Goal: Answer question/provide support: Answer question/provide support

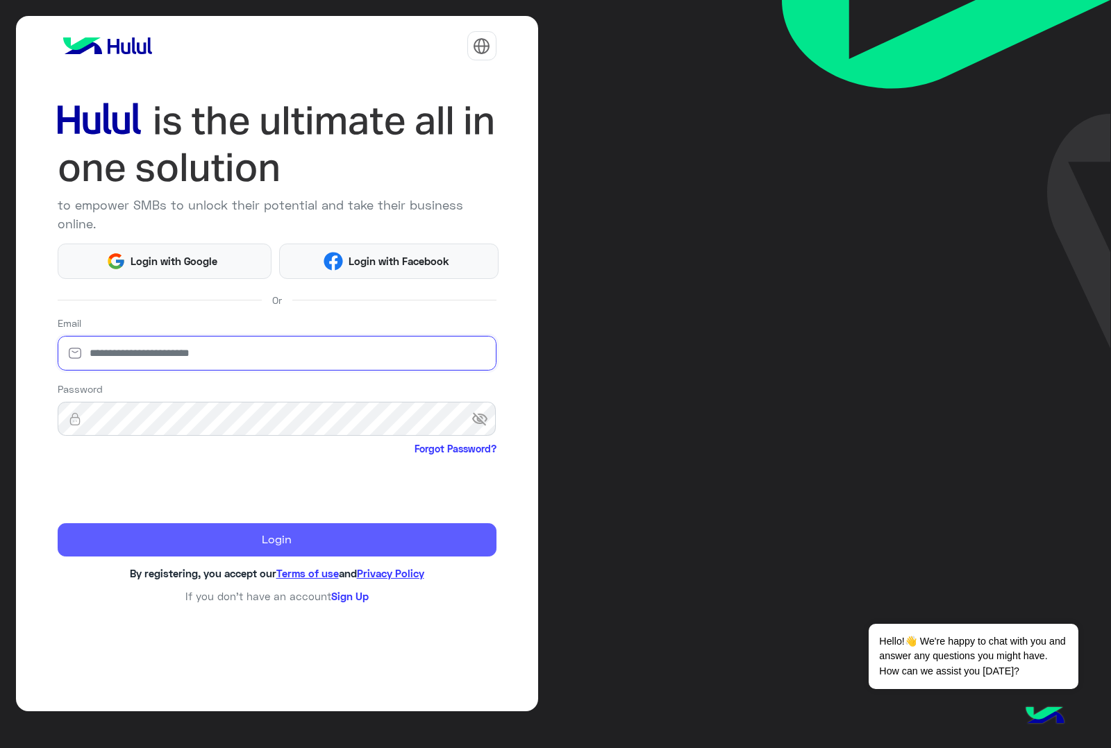
type input "**********"
click at [271, 525] on button "Login" at bounding box center [277, 539] width 439 height 33
click at [156, 538] on button "Login" at bounding box center [277, 539] width 439 height 33
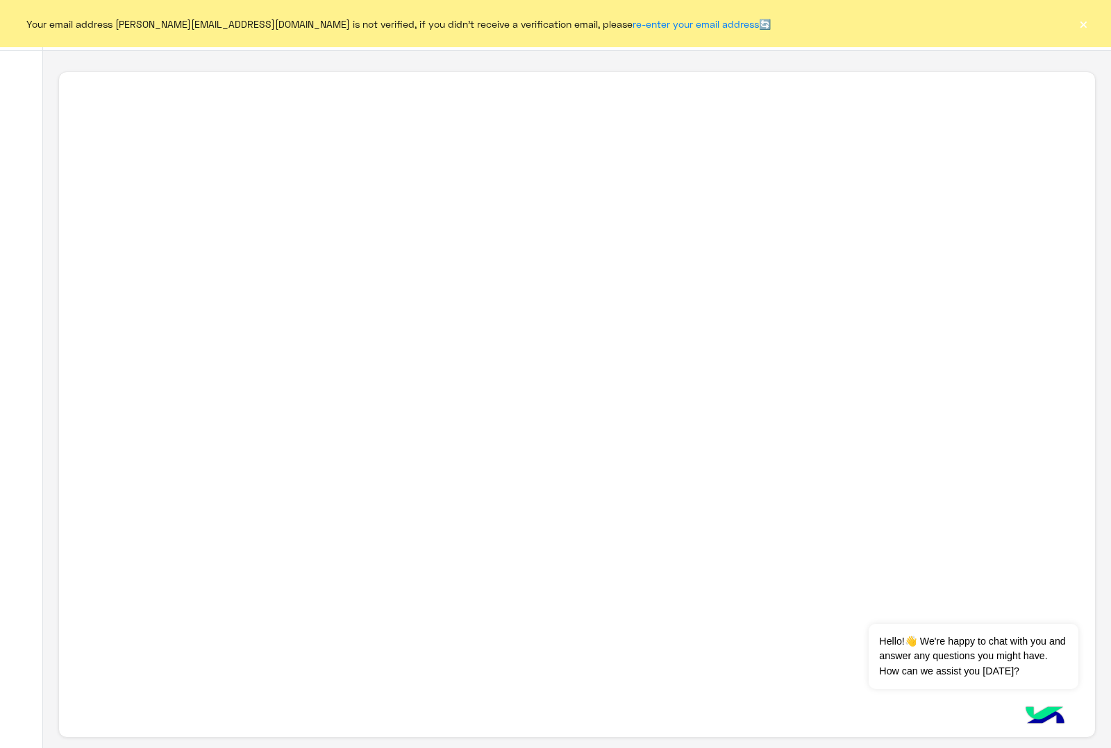
click at [1086, 26] on button "×" at bounding box center [1083, 24] width 14 height 14
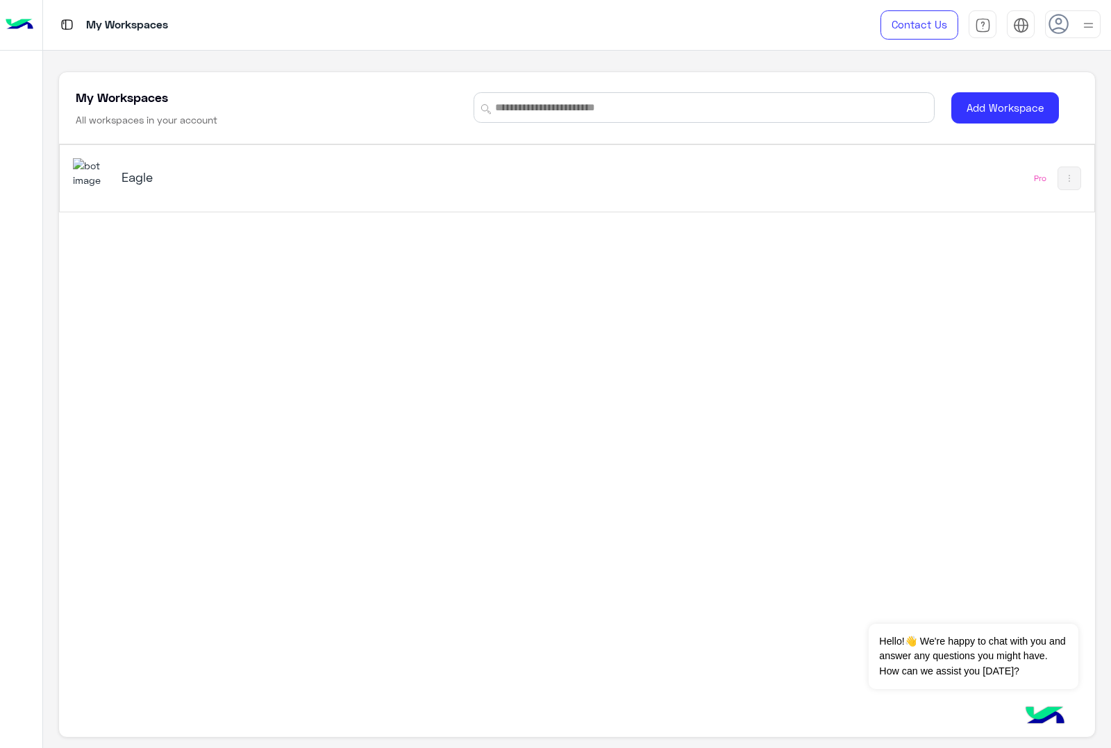
click at [151, 182] on h5 "Eagle" at bounding box center [302, 177] width 363 height 17
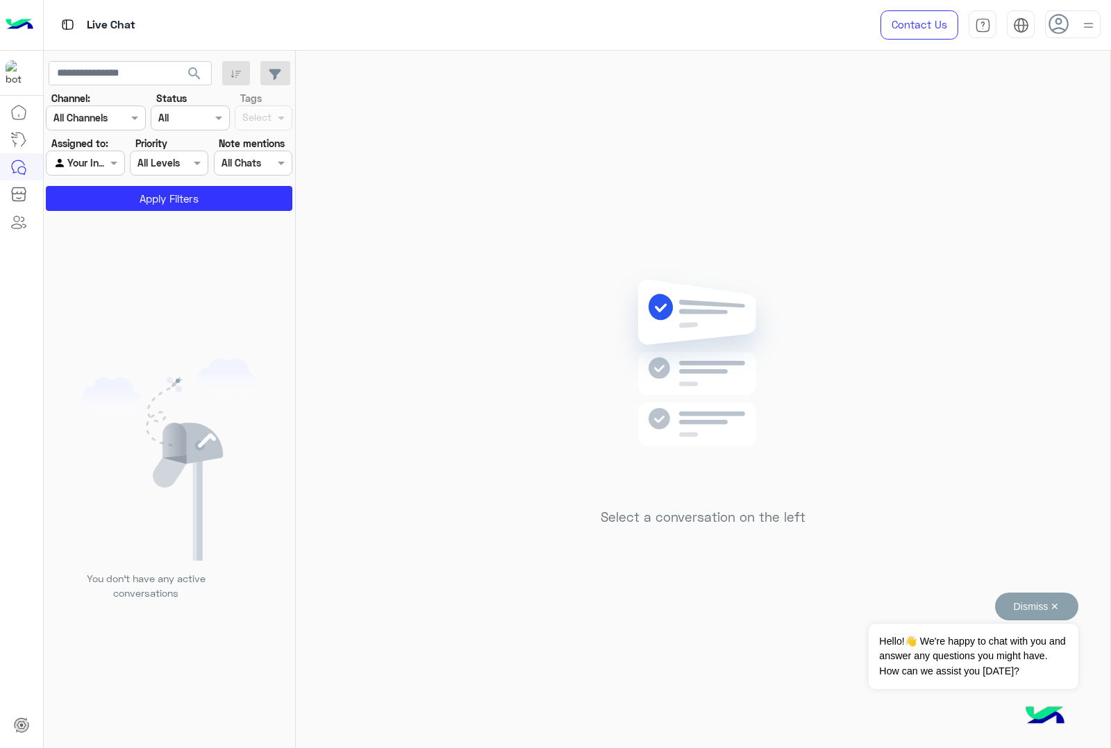
click at [1055, 607] on button "Dismiss ✕" at bounding box center [1036, 607] width 83 height 28
click at [1073, 28] on div at bounding box center [1073, 24] width 56 height 28
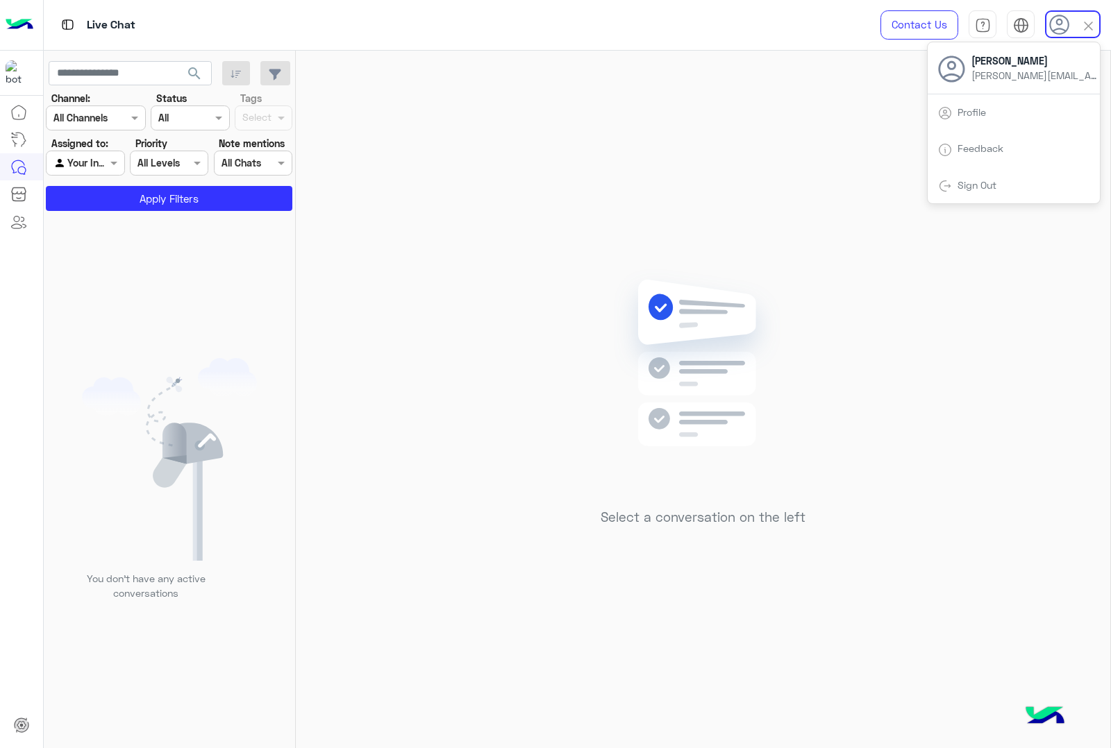
click at [1073, 28] on div at bounding box center [1073, 24] width 56 height 28
click at [1073, 25] on div at bounding box center [1073, 24] width 56 height 28
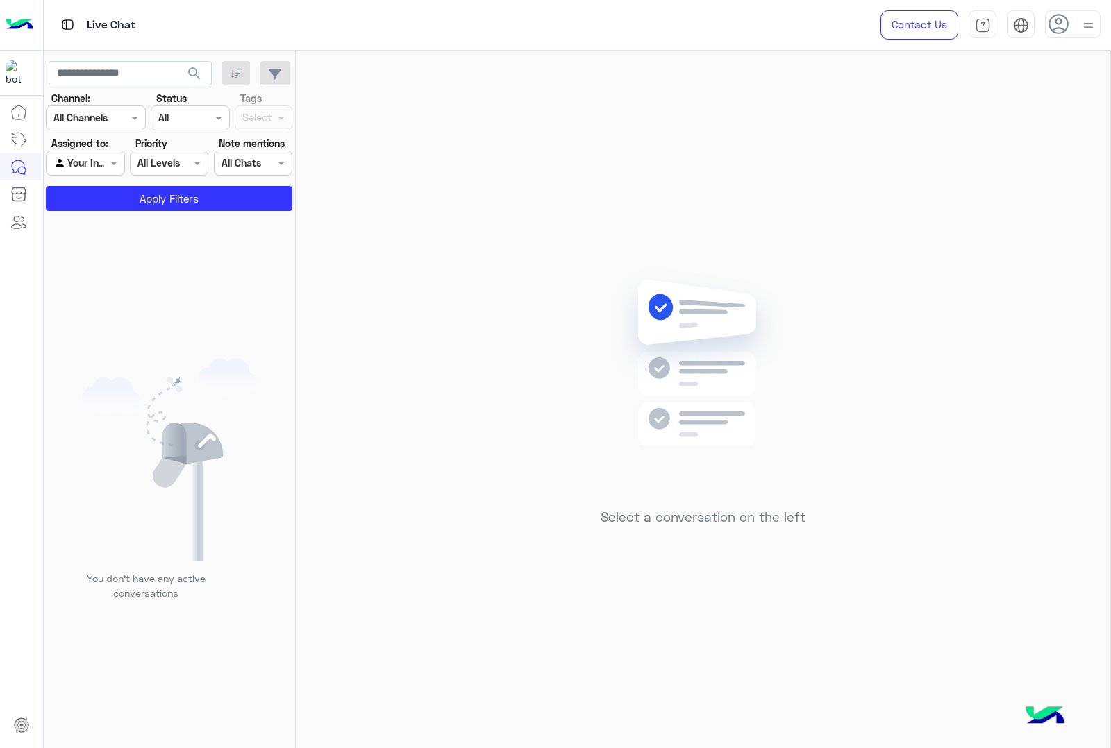
click at [1054, 28] on icon at bounding box center [1058, 24] width 21 height 21
click at [1054, 28] on icon at bounding box center [1059, 25] width 21 height 21
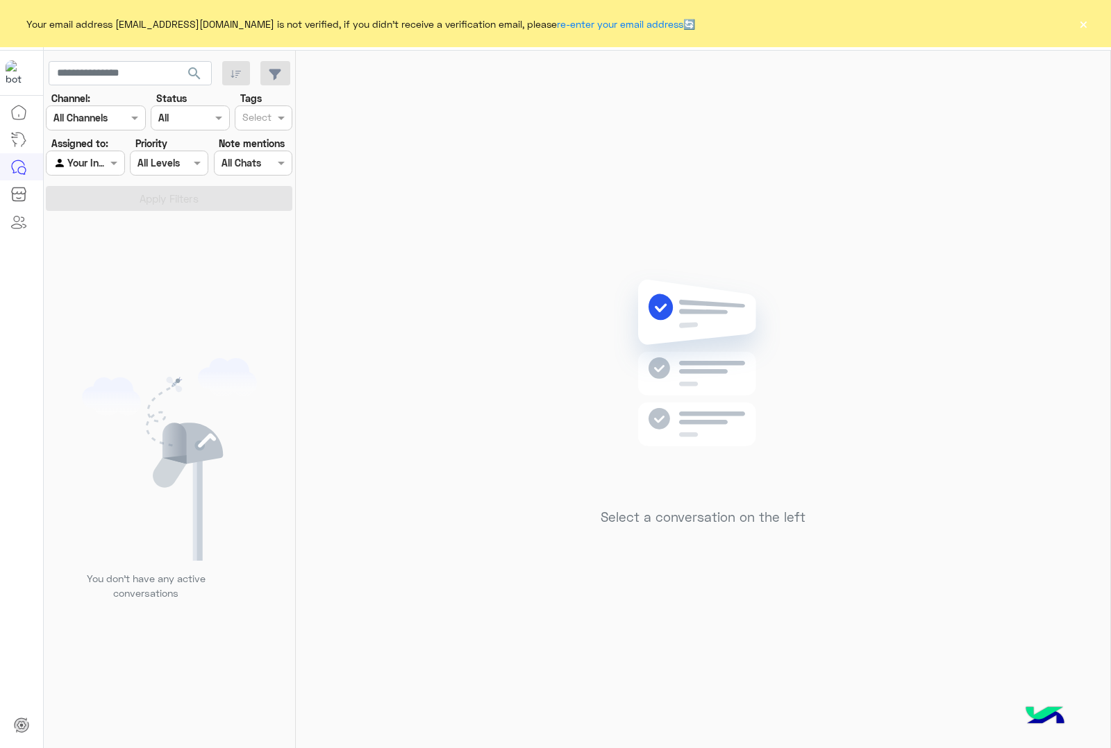
click at [1081, 22] on button "×" at bounding box center [1083, 24] width 14 height 14
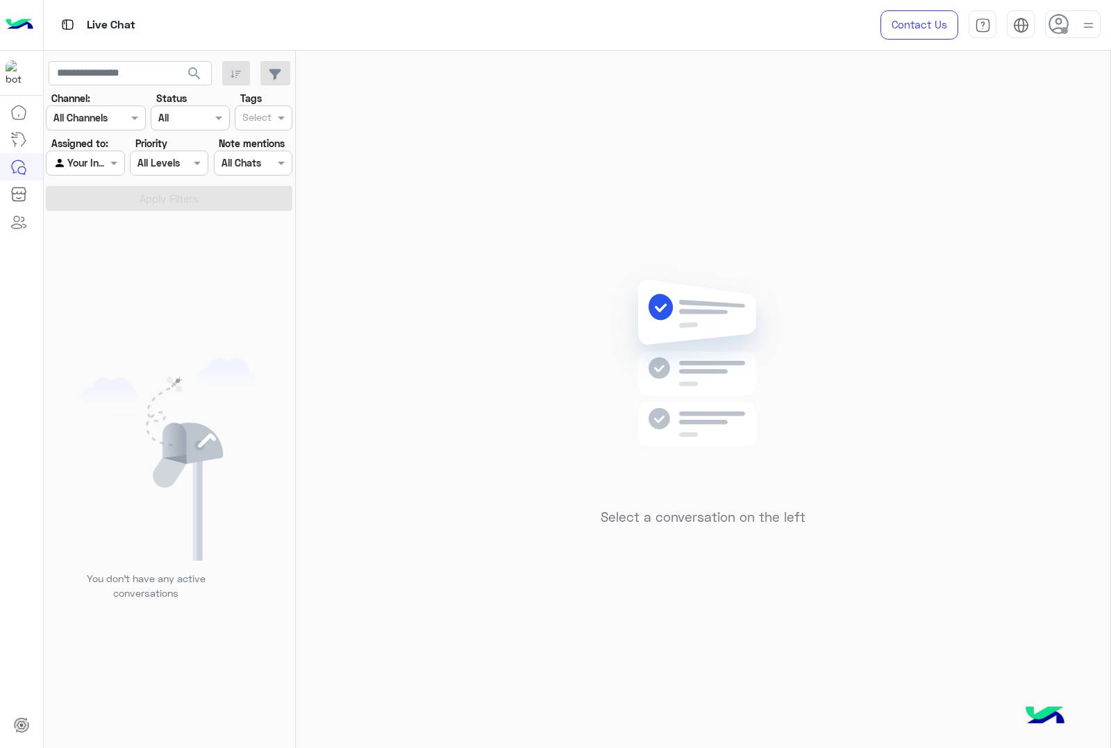
click at [1066, 24] on icon at bounding box center [1058, 24] width 21 height 21
click at [961, 106] on span "Online" at bounding box center [956, 106] width 27 height 15
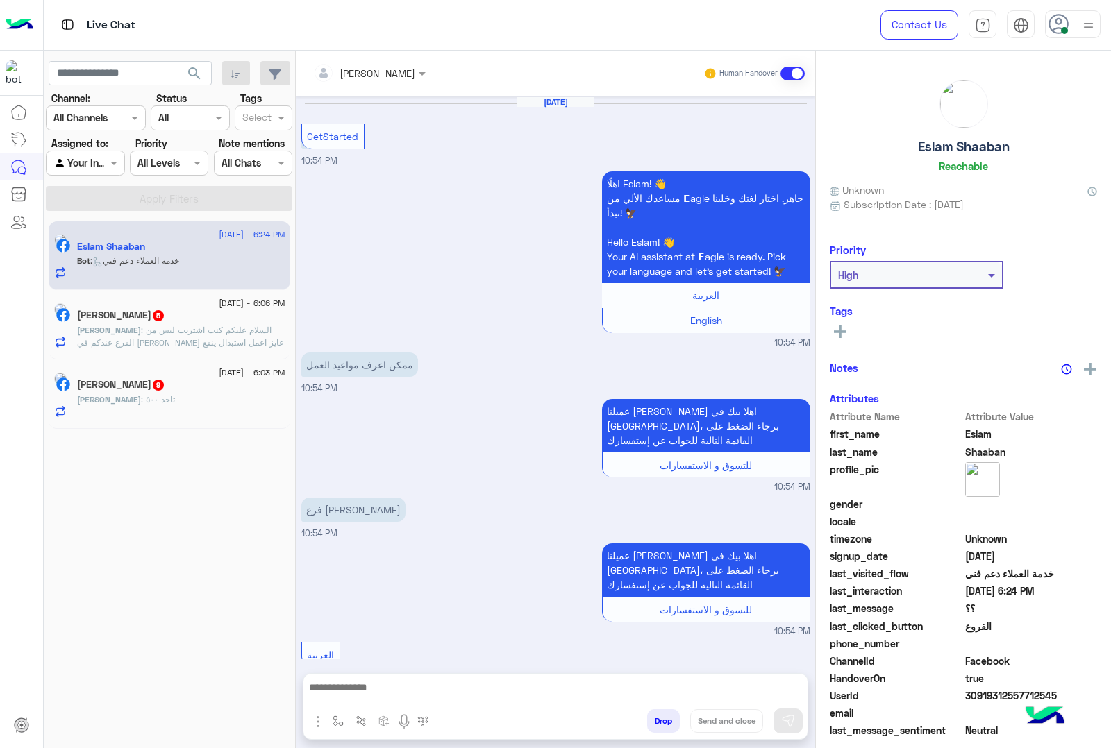
scroll to position [1594, 0]
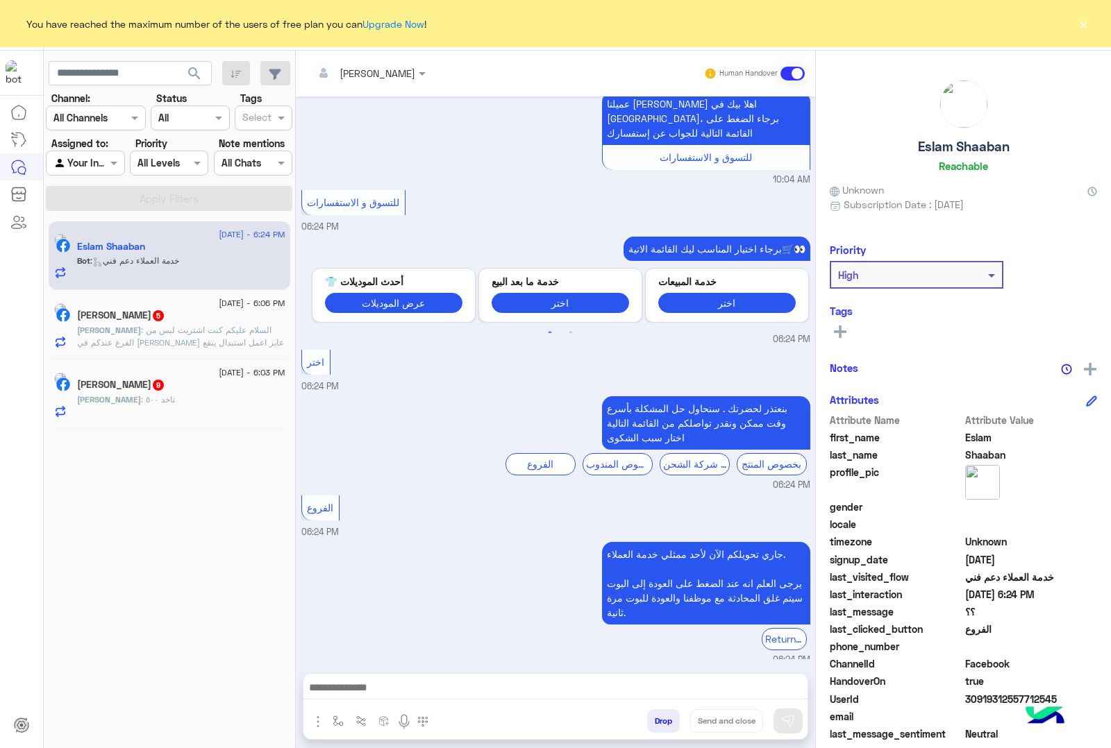
click at [1088, 18] on button "×" at bounding box center [1083, 24] width 14 height 14
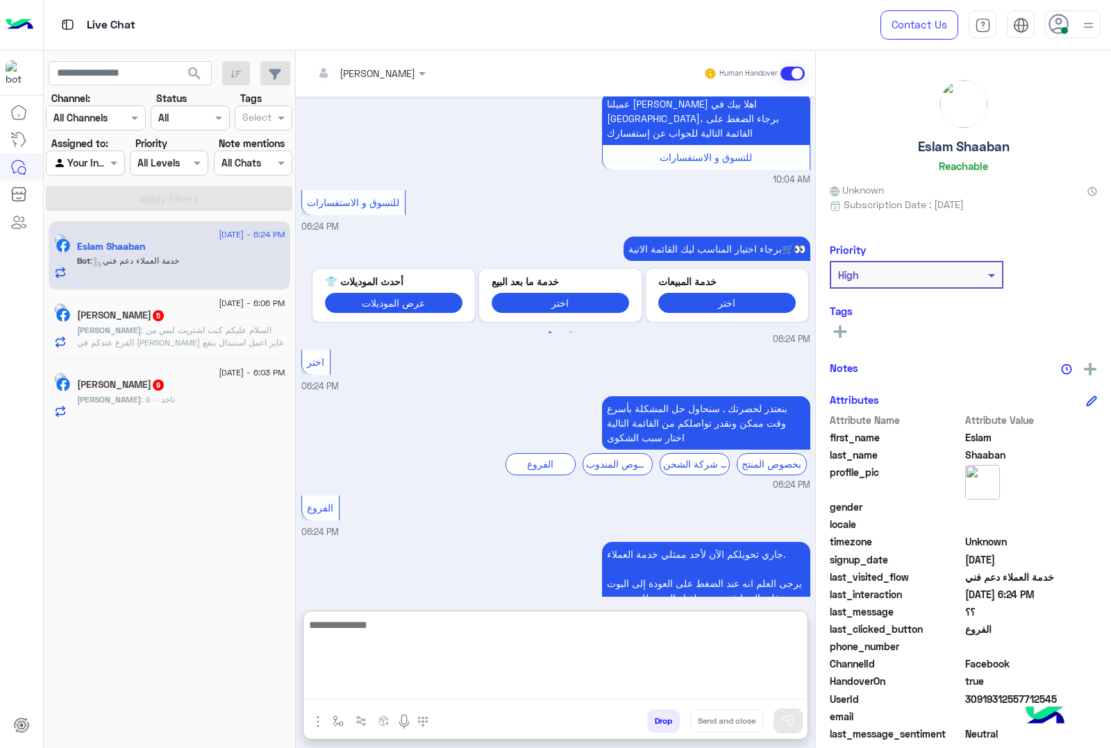
click at [432, 689] on textarea at bounding box center [555, 657] width 504 height 83
type textarea "**********"
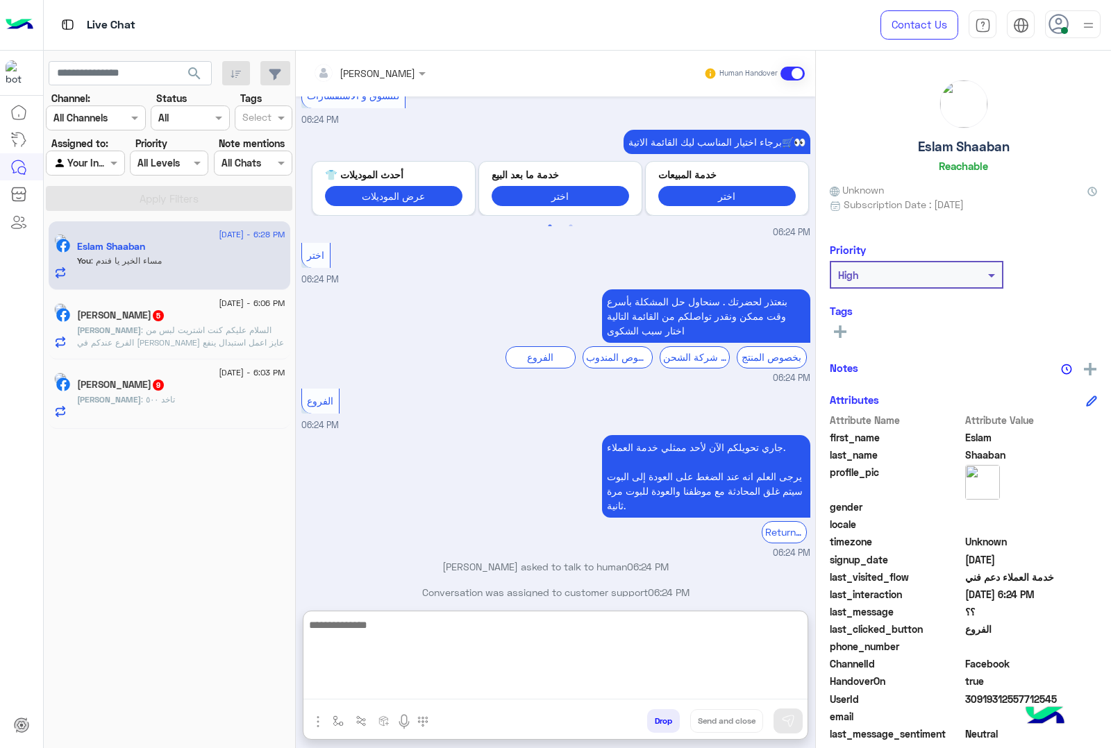
scroll to position [1726, 0]
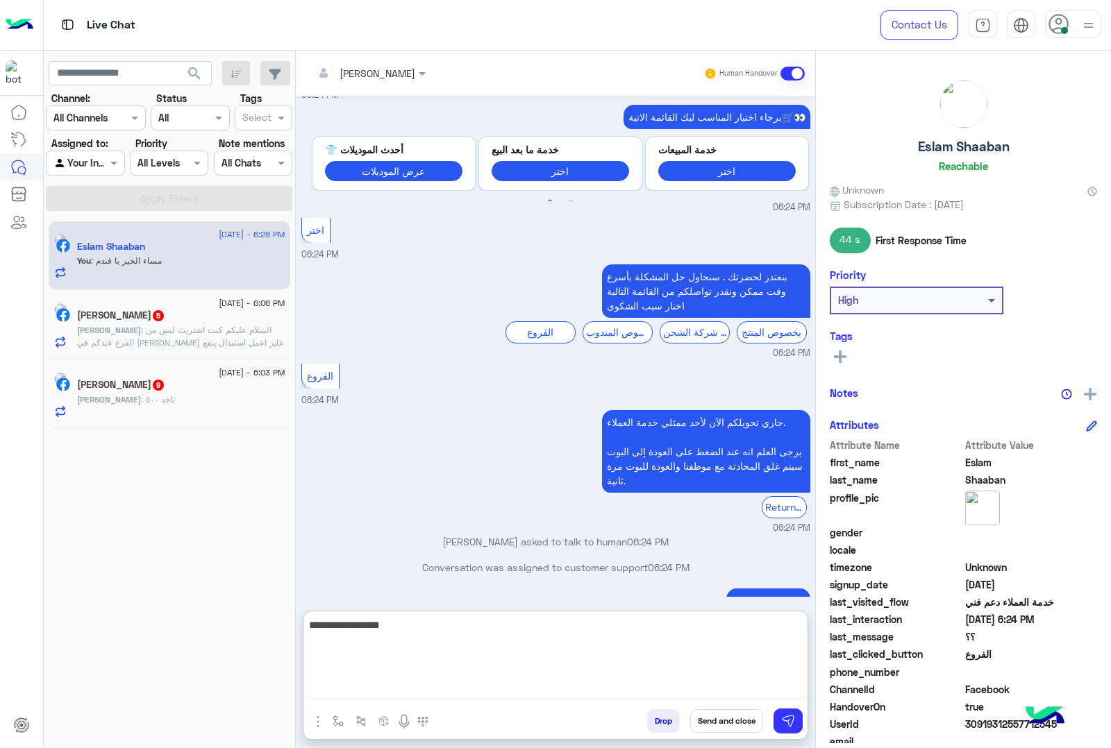
type textarea "**********"
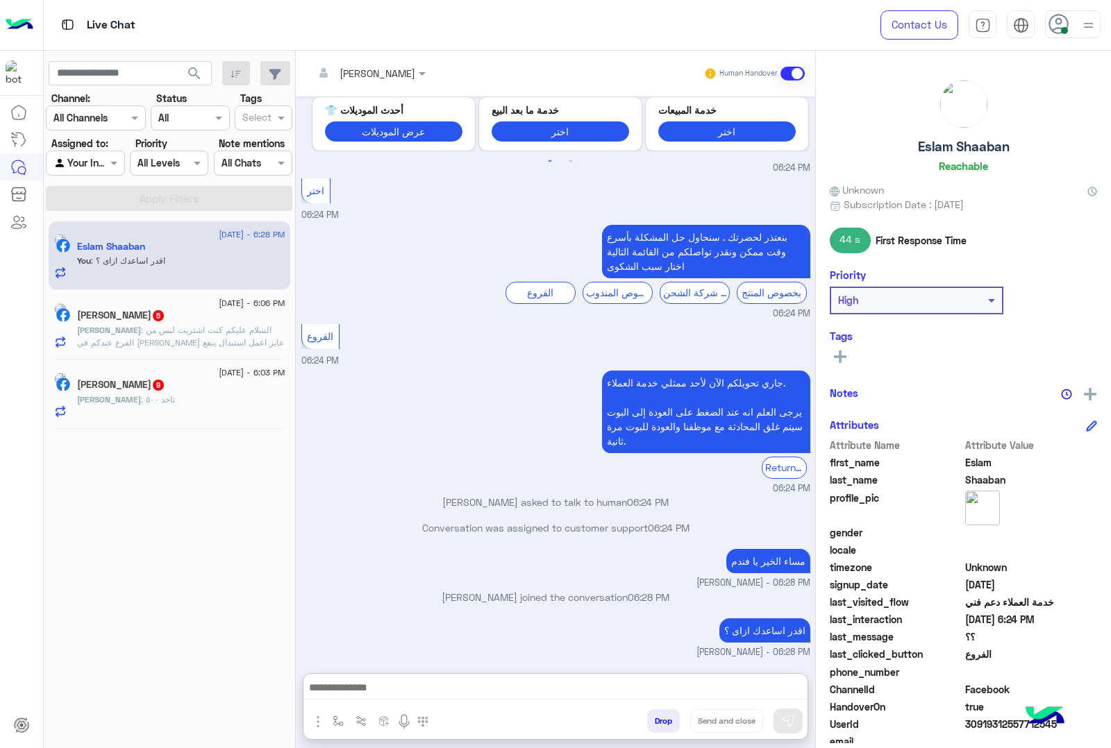
click at [179, 338] on p "Mahmoud : السلام عليكم كنت اشتريت لبس من الفرع عندكم في فيصل وكنت عايز اعمل است…" at bounding box center [181, 349] width 208 height 50
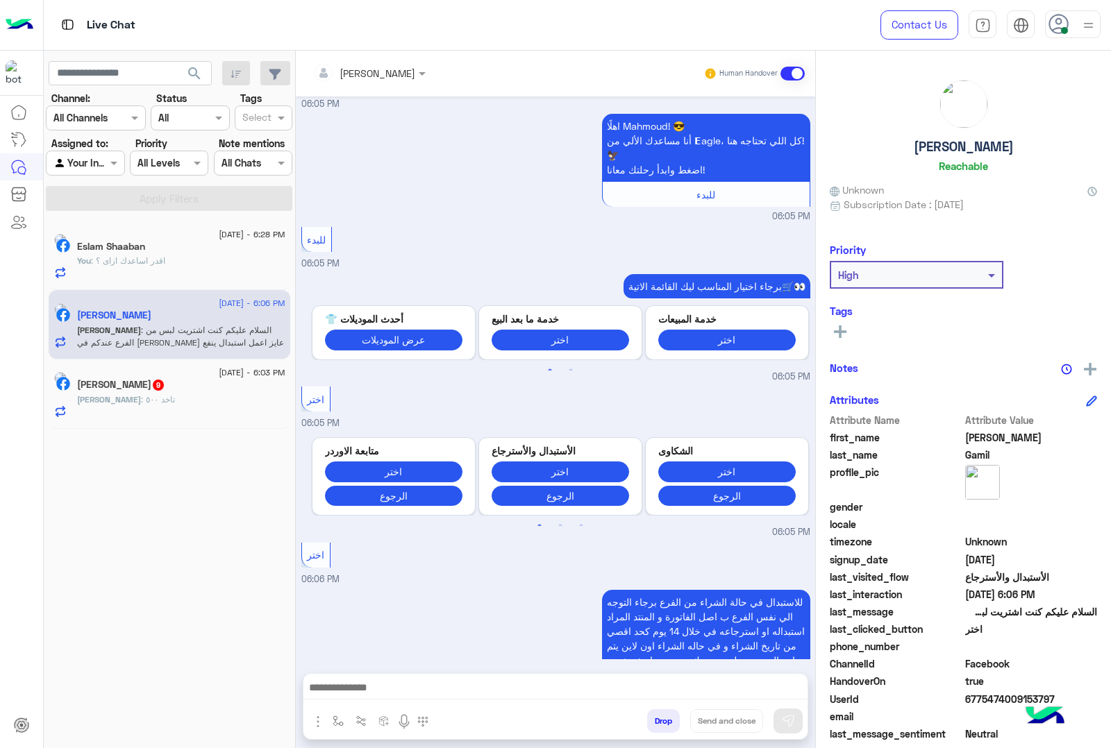
scroll to position [2010, 0]
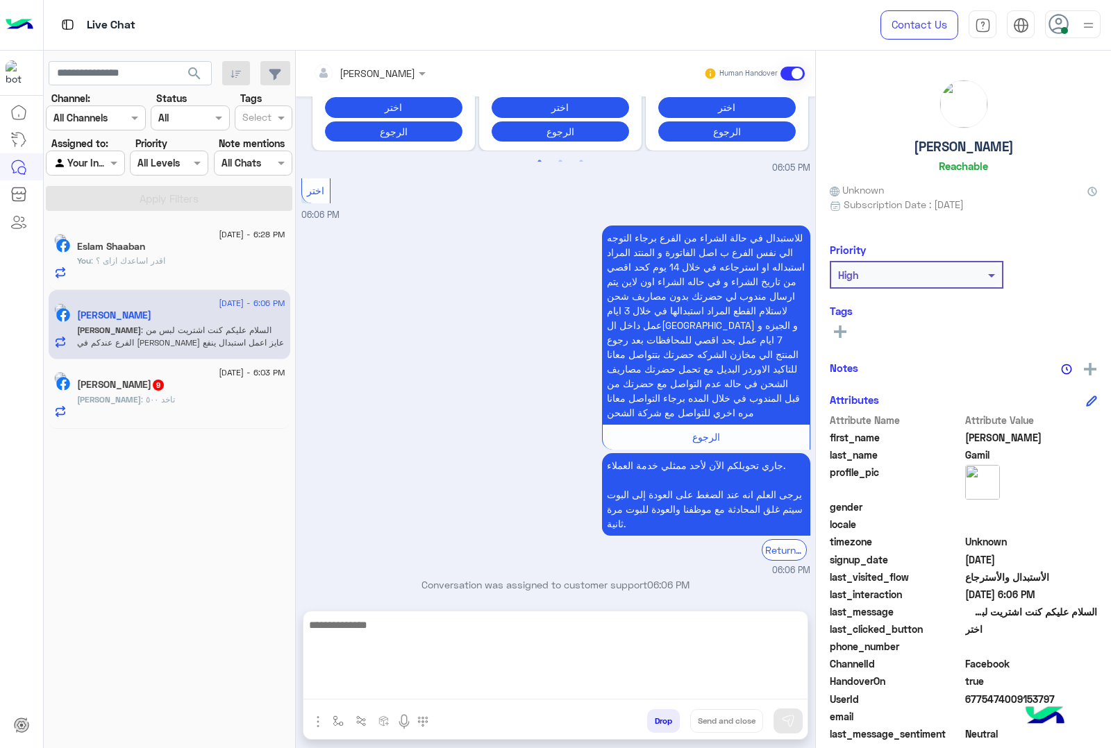
click at [470, 689] on textarea at bounding box center [555, 657] width 504 height 83
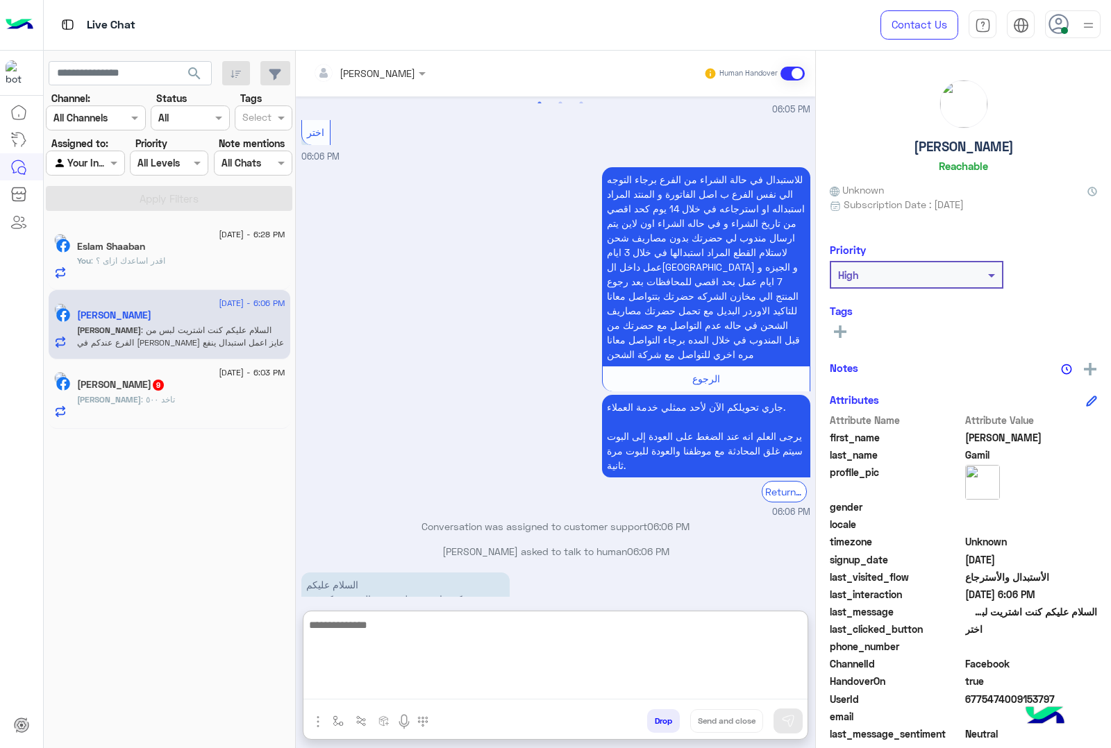
scroll to position [2073, 0]
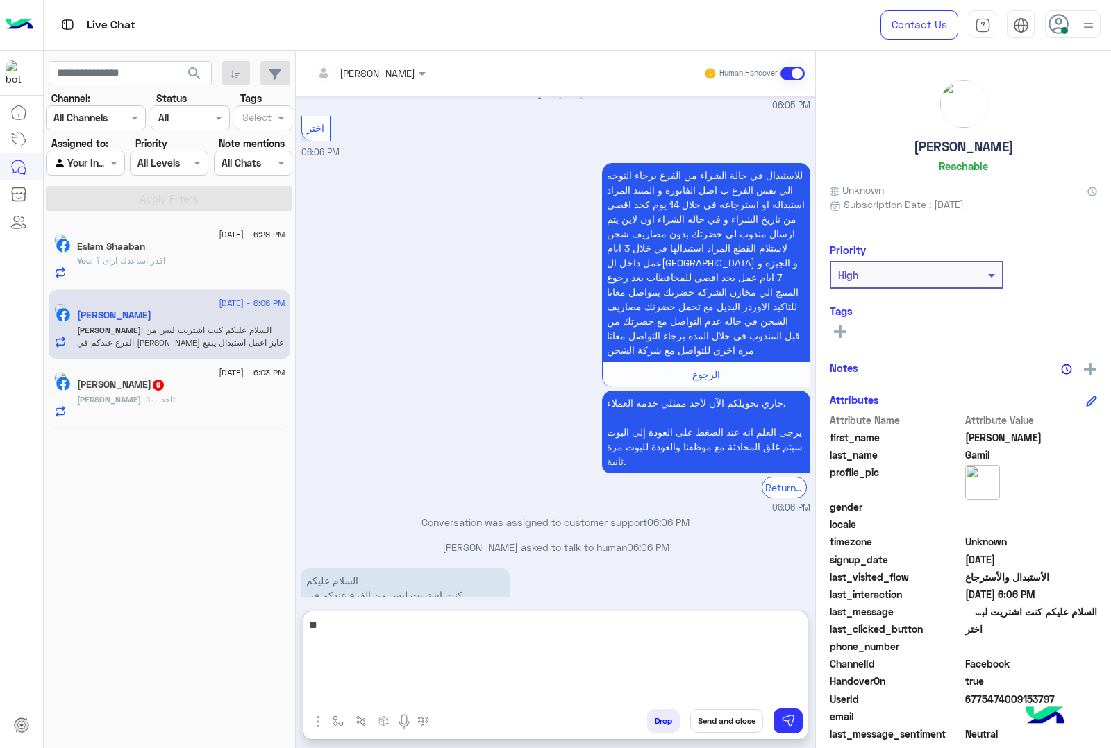
type textarea "*"
type textarea "**********"
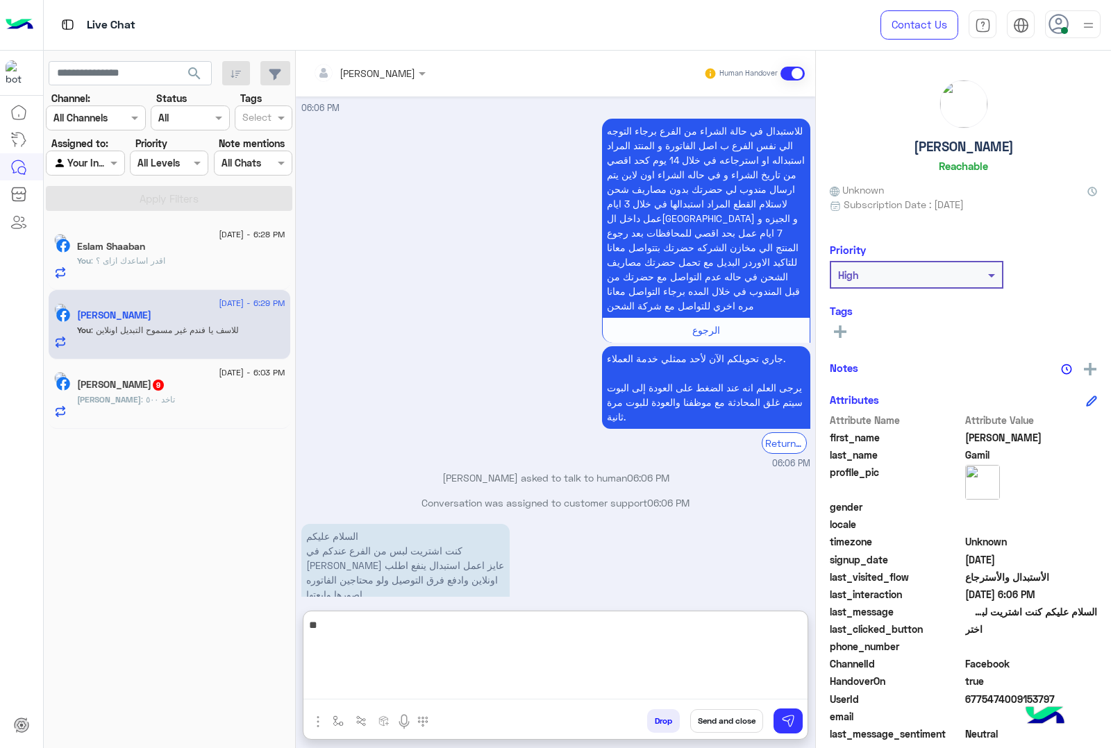
scroll to position [2142, 0]
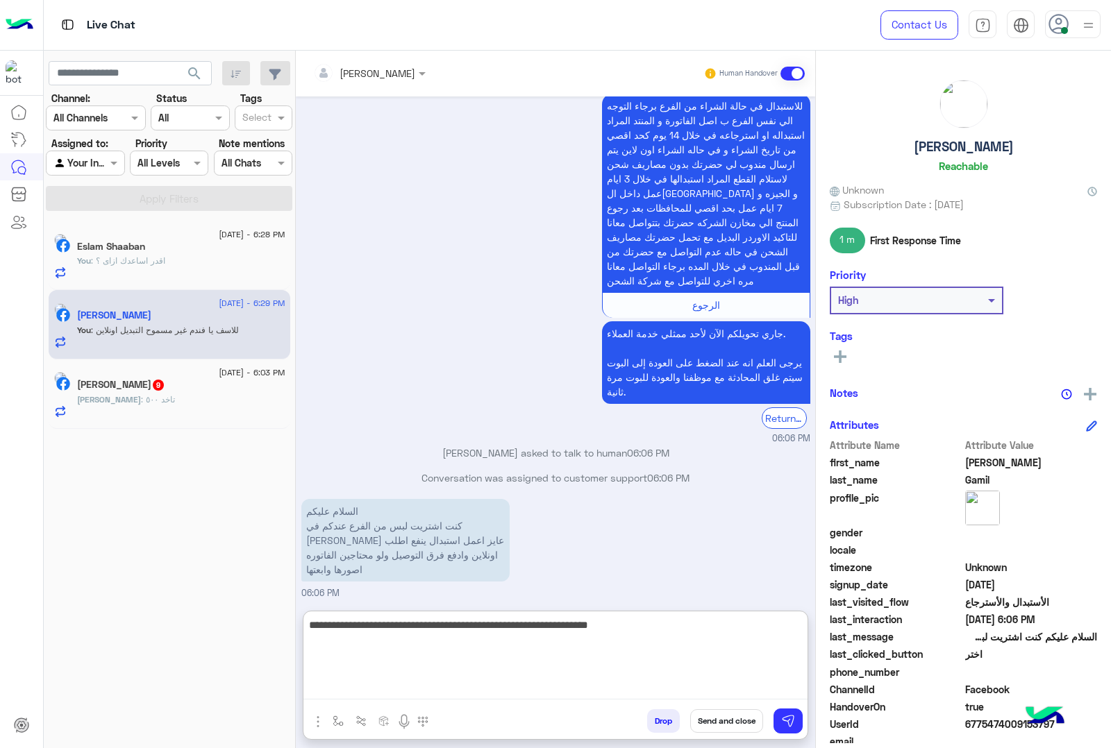
type textarea "**********"
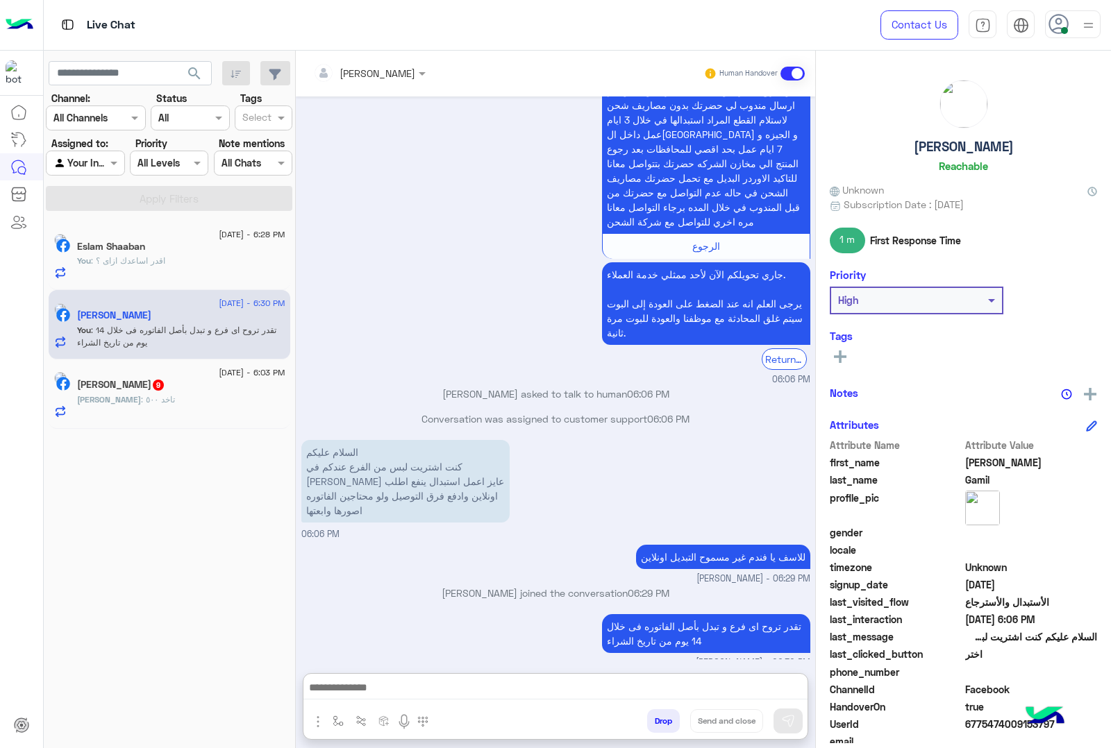
click at [148, 389] on h5 "Mahmoud Ahhmed 9" at bounding box center [121, 385] width 88 height 12
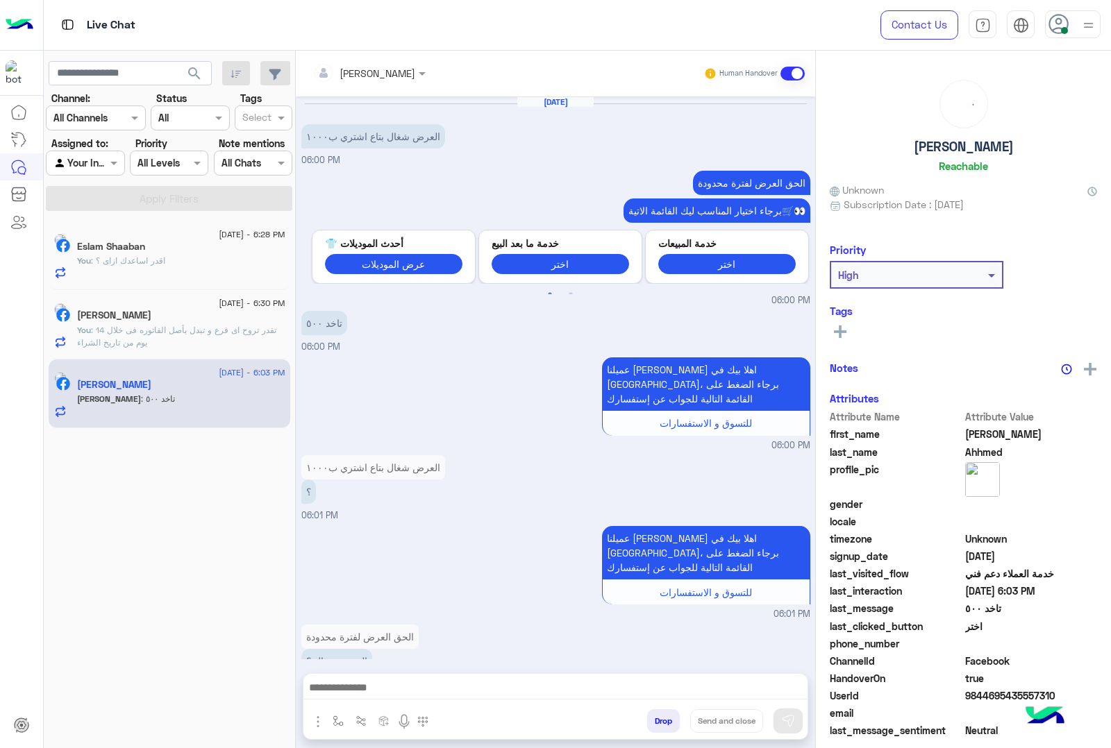
scroll to position [698, 0]
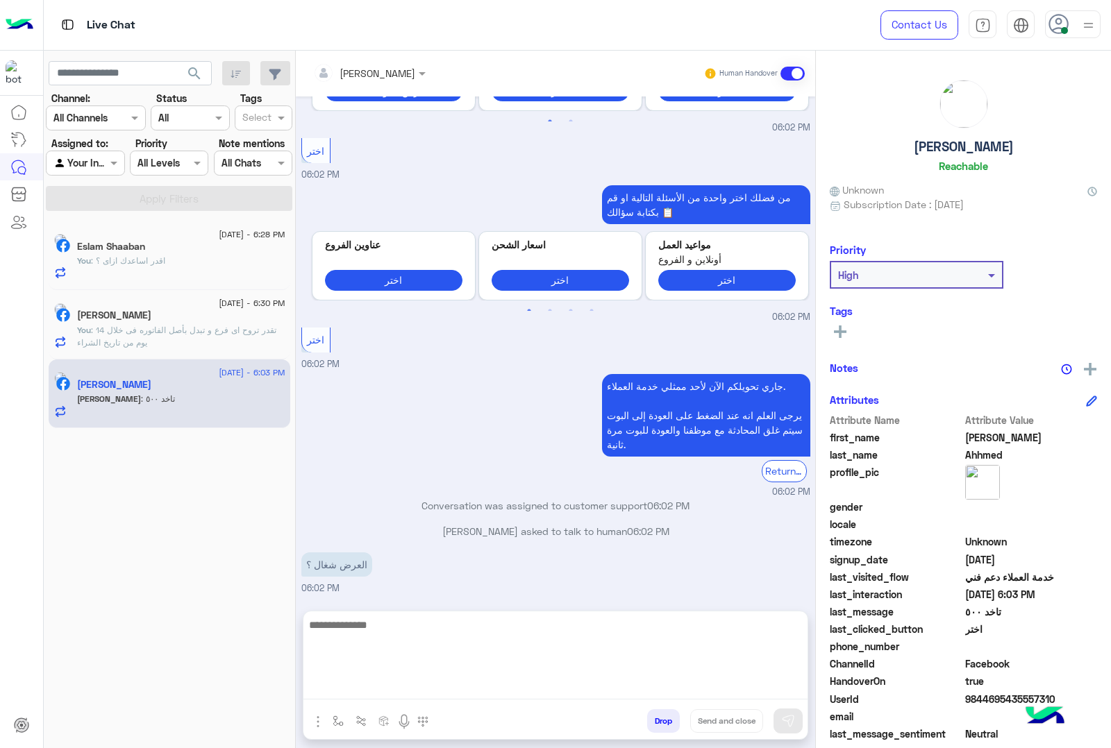
click at [453, 685] on textarea at bounding box center [555, 657] width 504 height 83
type textarea "**********"
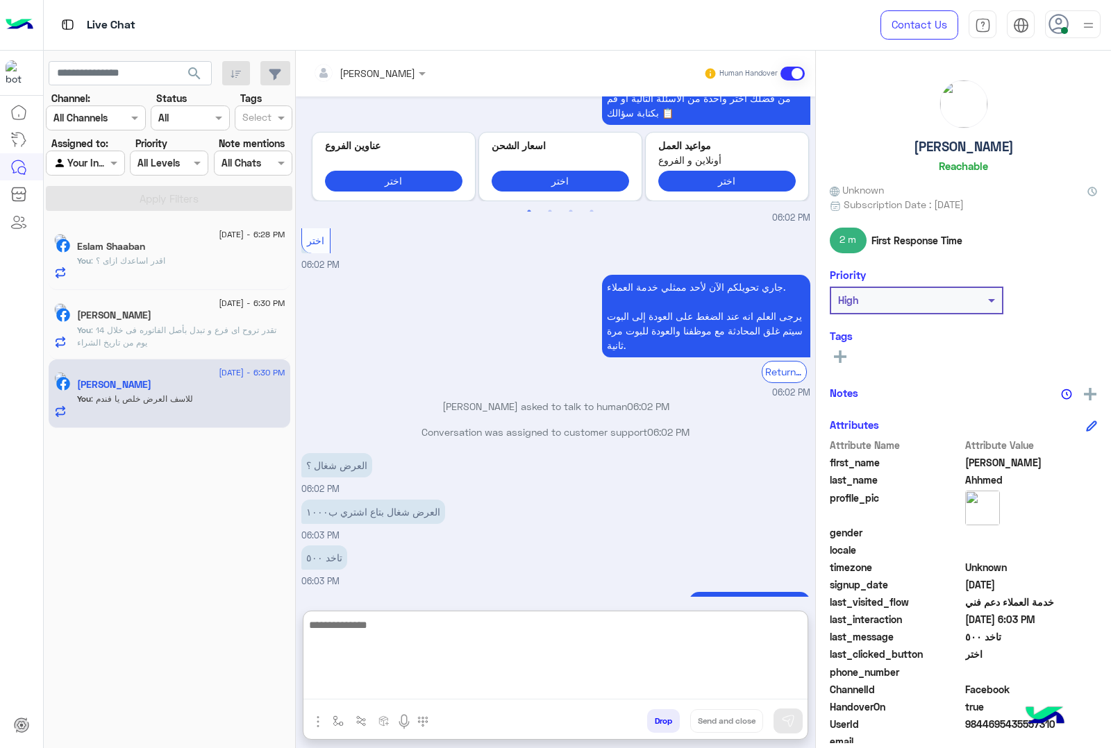
scroll to position [829, 0]
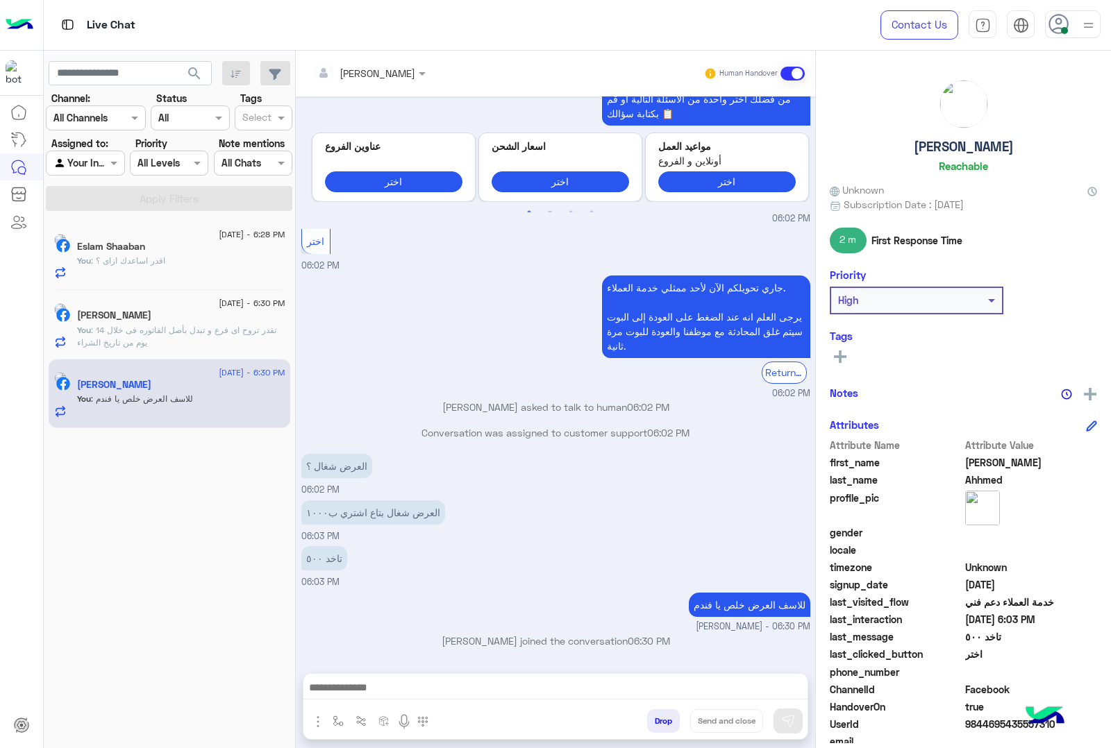
click at [928, 150] on h5 "Mahmoud Ahhmed" at bounding box center [963, 147] width 100 height 16
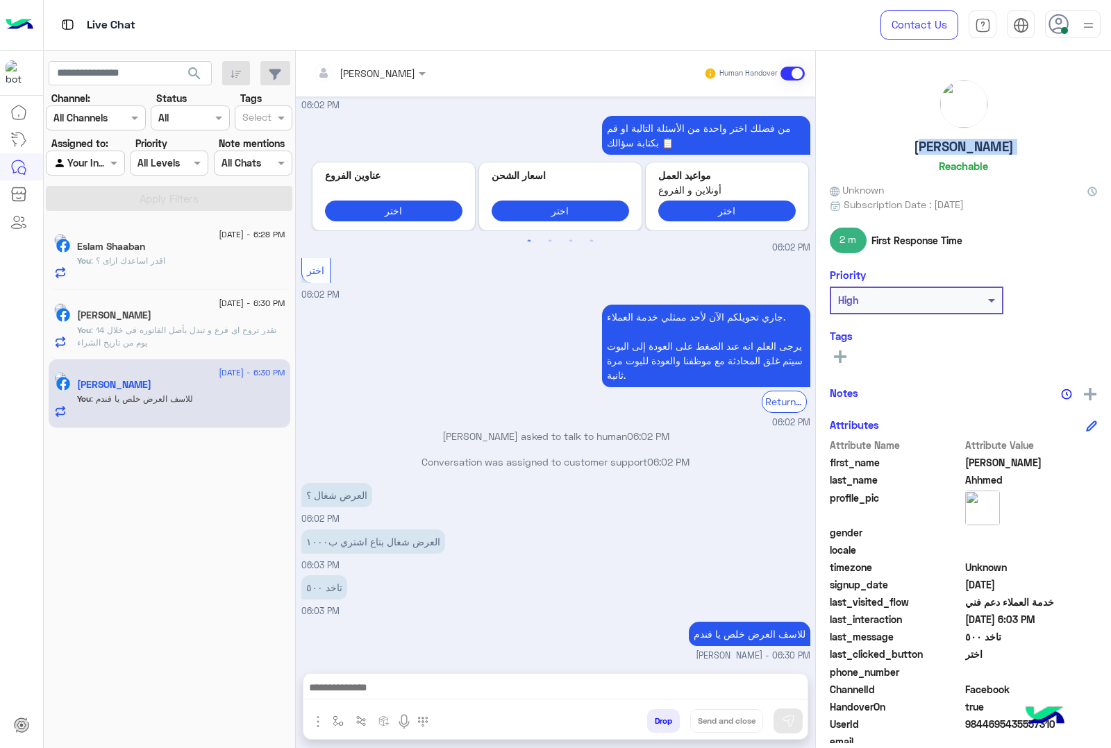
click at [928, 150] on h5 "Mahmoud Ahhmed" at bounding box center [963, 147] width 100 height 16
copy h5 "Mahmoud Ahhmed"
click at [981, 717] on span "9844695435557310" at bounding box center [1031, 724] width 133 height 15
copy span "9844695435557310"
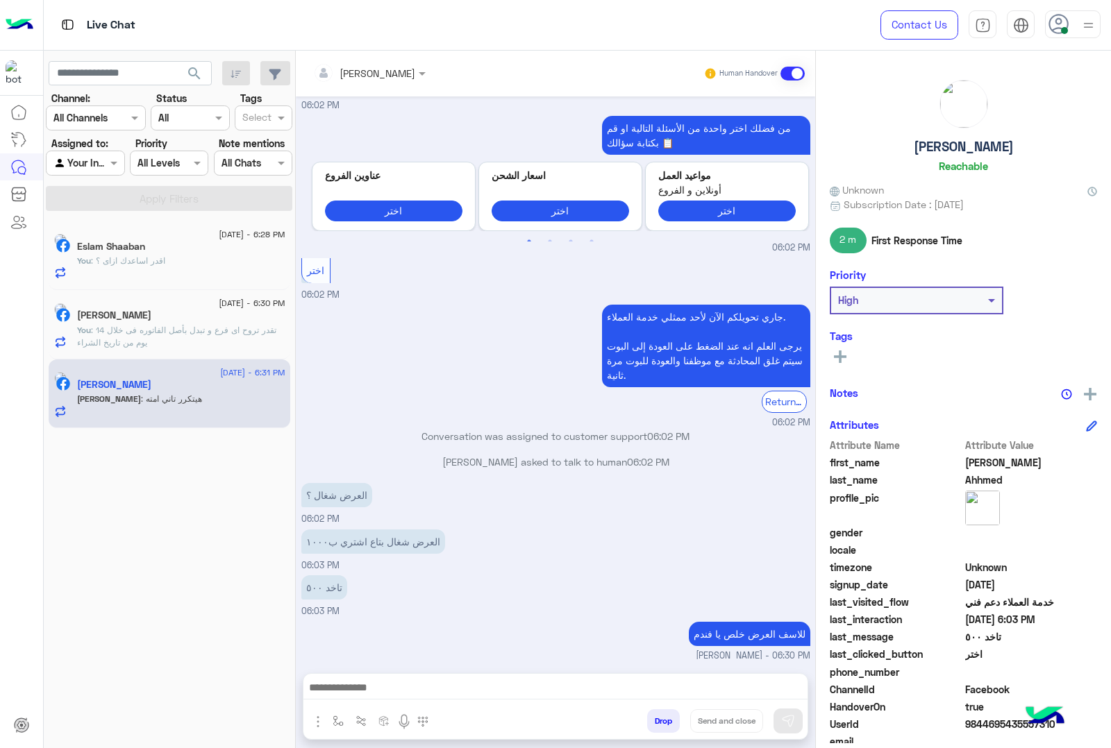
scroll to position [813, 0]
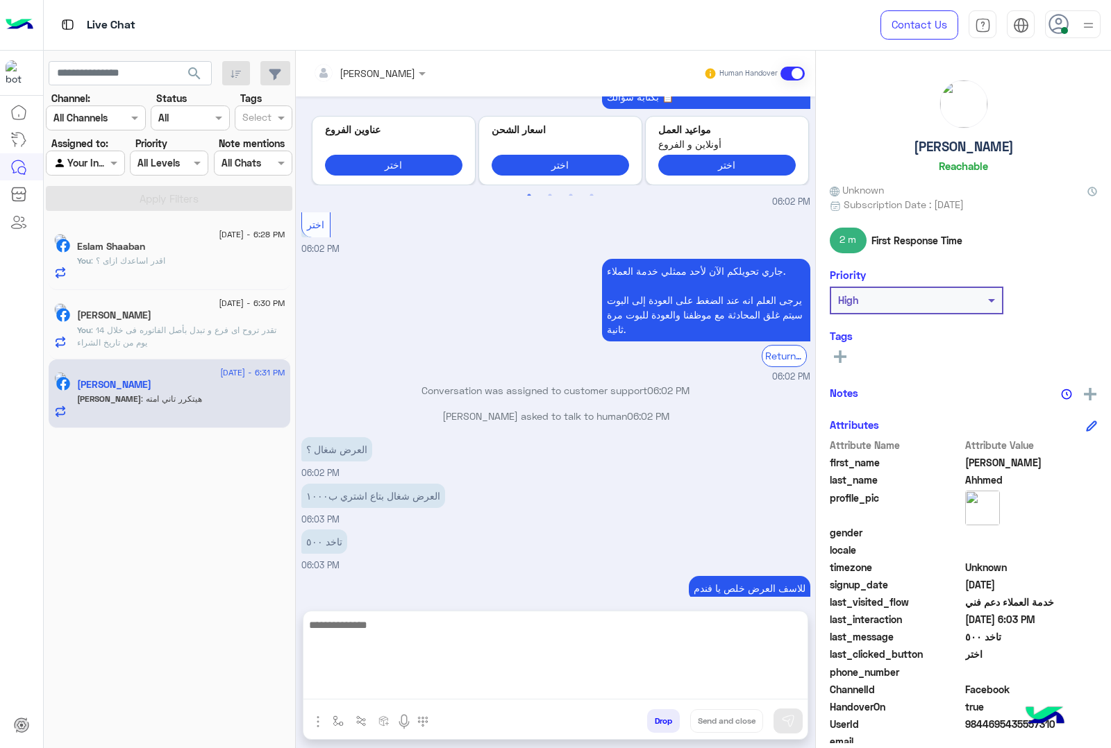
click at [467, 680] on textarea at bounding box center [555, 657] width 504 height 83
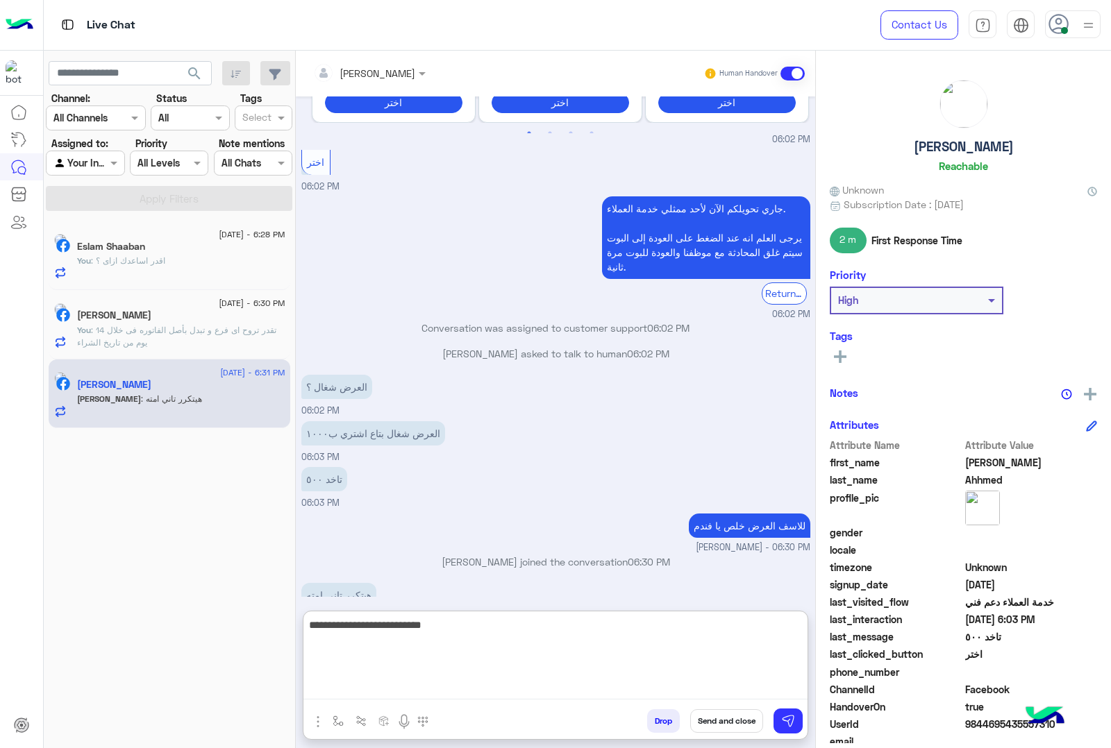
type textarea "**********"
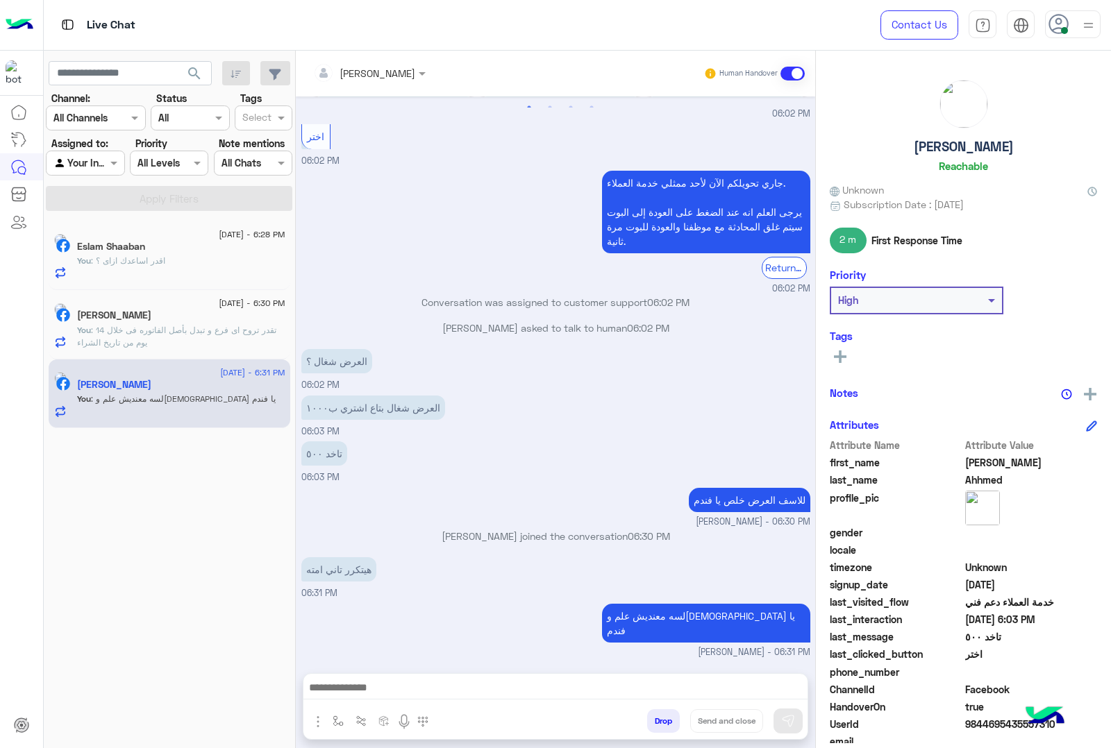
click at [180, 328] on span ": تقدر تروح اى فرع و تبدل بأصل الفاتوره فى خلال 14 يوم من تاريخ الشراء" at bounding box center [176, 336] width 199 height 23
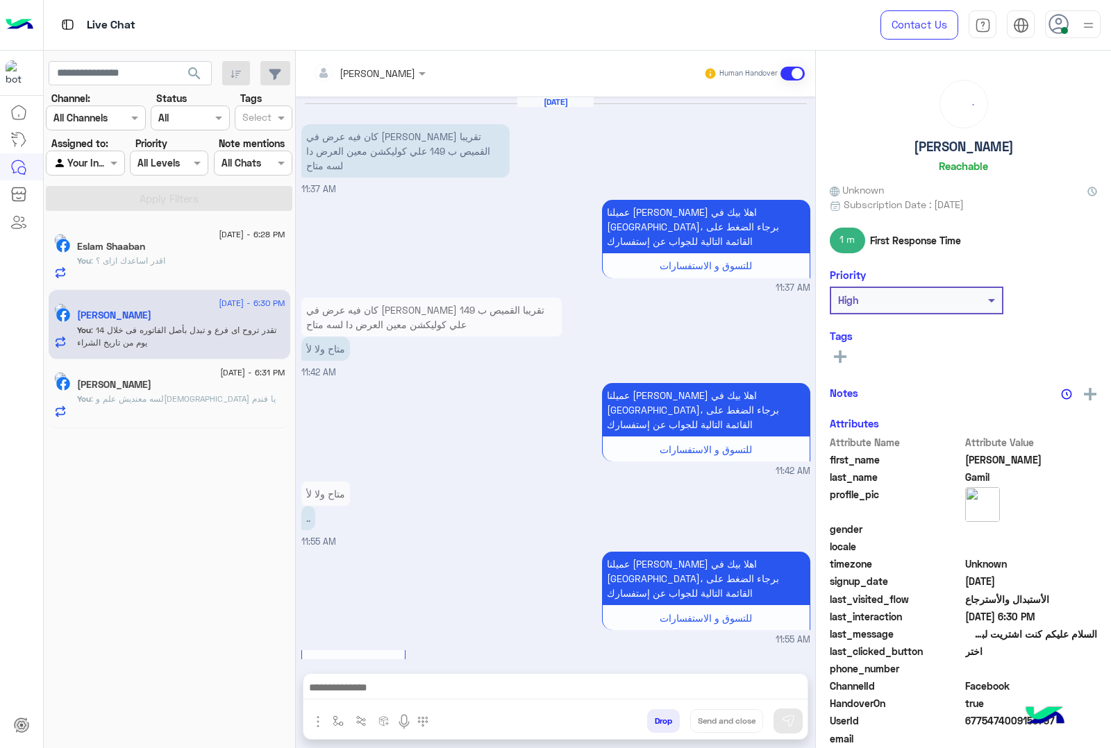
scroll to position [1812, 0]
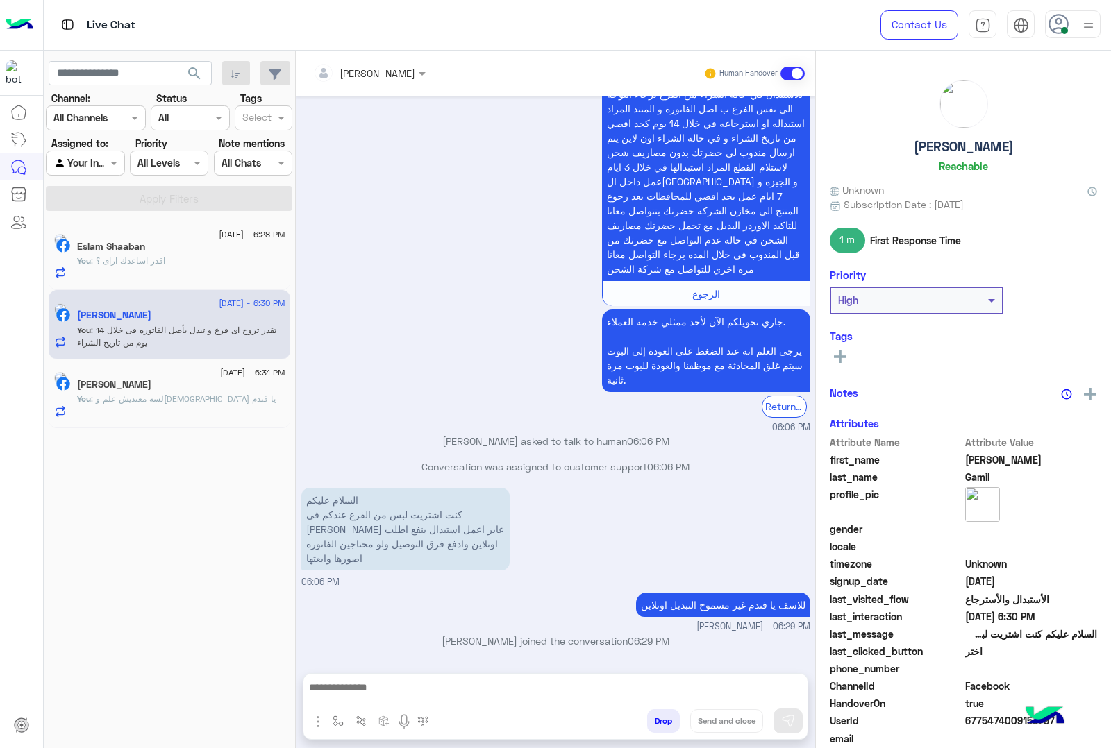
click at [945, 139] on h5 "Mahmoud Gamil" at bounding box center [963, 147] width 100 height 16
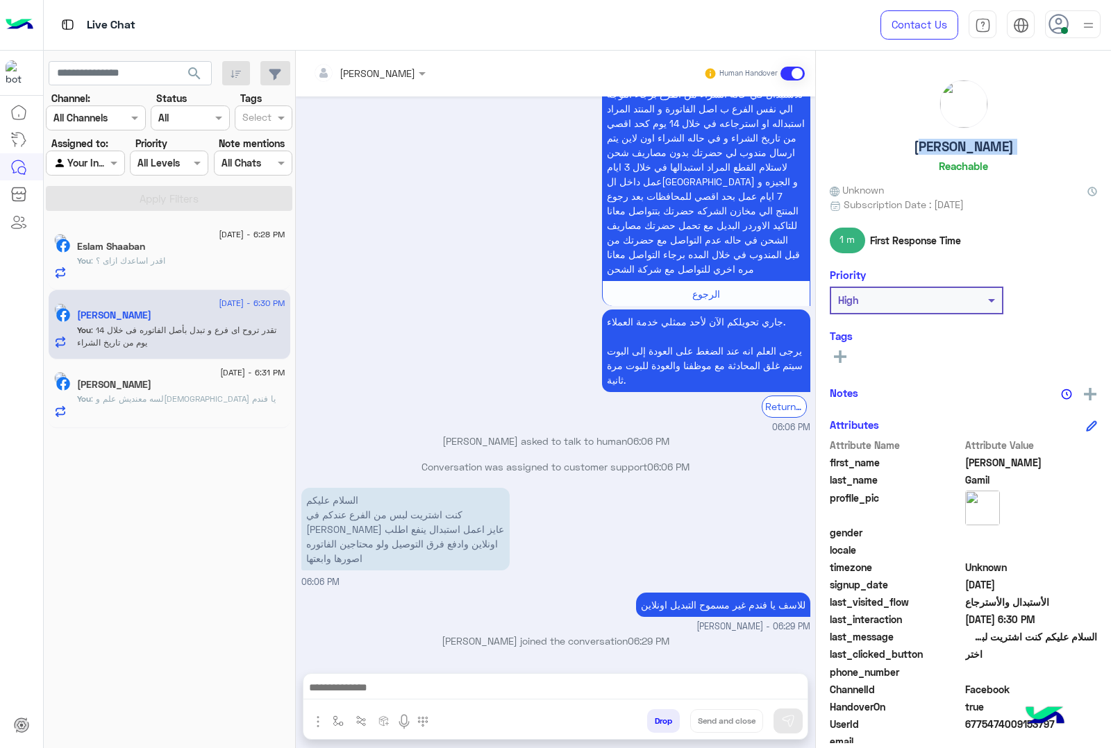
click at [945, 139] on h5 "Mahmoud Gamil" at bounding box center [963, 147] width 100 height 16
copy h5 "Mahmoud Gamil"
click at [987, 723] on span "6775474009153797" at bounding box center [1031, 724] width 133 height 15
copy span "6775474009153797"
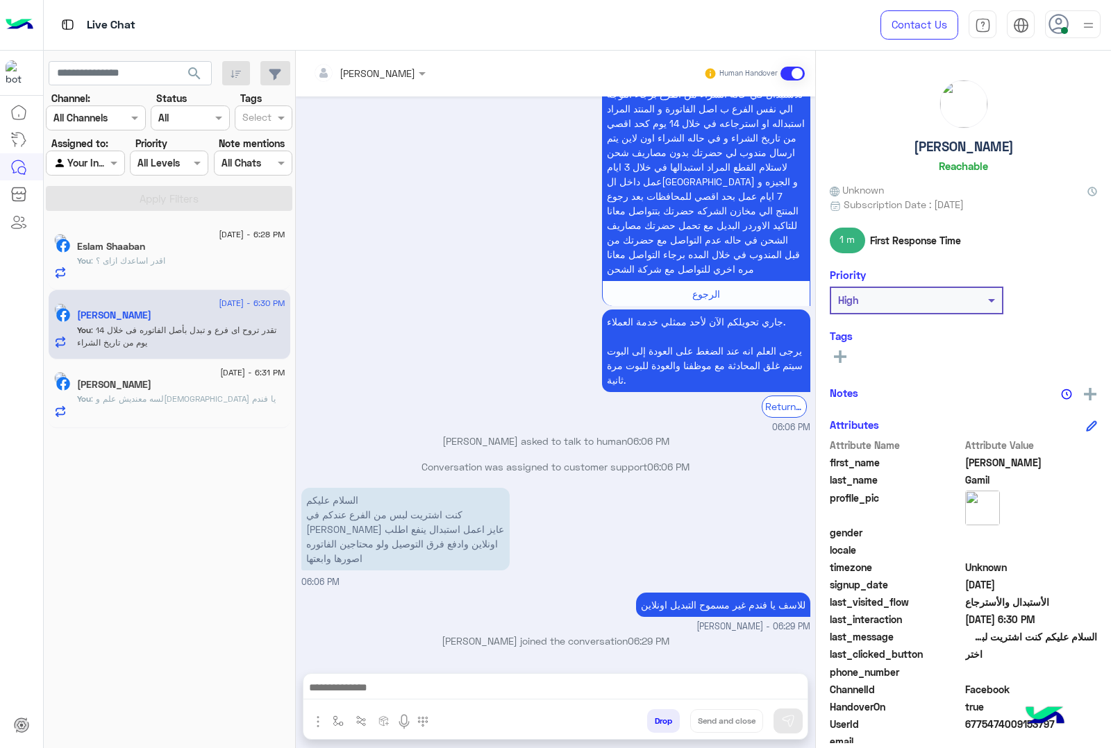
drag, startPoint x: 160, startPoint y: 394, endPoint x: 772, endPoint y: 552, distance: 632.1
click at [160, 394] on p "You : لسه معنديش علم والله يا فندم" at bounding box center [176, 399] width 199 height 12
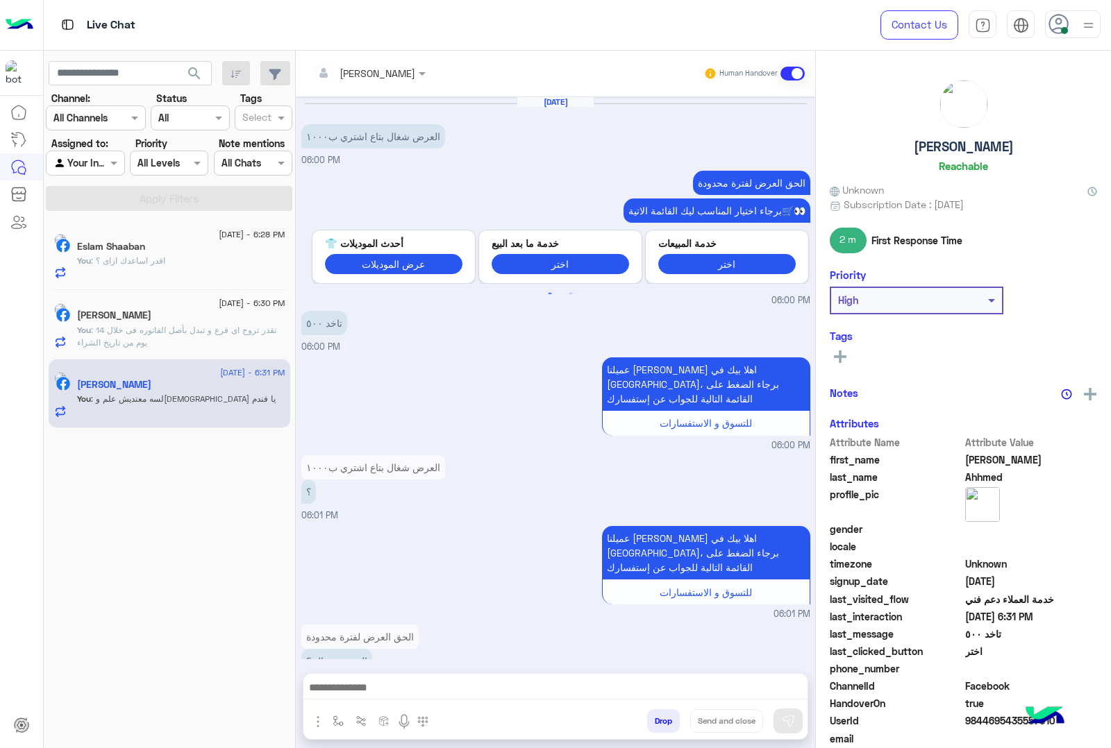
scroll to position [857, 0]
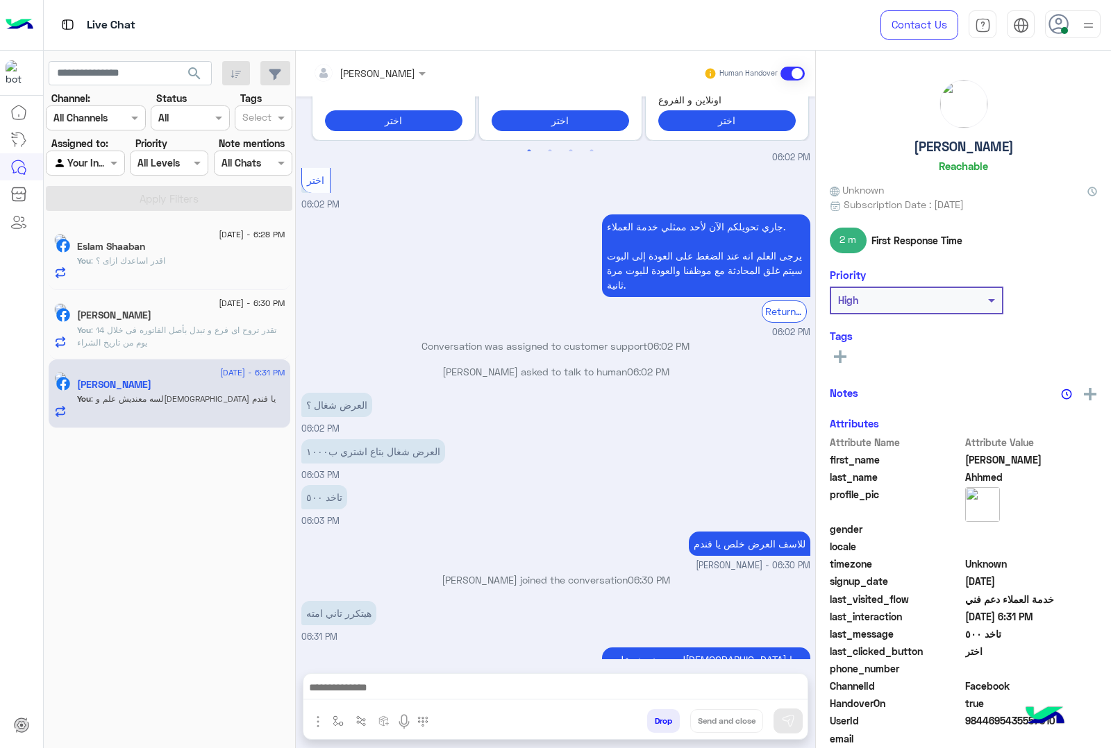
click at [986, 723] on span "9844695435557310" at bounding box center [1031, 721] width 133 height 15
copy span "9844695435557310"
click at [115, 326] on span ": تقدر تروح اى فرع و تبدل بأصل الفاتوره فى خلال 14 يوم من تاريخ الشراء" at bounding box center [176, 336] width 199 height 23
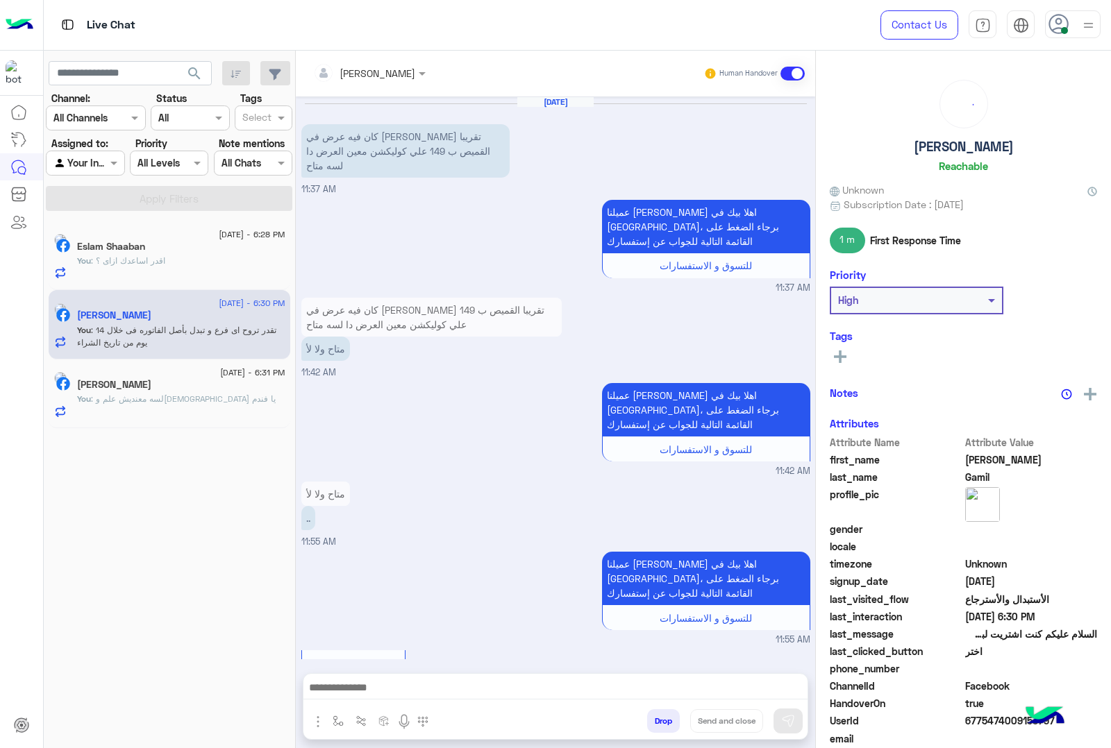
scroll to position [1812, 0]
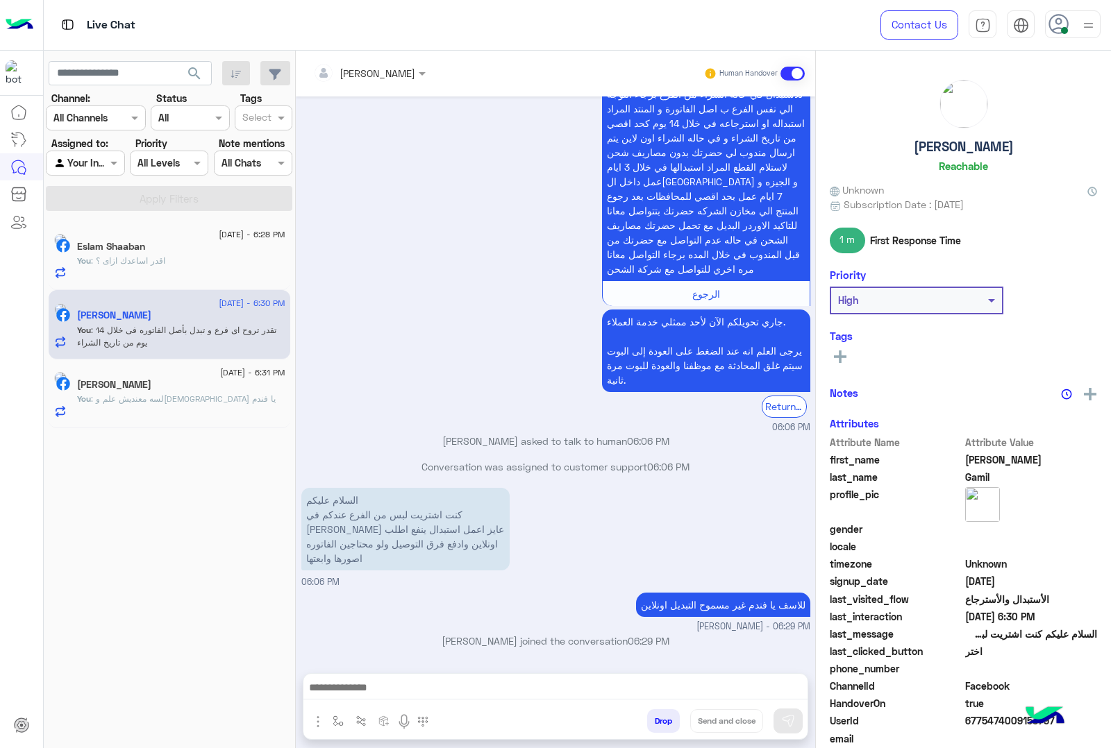
click at [165, 261] on span ": اقدر اساعدك ازاى ؟" at bounding box center [128, 260] width 74 height 10
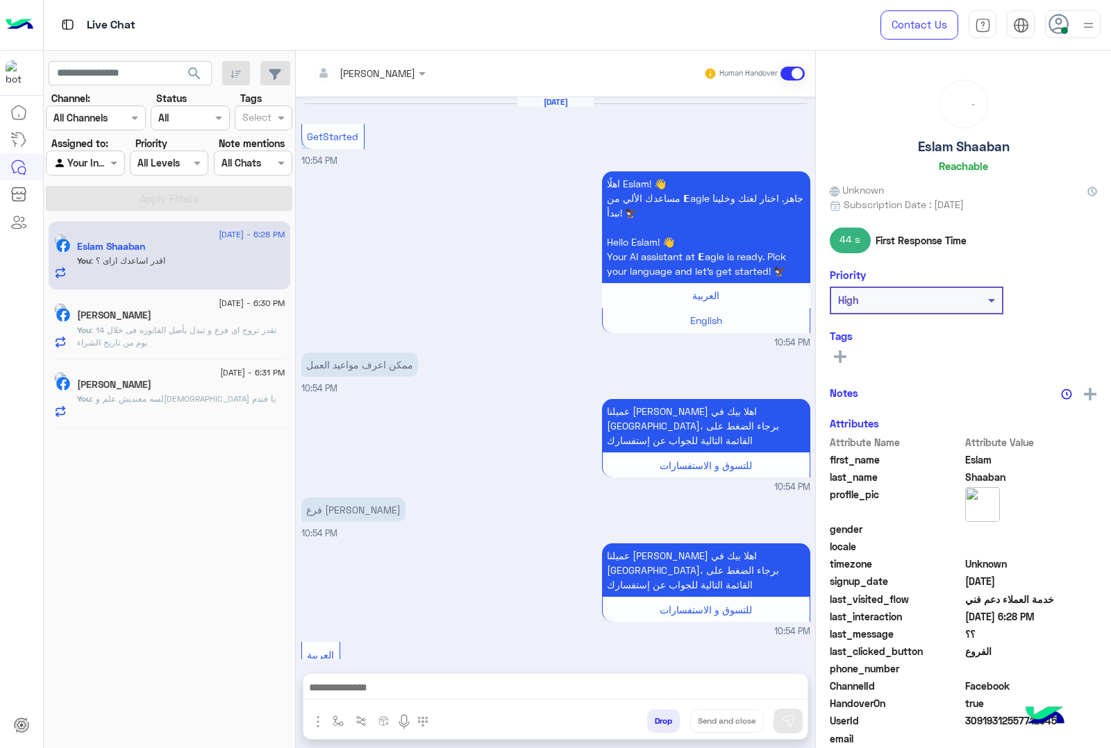
scroll to position [1708, 0]
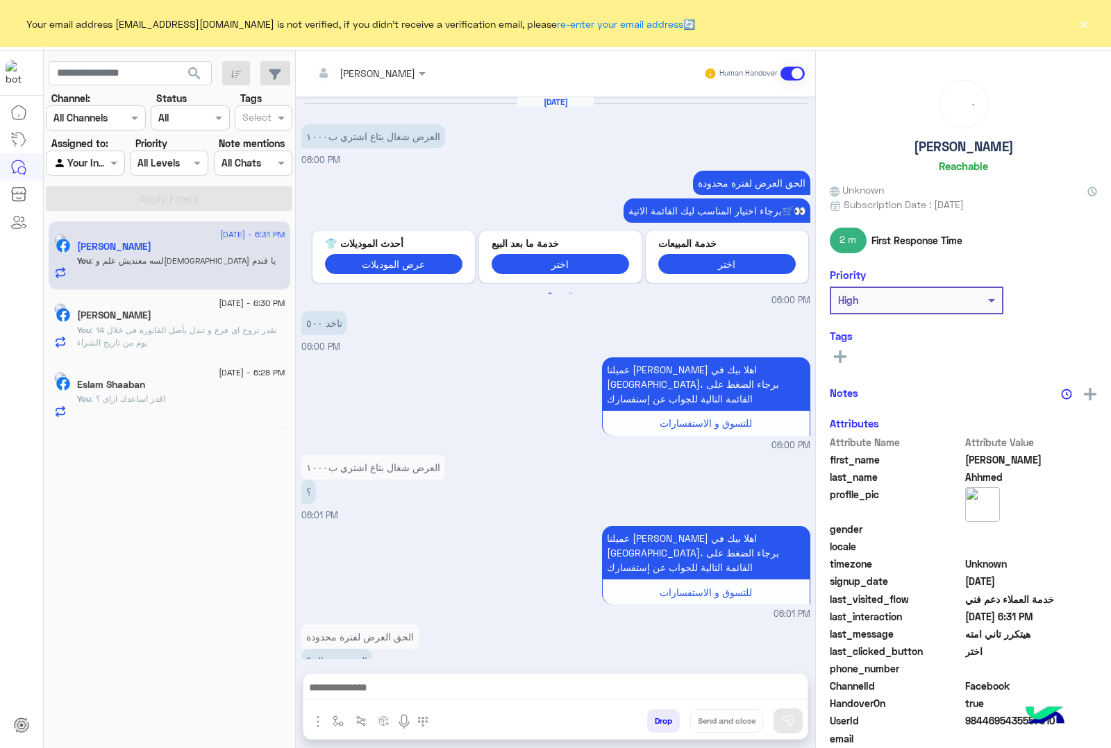
click at [1086, 18] on button "×" at bounding box center [1083, 24] width 14 height 14
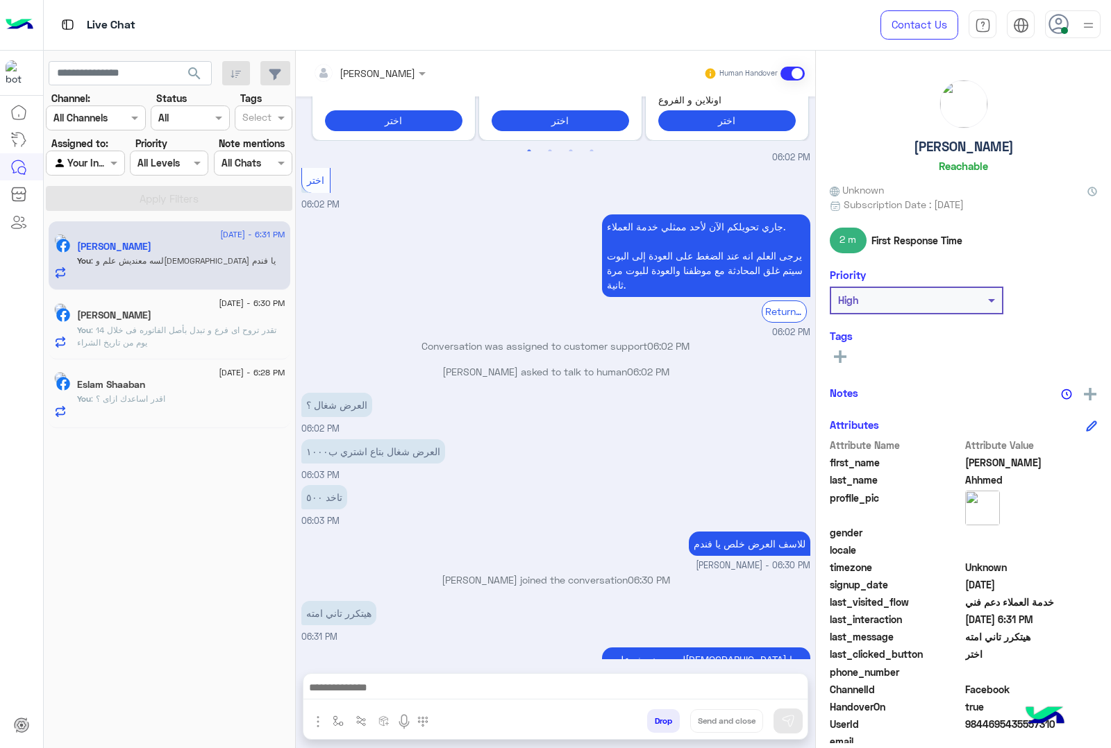
click at [184, 342] on p "You : تقدر تروح اى فرع و تبدل بأصل الفاتوره فى خلال 14 يوم من تاريخ الشراء" at bounding box center [181, 336] width 208 height 25
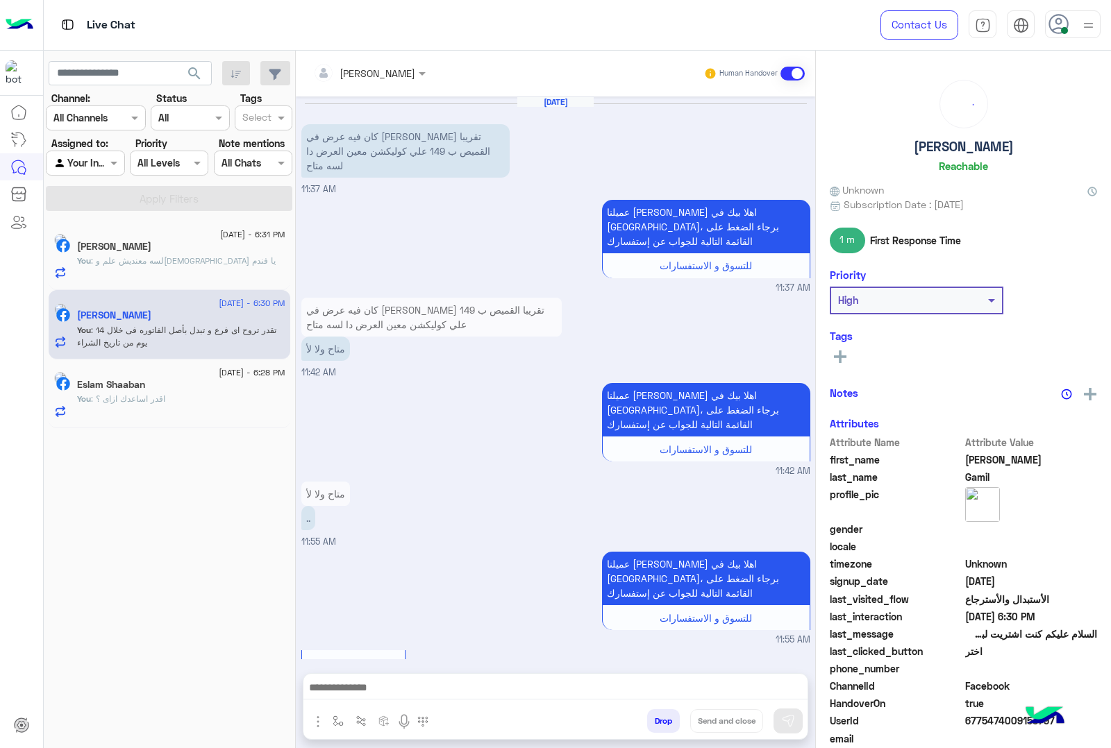
scroll to position [1812, 0]
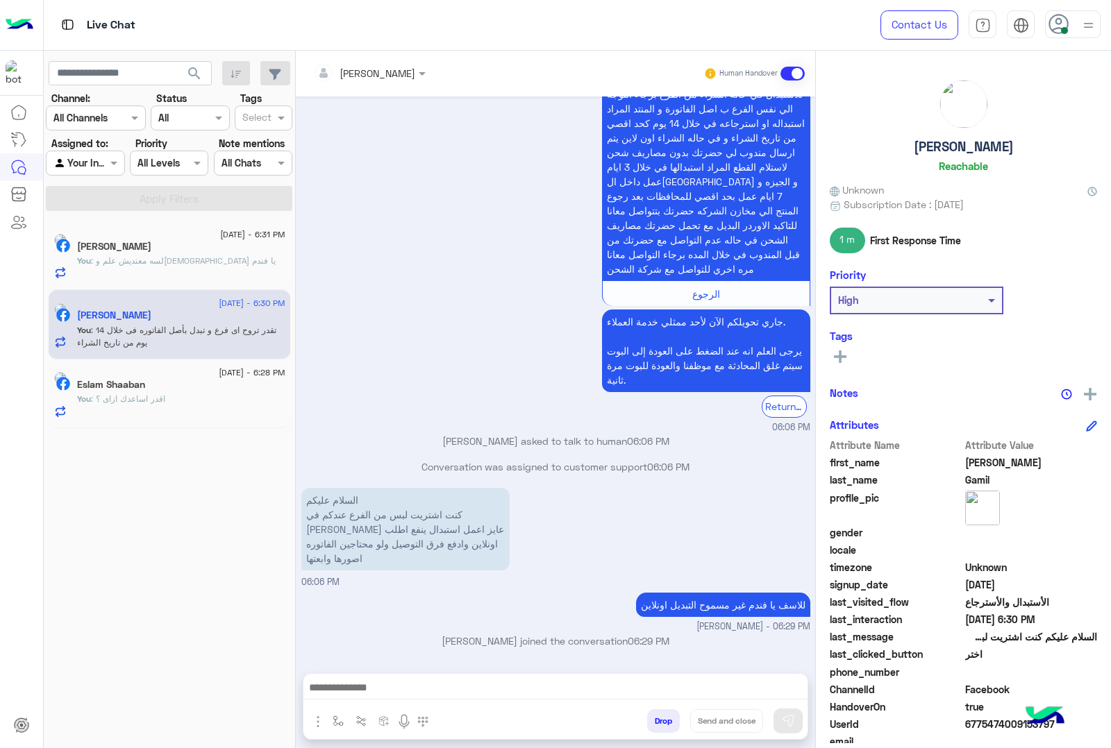
click at [157, 266] on p "You : لسه معنديش علم و[DEMOGRAPHIC_DATA] يا فندم" at bounding box center [176, 261] width 199 height 12
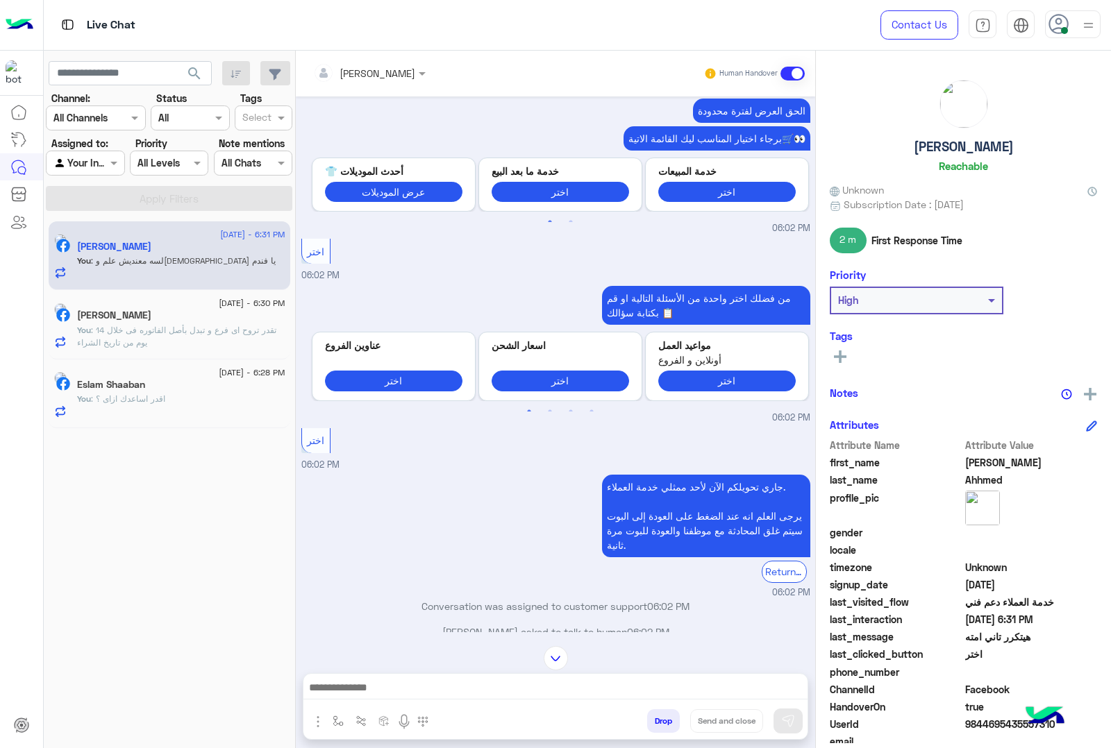
scroll to position [857, 0]
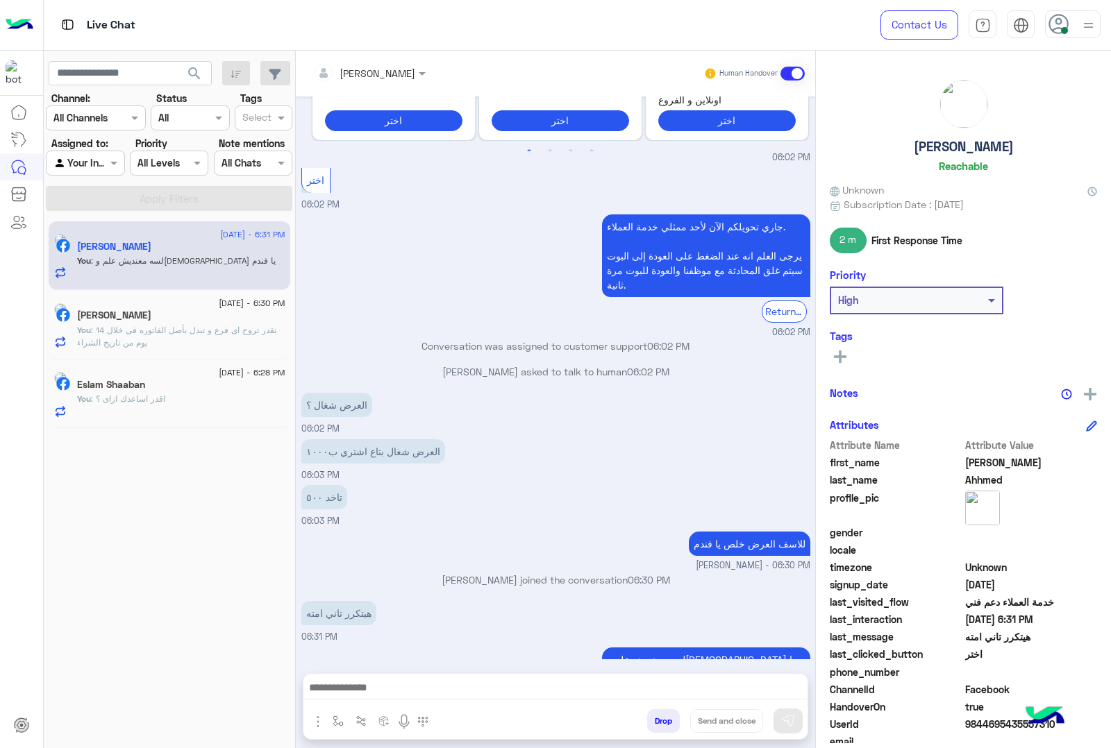
click at [267, 323] on div "[PERSON_NAME]" at bounding box center [181, 317] width 208 height 15
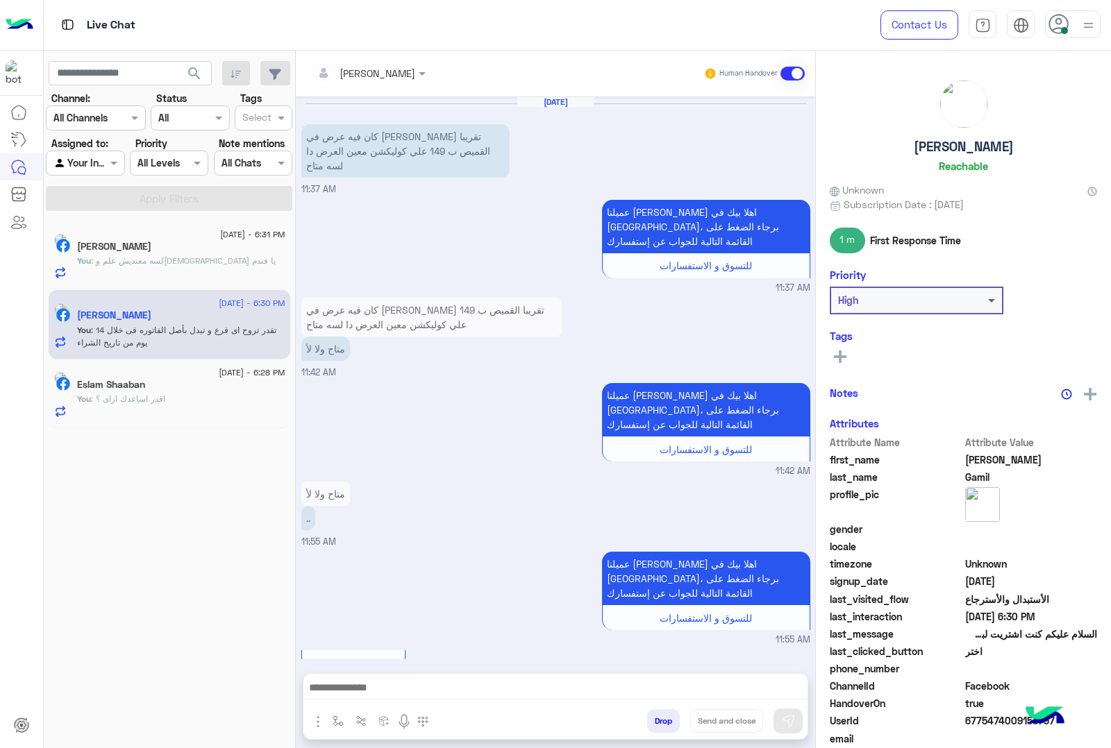
scroll to position [1812, 0]
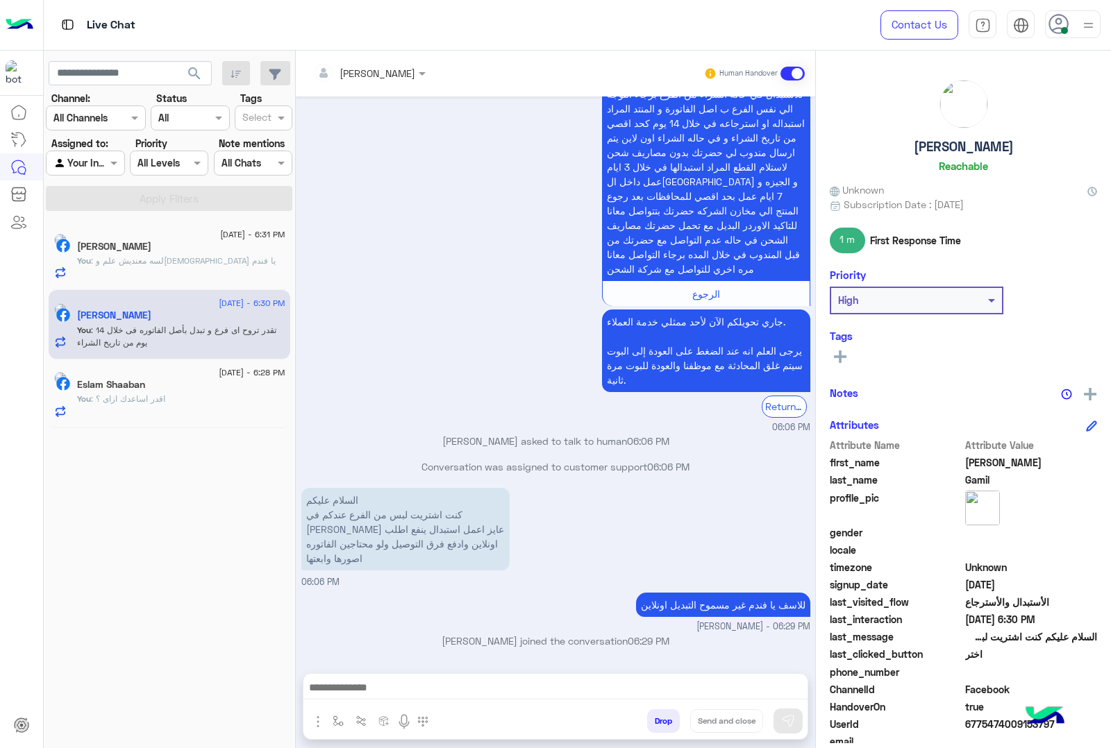
click at [189, 267] on p "You : لسه معنديش علم و[DEMOGRAPHIC_DATA] يا فندم" at bounding box center [176, 261] width 199 height 12
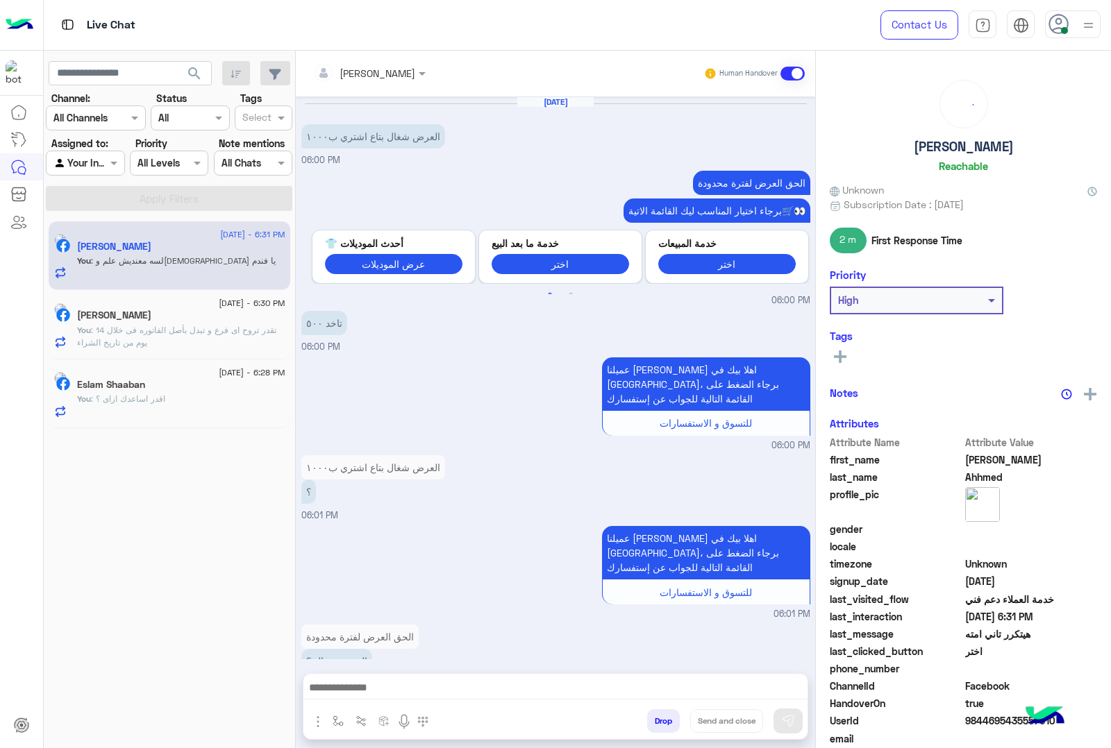
scroll to position [857, 0]
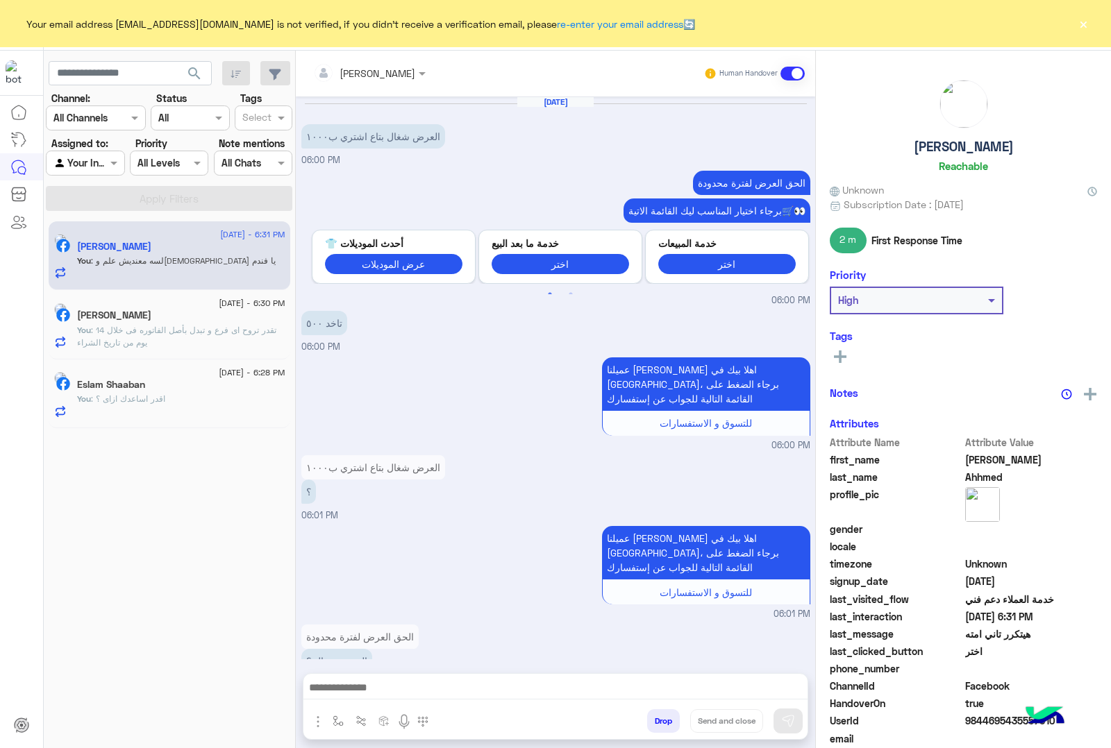
scroll to position [857, 0]
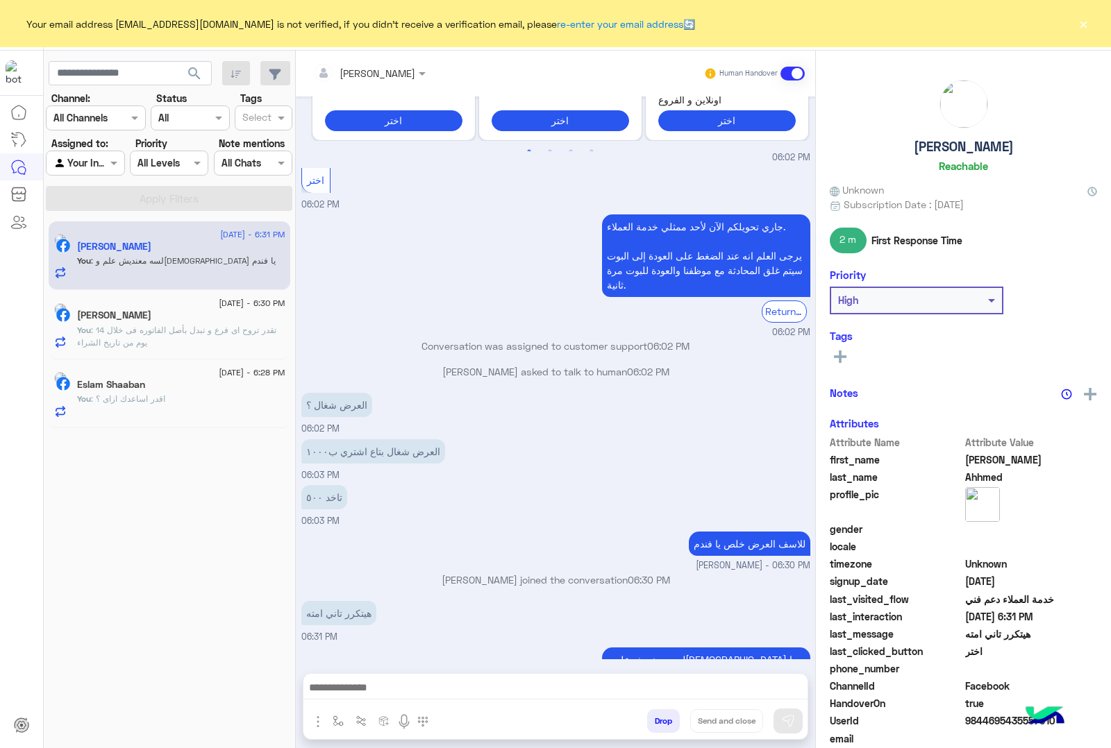
click at [1080, 22] on button "×" at bounding box center [1083, 24] width 14 height 14
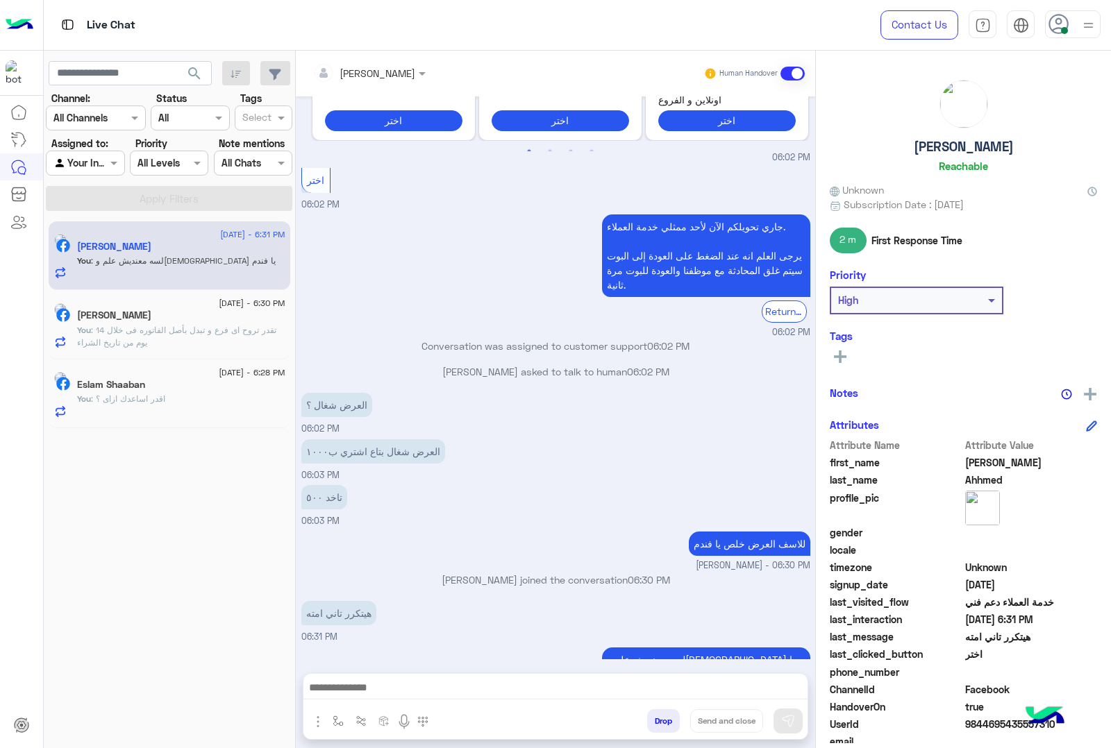
click at [650, 716] on button "Drop" at bounding box center [663, 721] width 33 height 24
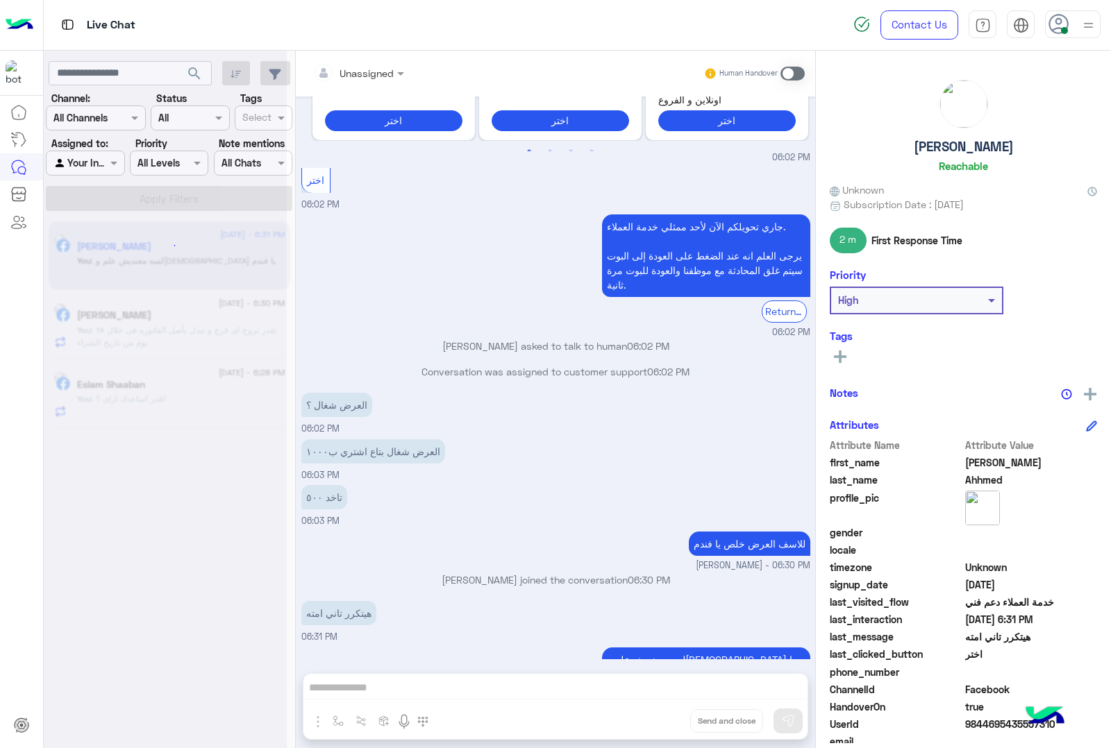
scroll to position [882, 0]
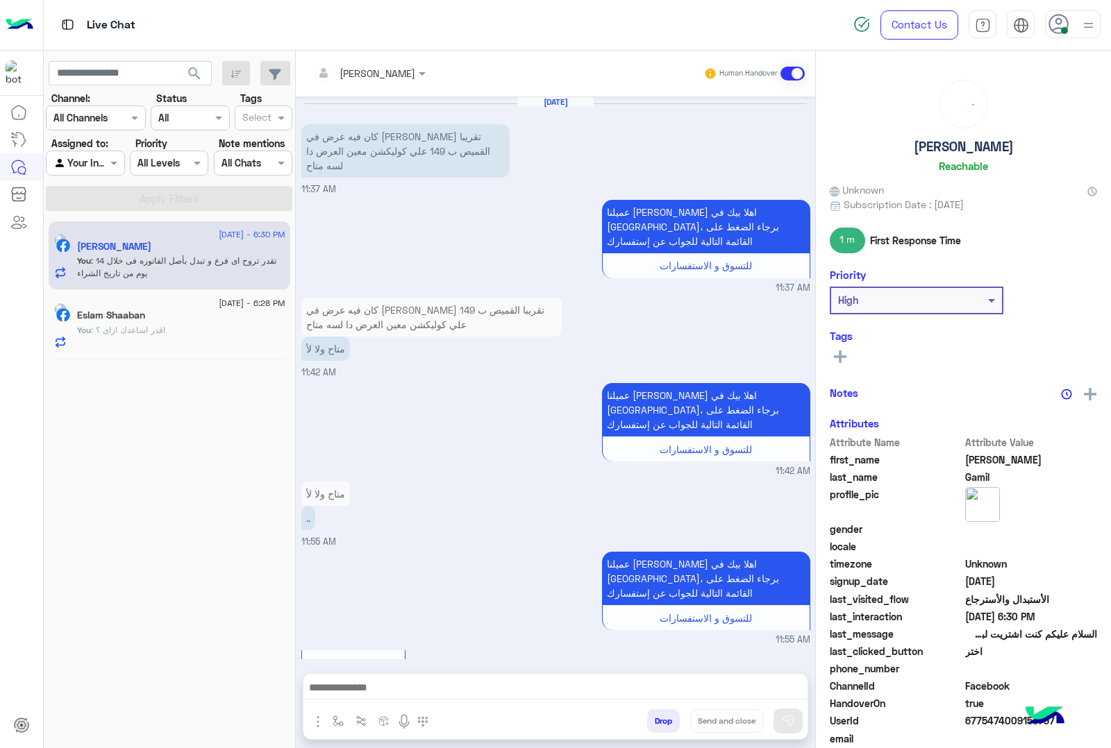
scroll to position [1812, 0]
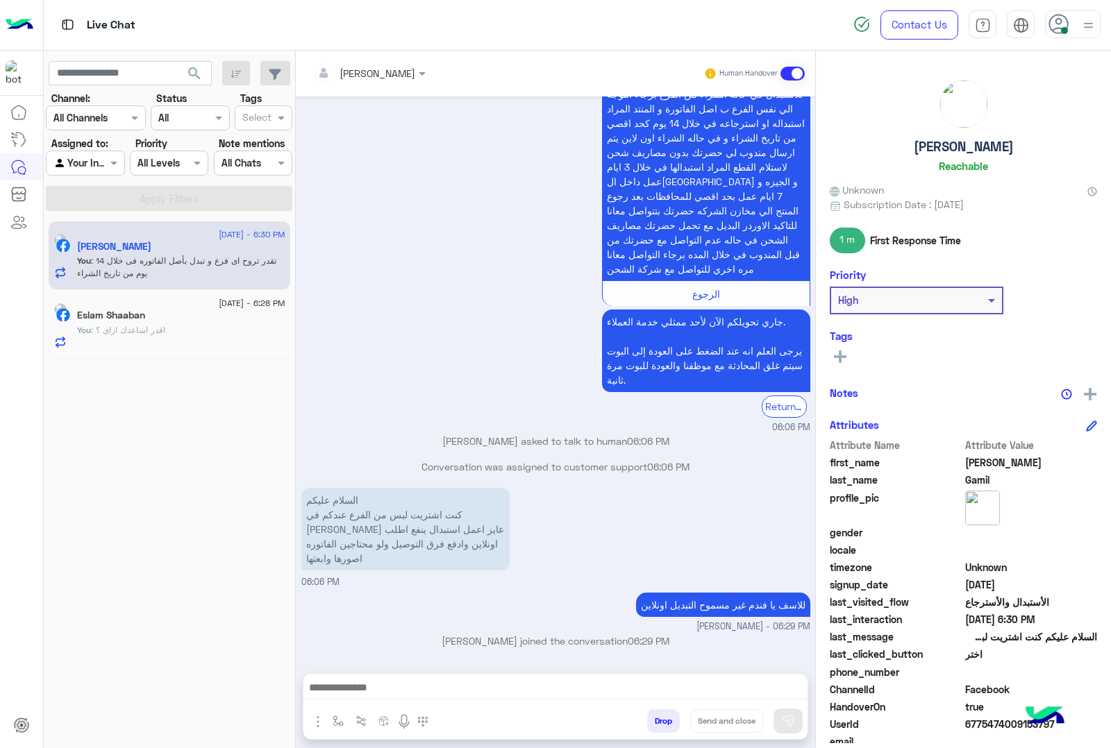
click at [660, 727] on button "Drop" at bounding box center [663, 721] width 33 height 24
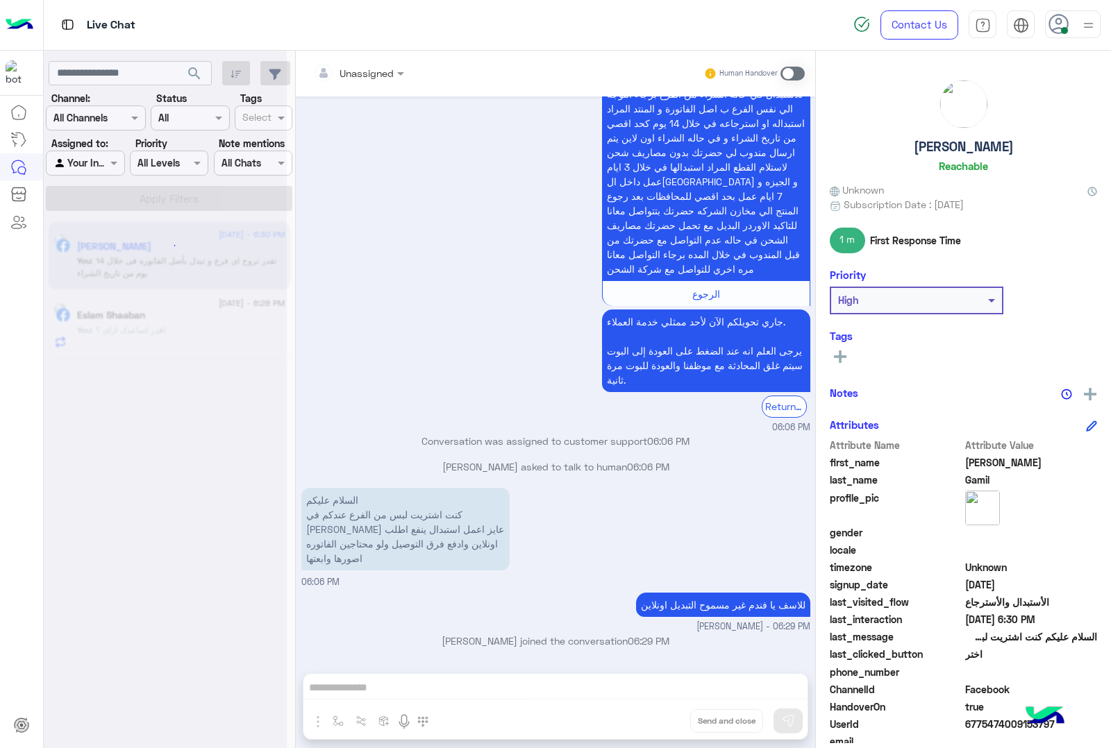
scroll to position [1837, 0]
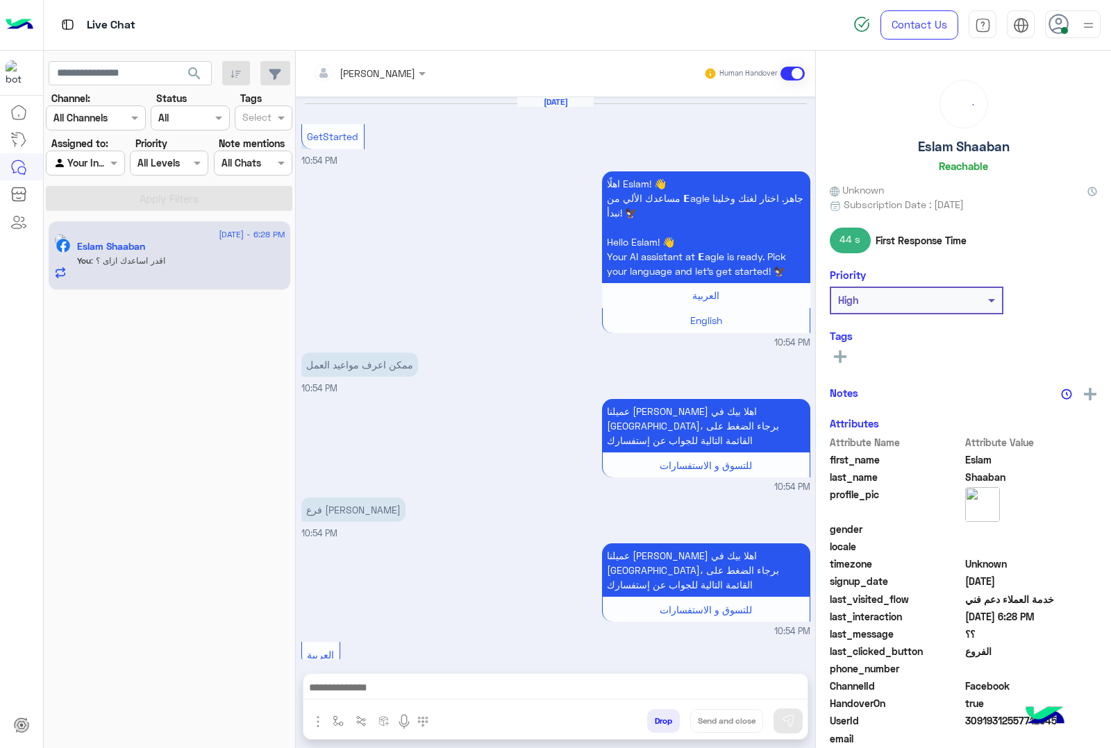
scroll to position [1708, 0]
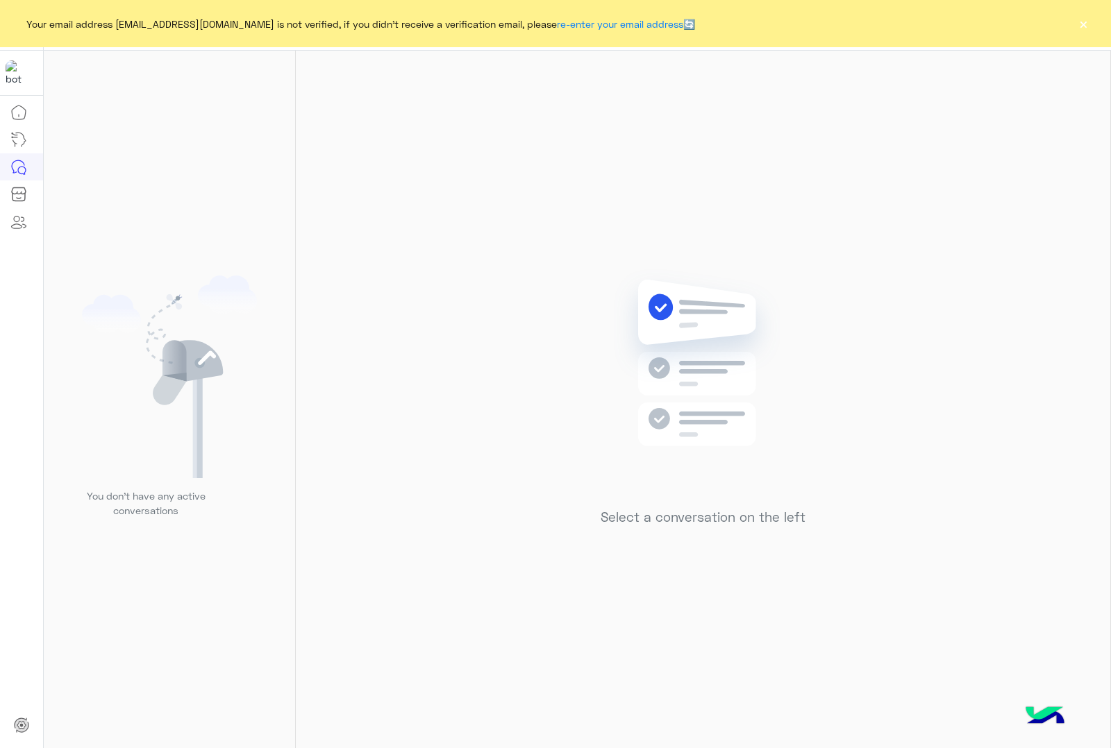
click at [1083, 24] on button "×" at bounding box center [1083, 24] width 14 height 14
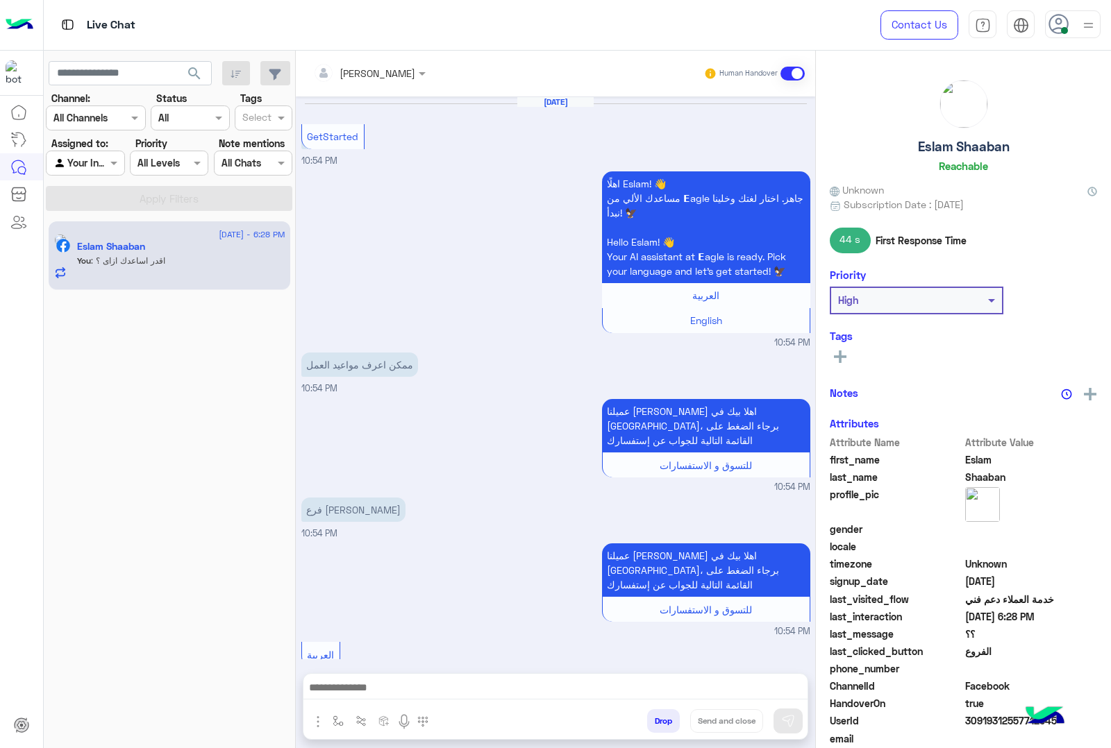
scroll to position [1708, 0]
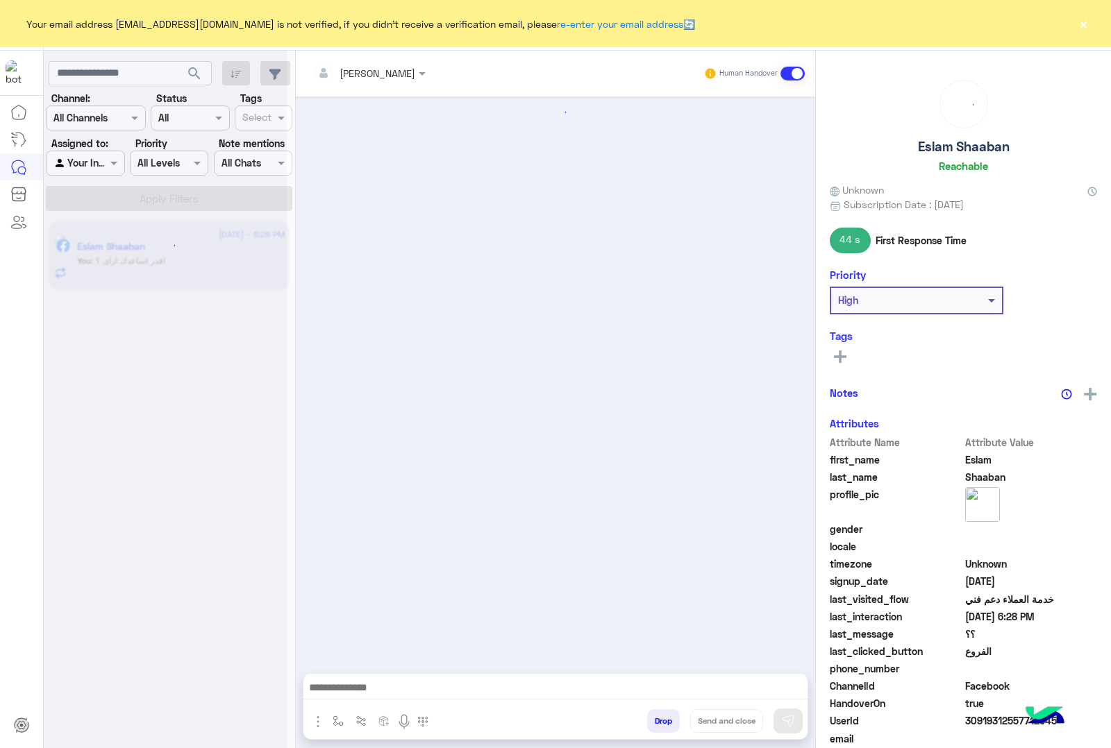
click at [1083, 22] on button "×" at bounding box center [1083, 24] width 14 height 14
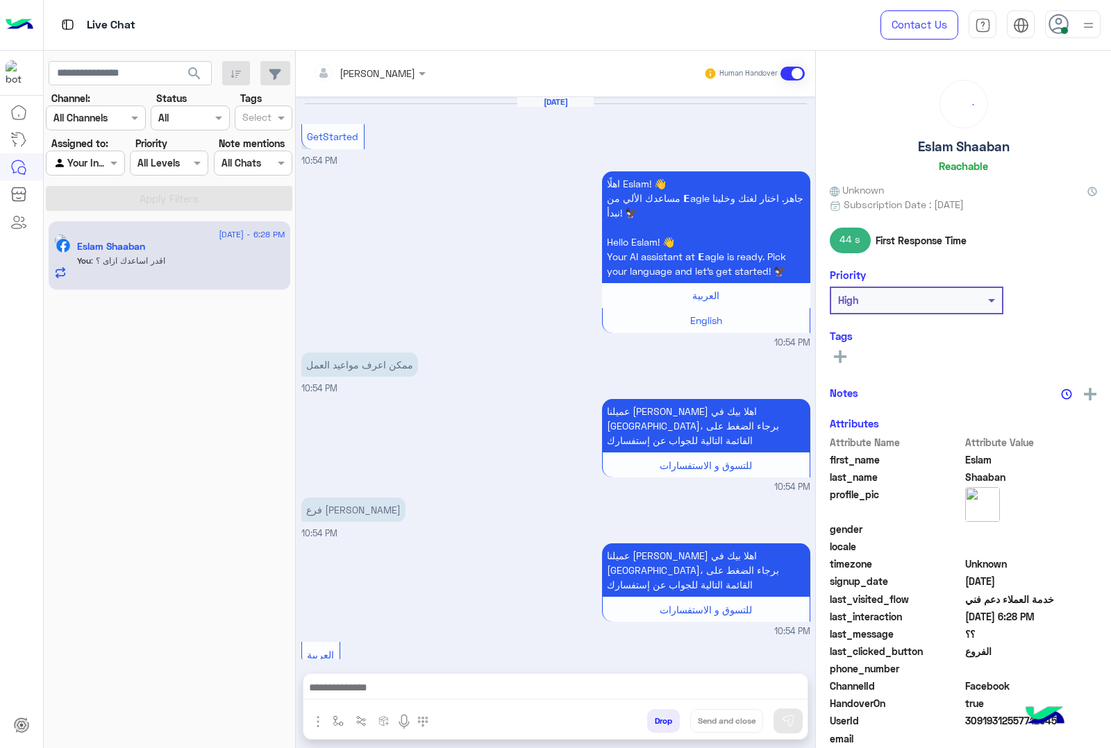
scroll to position [1708, 0]
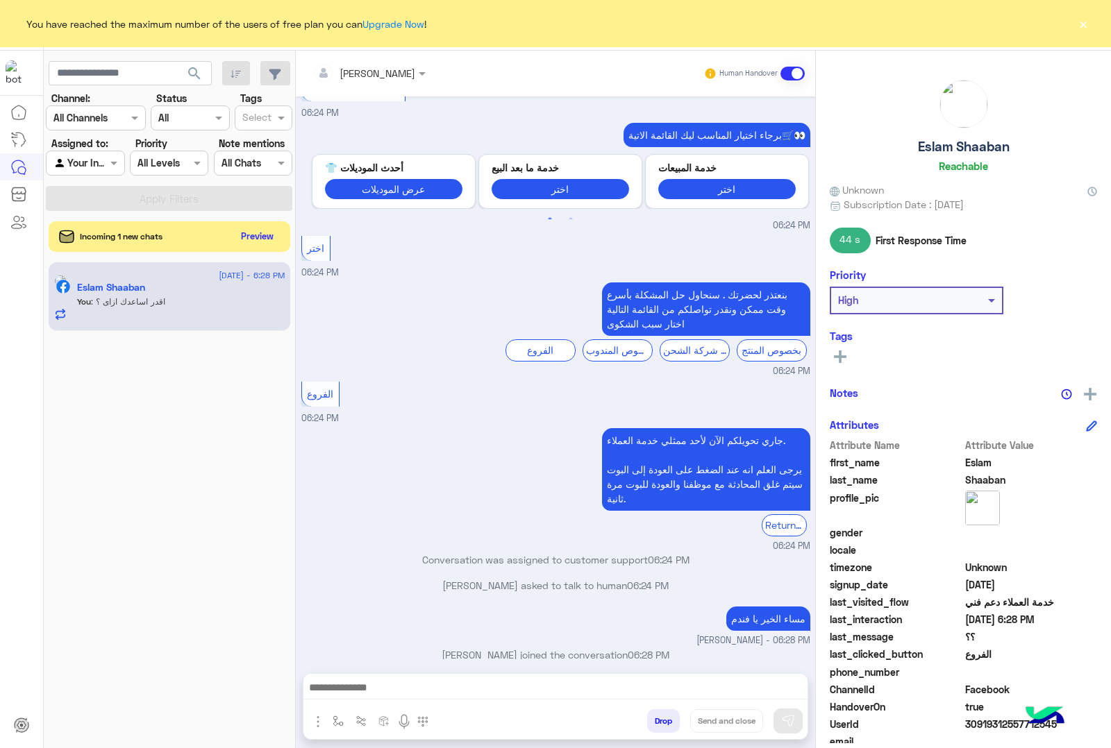
click at [1081, 25] on button "×" at bounding box center [1083, 24] width 14 height 14
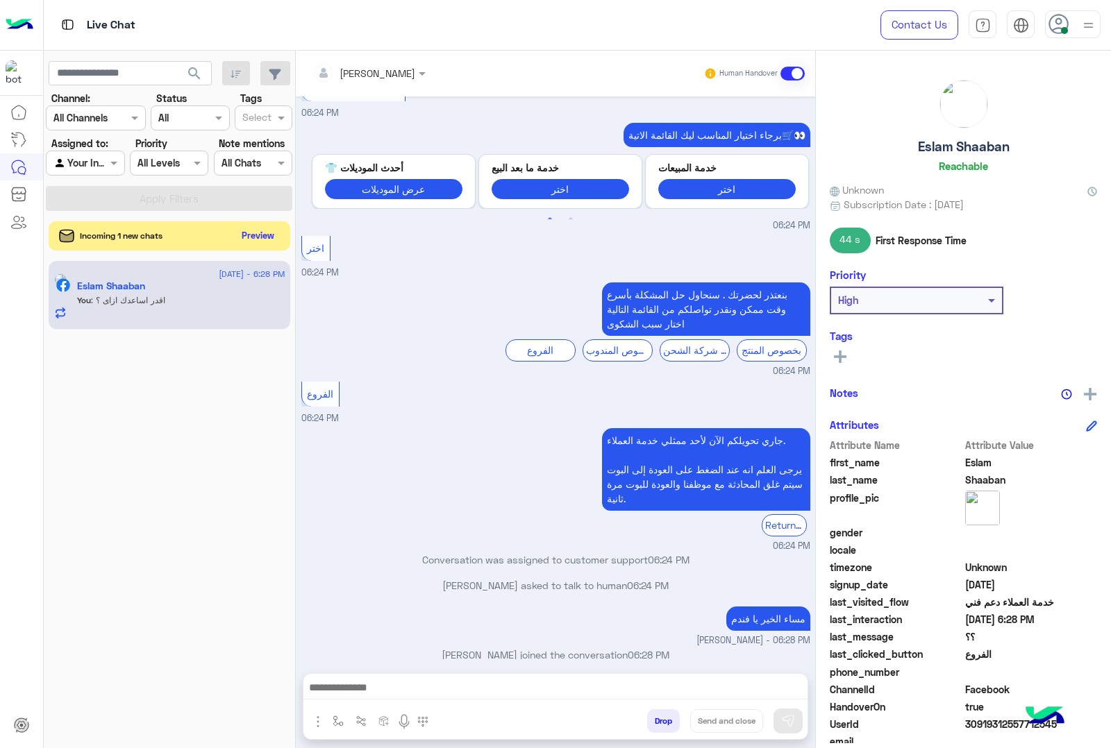
click at [266, 244] on button "Preview" at bounding box center [258, 235] width 43 height 19
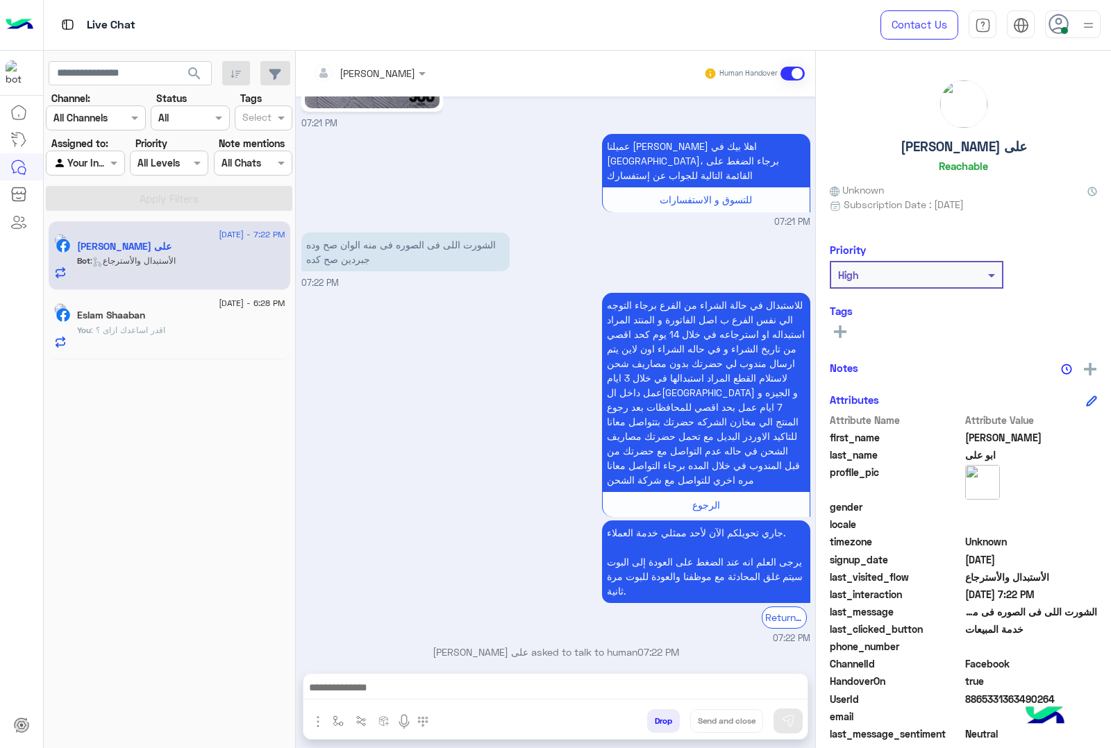
scroll to position [726, 0]
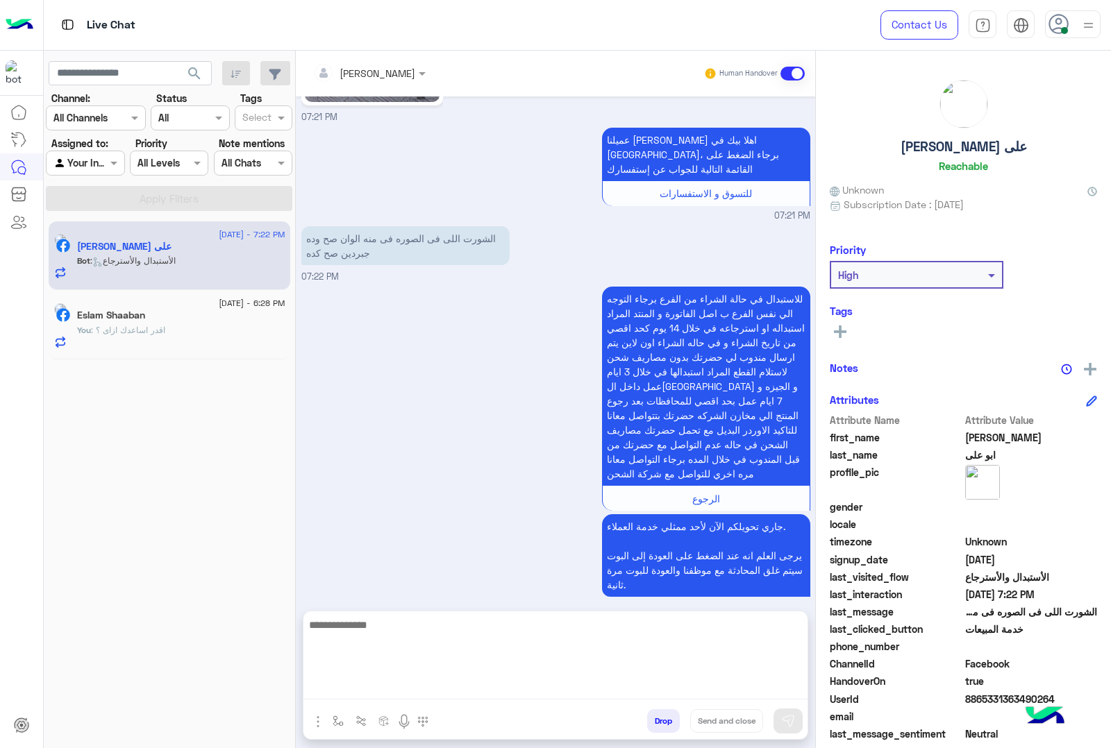
click at [467, 691] on textarea at bounding box center [555, 657] width 504 height 83
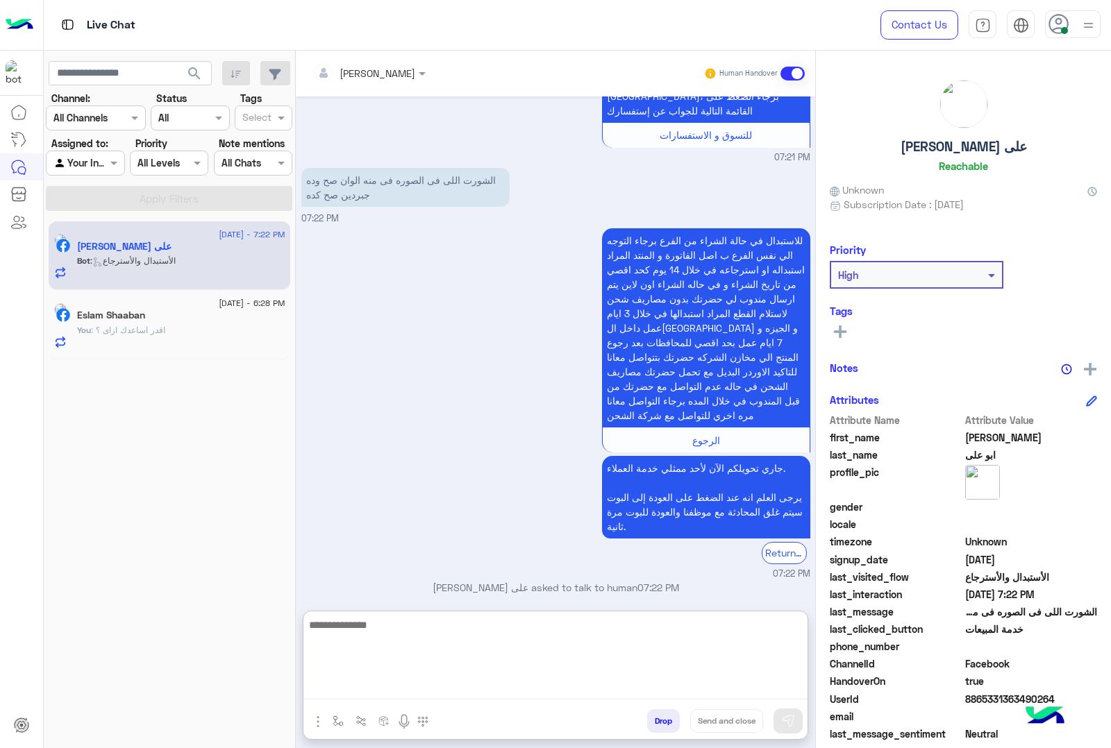
scroll to position [788, 0]
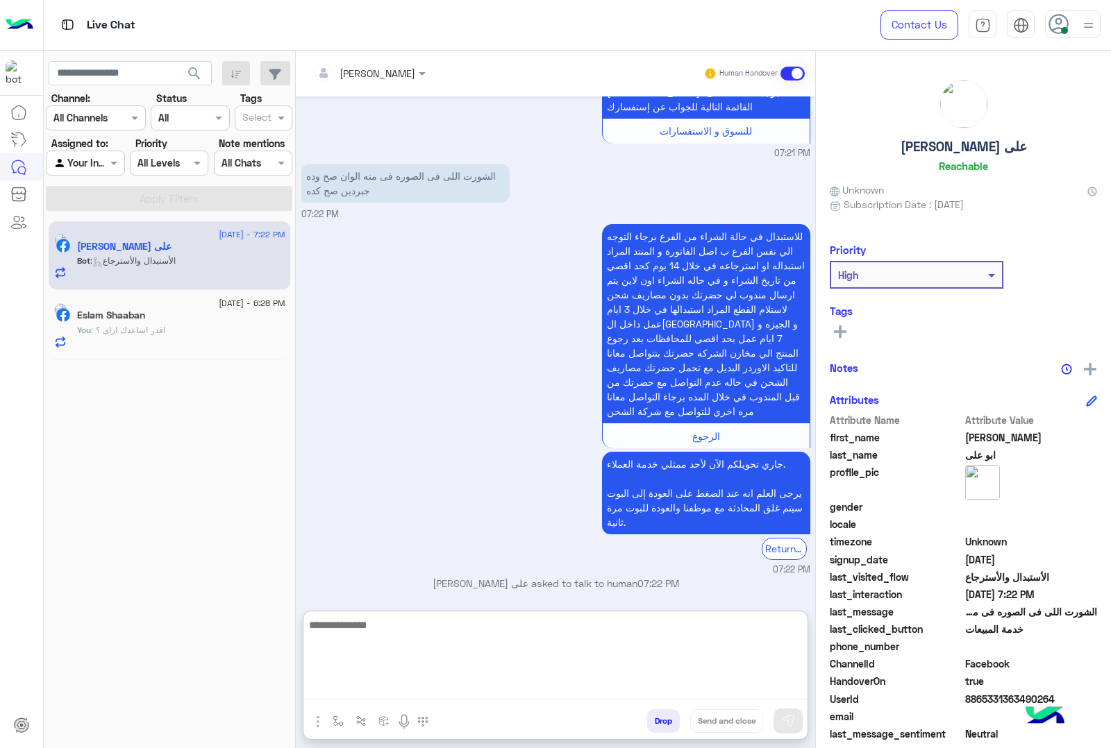
click at [521, 650] on textarea at bounding box center [555, 657] width 504 height 83
paste textarea "**********"
type textarea "**********"
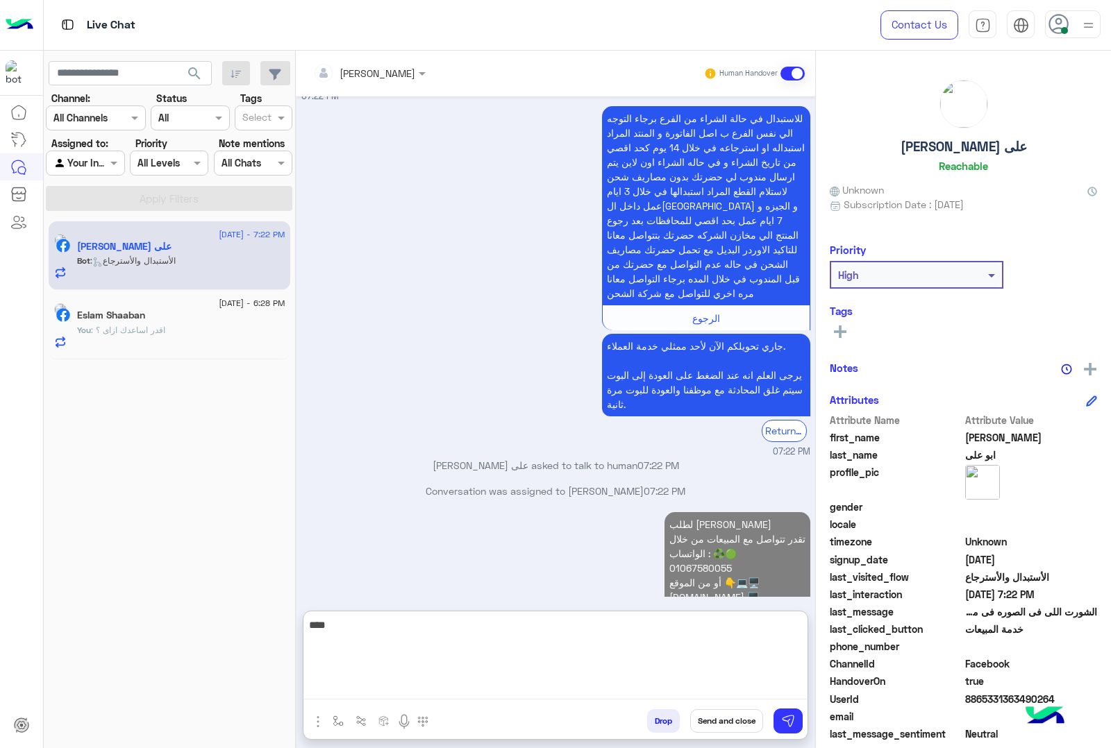
scroll to position [931, 0]
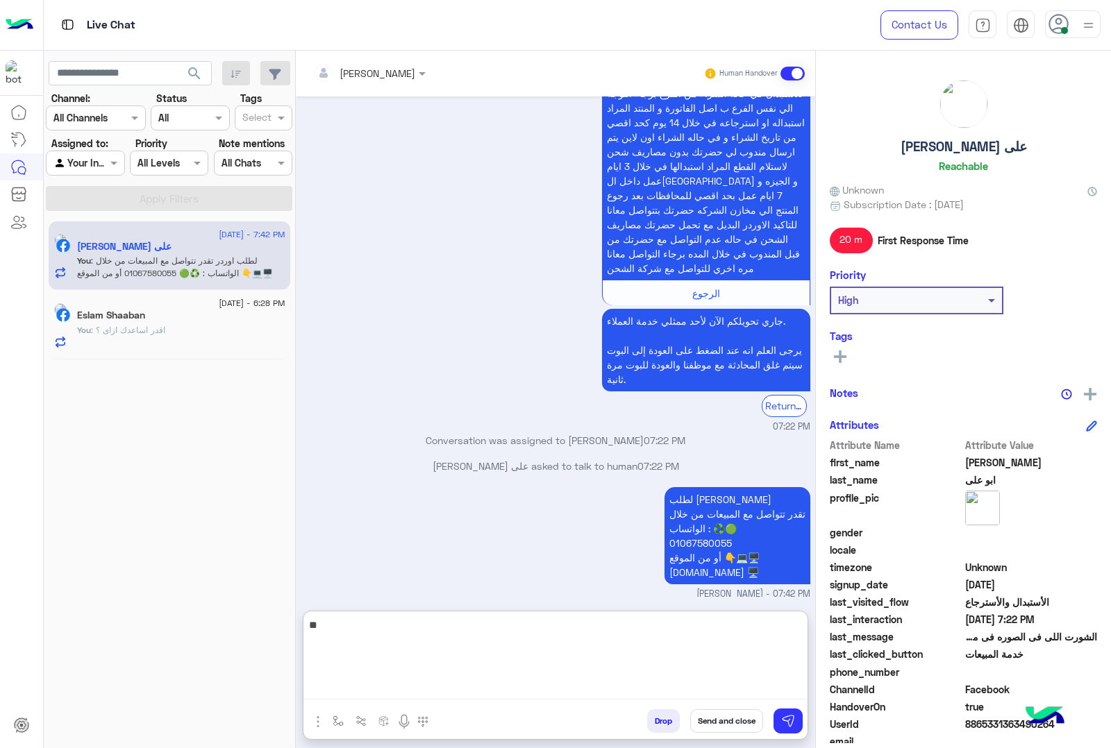
type textarea "*"
click at [384, 67] on input "text" at bounding box center [351, 73] width 76 height 15
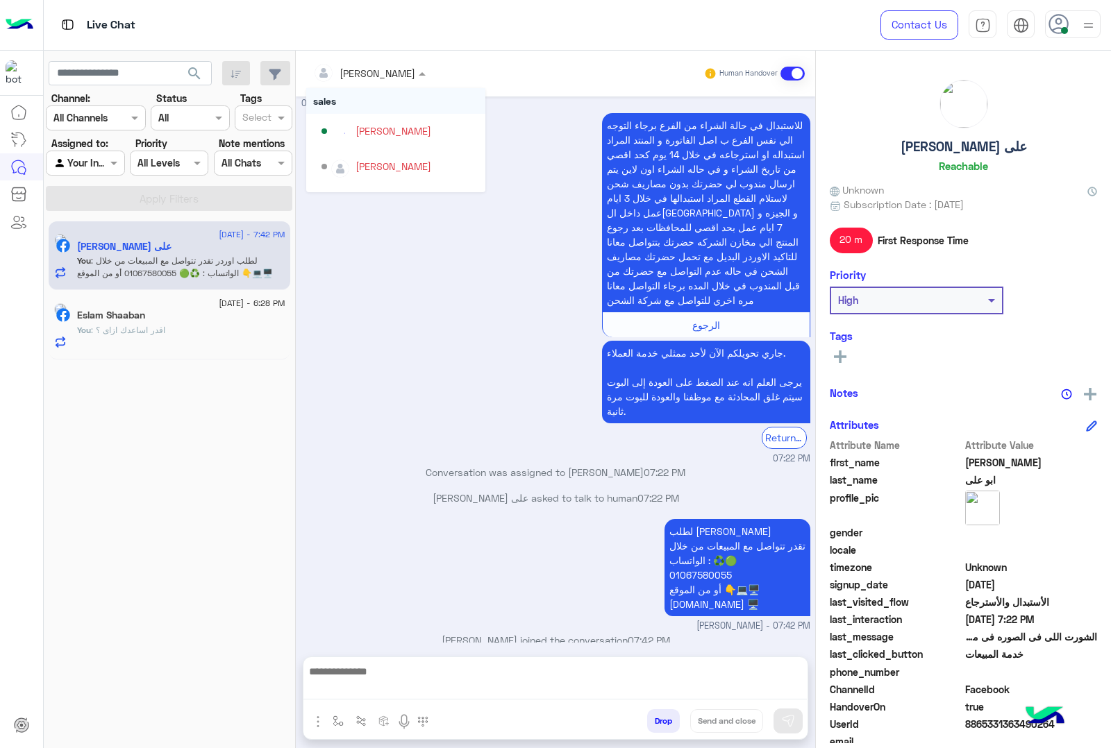
scroll to position [869, 0]
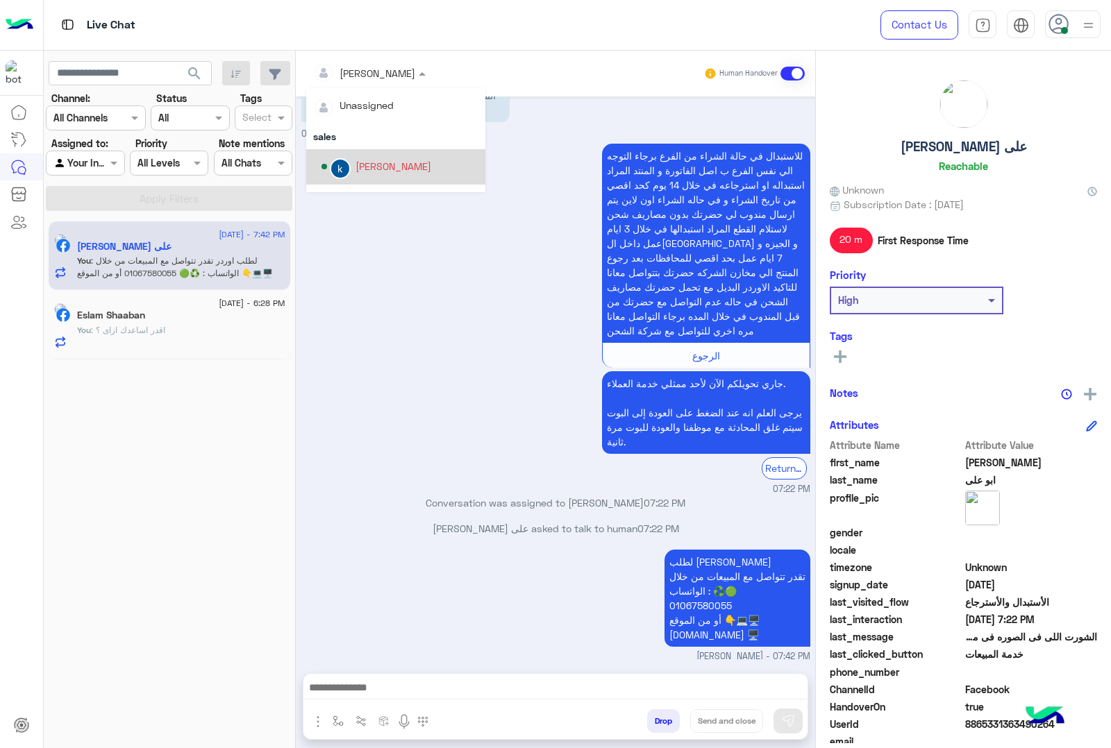
click at [400, 155] on div "khaled mohamed" at bounding box center [399, 167] width 157 height 24
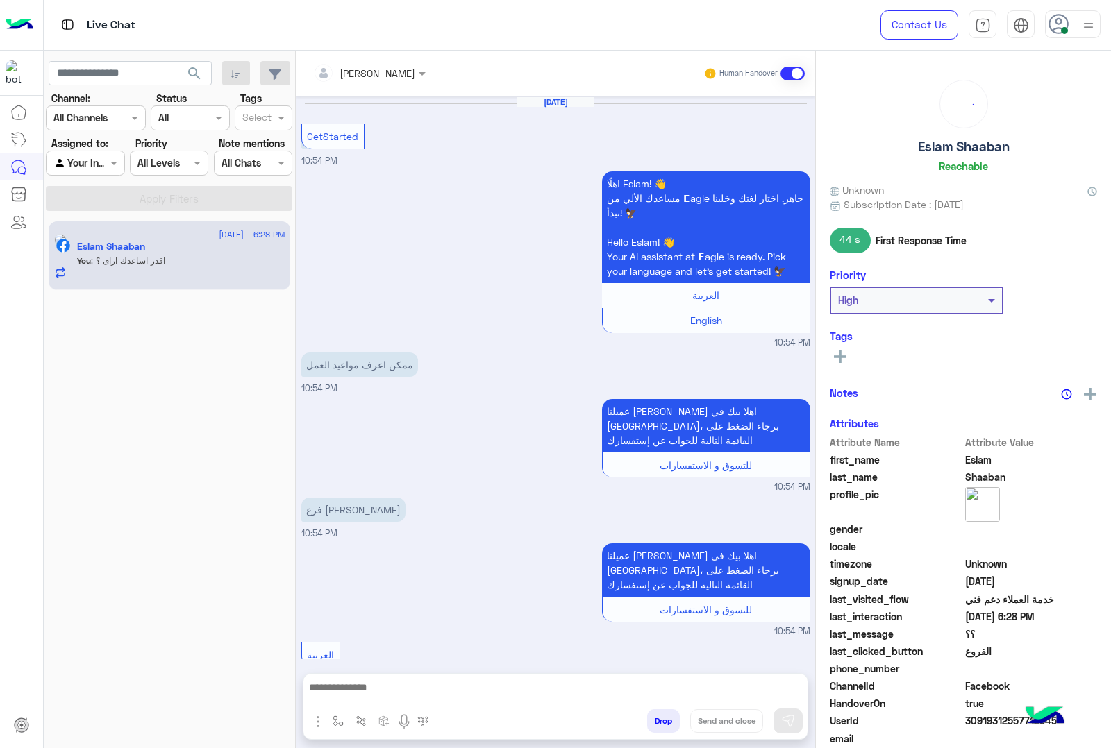
scroll to position [1708, 0]
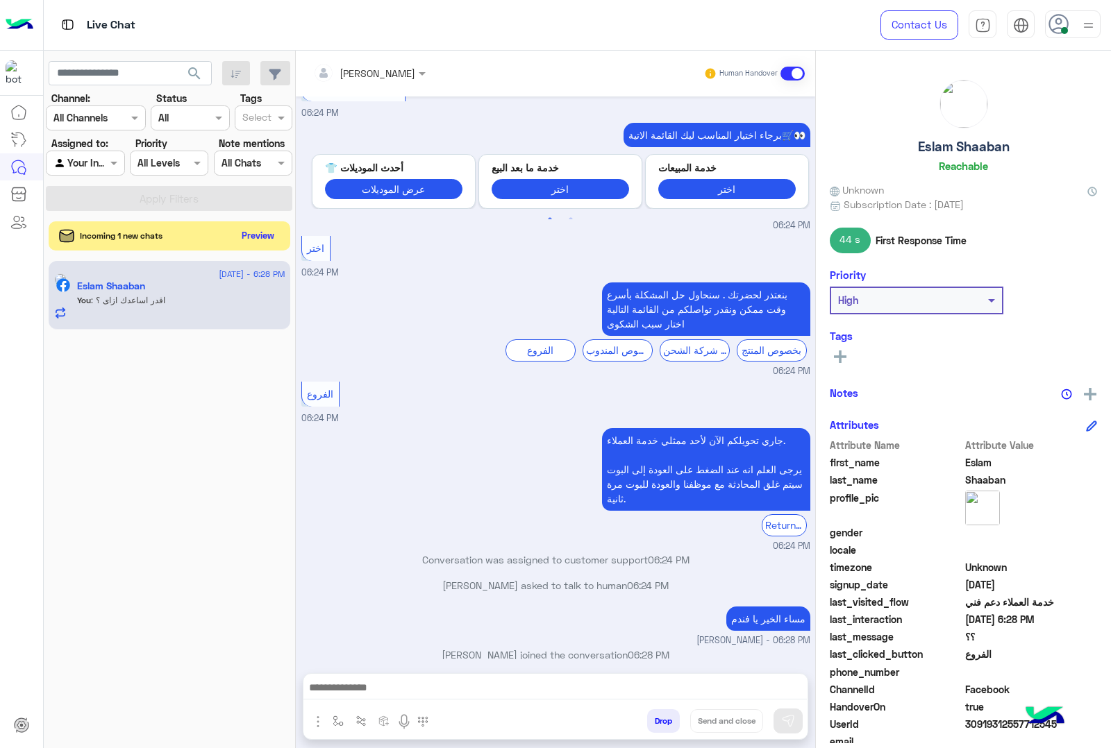
click at [260, 230] on button "Preview" at bounding box center [258, 235] width 43 height 19
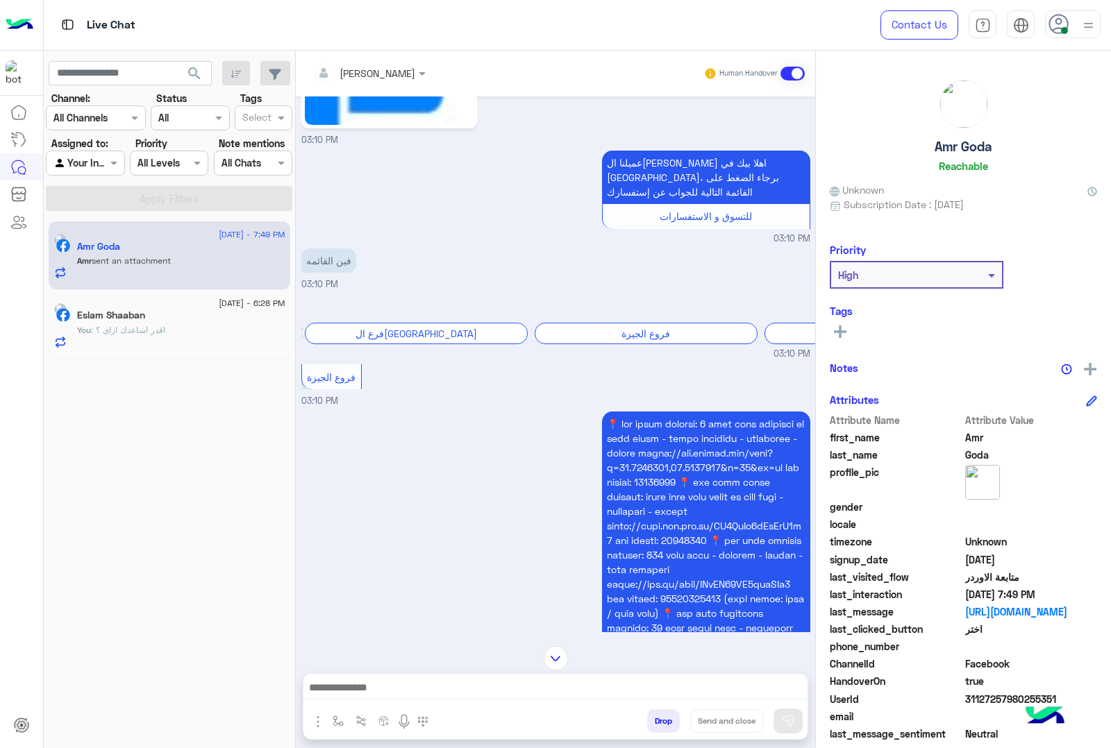
scroll to position [820, 0]
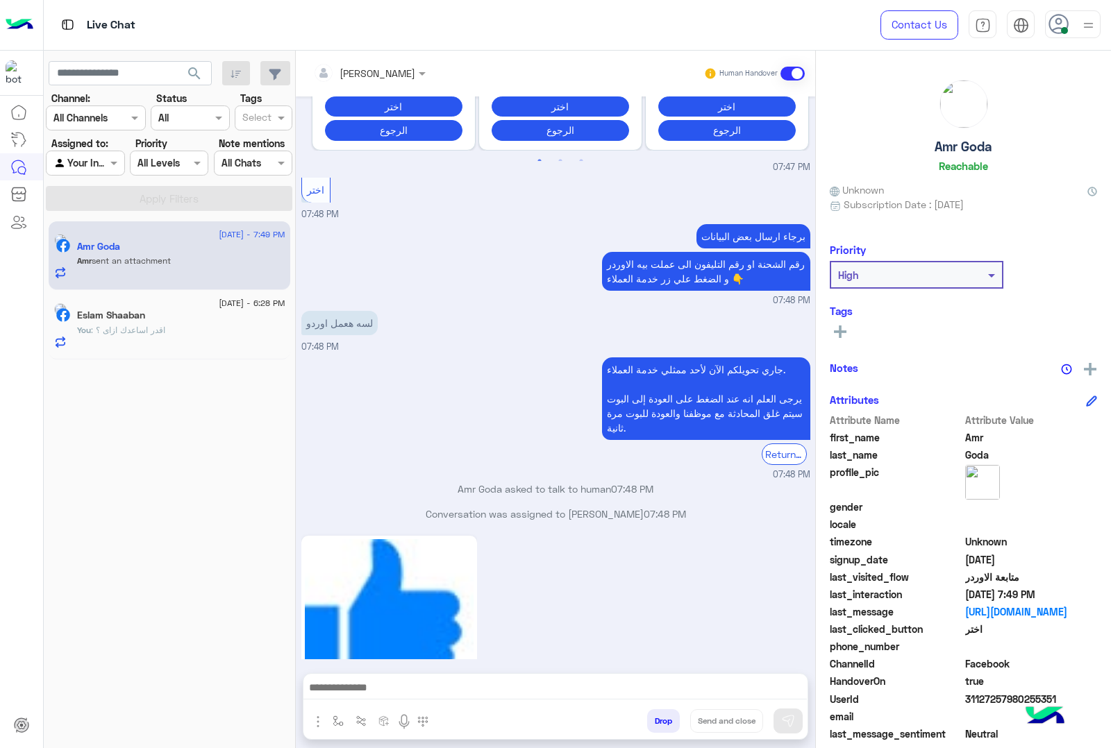
click at [476, 681] on textarea at bounding box center [554, 689] width 503 height 21
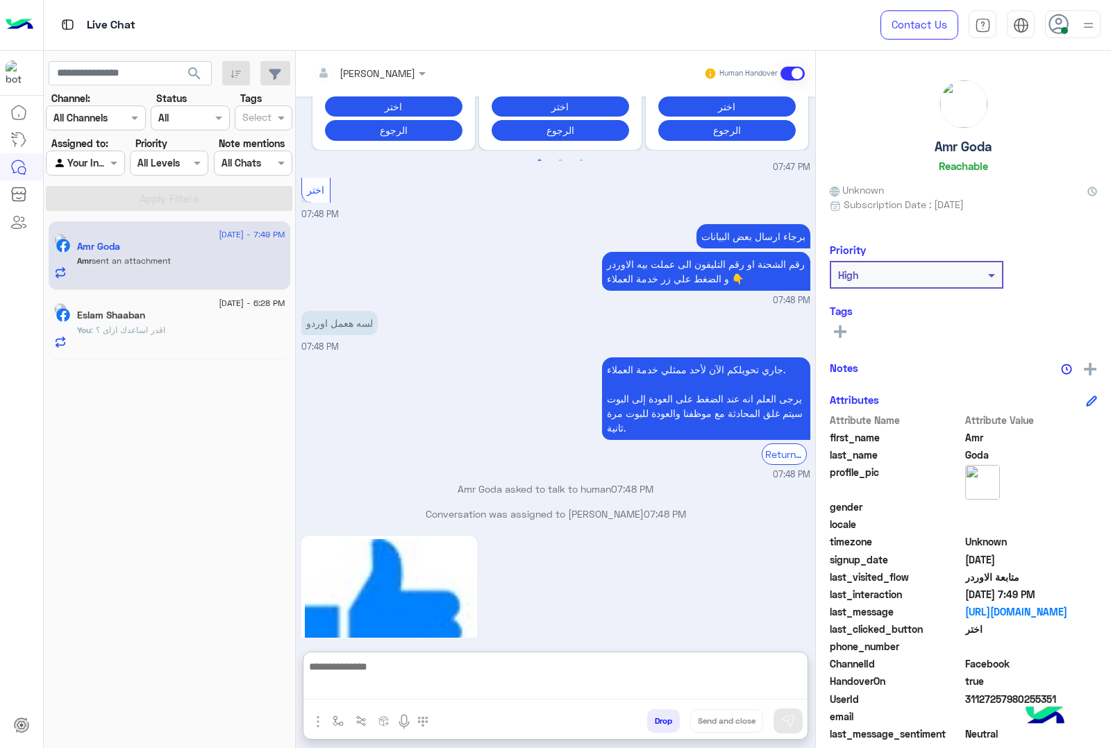
scroll to position [2567, 0]
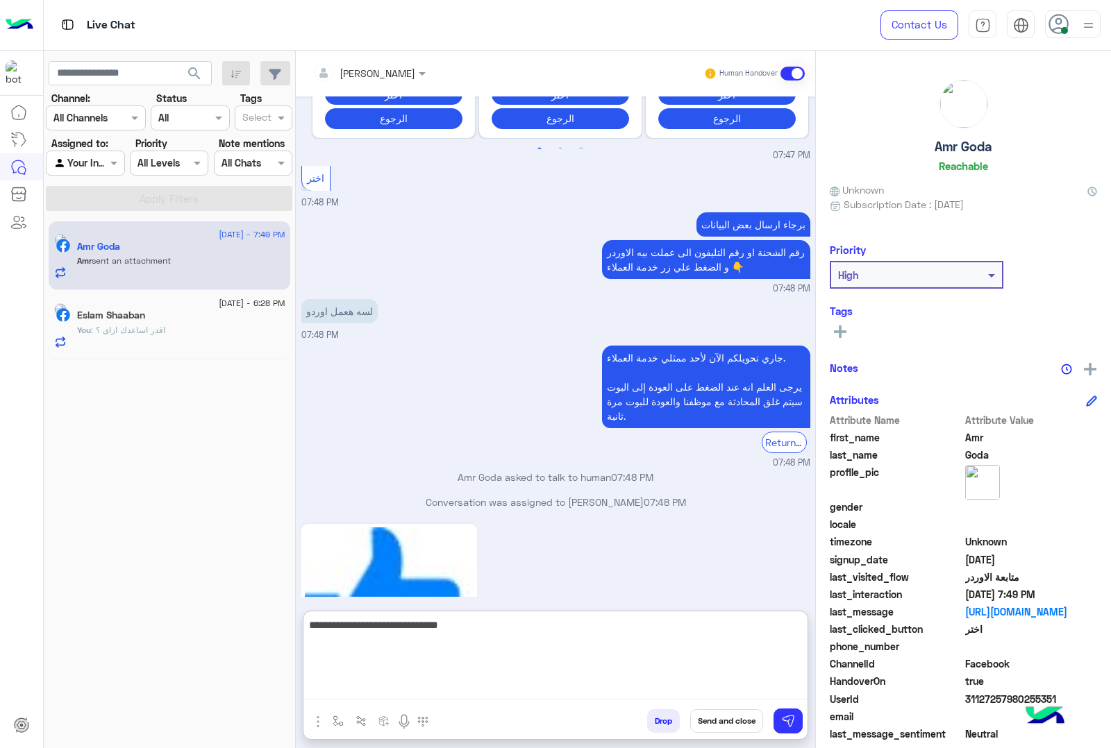
type textarea "**********"
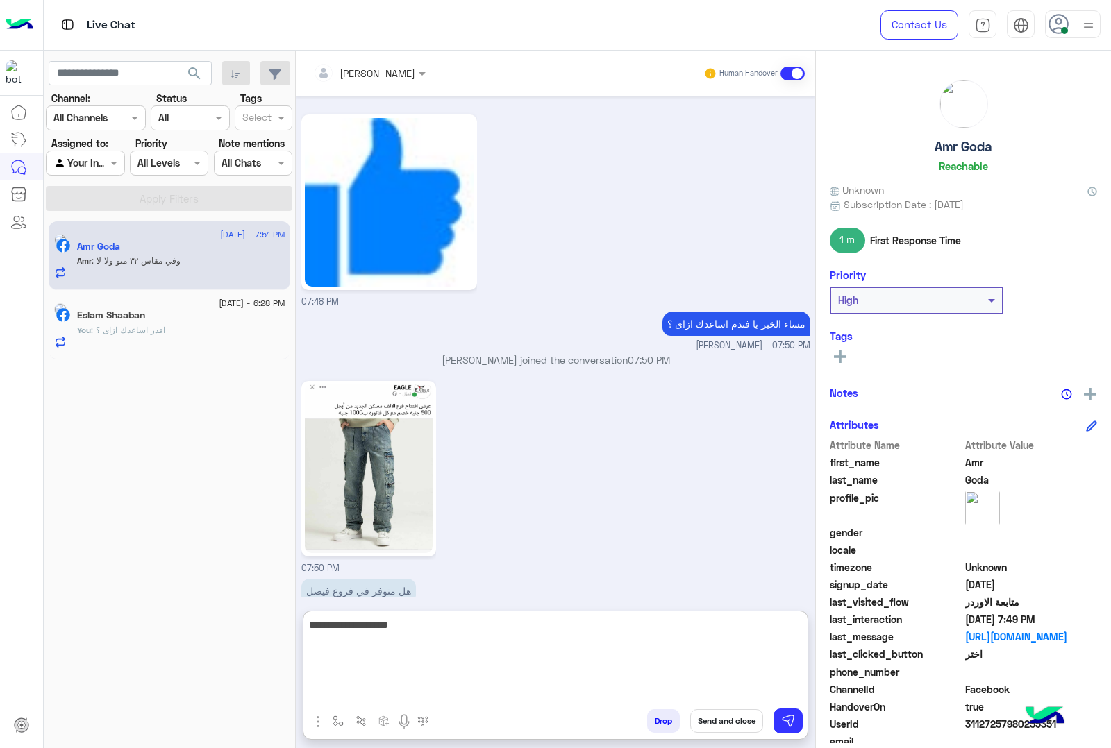
scroll to position [3047, 0]
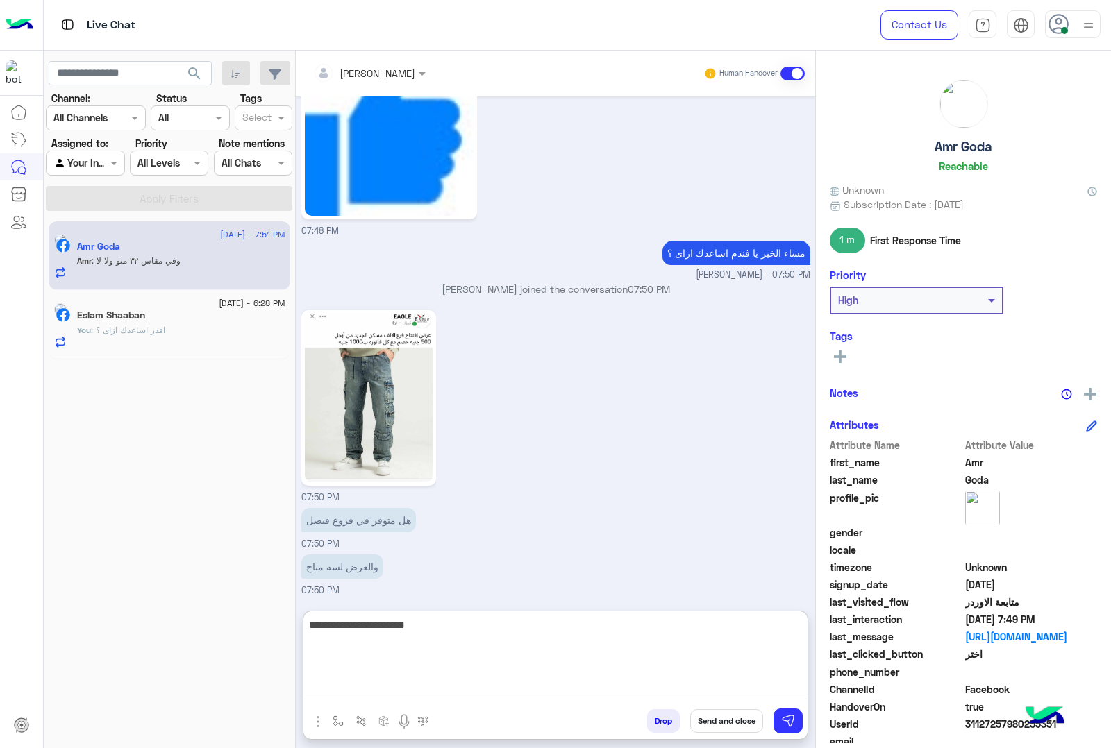
type textarea "**********"
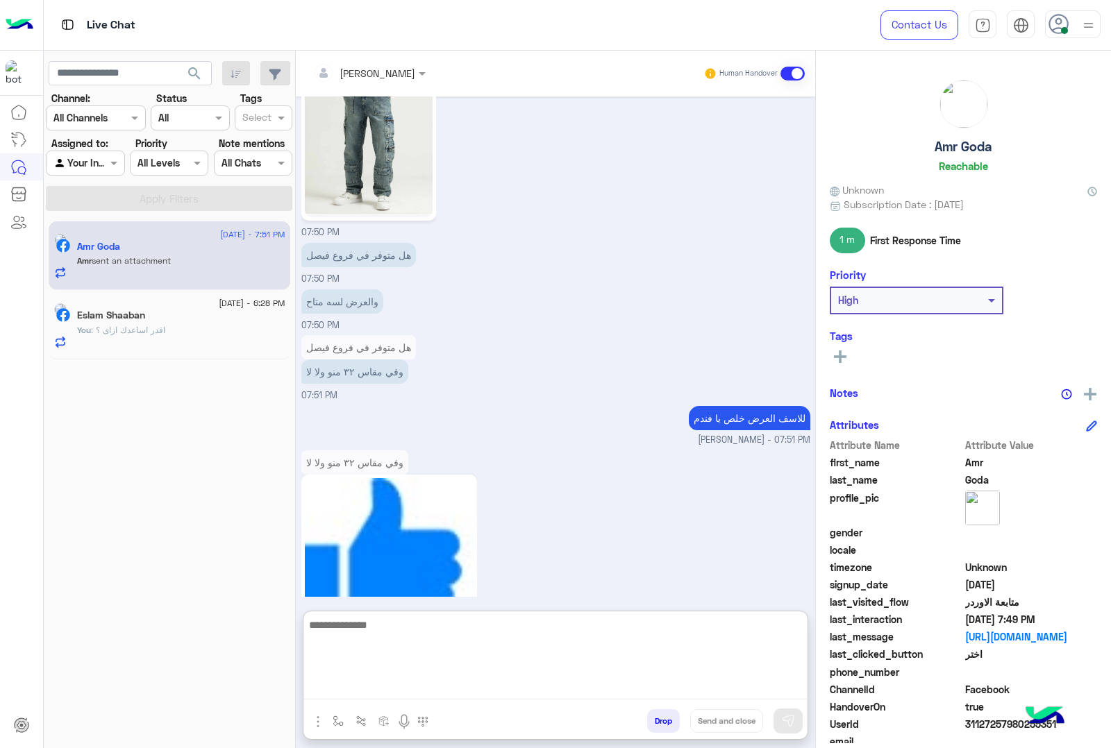
scroll to position [3225, 0]
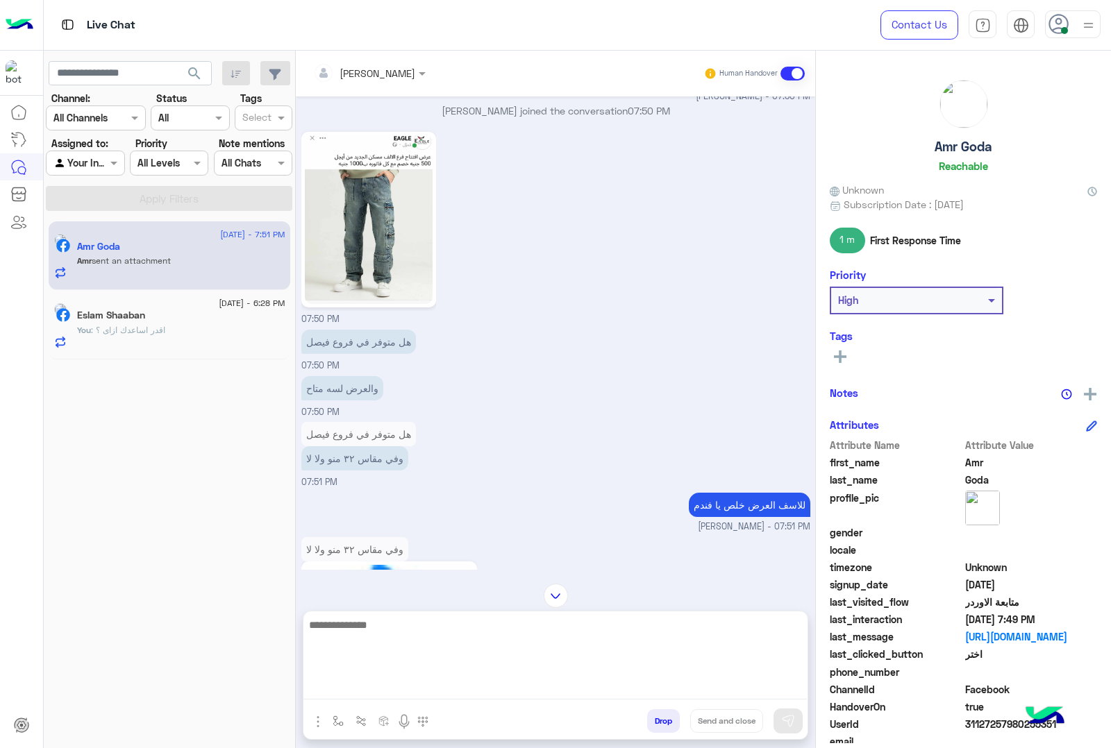
click at [335, 135] on img at bounding box center [369, 219] width 128 height 169
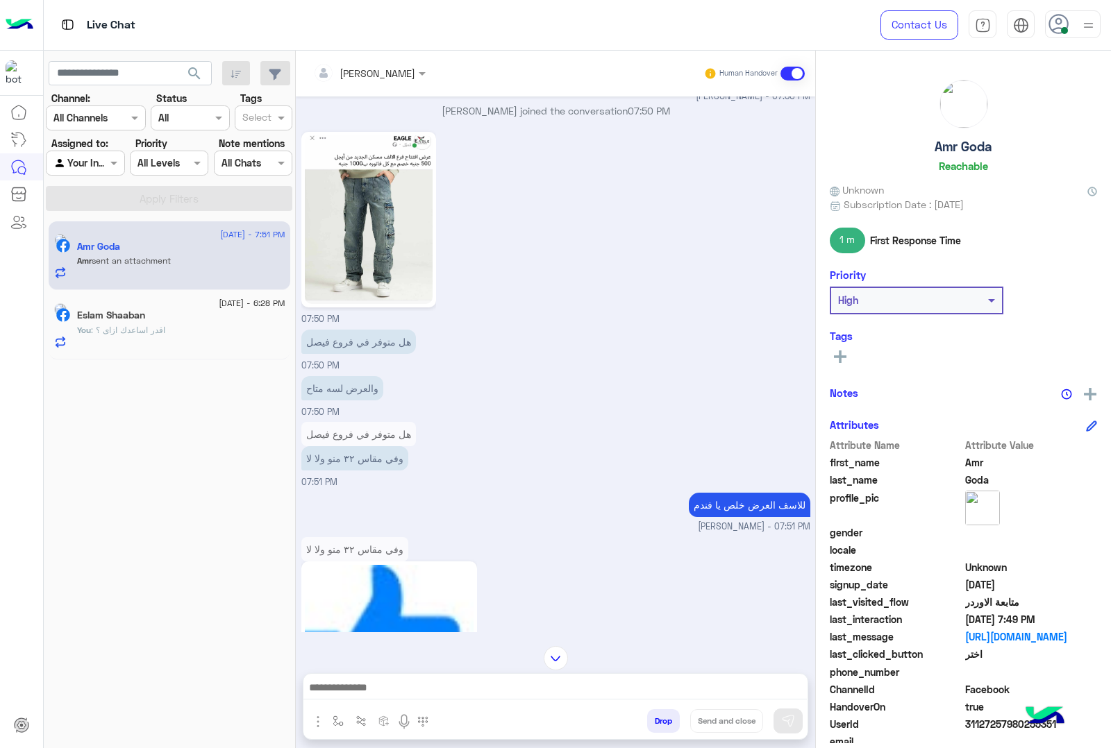
scroll to position [3250, 0]
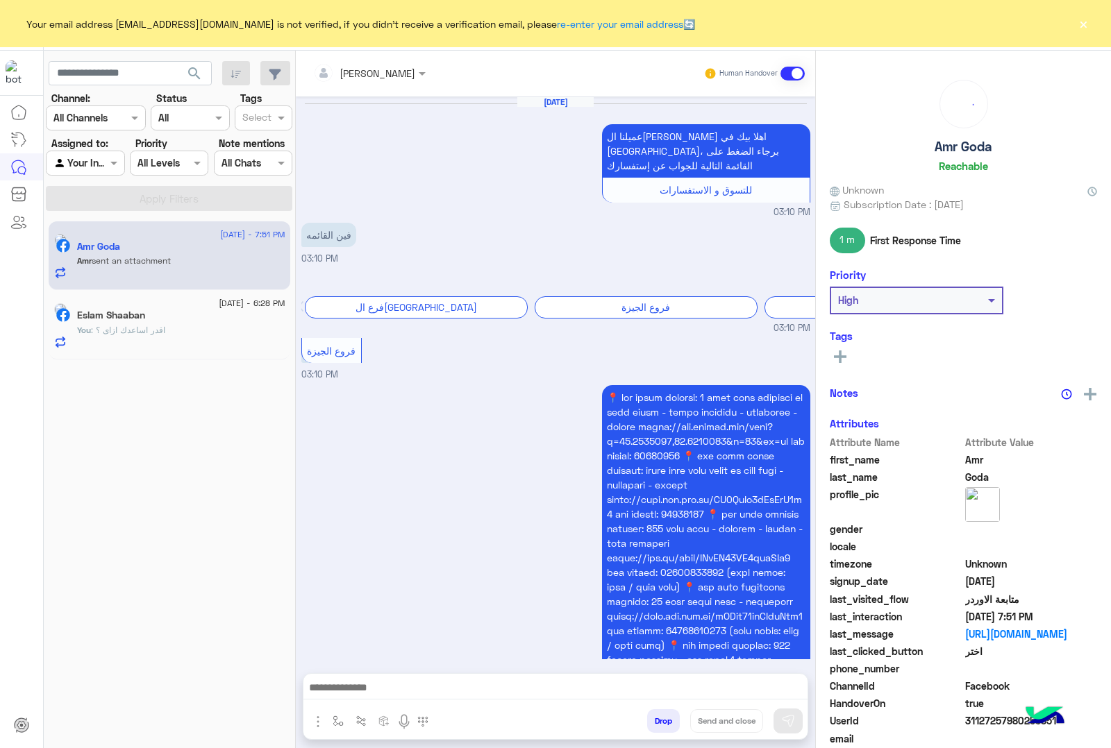
scroll to position [2399, 0]
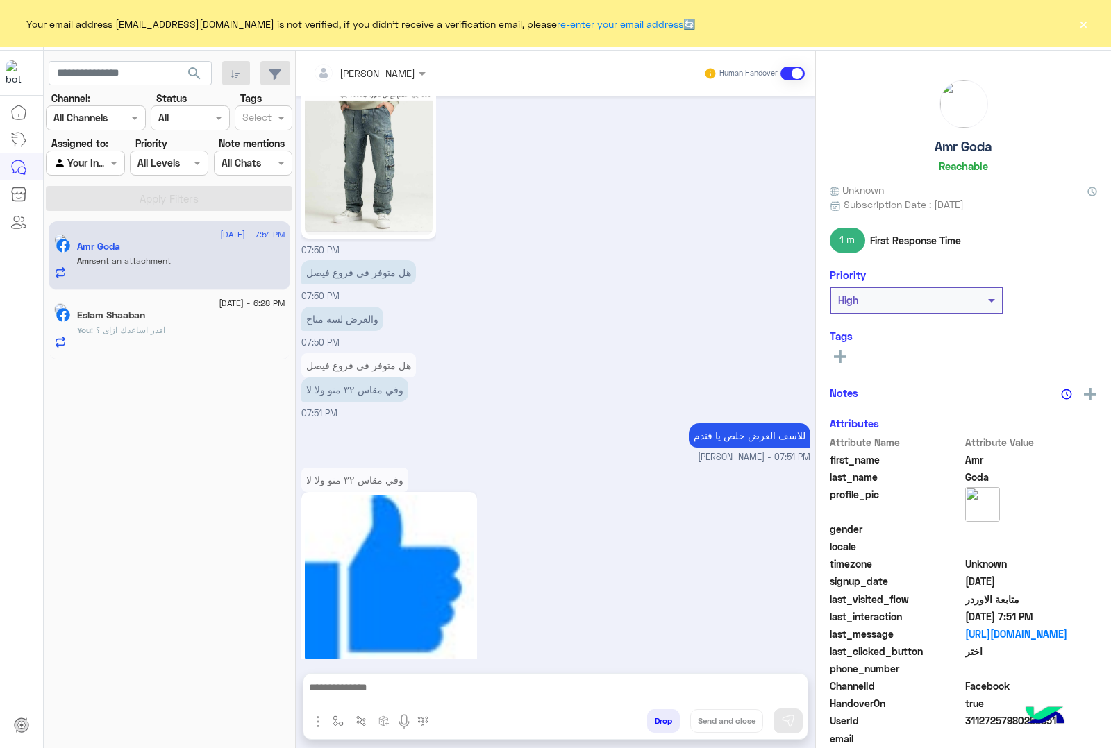
click at [1084, 22] on button "×" at bounding box center [1083, 24] width 14 height 14
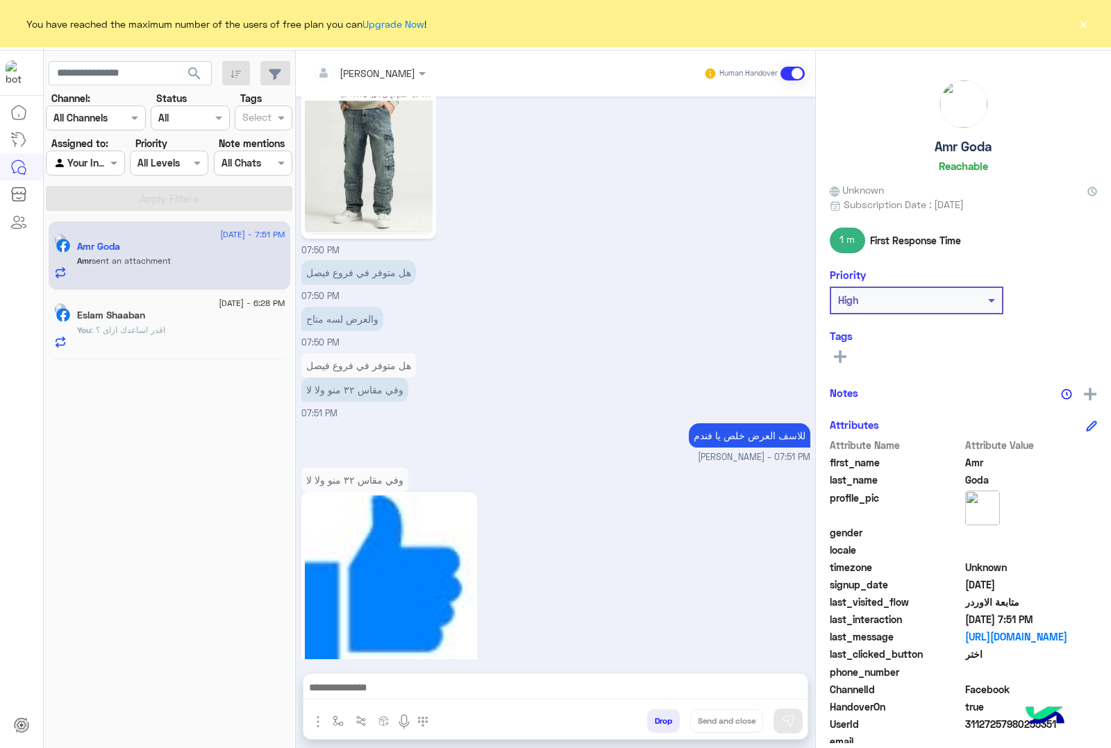
click at [1085, 21] on button "×" at bounding box center [1083, 24] width 14 height 14
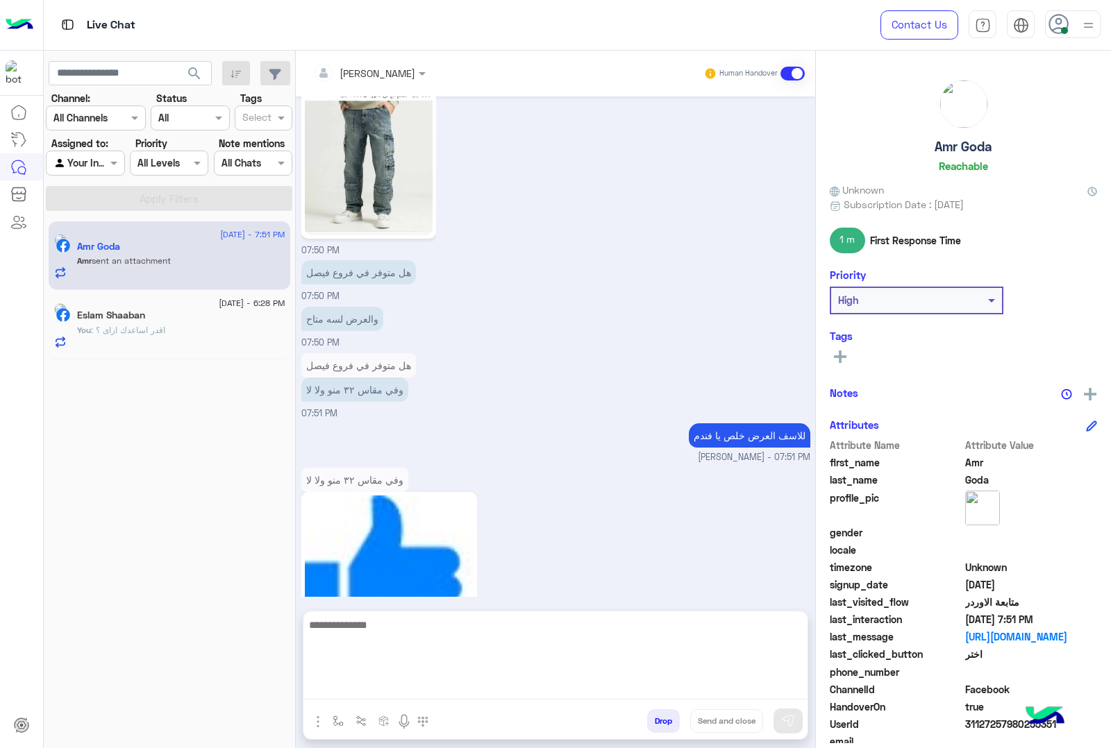
click at [435, 689] on textarea at bounding box center [555, 657] width 504 height 83
type textarea "**********"
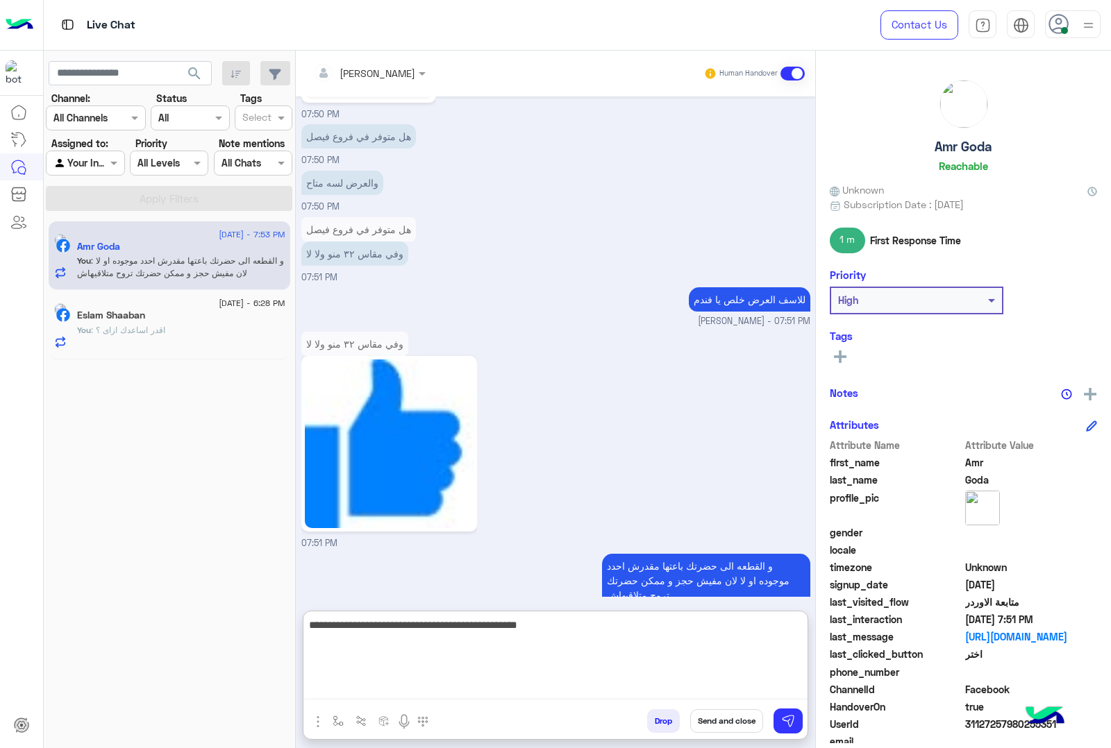
type textarea "**********"
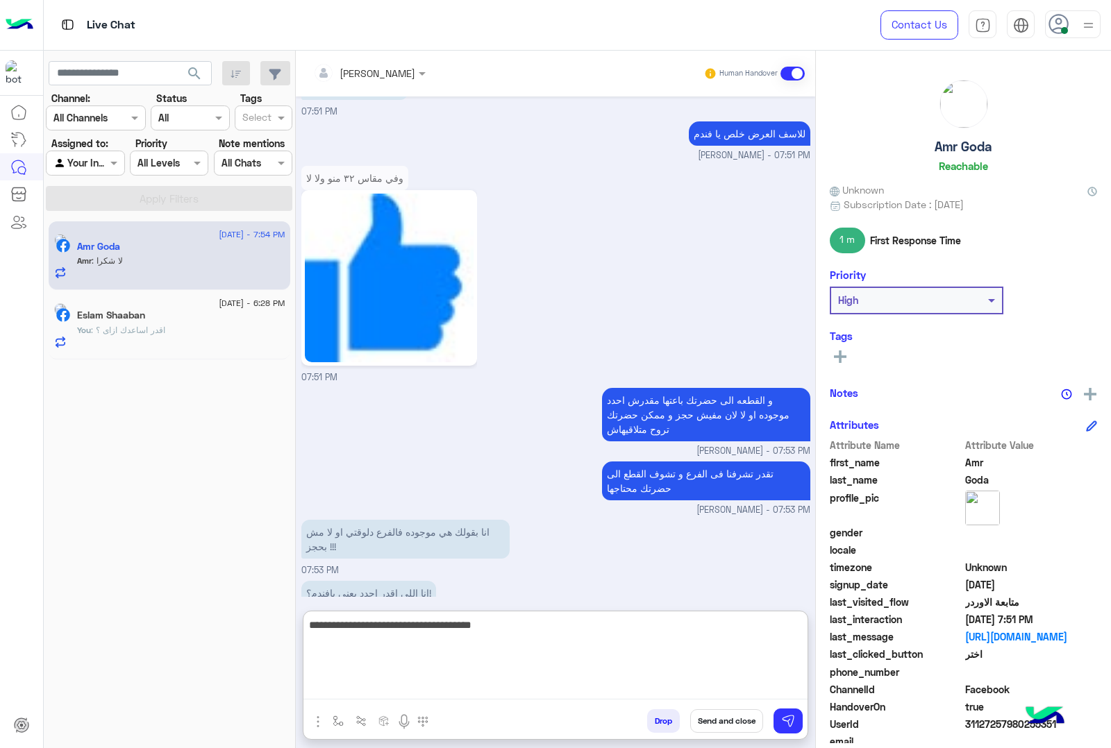
scroll to position [2771, 0]
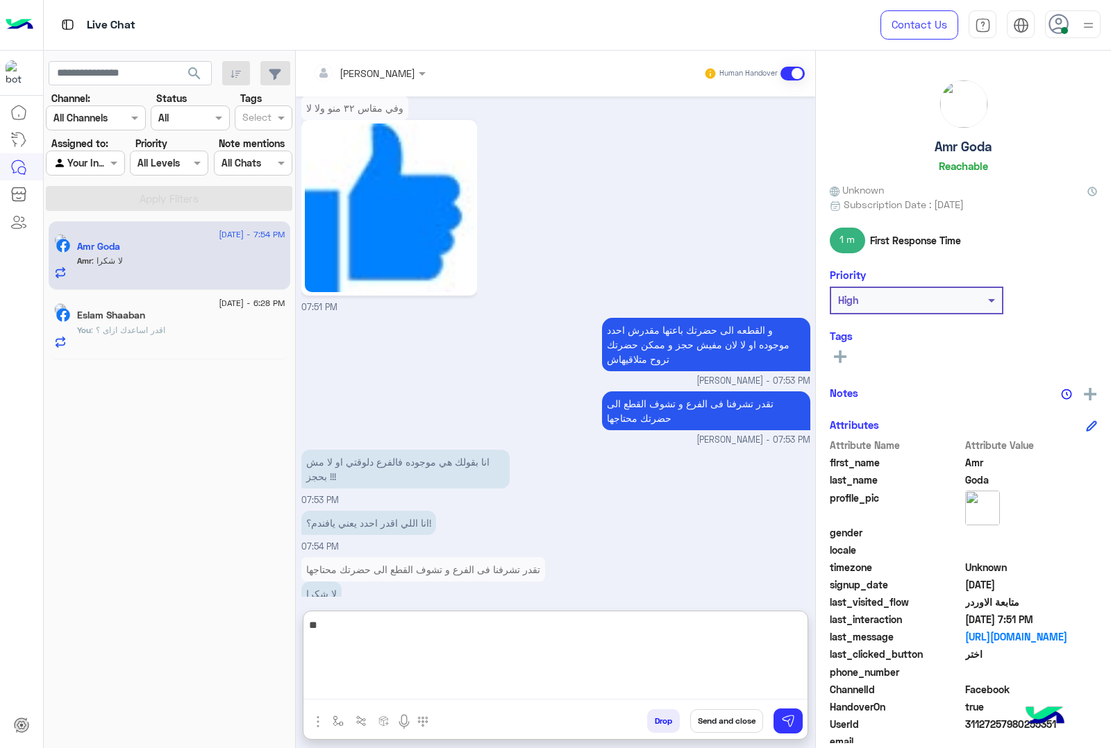
type textarea "*"
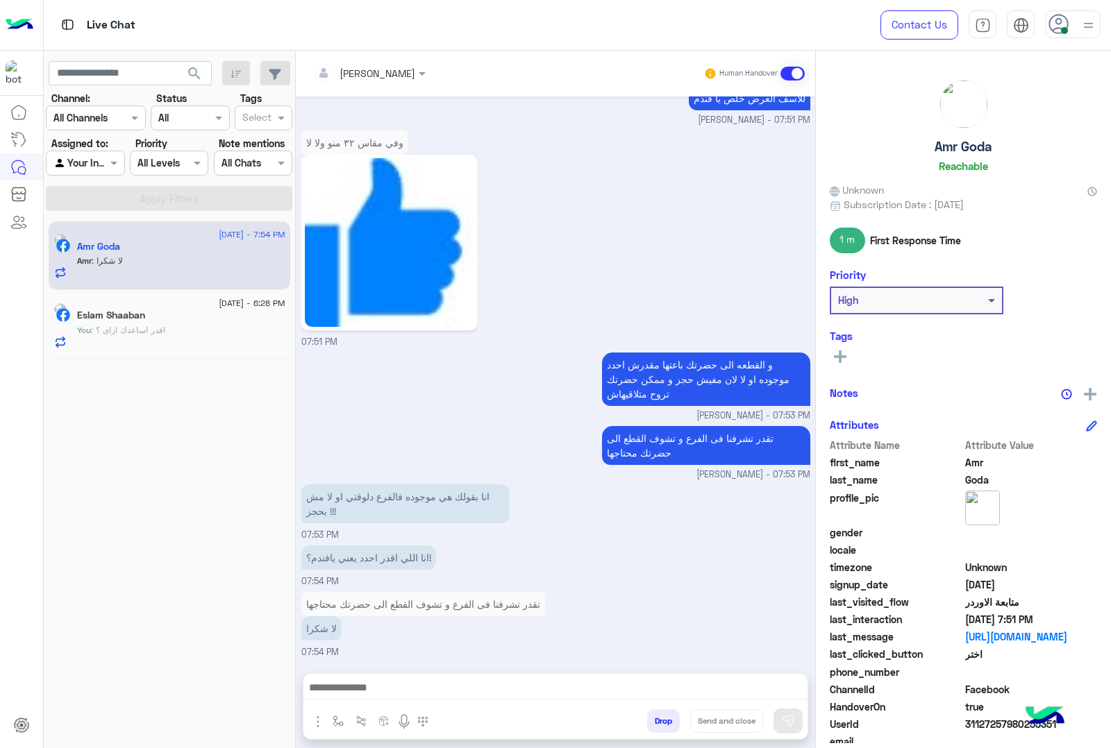
scroll to position [2708, 0]
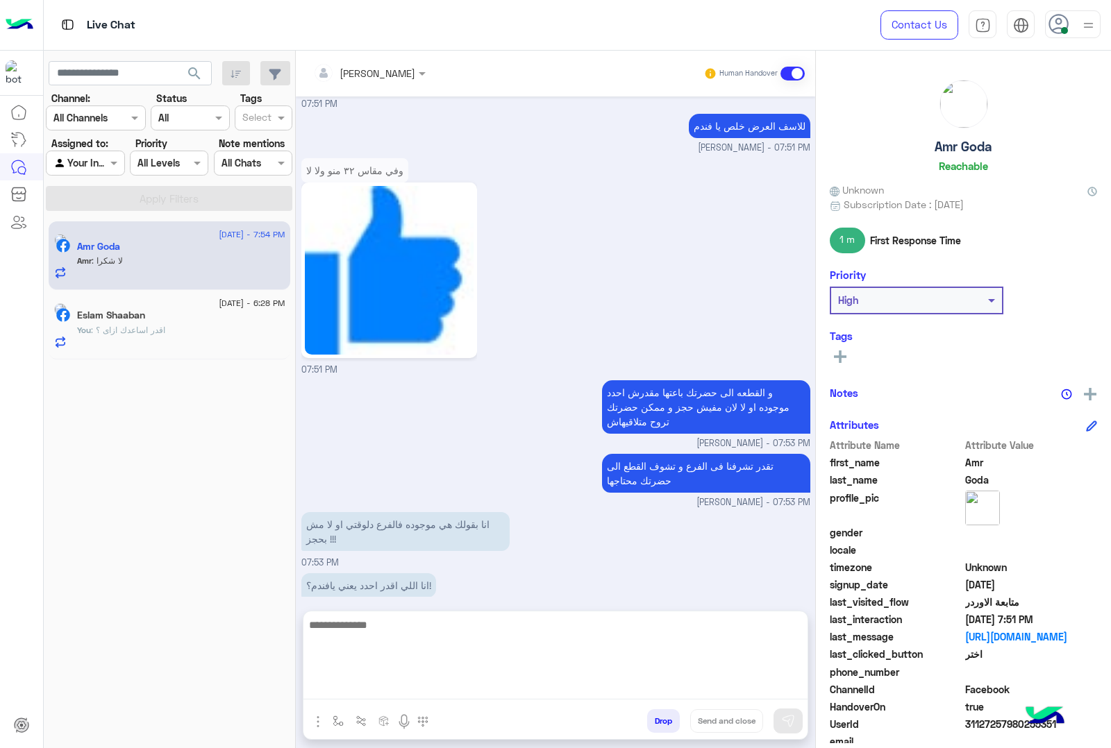
click at [466, 682] on textarea at bounding box center [555, 657] width 504 height 83
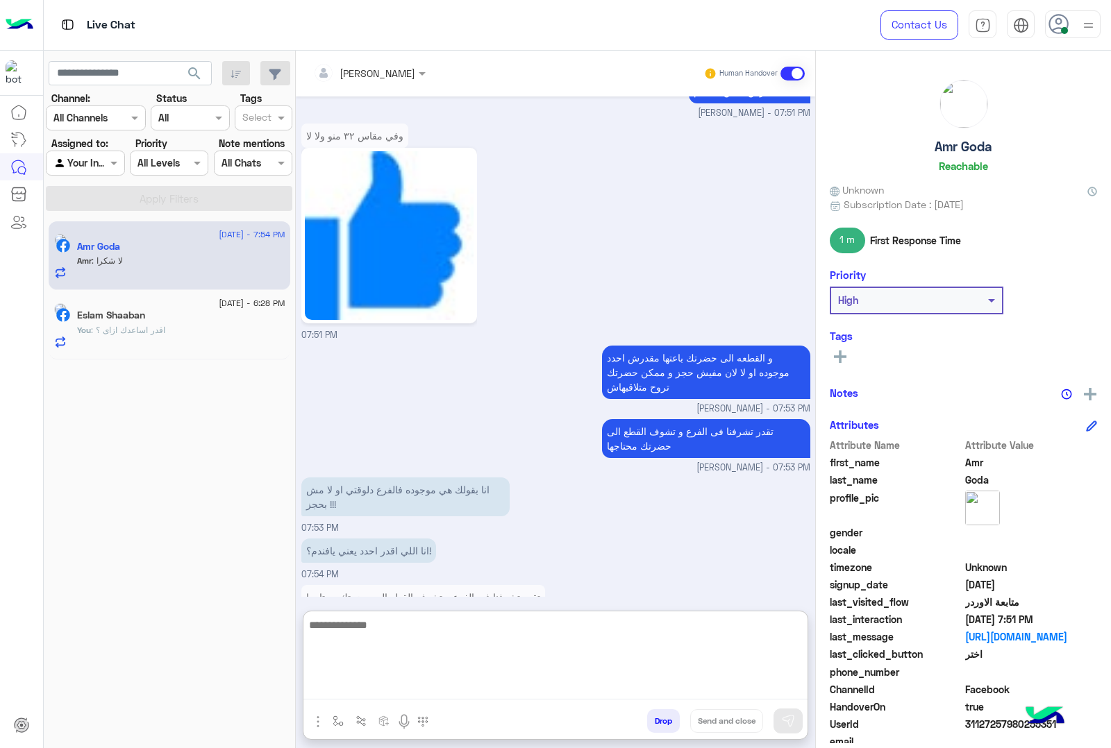
scroll to position [2771, 0]
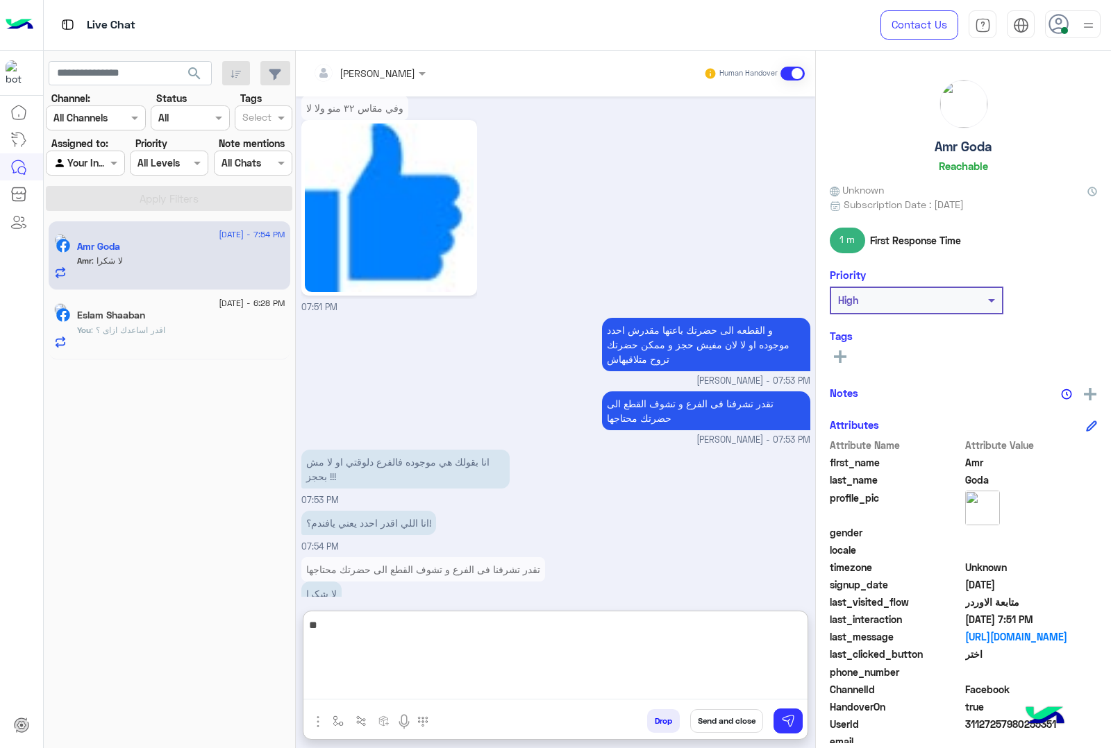
type textarea "*"
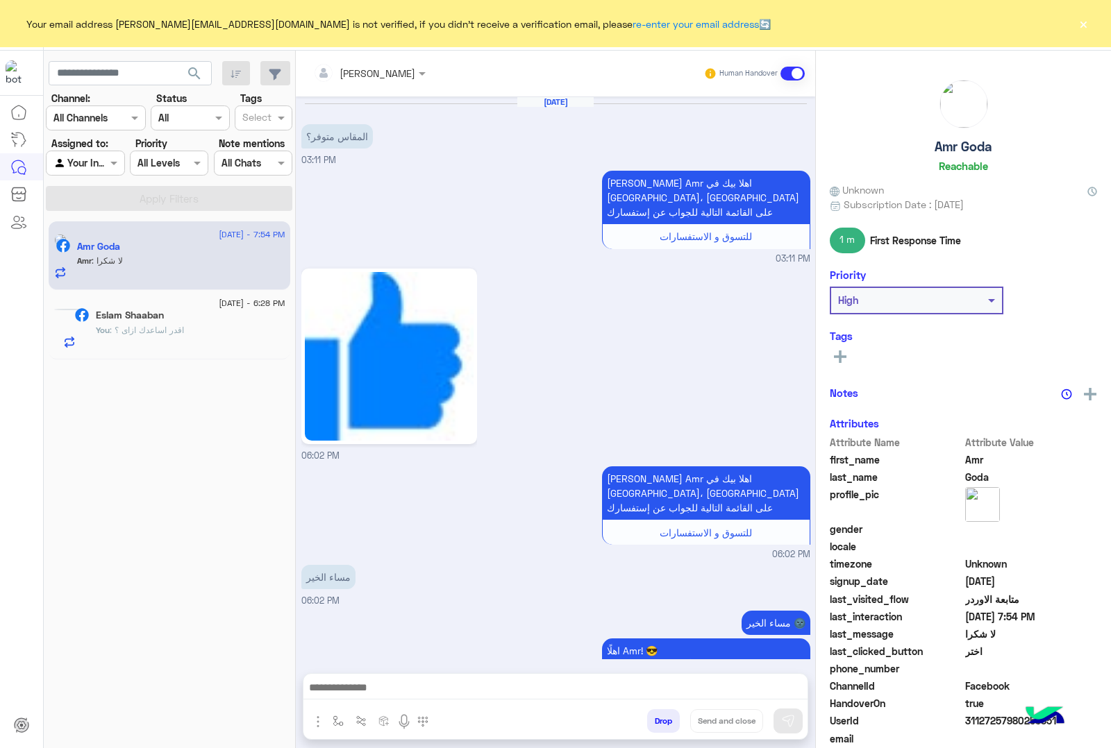
scroll to position [1976, 0]
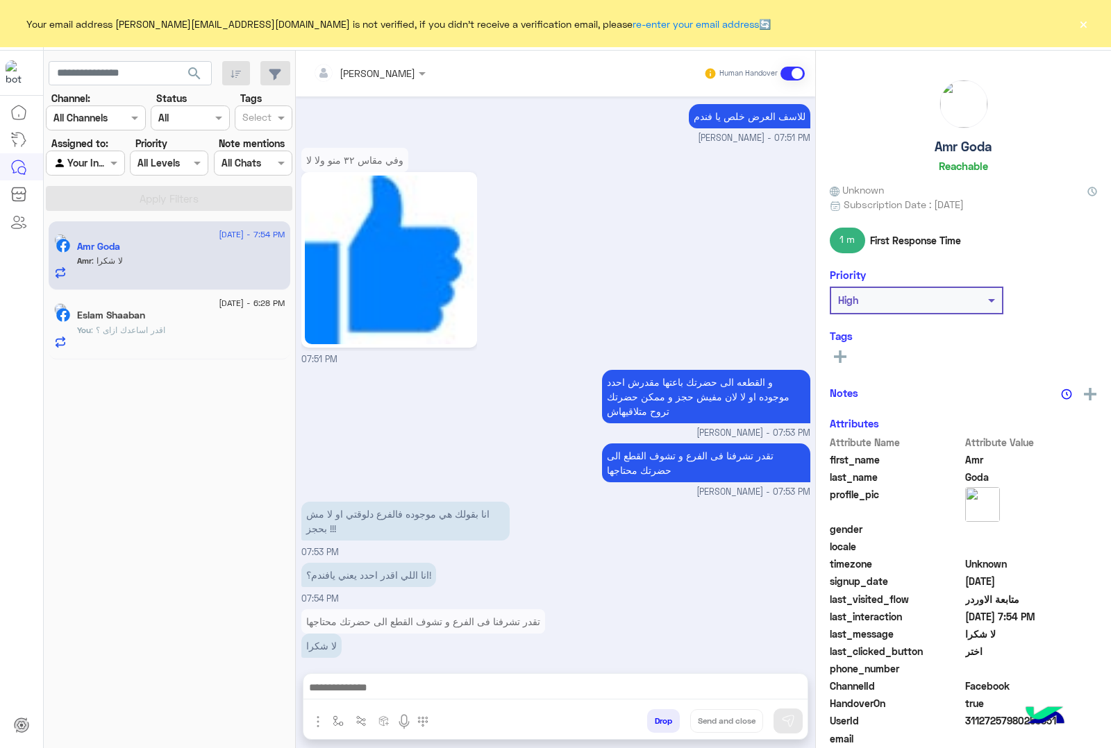
click at [1084, 22] on button "×" at bounding box center [1083, 24] width 14 height 14
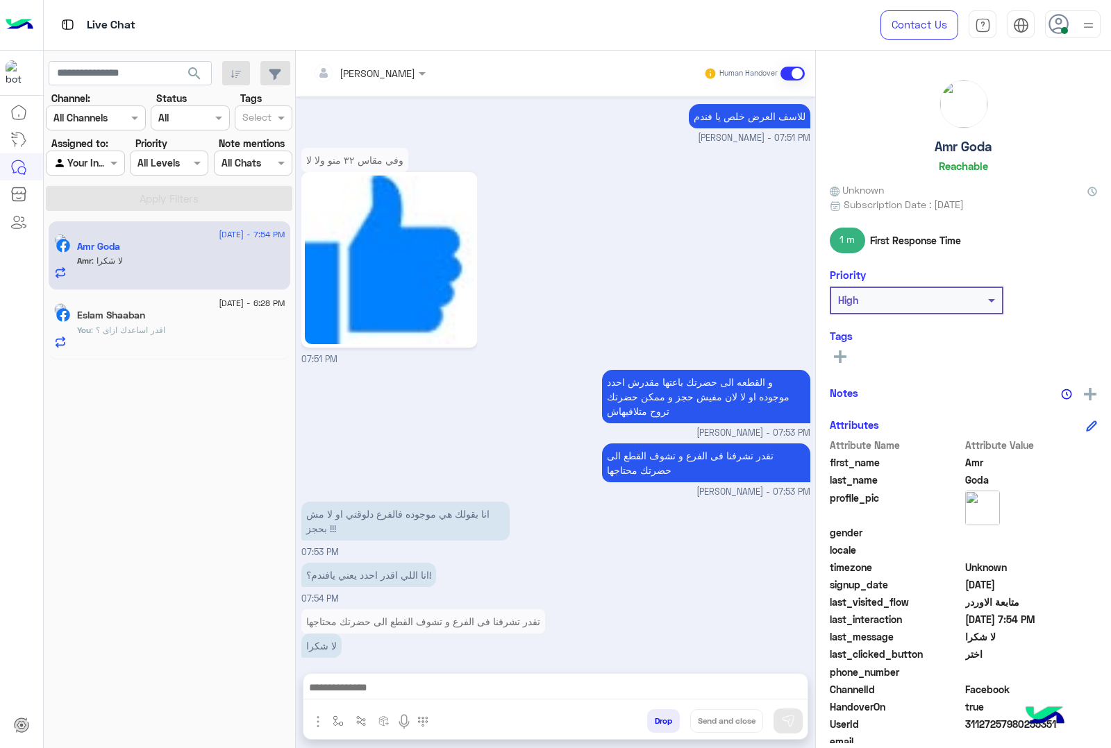
click at [963, 148] on h5 "Amr Goda" at bounding box center [963, 147] width 58 height 16
copy h5 "Amr Goda"
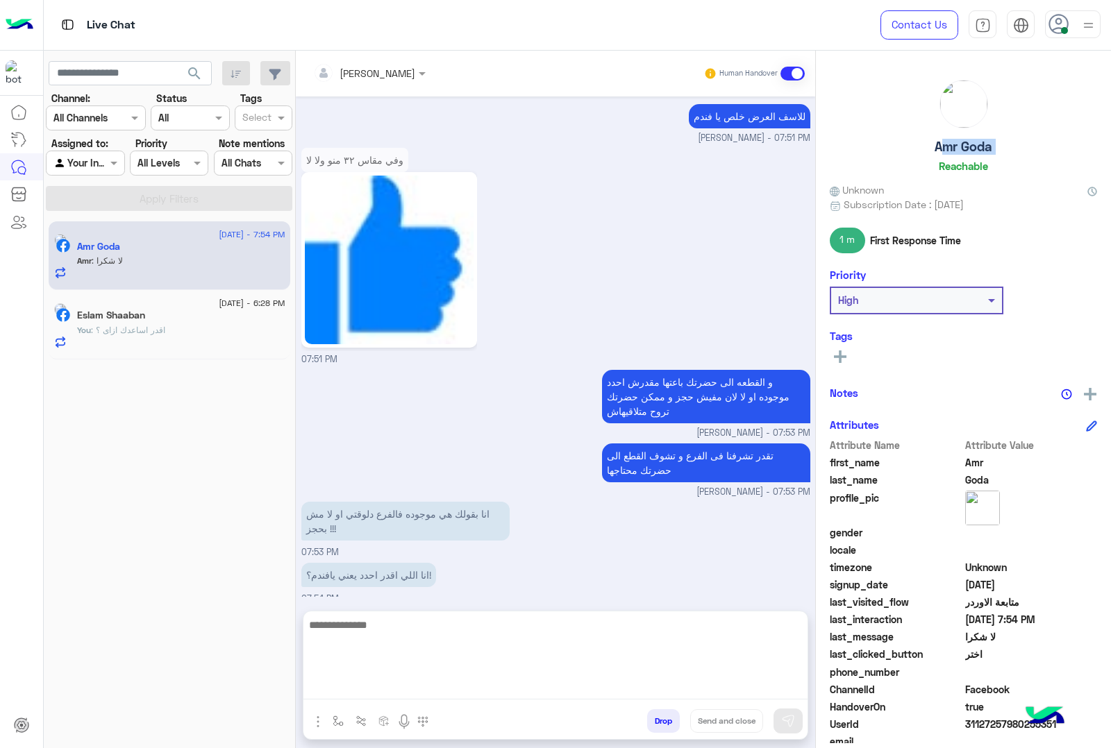
click at [421, 686] on textarea at bounding box center [555, 657] width 504 height 83
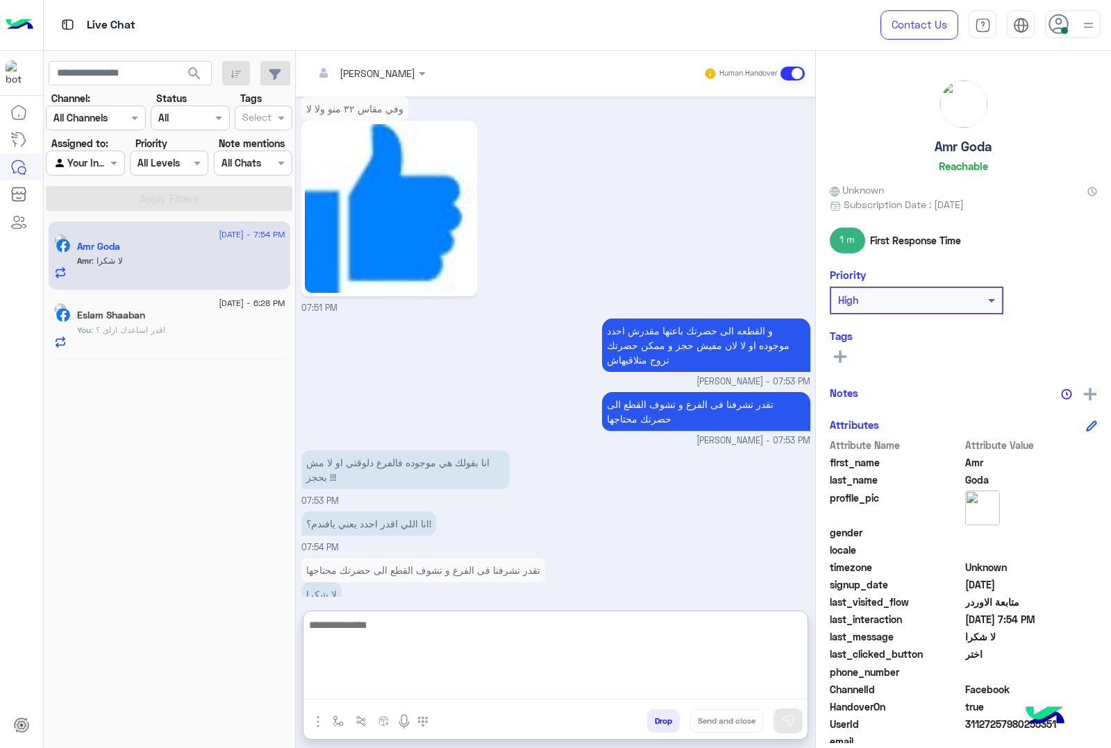
scroll to position [2039, 0]
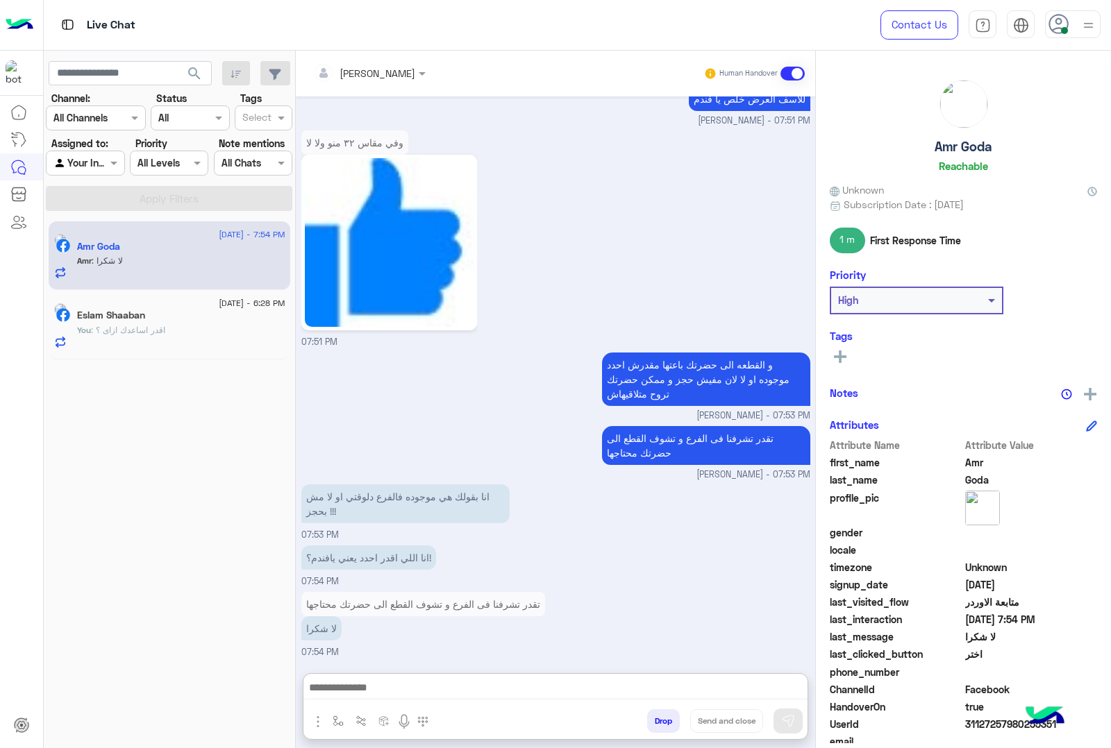
click at [661, 729] on button "Drop" at bounding box center [663, 721] width 33 height 24
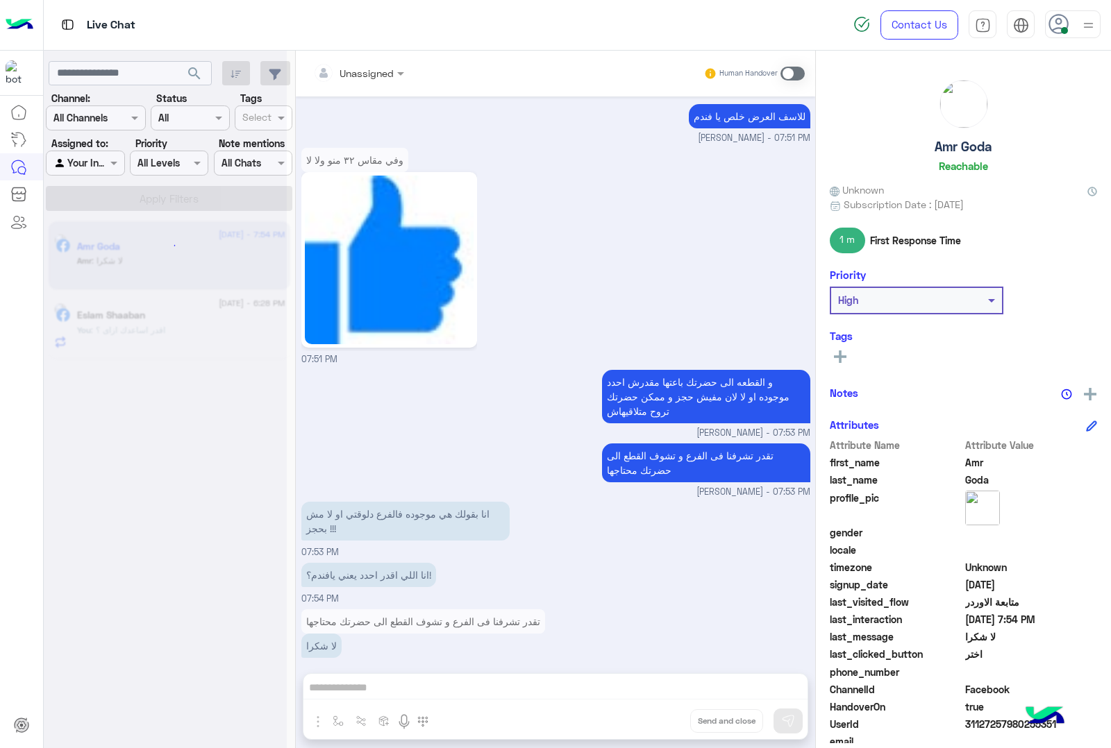
scroll to position [2001, 0]
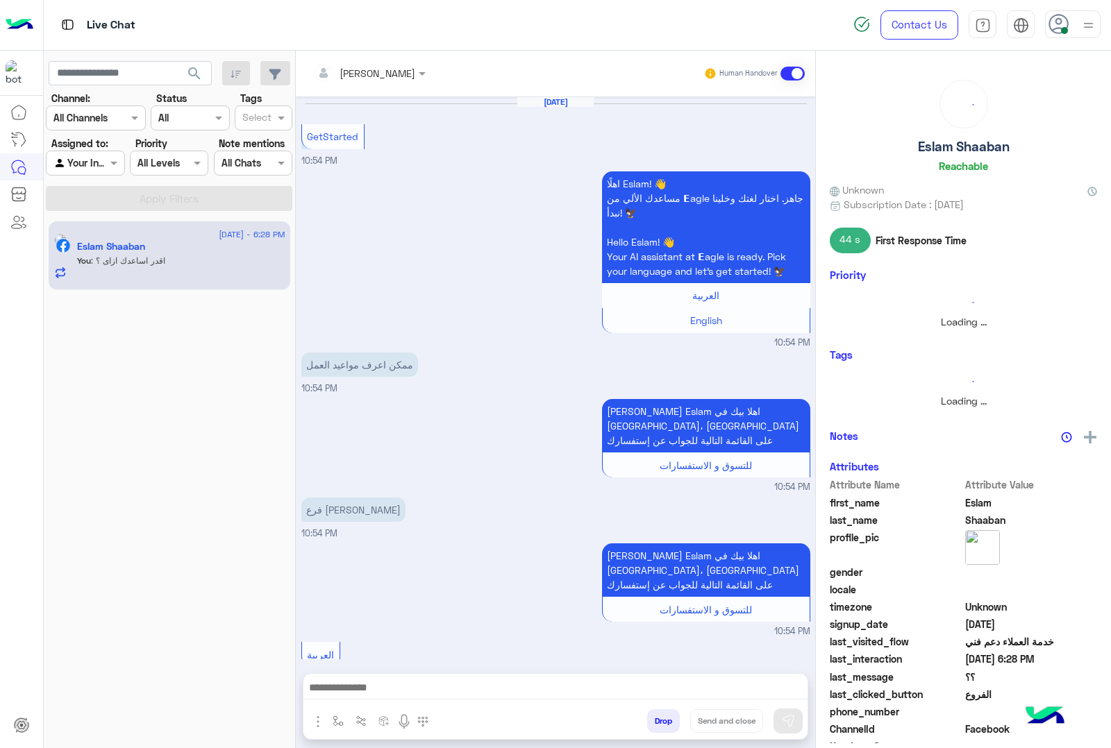
scroll to position [1708, 0]
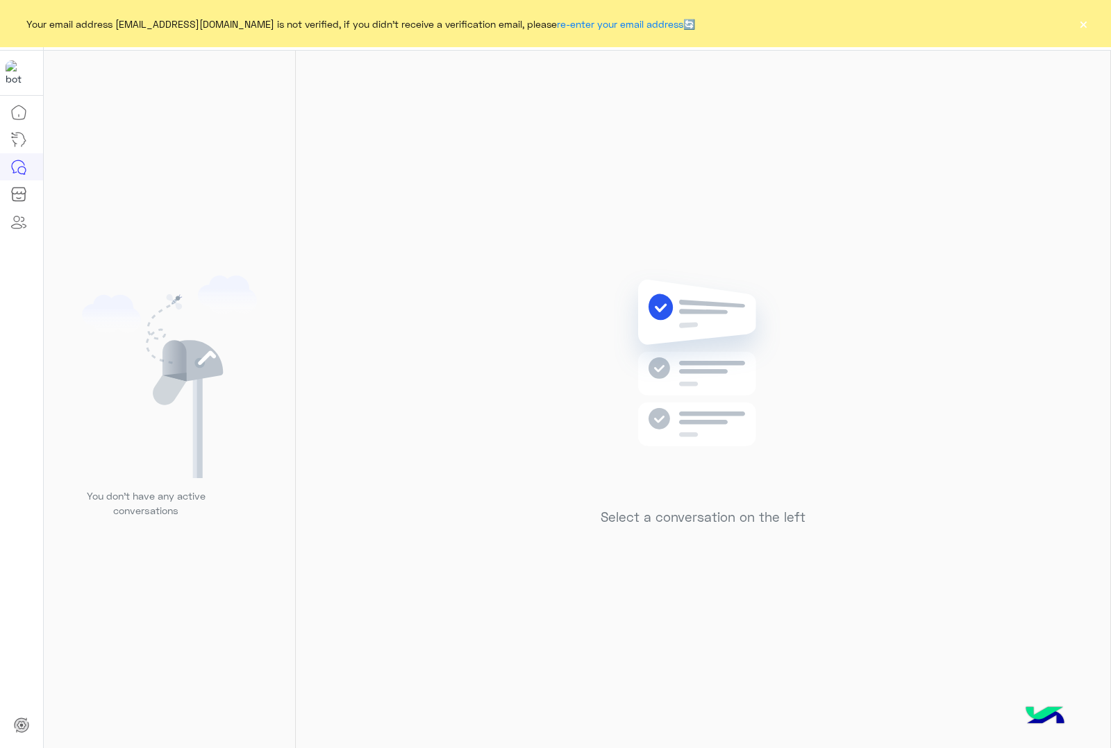
click at [1085, 24] on button "×" at bounding box center [1083, 24] width 14 height 14
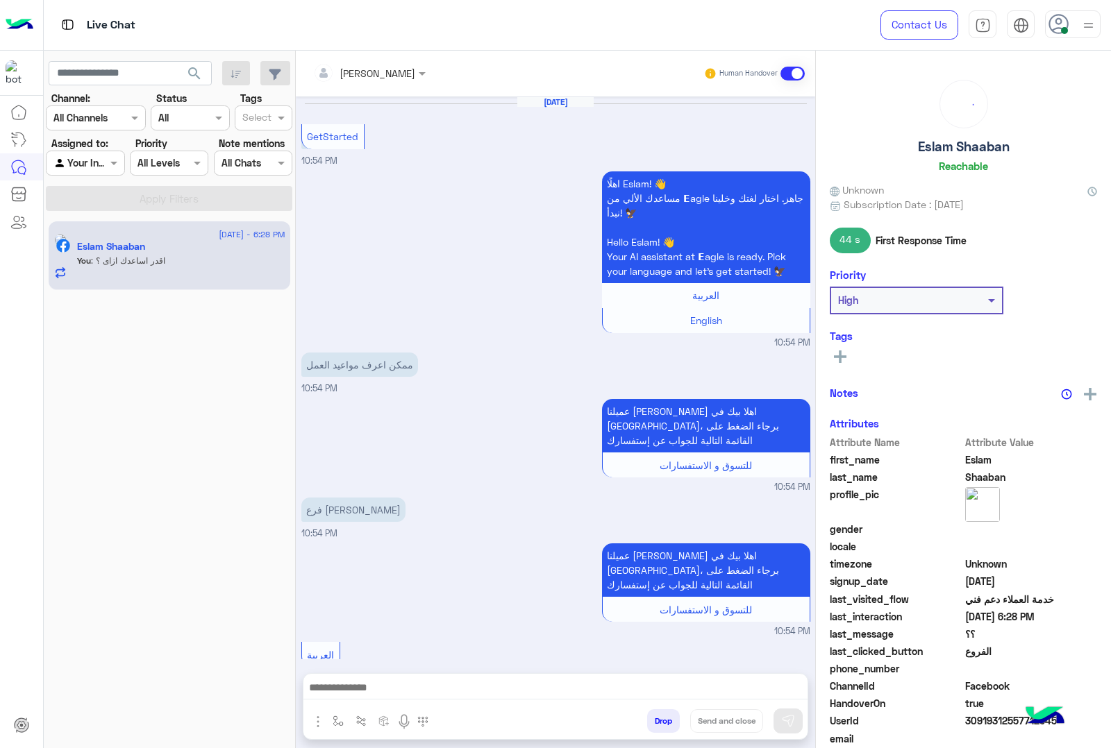
scroll to position [1708, 0]
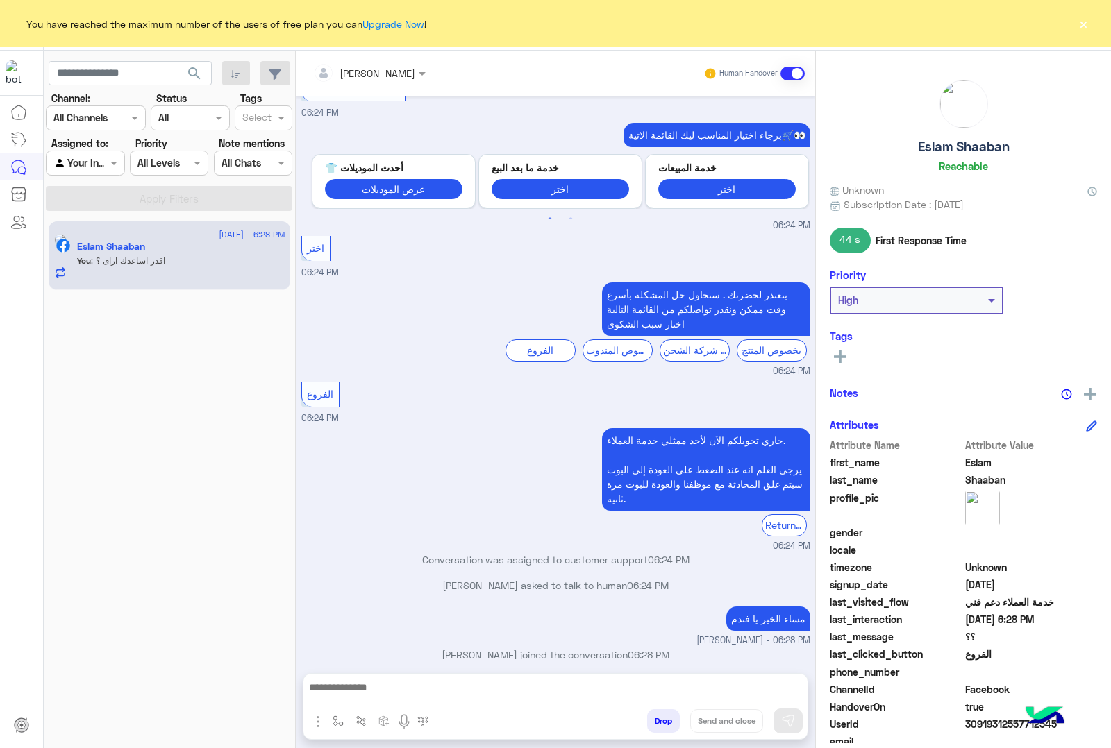
click at [1084, 22] on button "×" at bounding box center [1083, 24] width 14 height 14
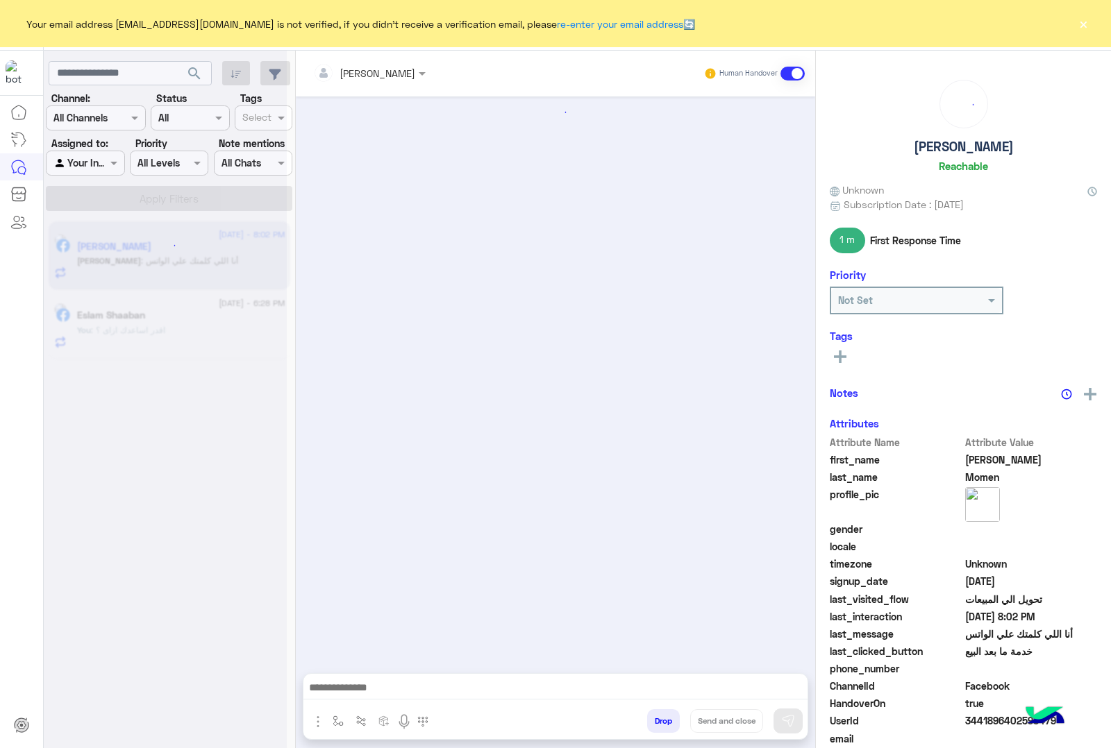
click at [1088, 18] on button "×" at bounding box center [1083, 24] width 14 height 14
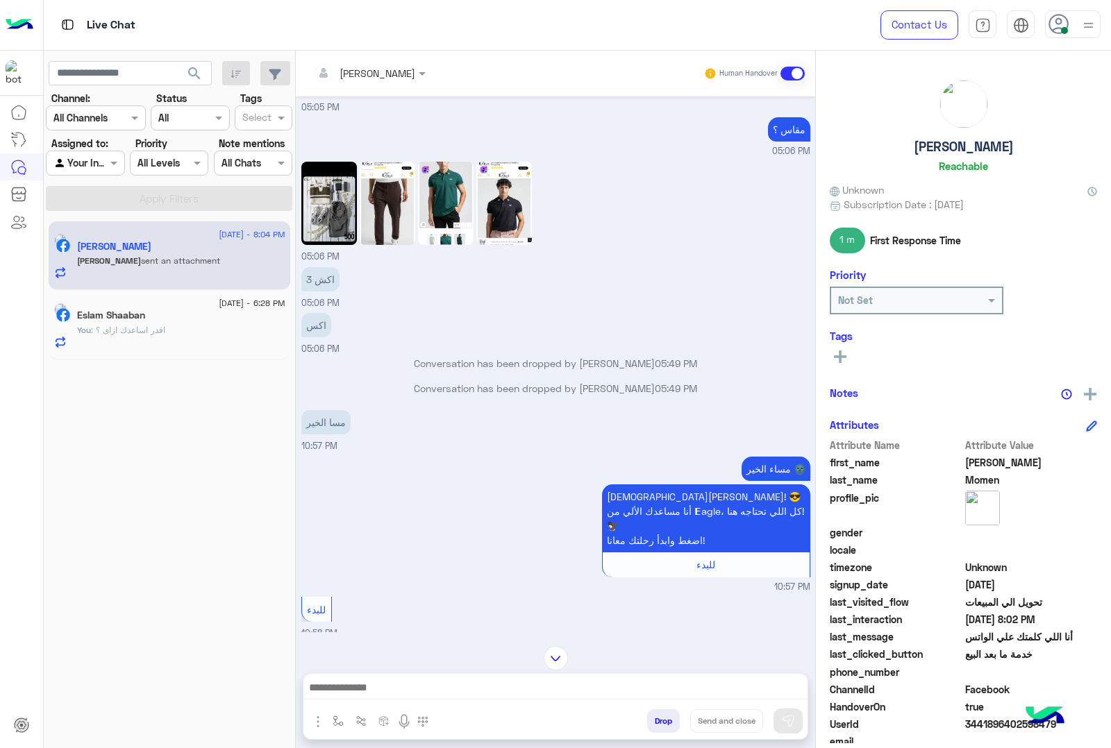
scroll to position [2784, 0]
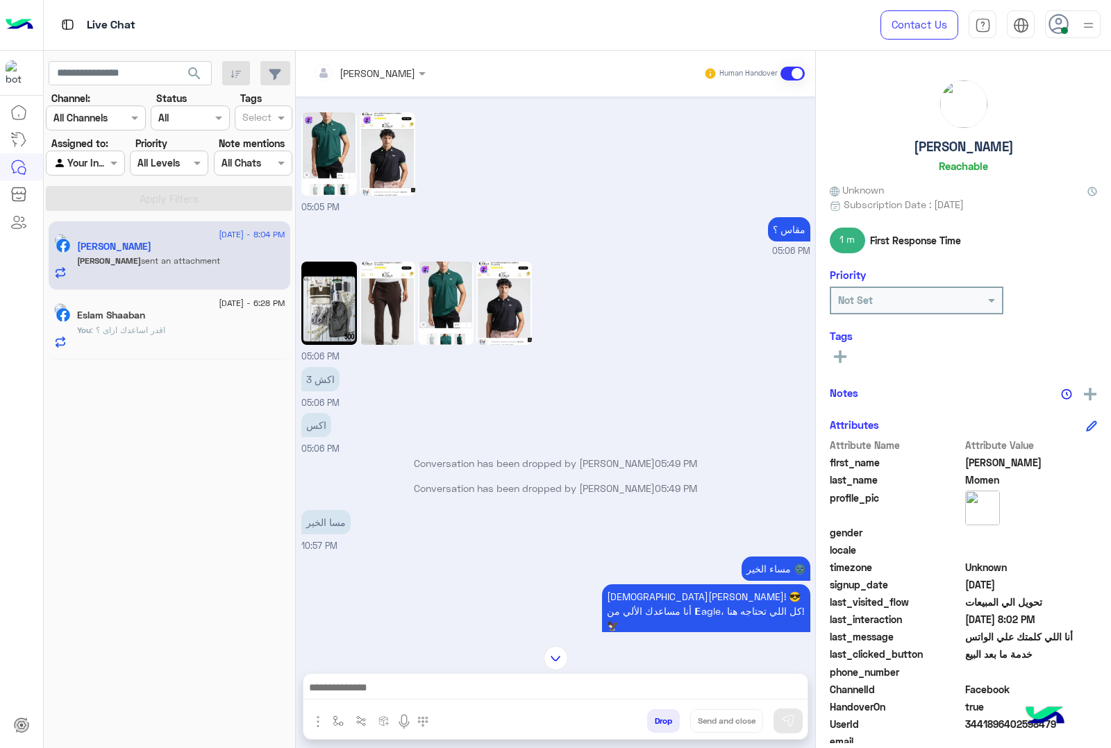
click at [334, 312] on img at bounding box center [329, 303] width 56 height 83
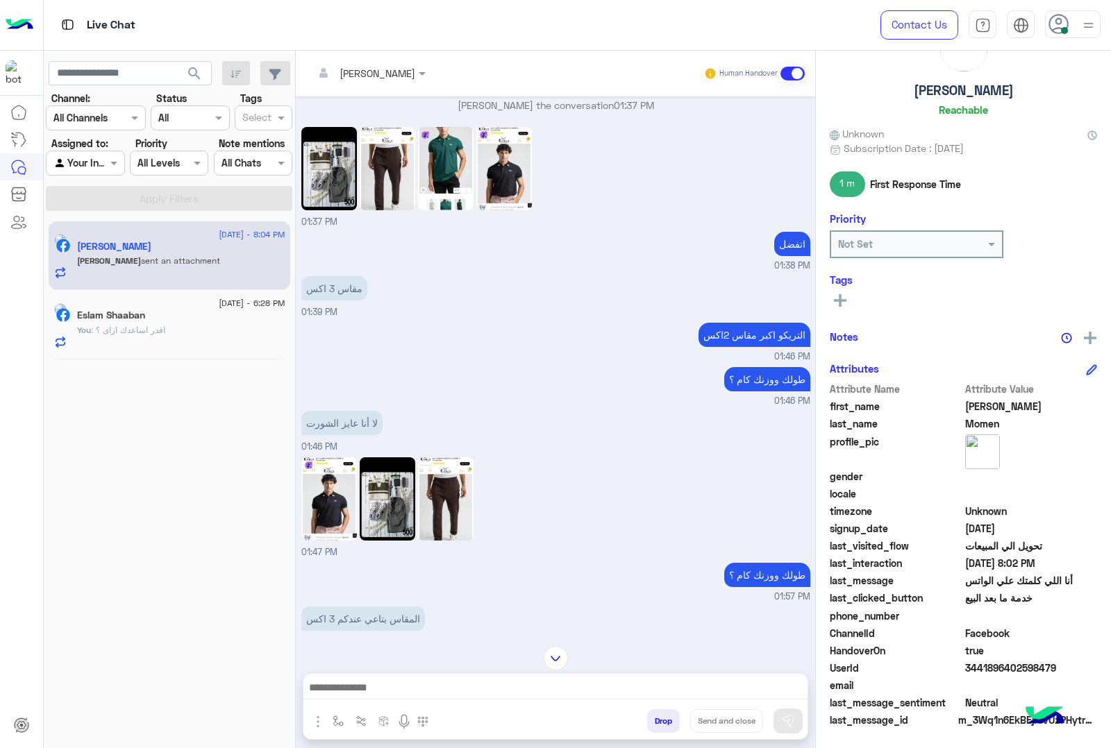
scroll to position [5387, 0]
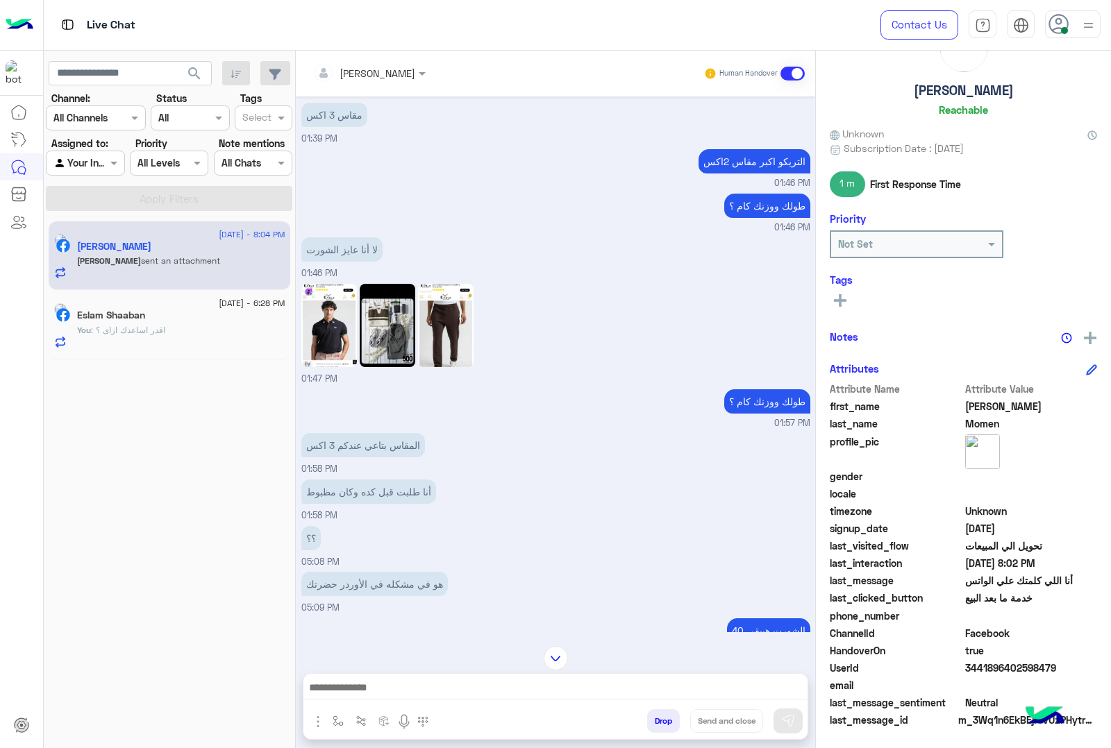
click at [389, 80] on div "[PERSON_NAME]" at bounding box center [377, 73] width 76 height 15
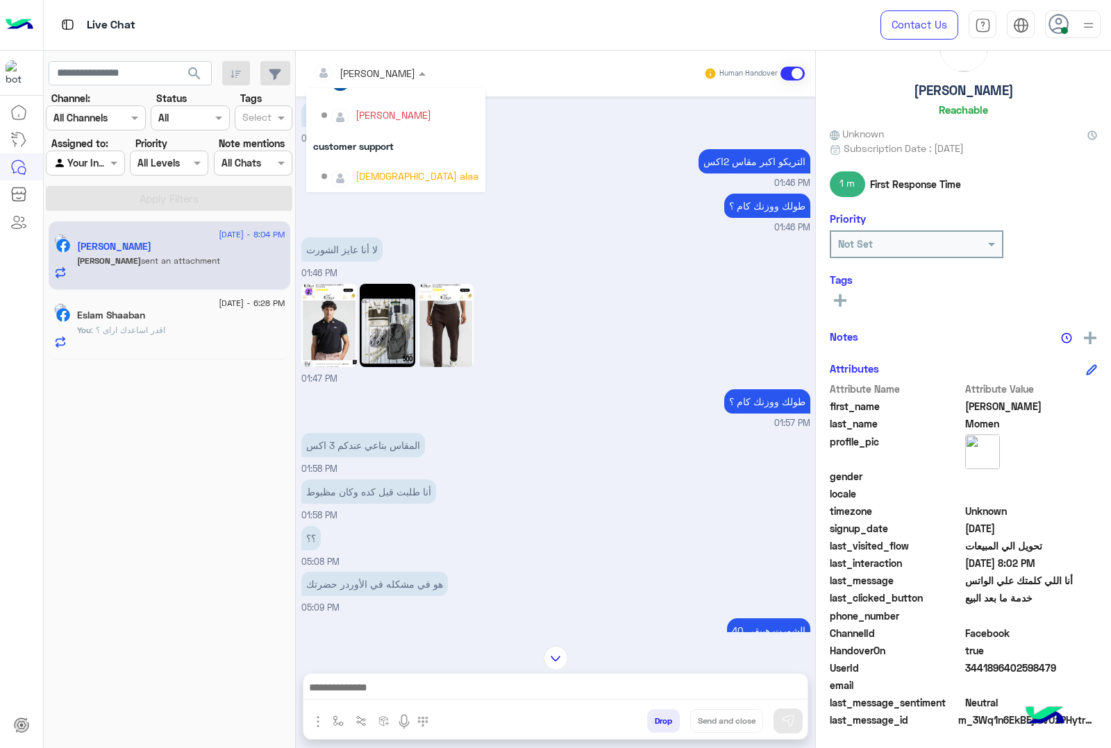
scroll to position [0, 0]
click at [394, 163] on div "khaled mohamed" at bounding box center [393, 166] width 76 height 15
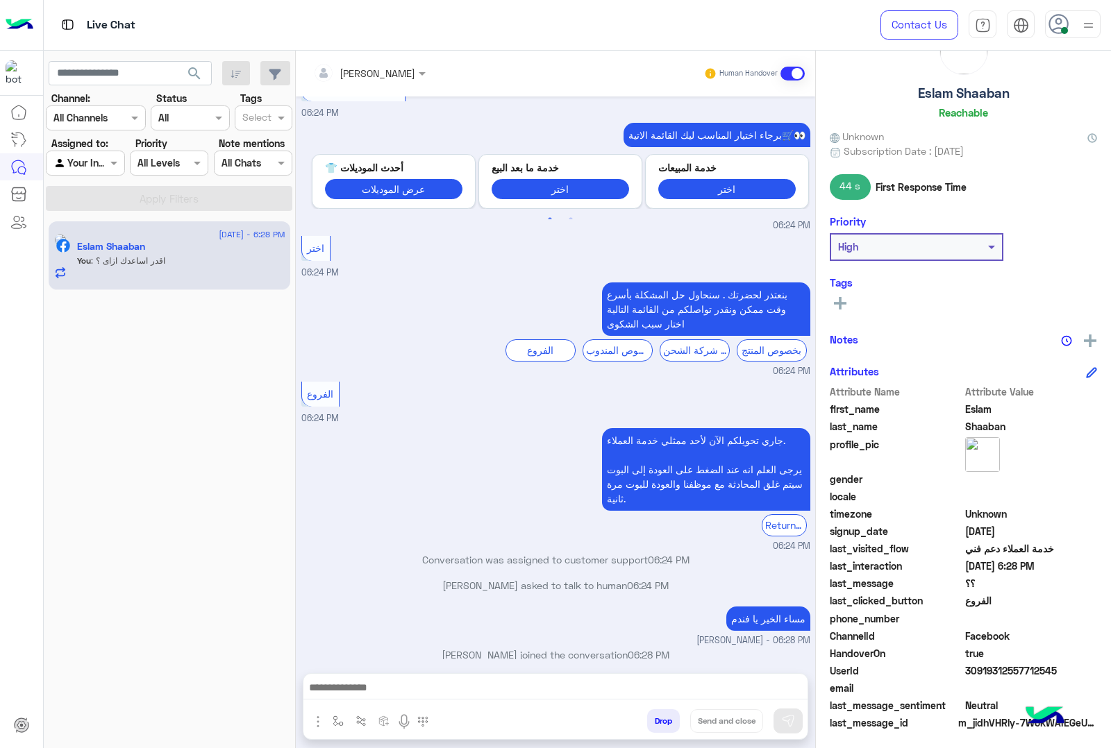
scroll to position [56, 0]
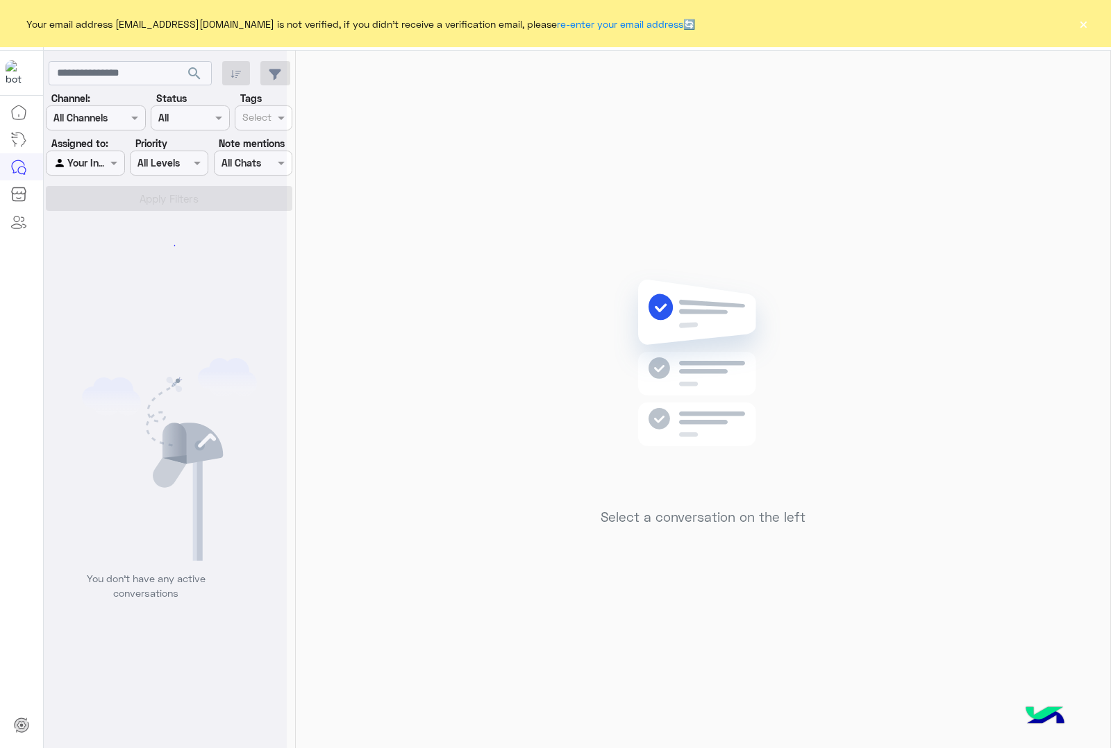
click at [1084, 19] on button "×" at bounding box center [1083, 24] width 14 height 14
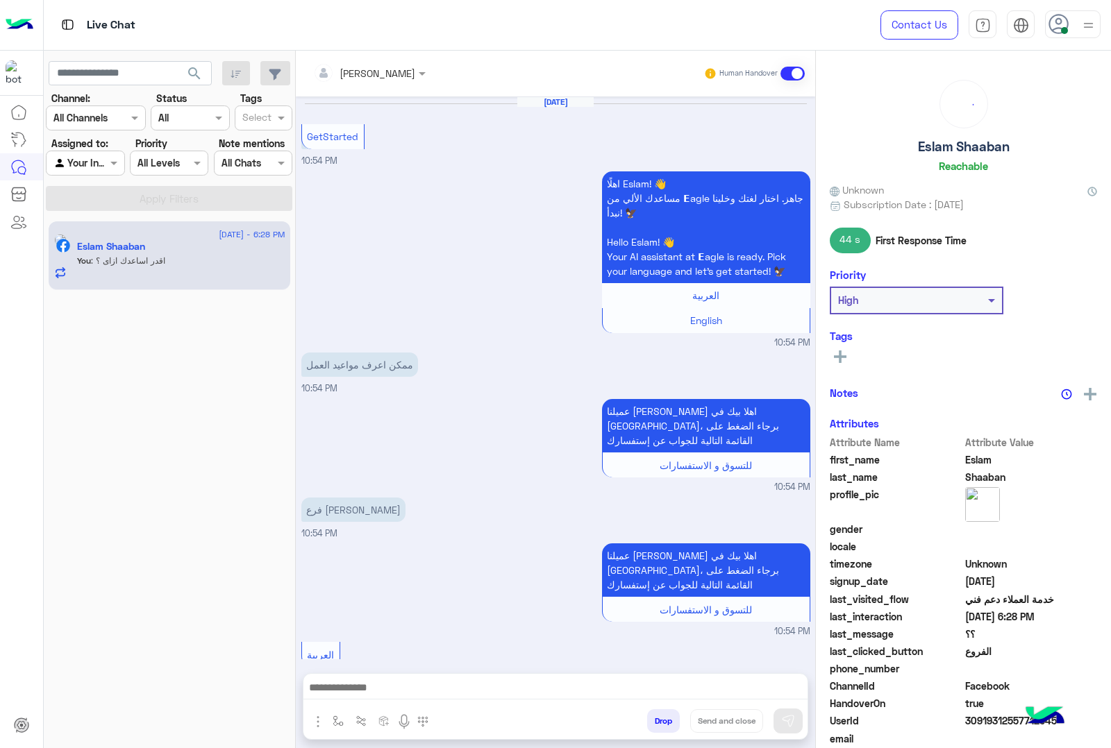
scroll to position [1708, 0]
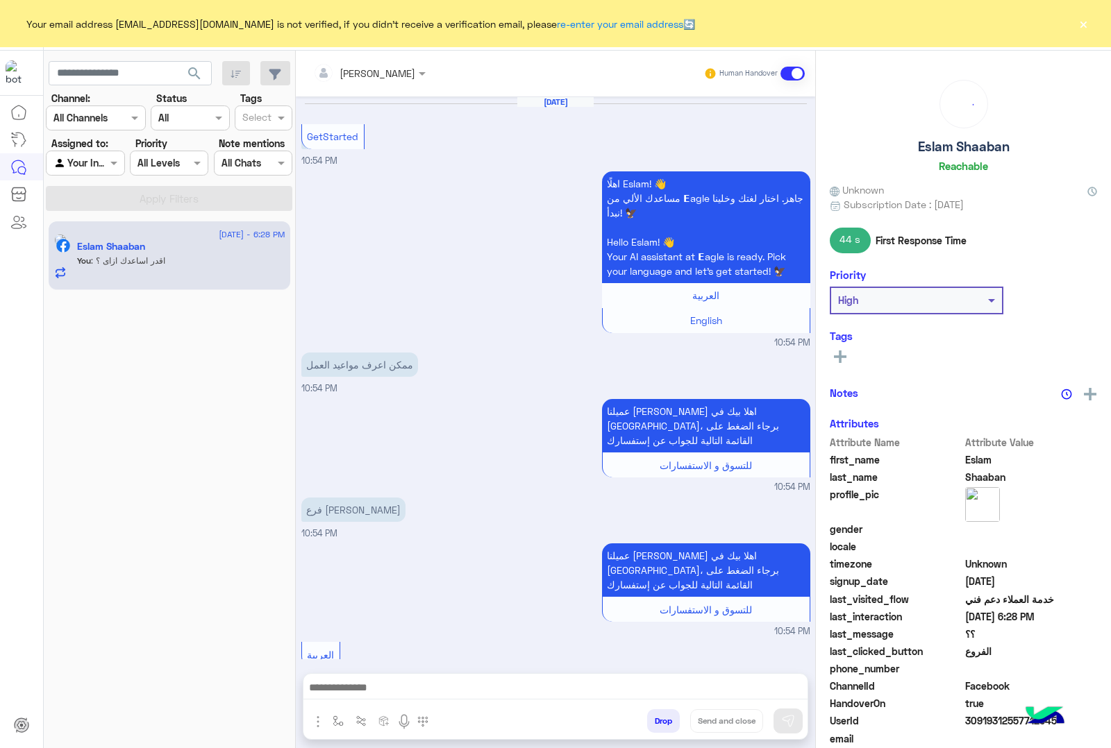
scroll to position [1708, 0]
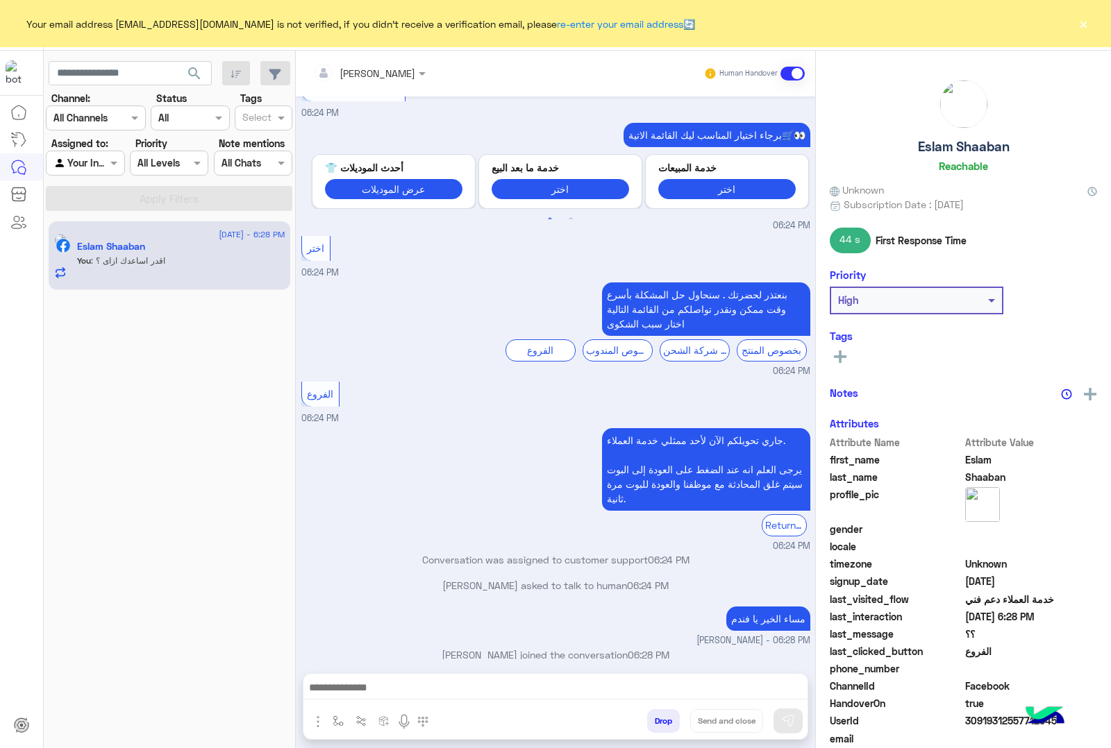
click at [1081, 25] on button "×" at bounding box center [1083, 24] width 14 height 14
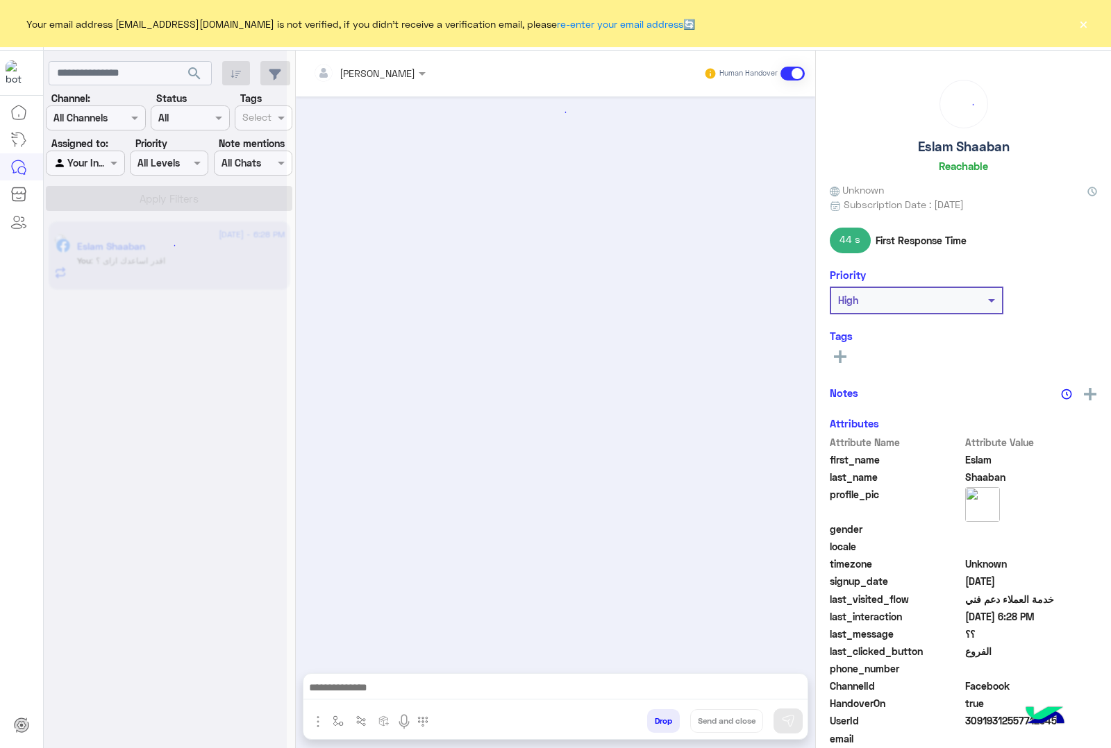
click at [1080, 22] on button "×" at bounding box center [1083, 24] width 14 height 14
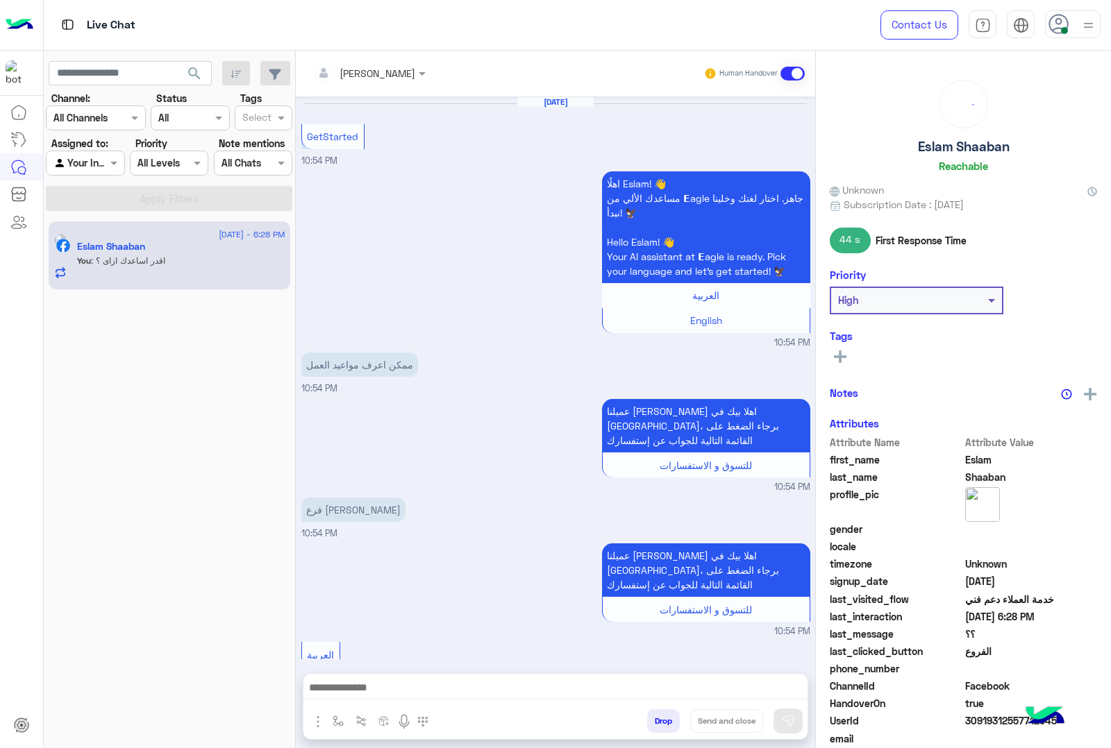
scroll to position [1708, 0]
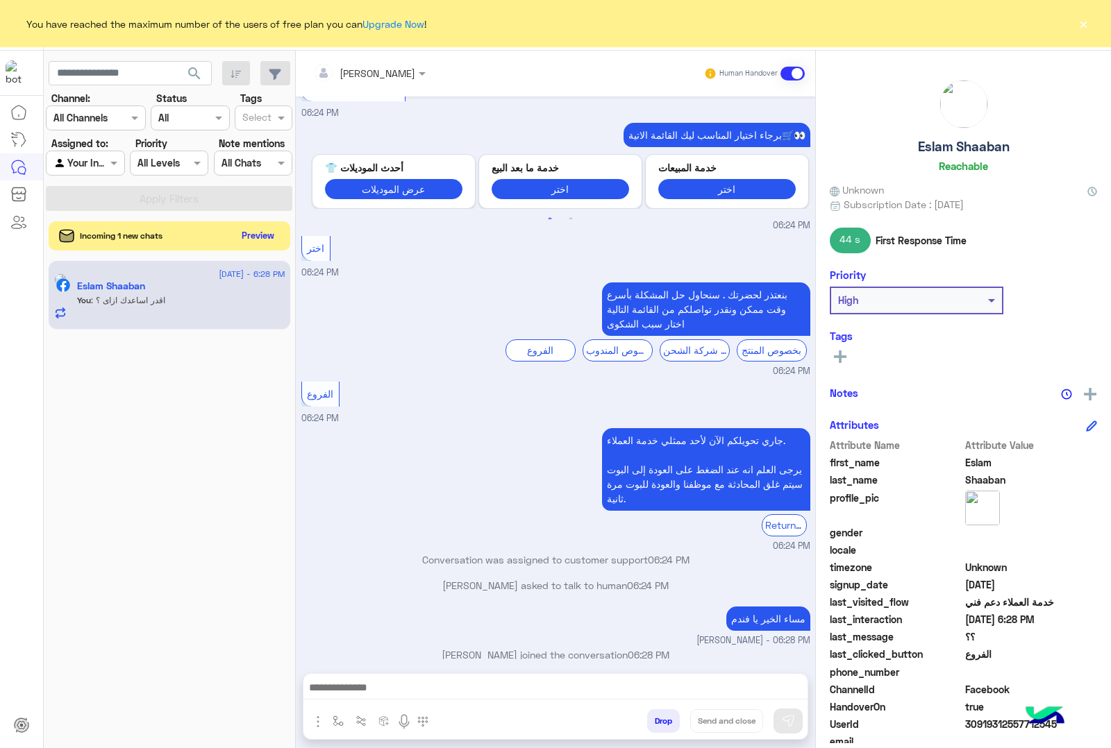
click at [264, 226] on button "Preview" at bounding box center [258, 235] width 43 height 19
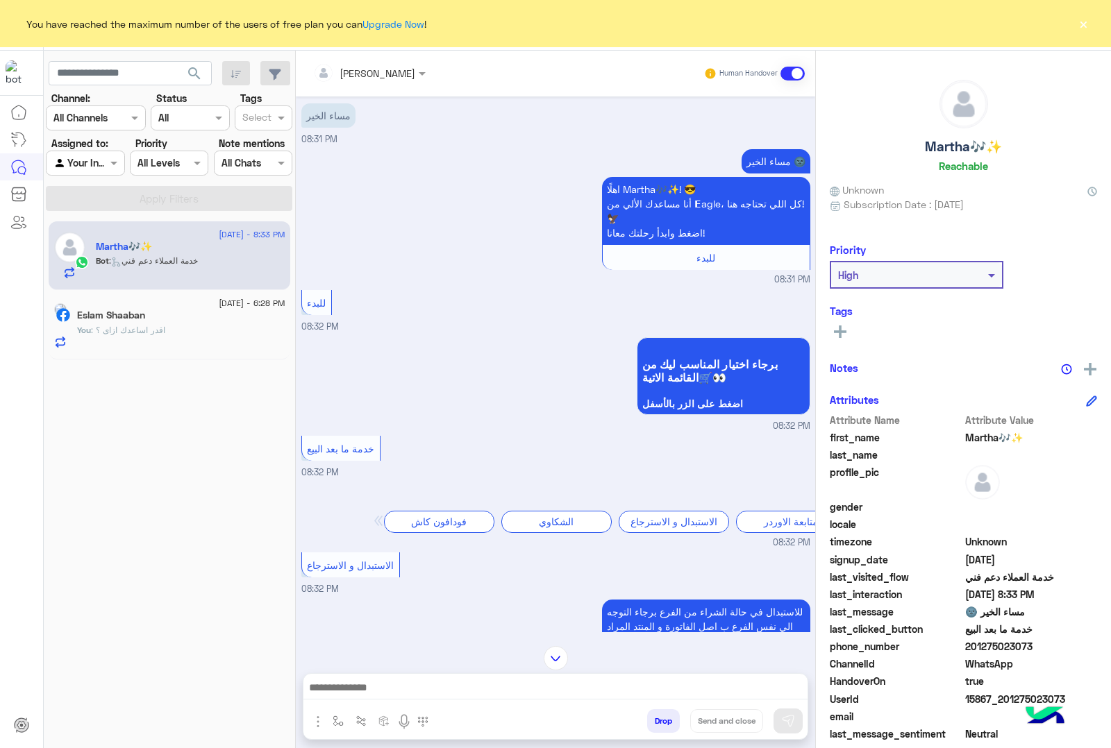
scroll to position [1784, 0]
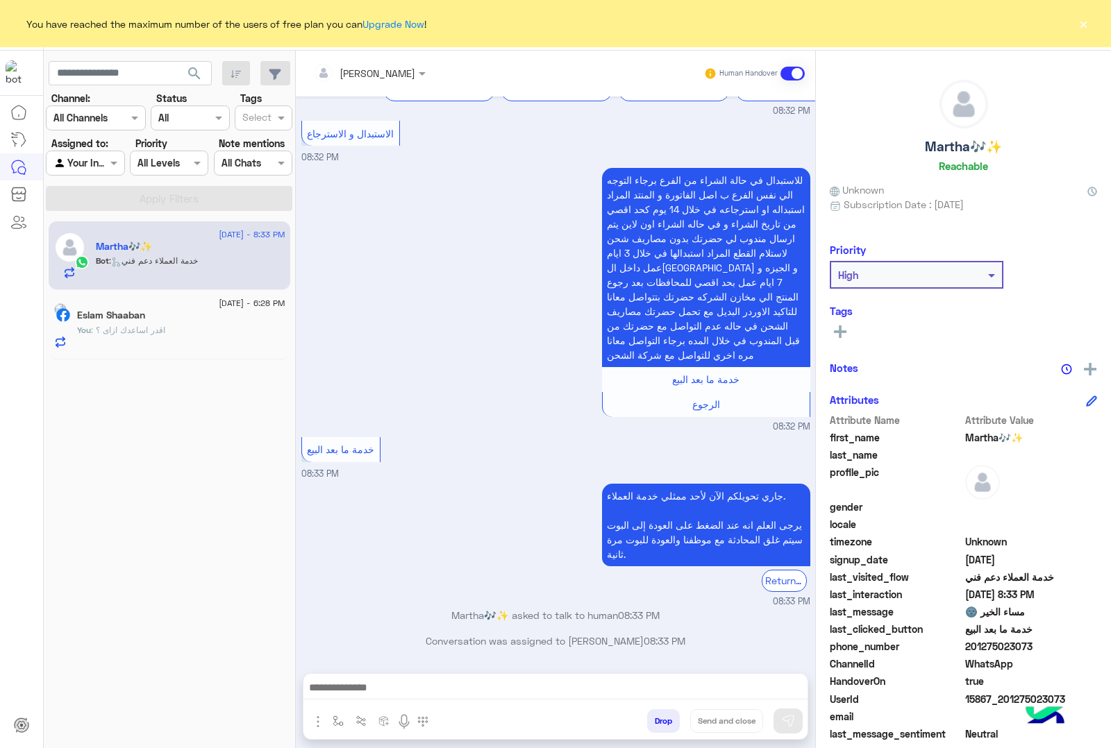
click at [456, 675] on div at bounding box center [555, 691] width 504 height 35
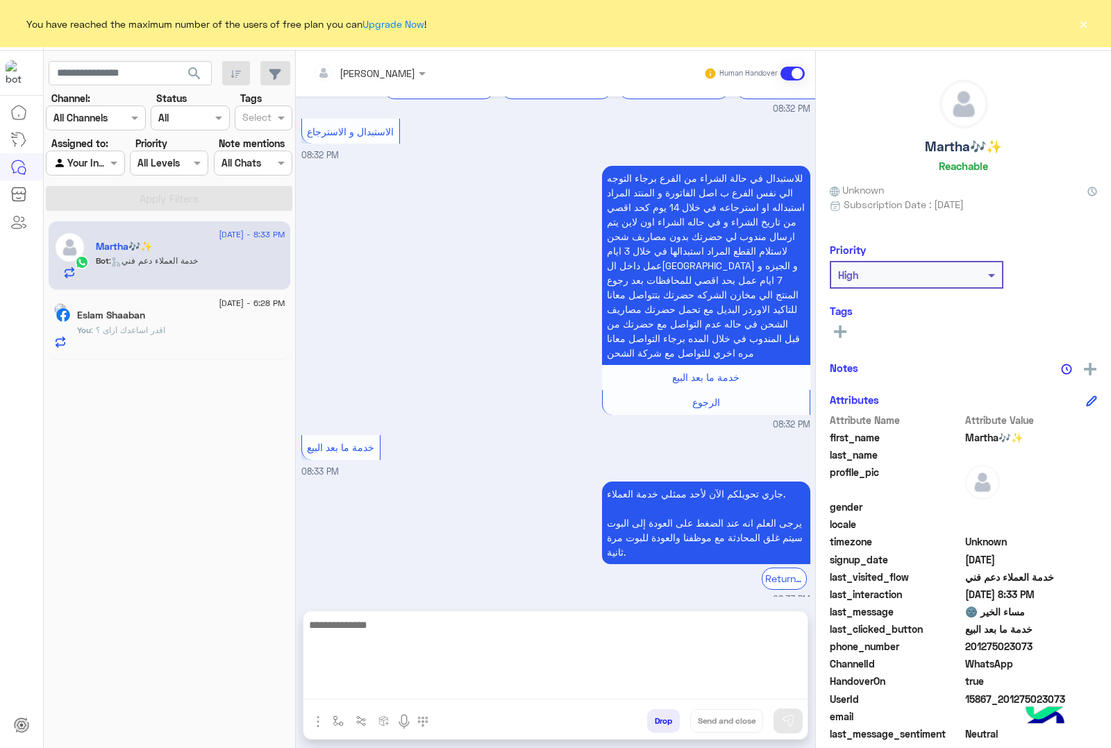
click at [444, 695] on textarea at bounding box center [555, 657] width 504 height 83
type textarea "**********"
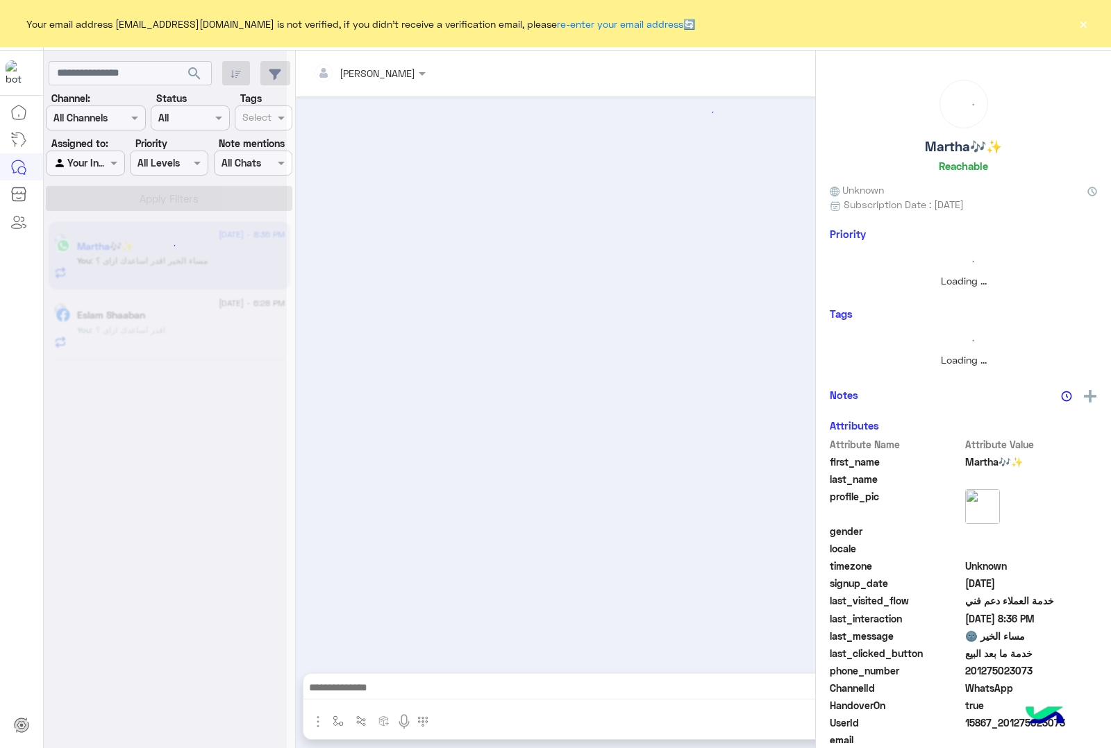
click at [1081, 19] on button "×" at bounding box center [1083, 24] width 14 height 14
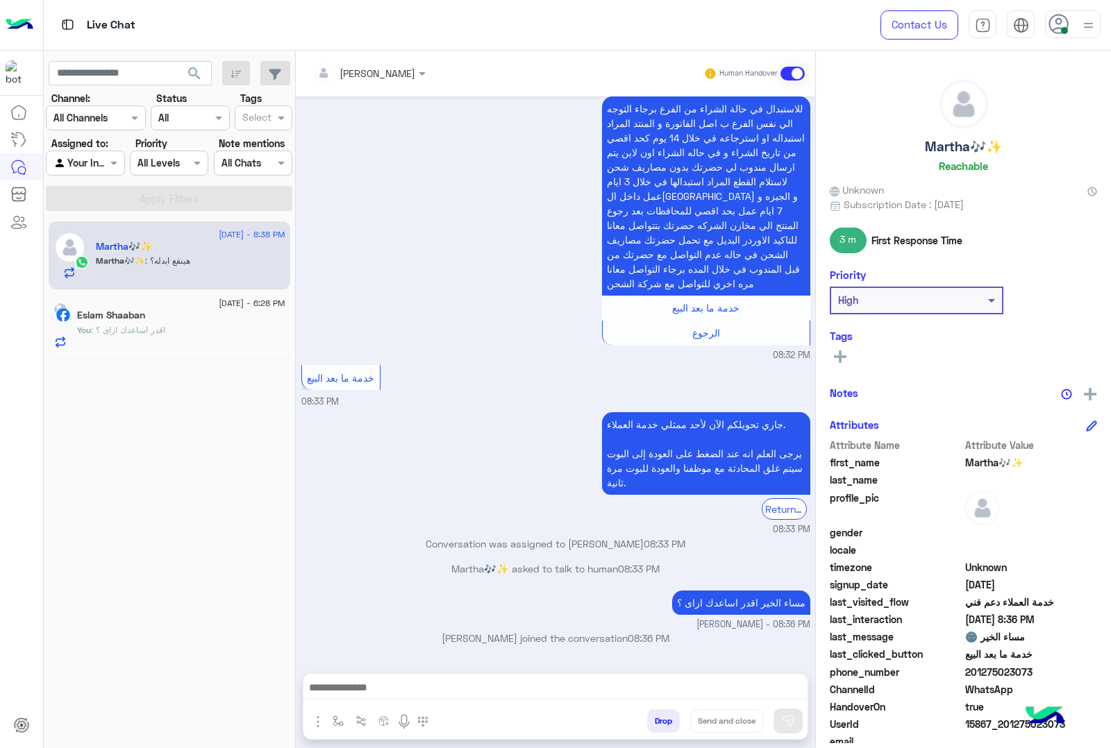
scroll to position [1712, 0]
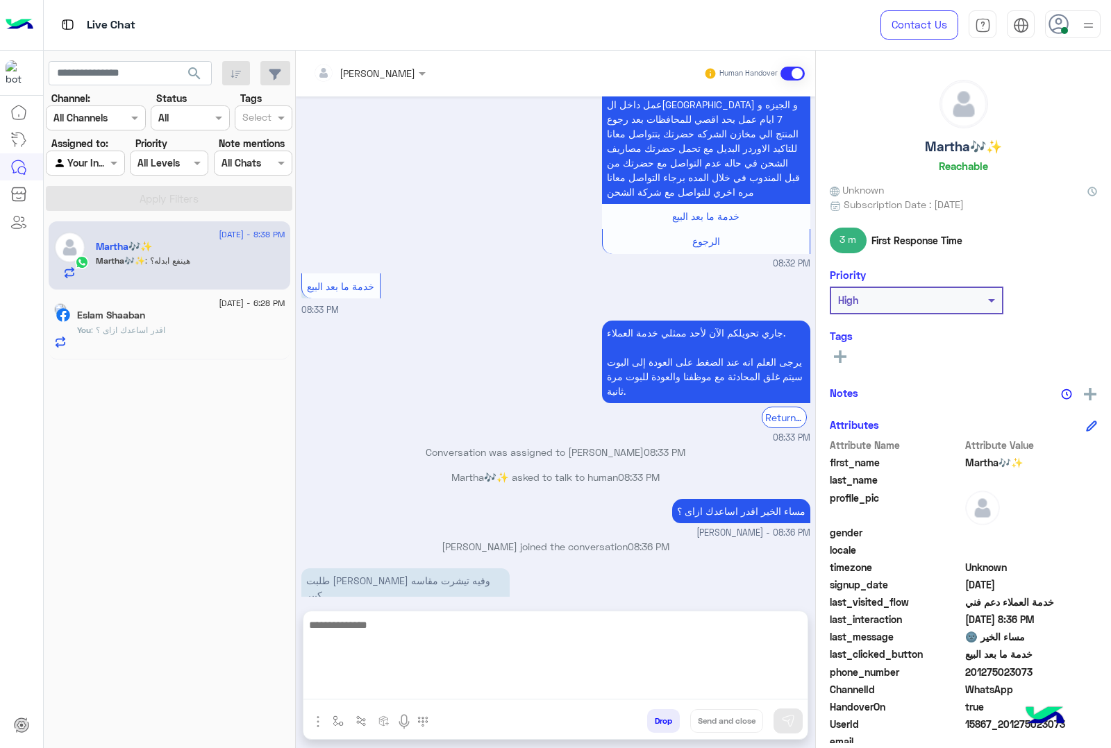
click at [495, 686] on textarea at bounding box center [555, 657] width 504 height 83
type textarea "**********"
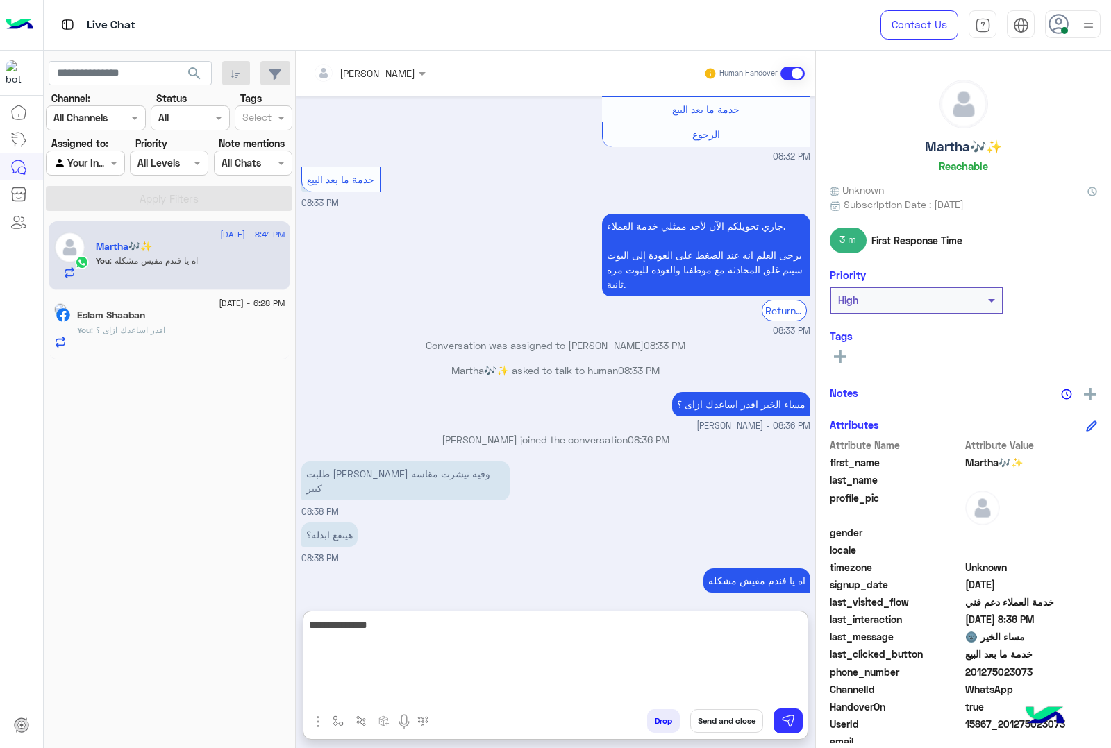
type textarea "**********"
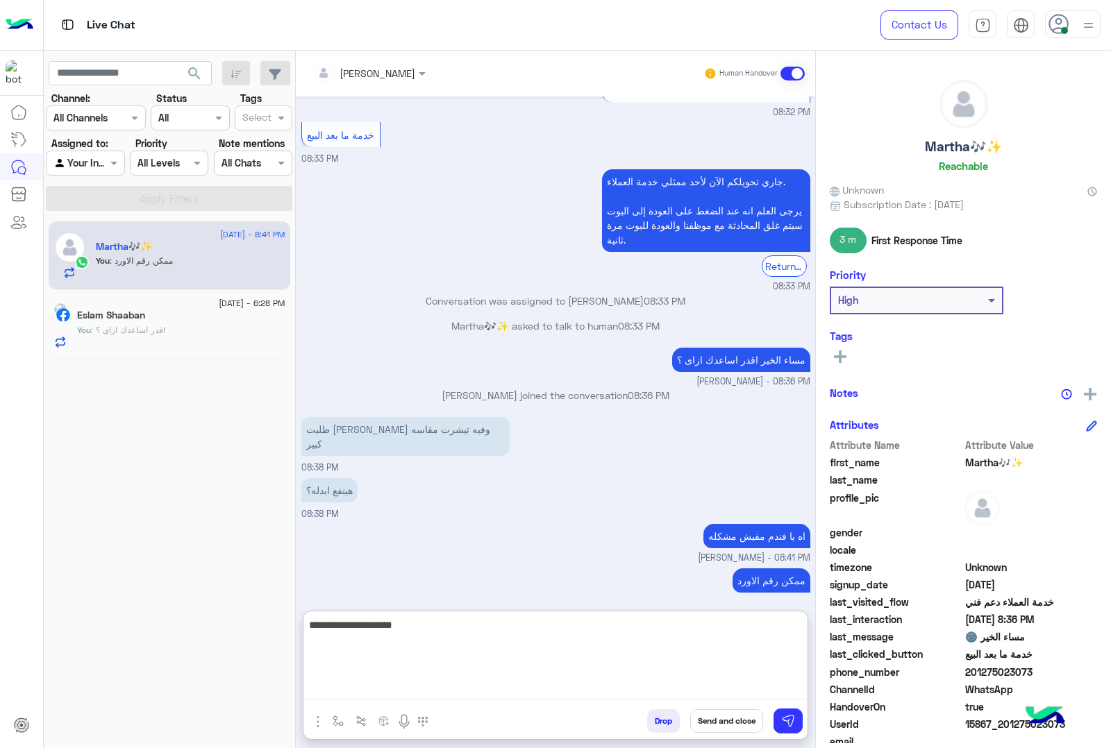
type textarea "**********"
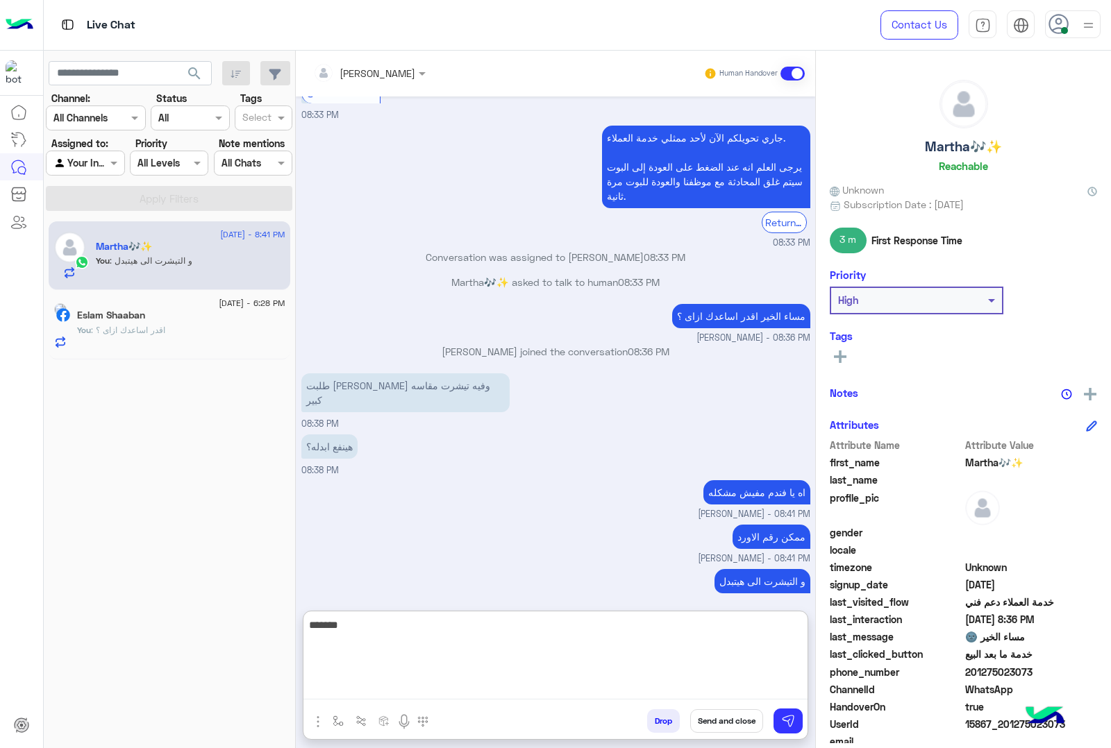
type textarea "********"
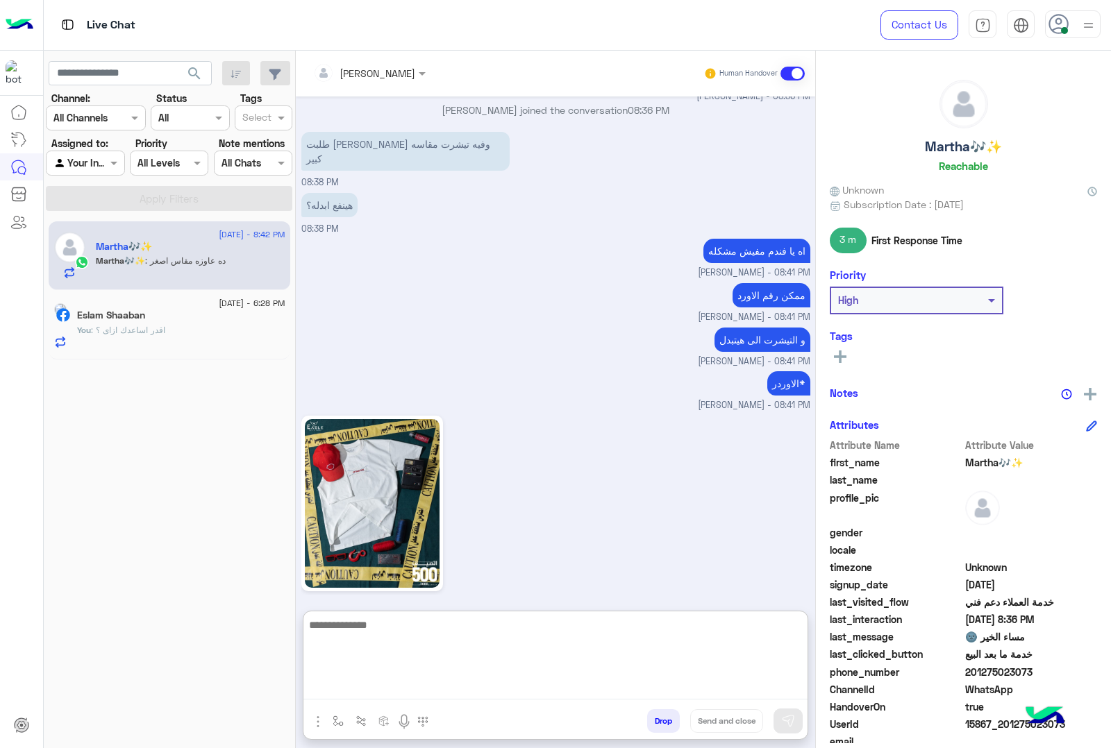
scroll to position [2195, 0]
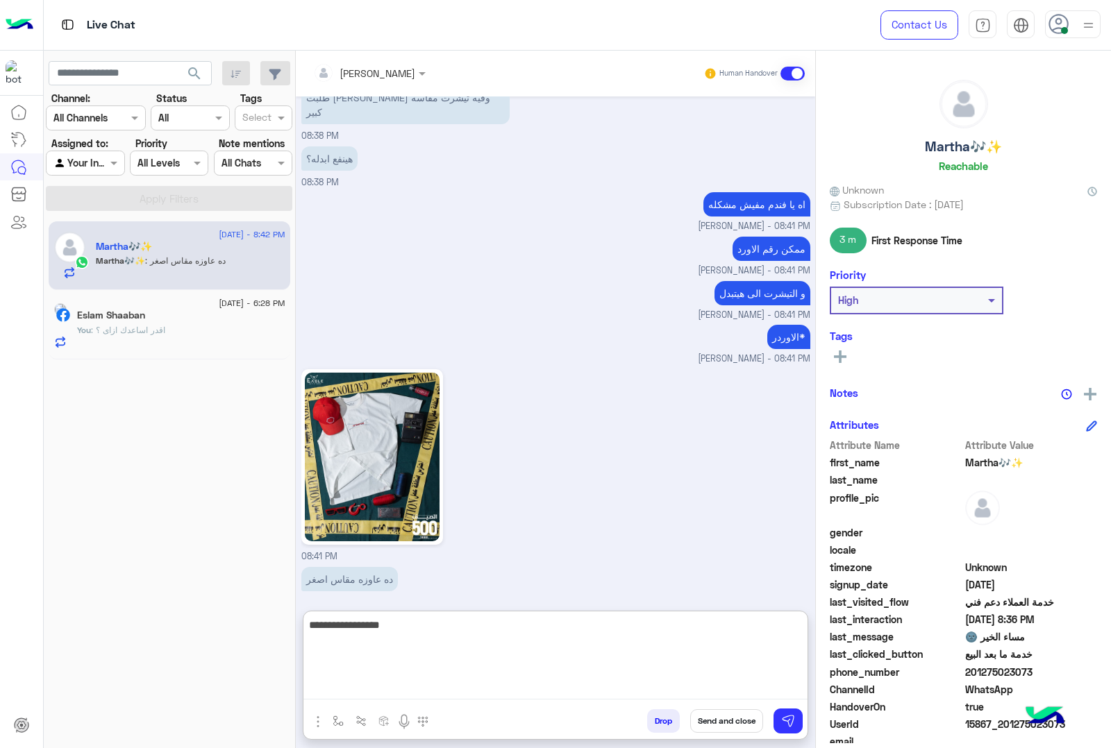
type textarea "**********"
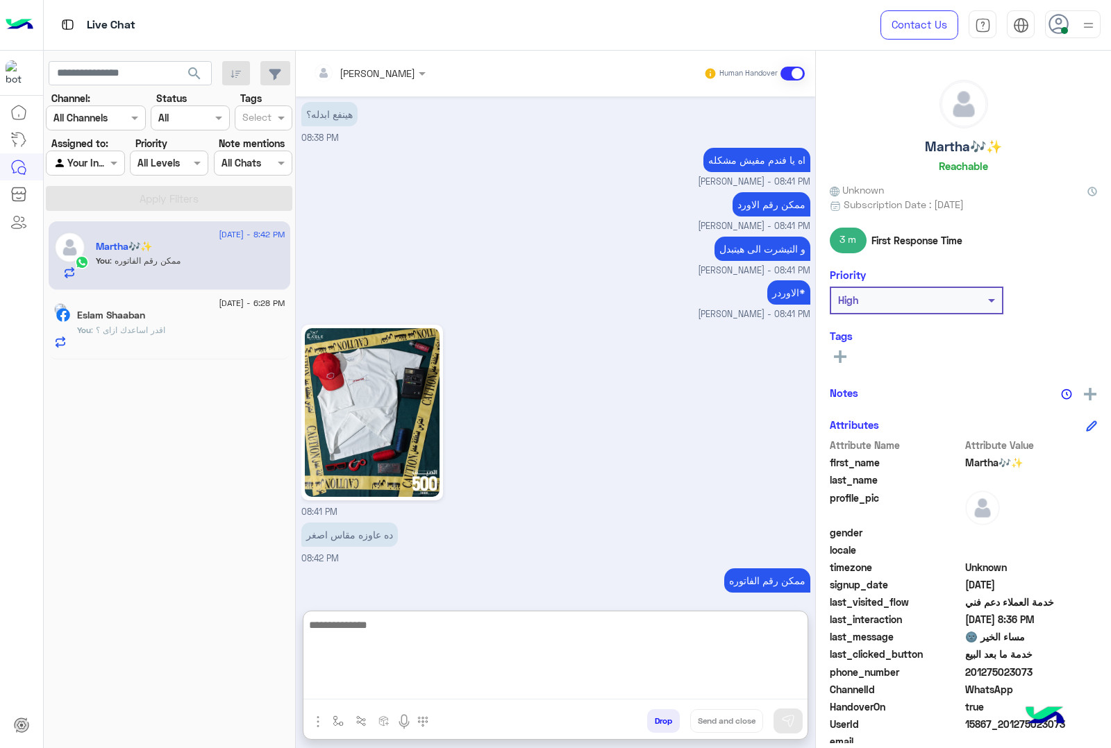
scroll to position [2286, 0]
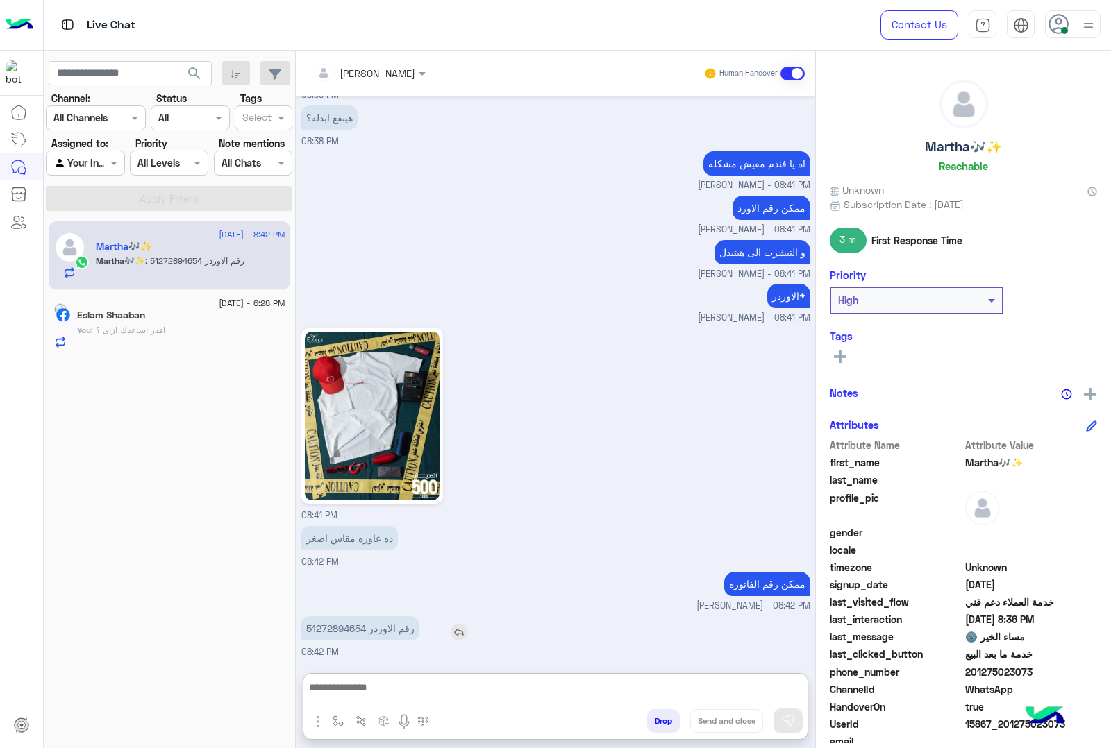
click at [330, 616] on p "رقم الاوردر 51272894654" at bounding box center [360, 628] width 118 height 24
click at [330, 568] on div "ممكن رقم الفاتوره [PERSON_NAME] - 08:42 PM" at bounding box center [555, 590] width 509 height 44
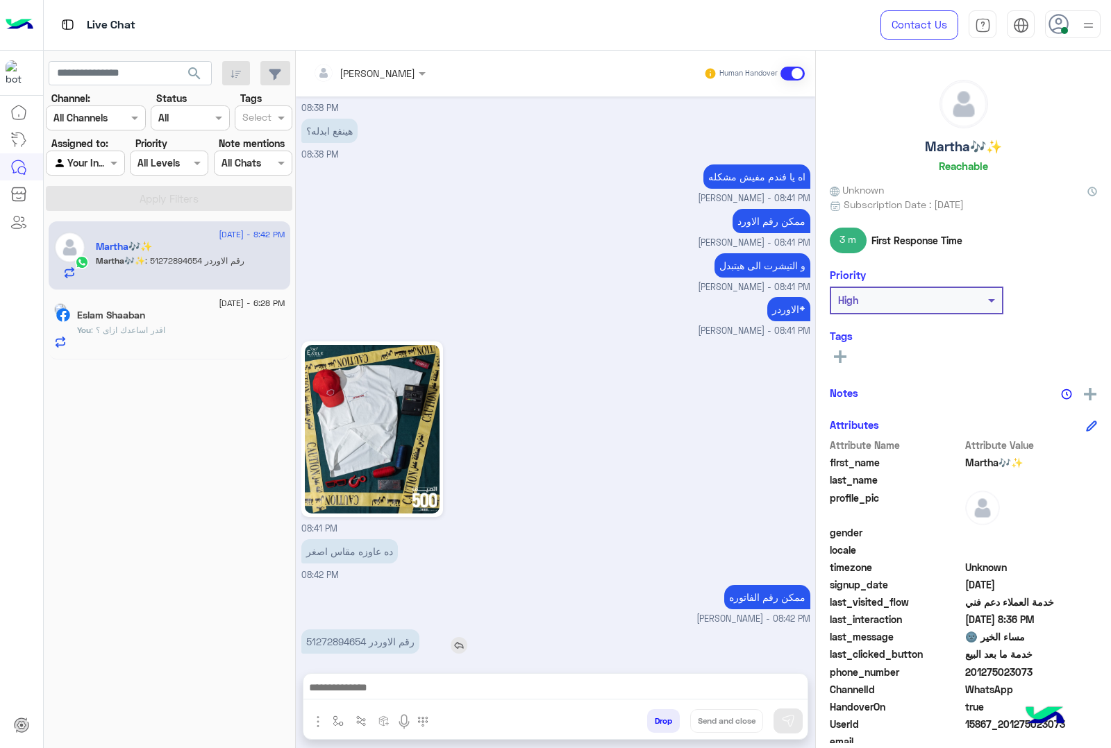
click at [341, 630] on p "رقم الاوردر 51272894654" at bounding box center [360, 642] width 118 height 24
copy p "51272894654"
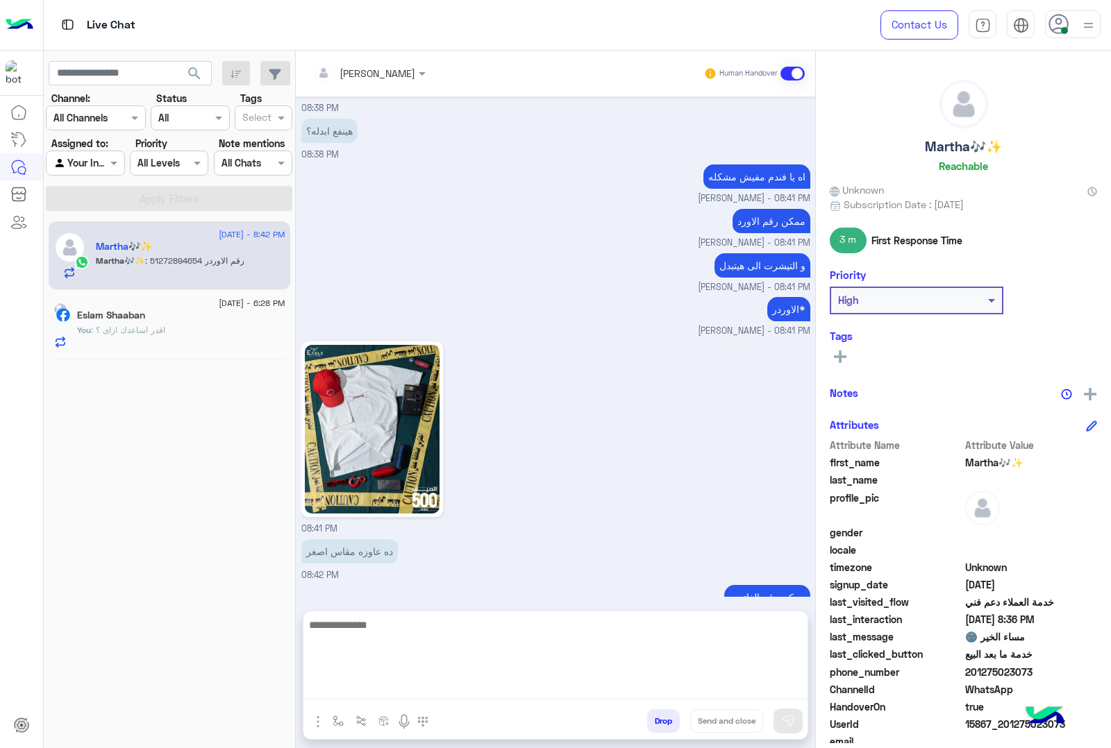
click at [561, 684] on textarea at bounding box center [555, 657] width 504 height 83
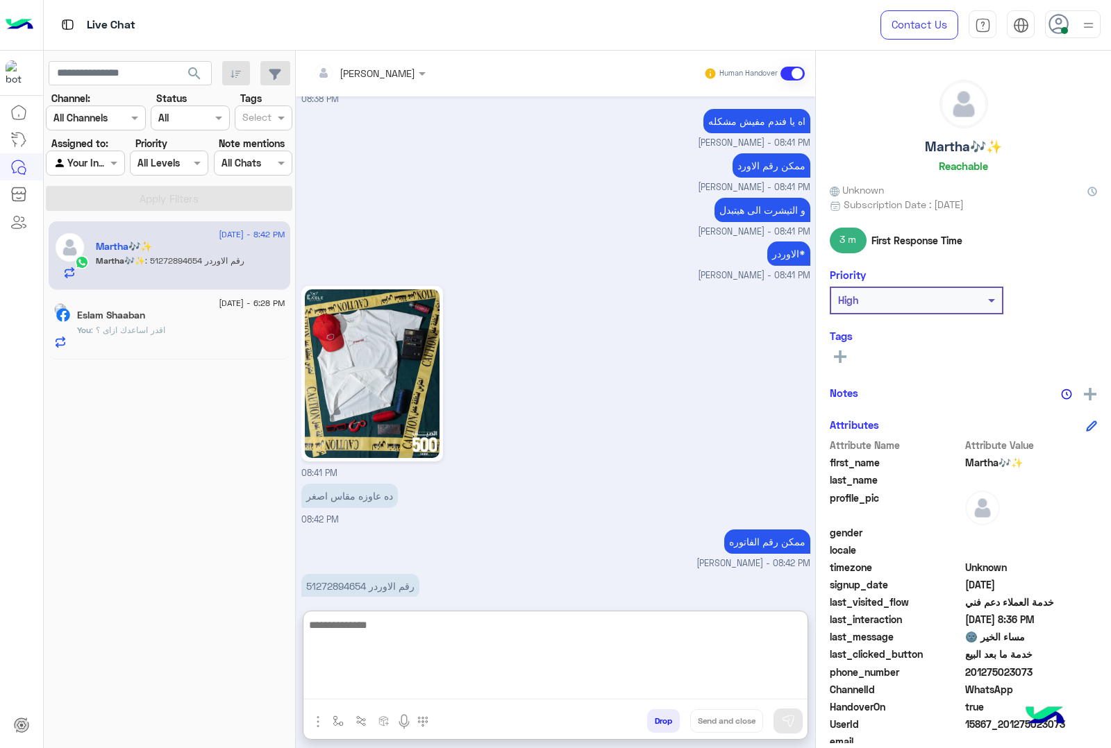
paste textarea "**********"
type textarea "**********"
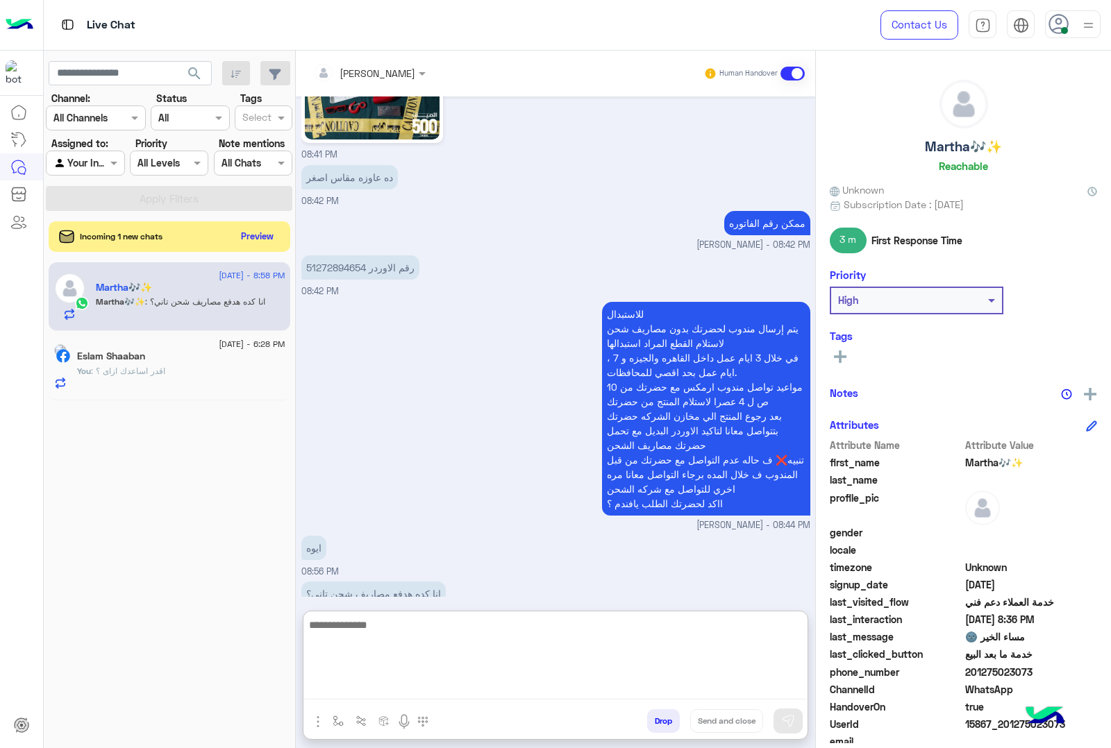
scroll to position [2611, 0]
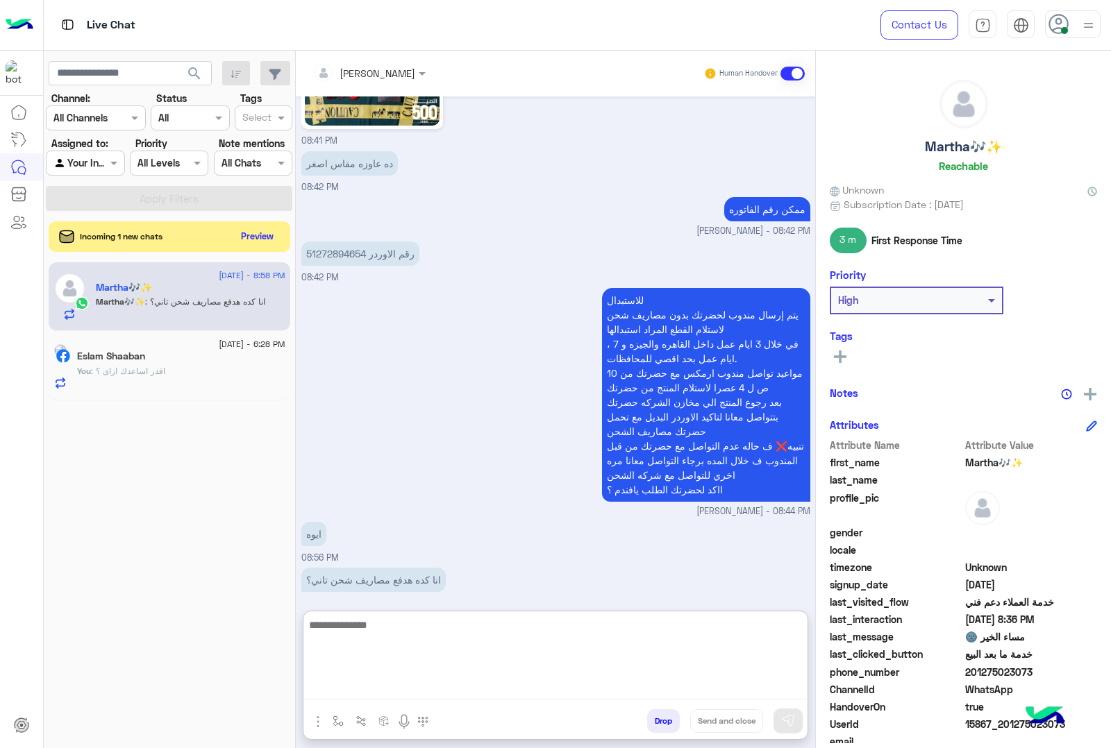
click at [458, 637] on textarea at bounding box center [554, 657] width 503 height 83
type textarea "**********"
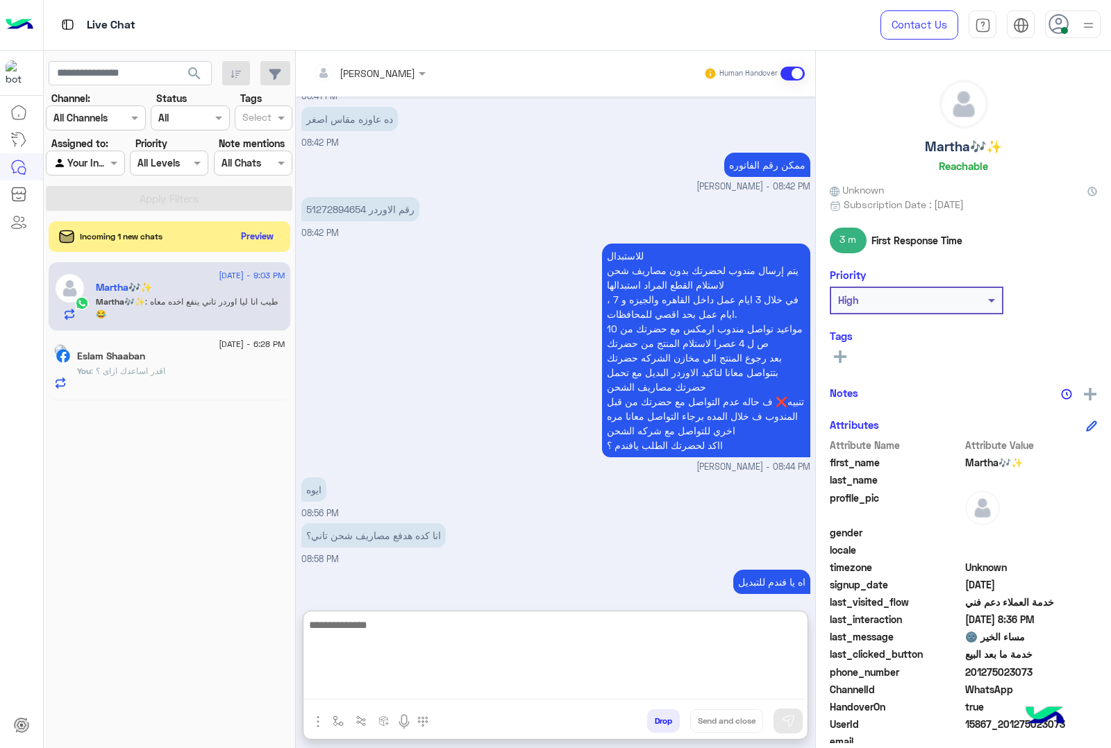
scroll to position [2701, 0]
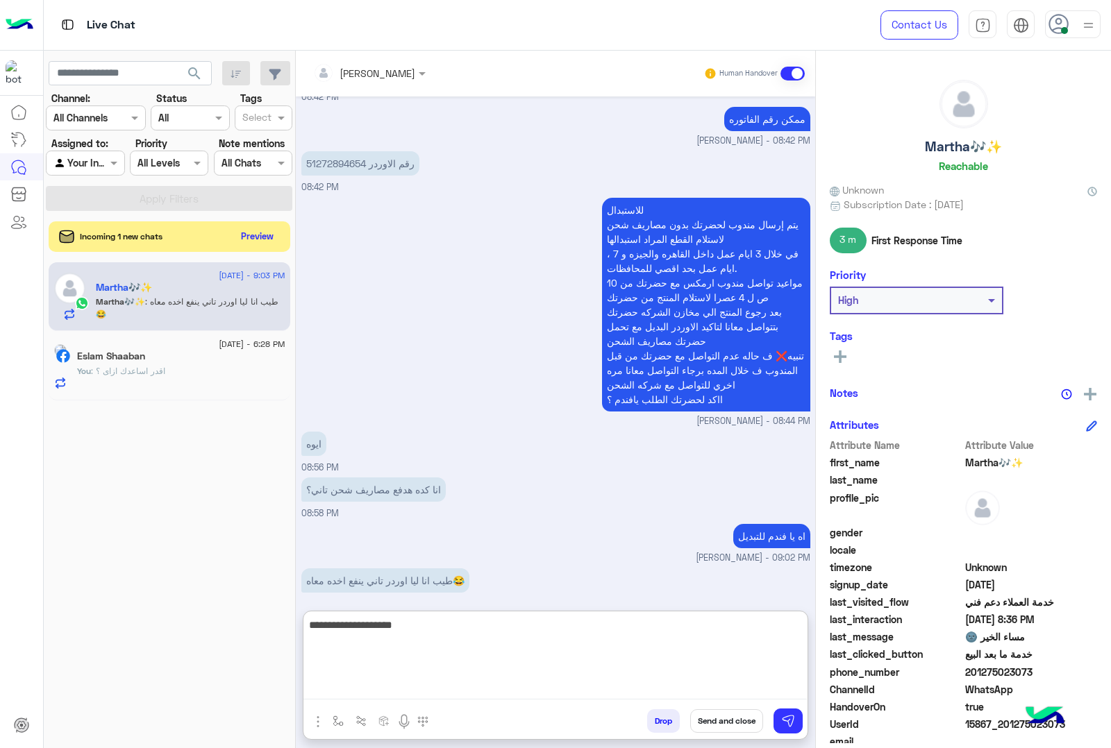
type textarea "**********"
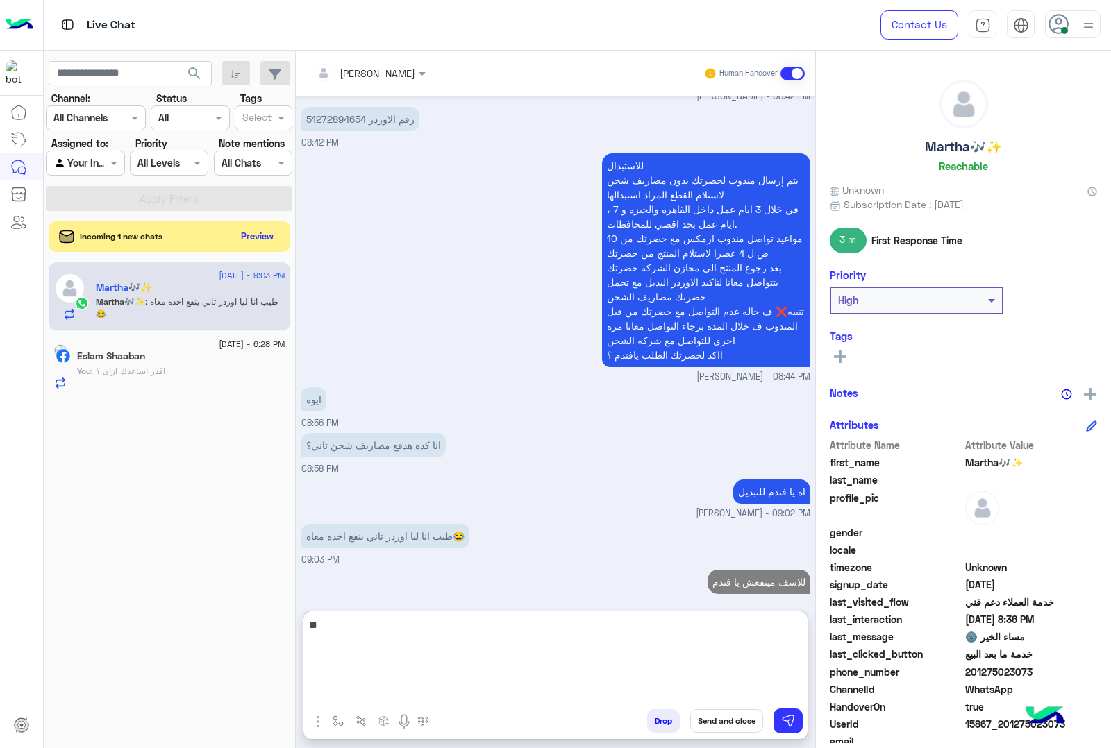
type textarea "*"
click at [265, 237] on button "Preview" at bounding box center [258, 235] width 43 height 19
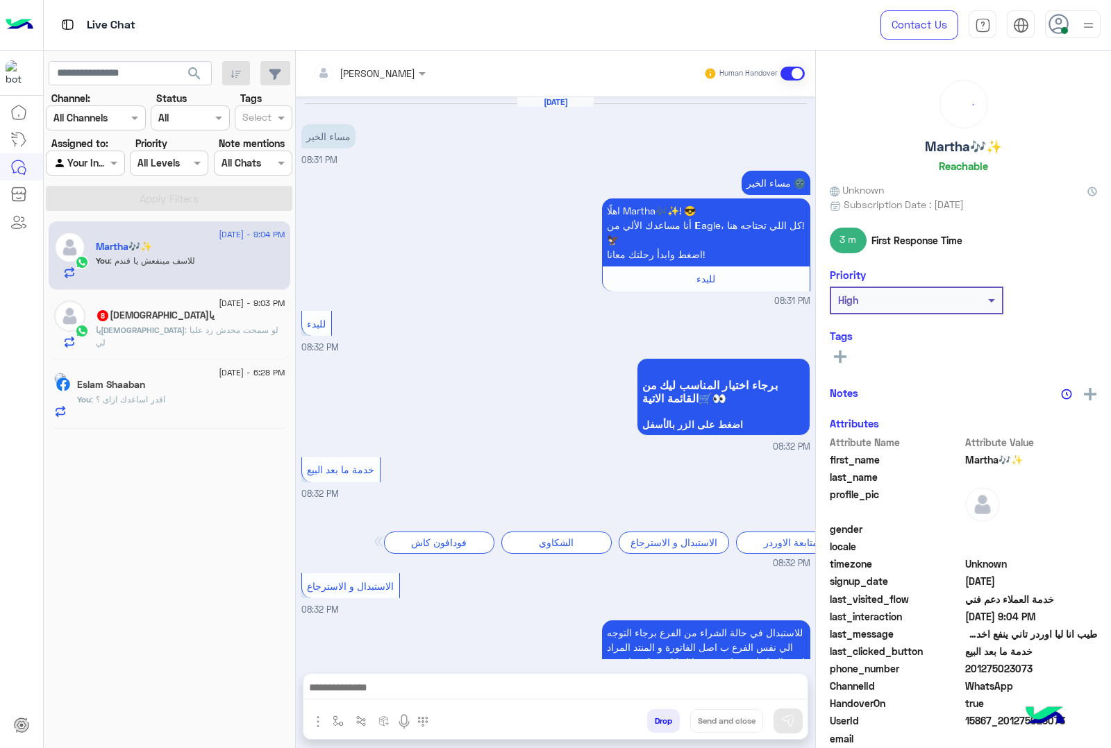
scroll to position [1588, 0]
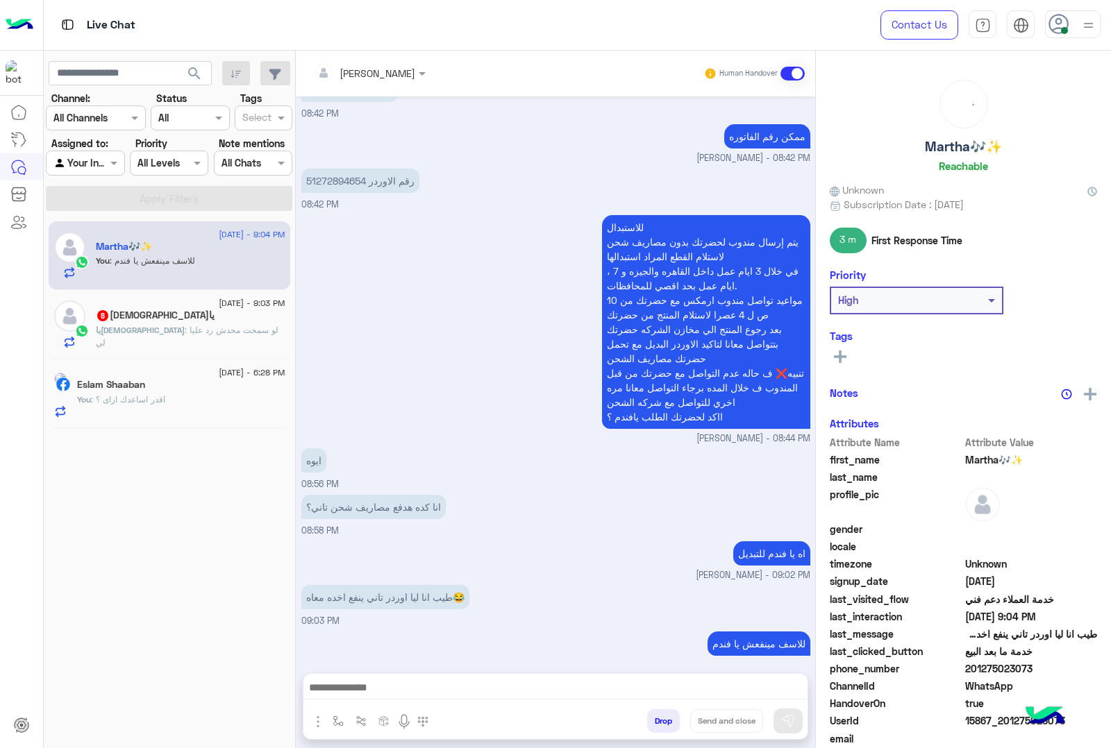
click at [180, 340] on div "يا[DEMOGRAPHIC_DATA] : لو سمحت محدش رد عليا لي" at bounding box center [190, 336] width 189 height 24
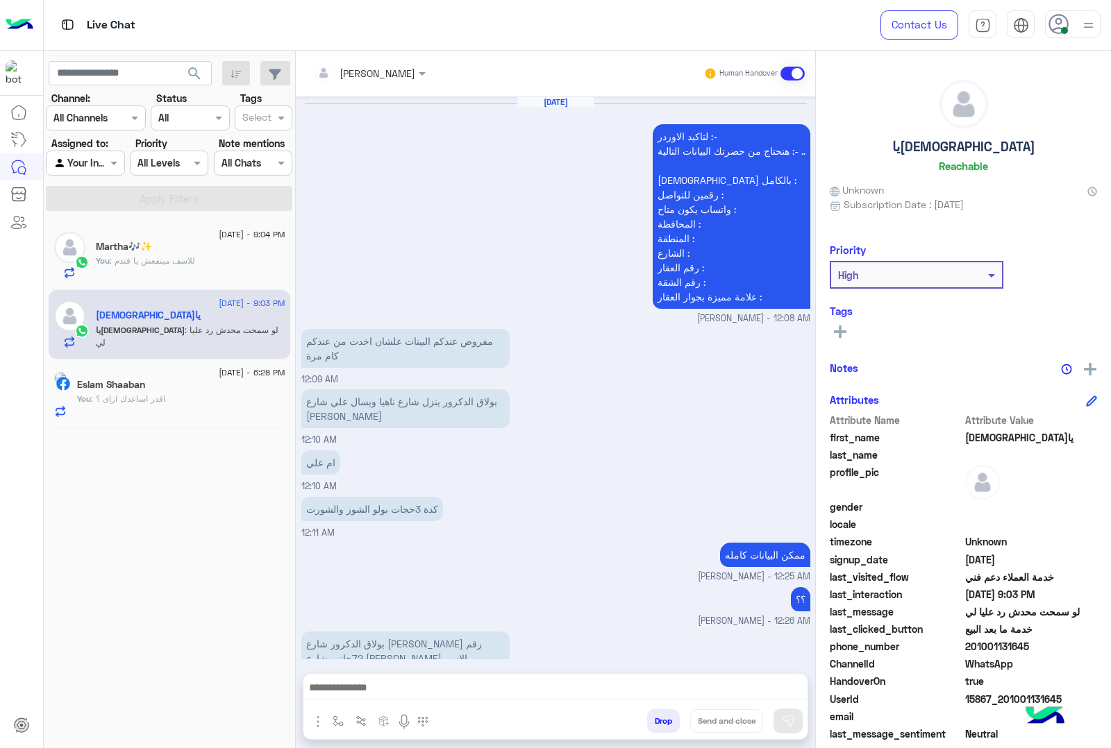
scroll to position [1351, 0]
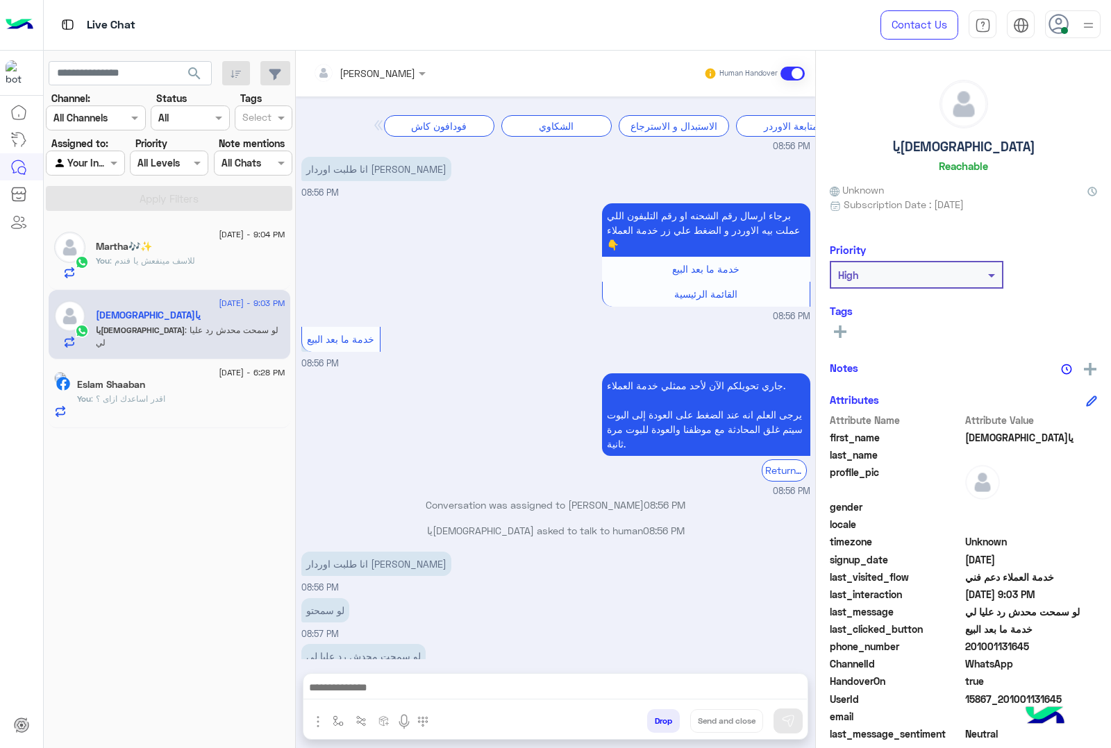
click at [400, 688] on textarea at bounding box center [554, 689] width 503 height 21
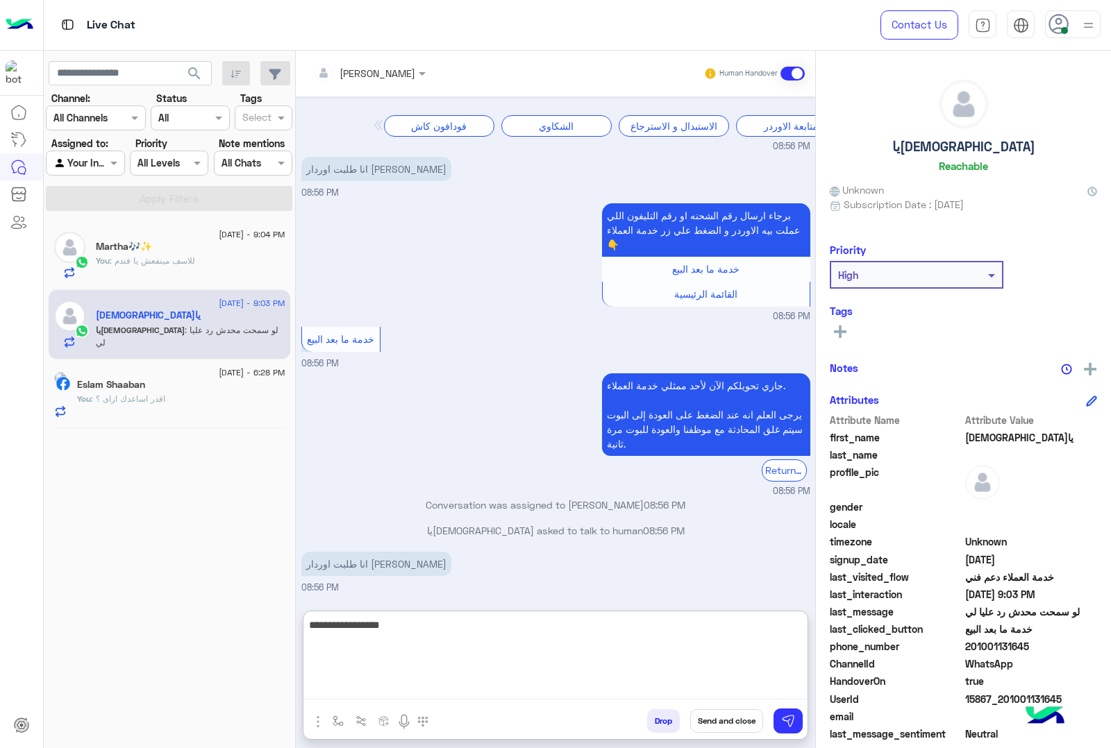
type textarea "**********"
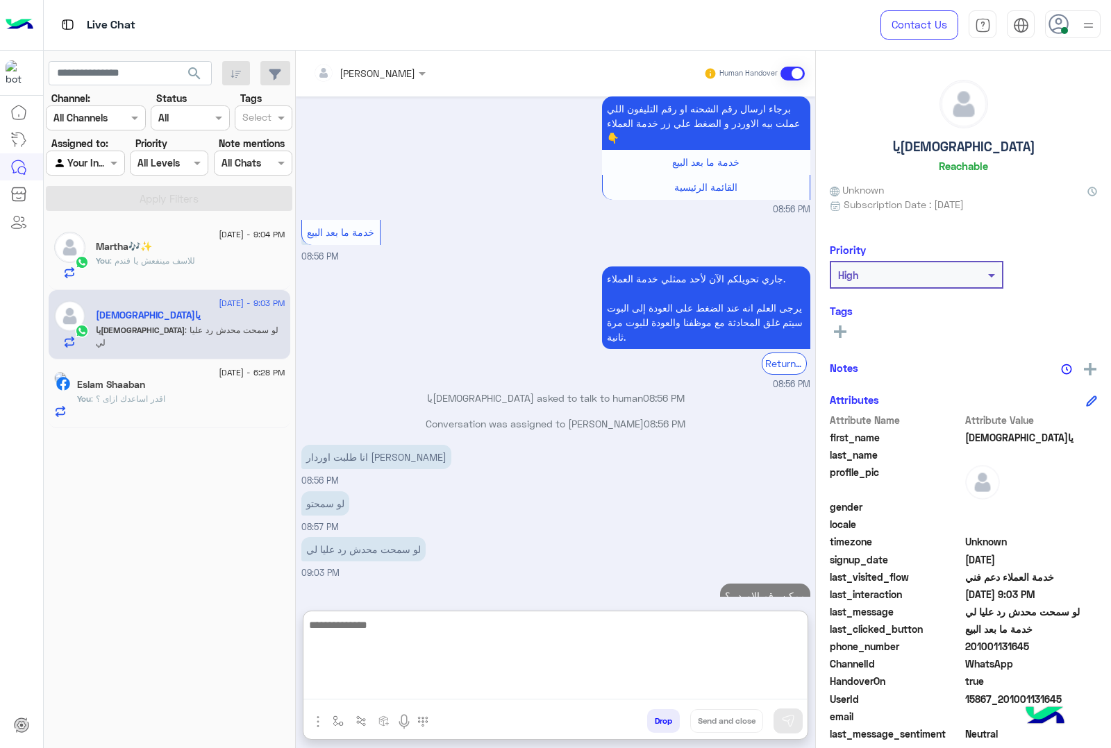
click at [133, 262] on span ": للاسف مينفعش يا فندم" at bounding box center [152, 260] width 85 height 10
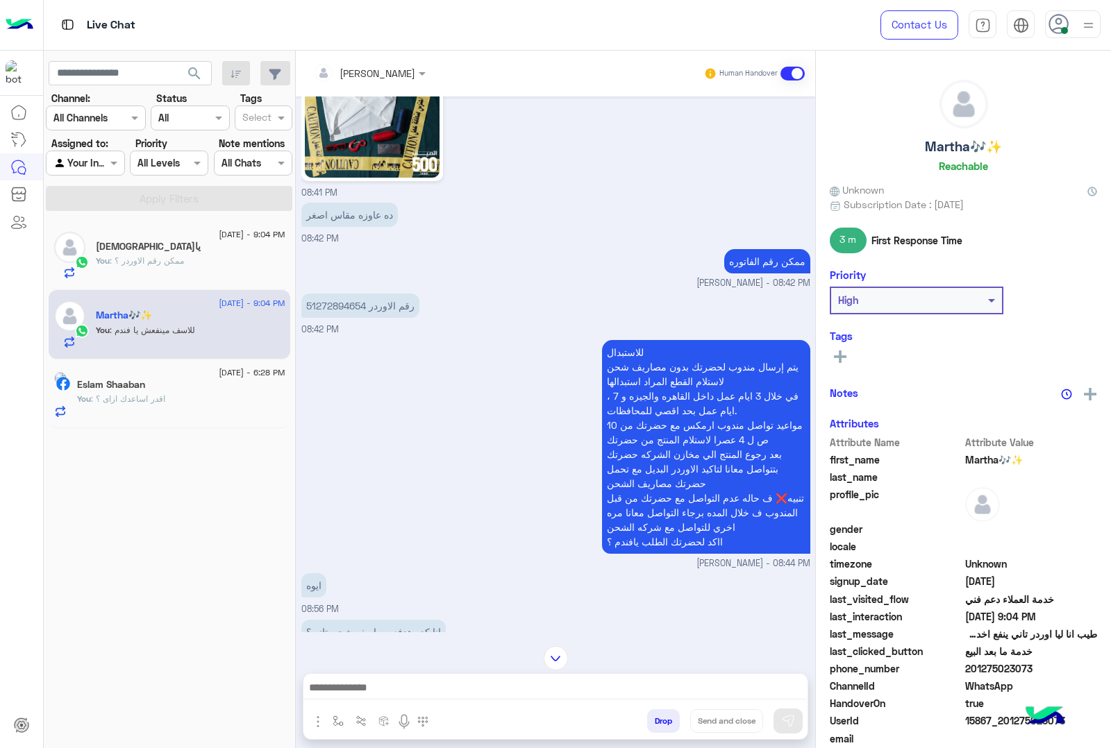
scroll to position [1415, 0]
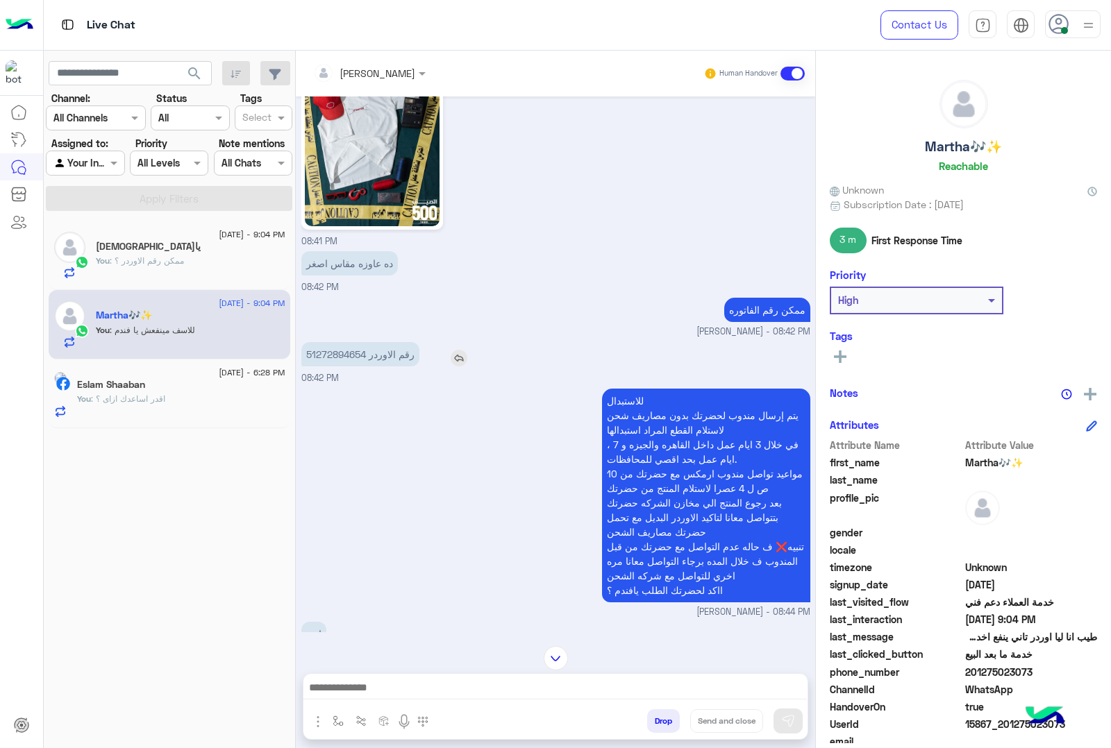
click at [332, 345] on p "رقم الاوردر 51272894654" at bounding box center [360, 354] width 118 height 24
copy p "51272894654"
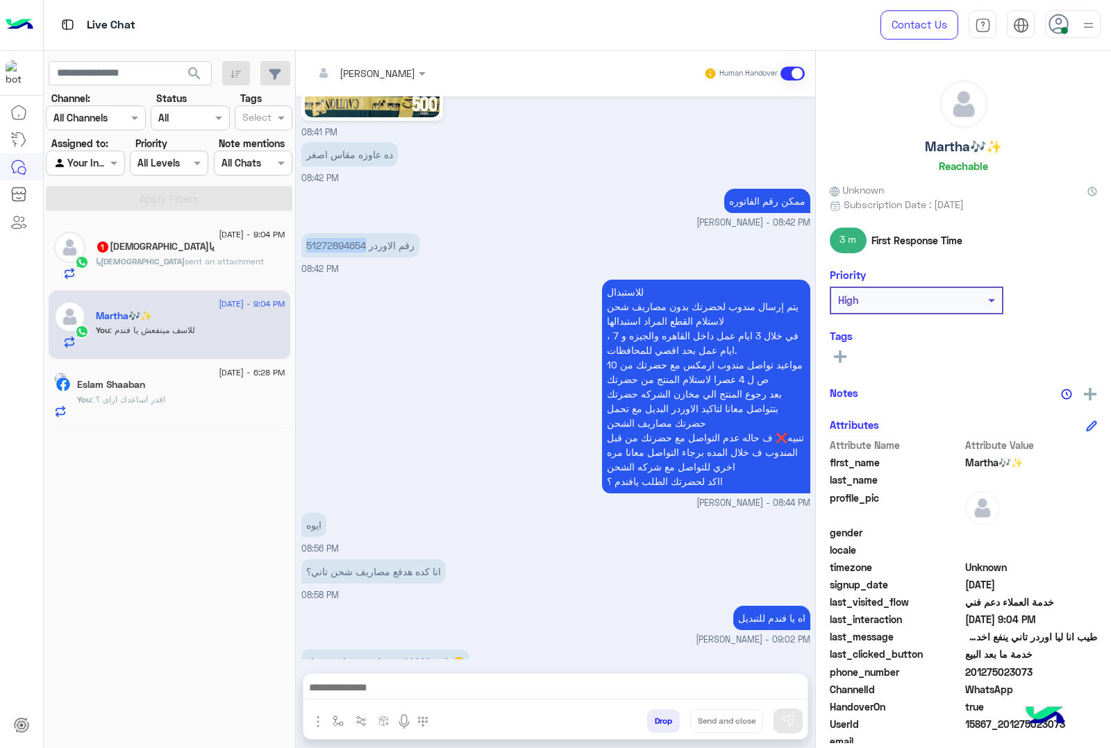
scroll to position [1588, 0]
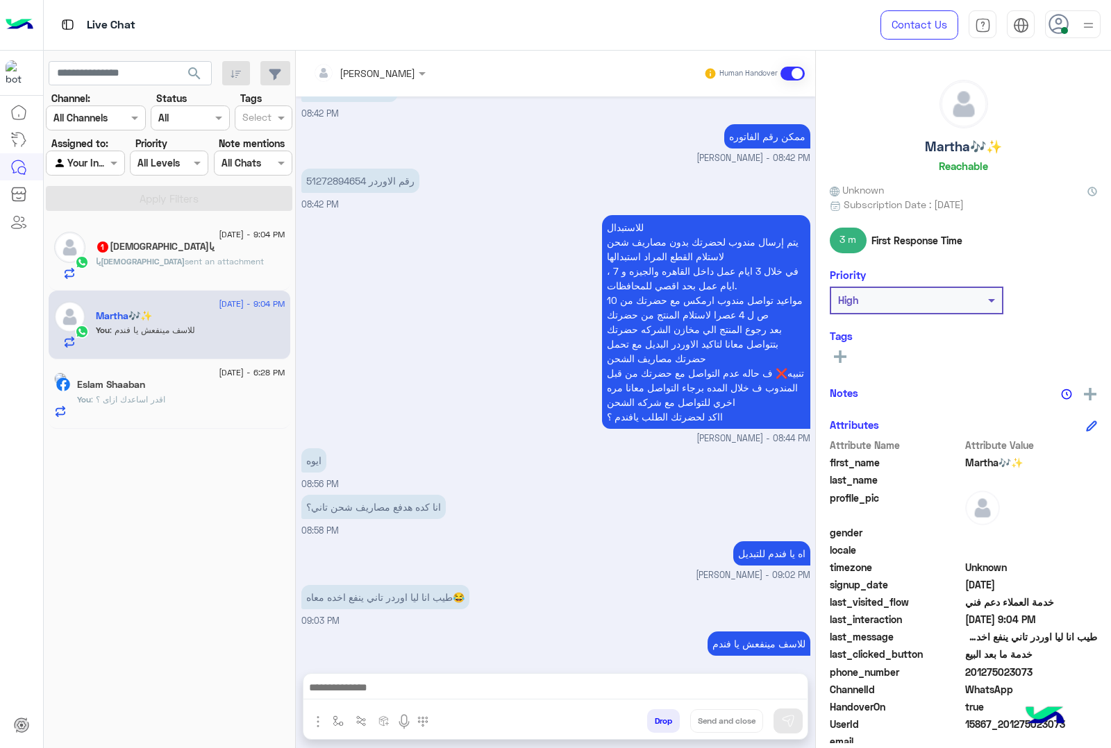
click at [203, 255] on div "يا[DEMOGRAPHIC_DATA] 1" at bounding box center [190, 248] width 189 height 15
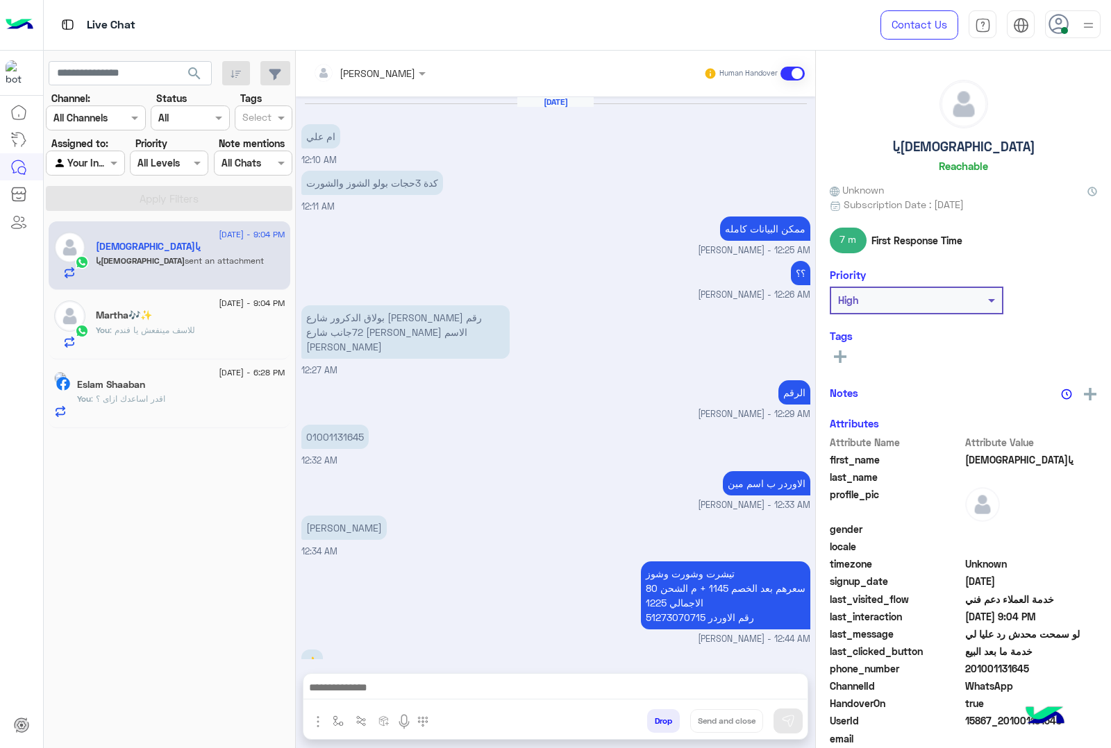
scroll to position [1292, 0]
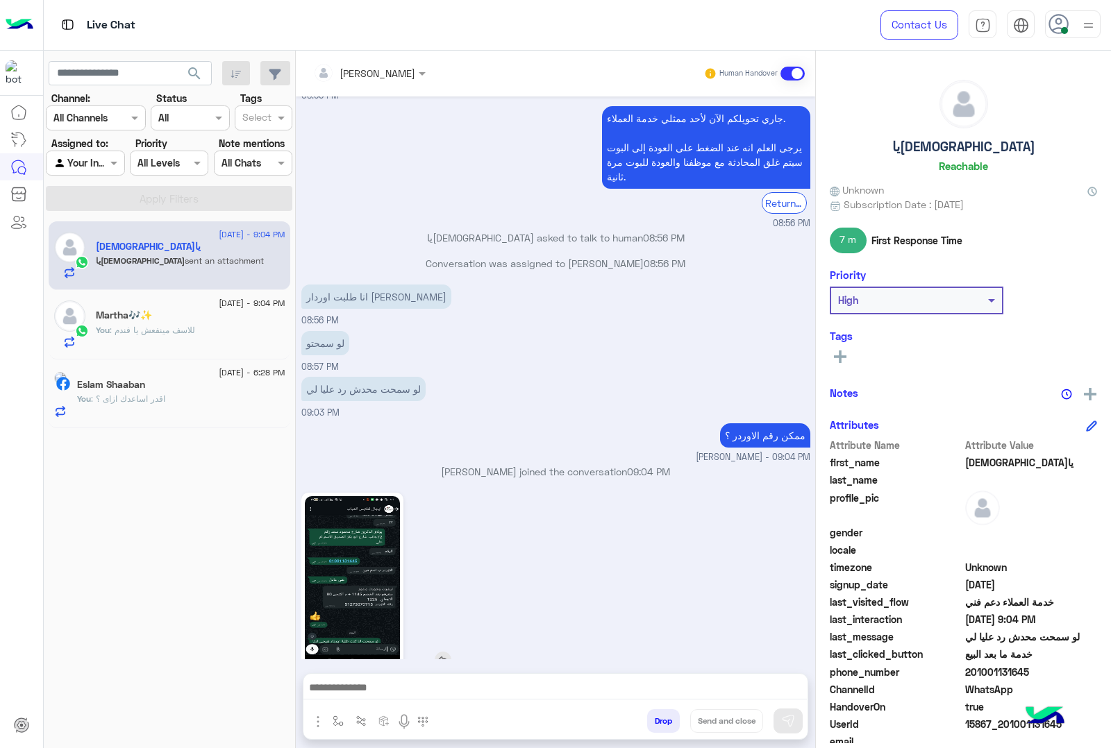
click at [347, 541] on img at bounding box center [352, 580] width 95 height 169
click at [498, 695] on textarea at bounding box center [554, 689] width 503 height 21
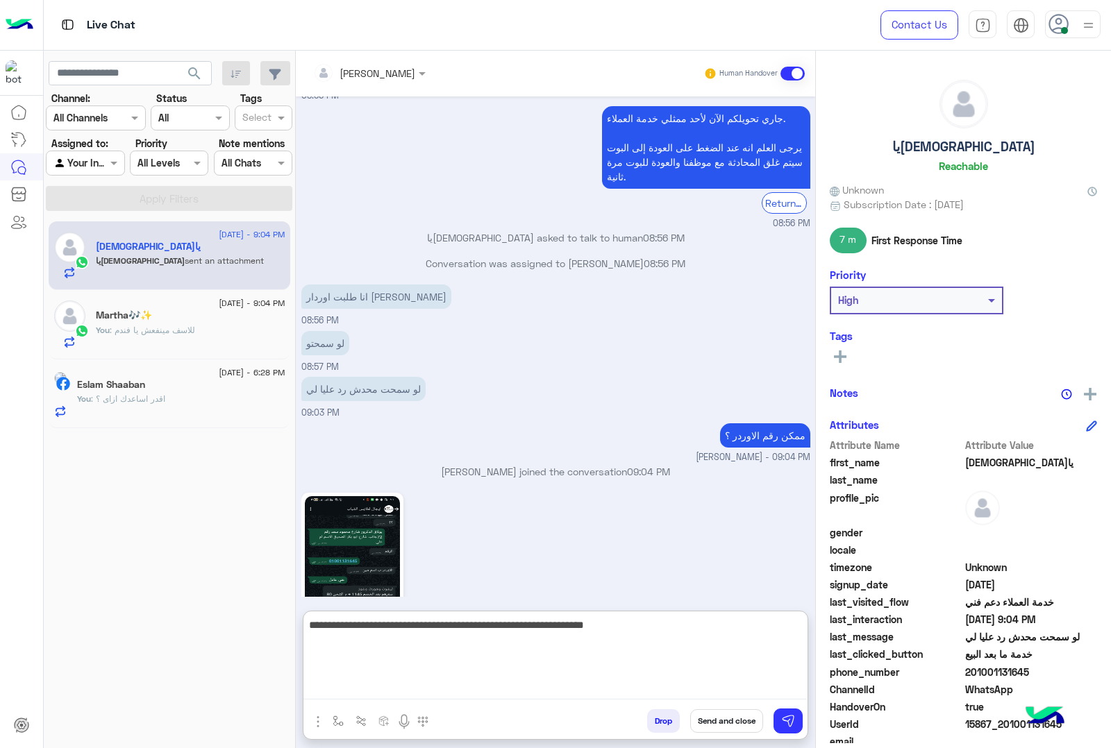
type textarea "**********"
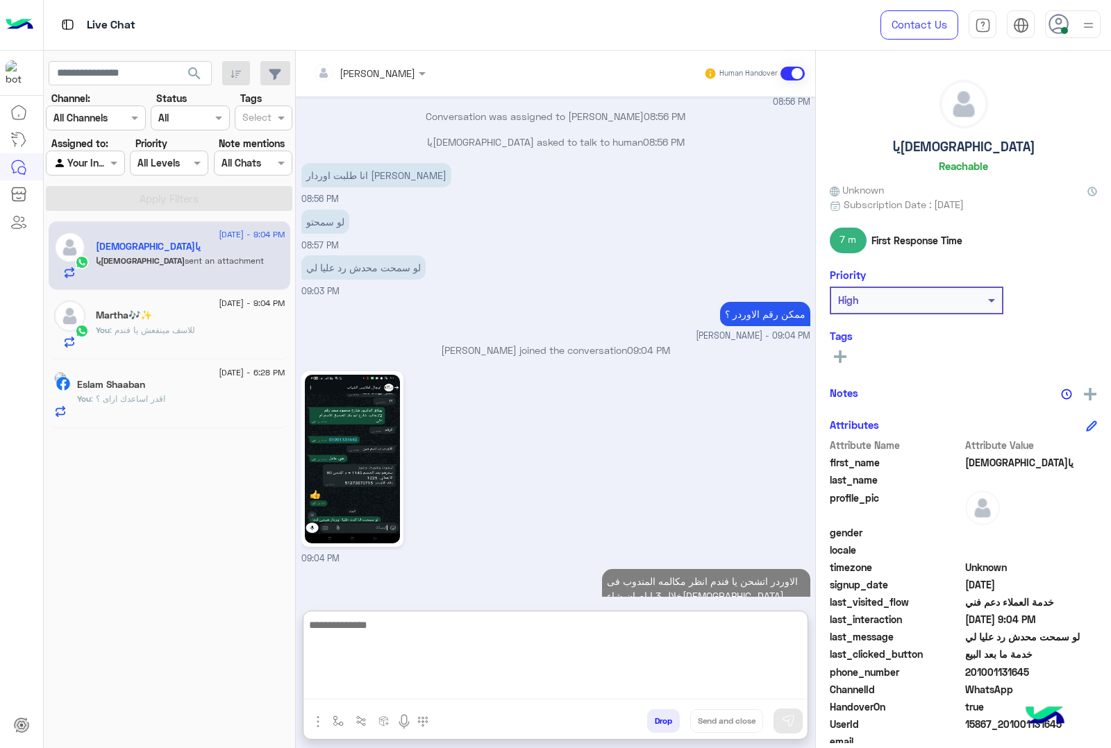
click at [156, 335] on p "You : للاسف مينفعش يا فندم" at bounding box center [145, 330] width 99 height 12
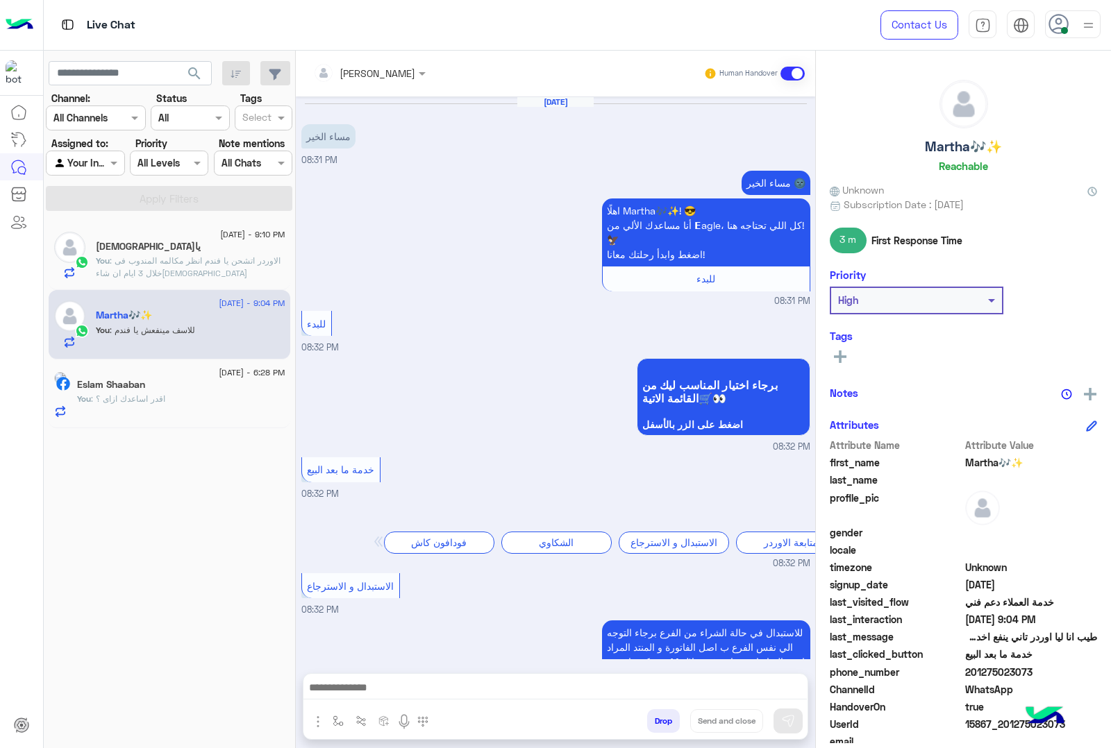
scroll to position [1588, 0]
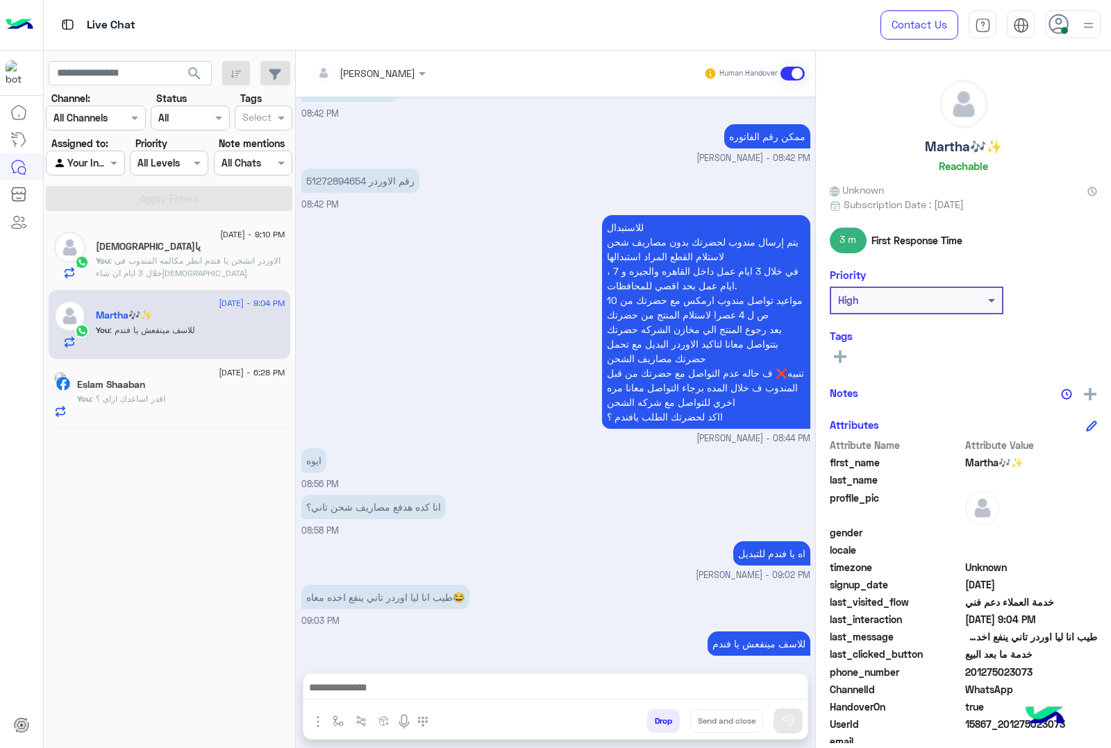
click at [430, 689] on textarea at bounding box center [554, 689] width 503 height 21
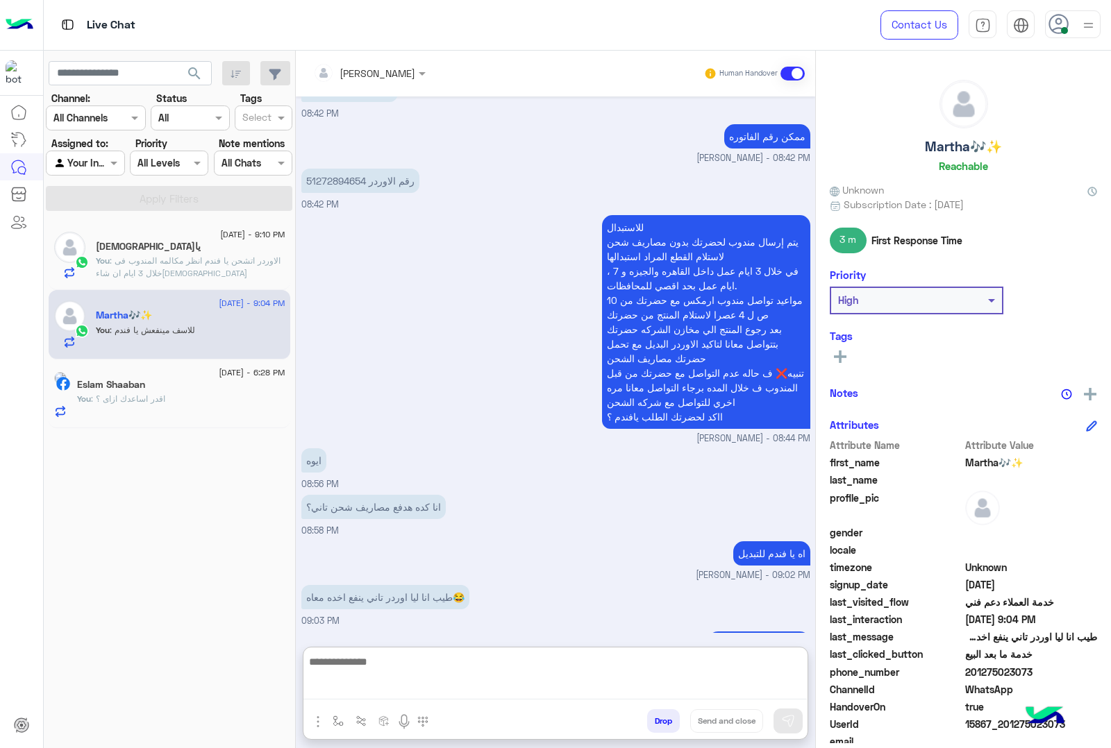
paste textarea "**********"
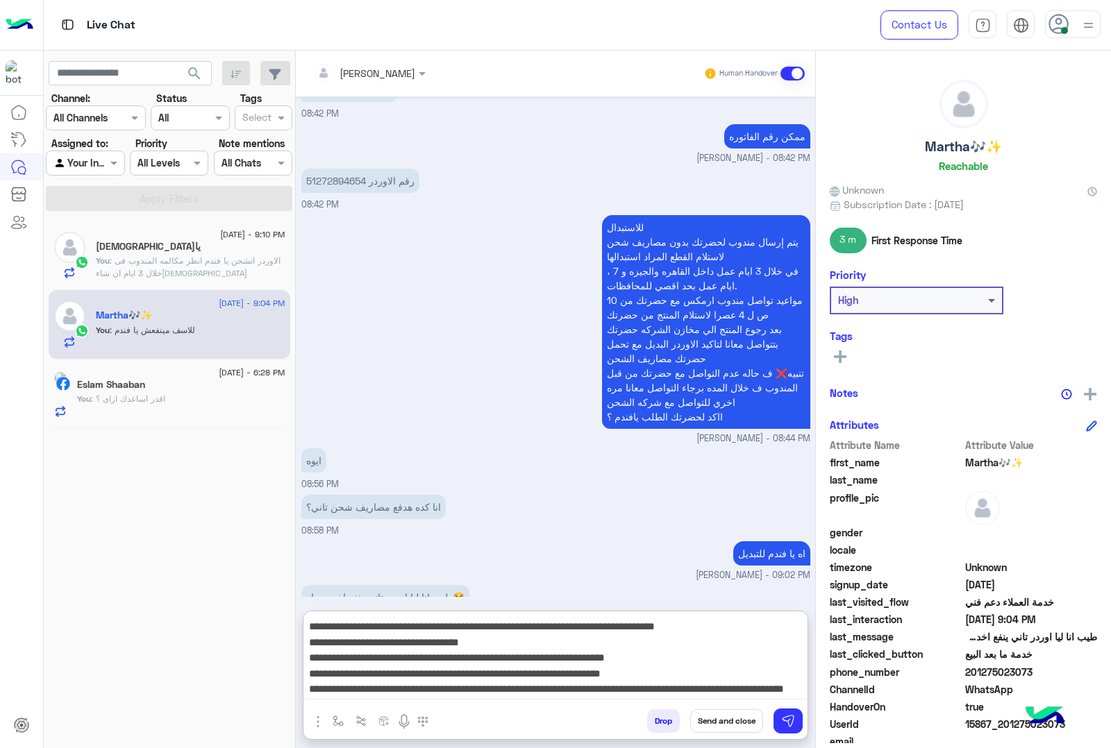
scroll to position [0, 0]
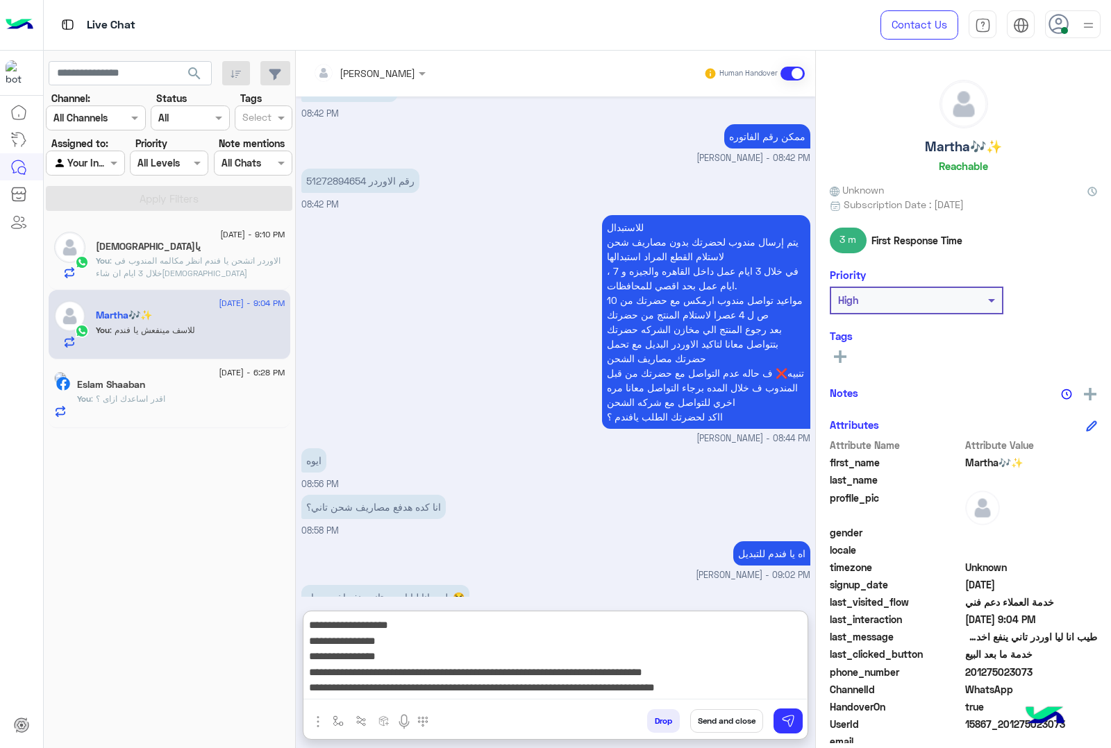
click at [670, 625] on textarea "**********" at bounding box center [554, 657] width 503 height 83
paste textarea "*******"
click at [695, 639] on textarea "**********" at bounding box center [554, 657] width 503 height 83
paste textarea "**********"
click at [688, 655] on textarea "**********" at bounding box center [554, 657] width 503 height 83
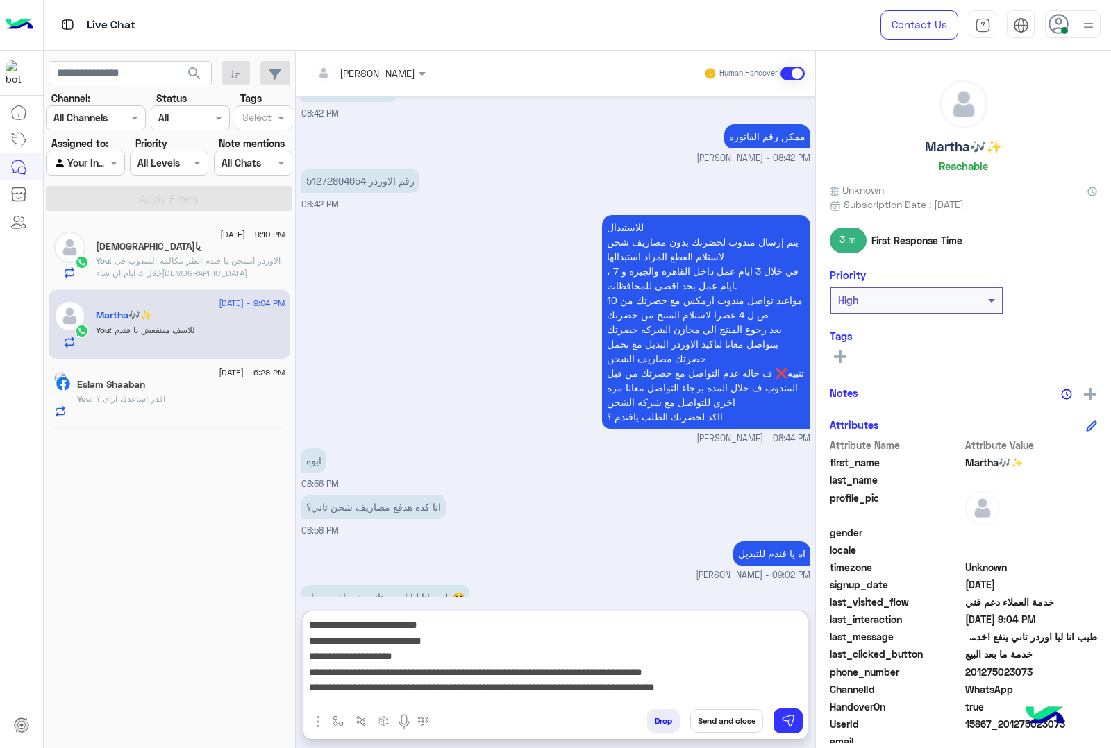
type textarea "**********"
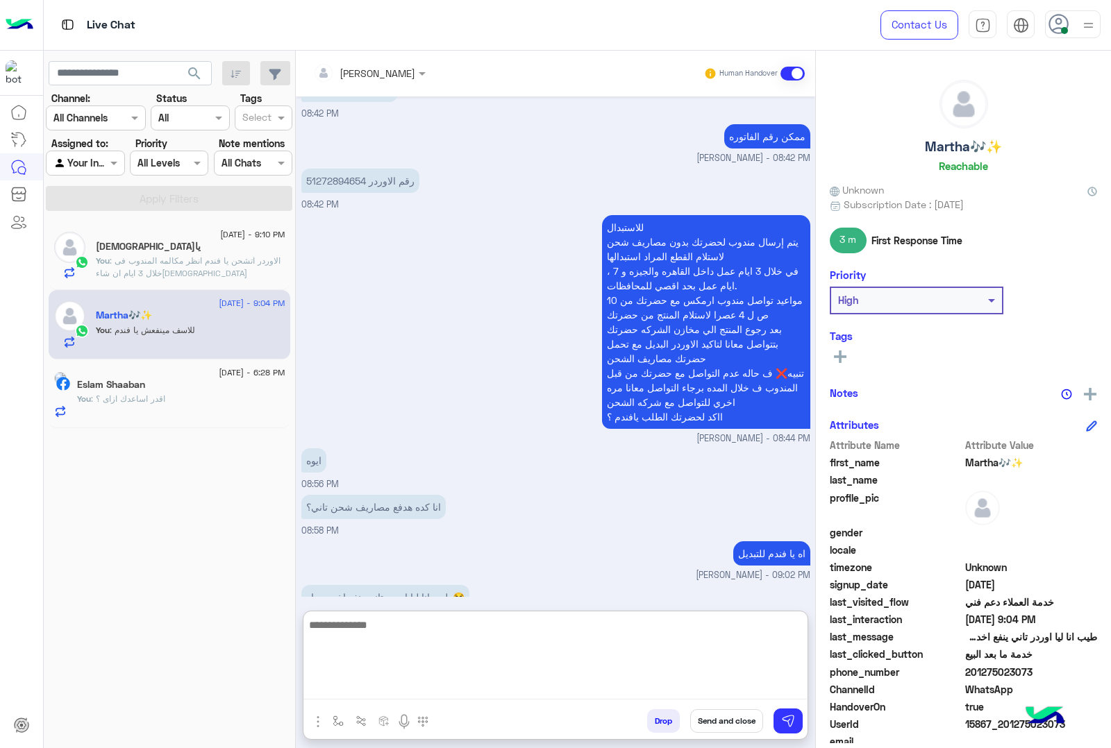
scroll to position [1899, 0]
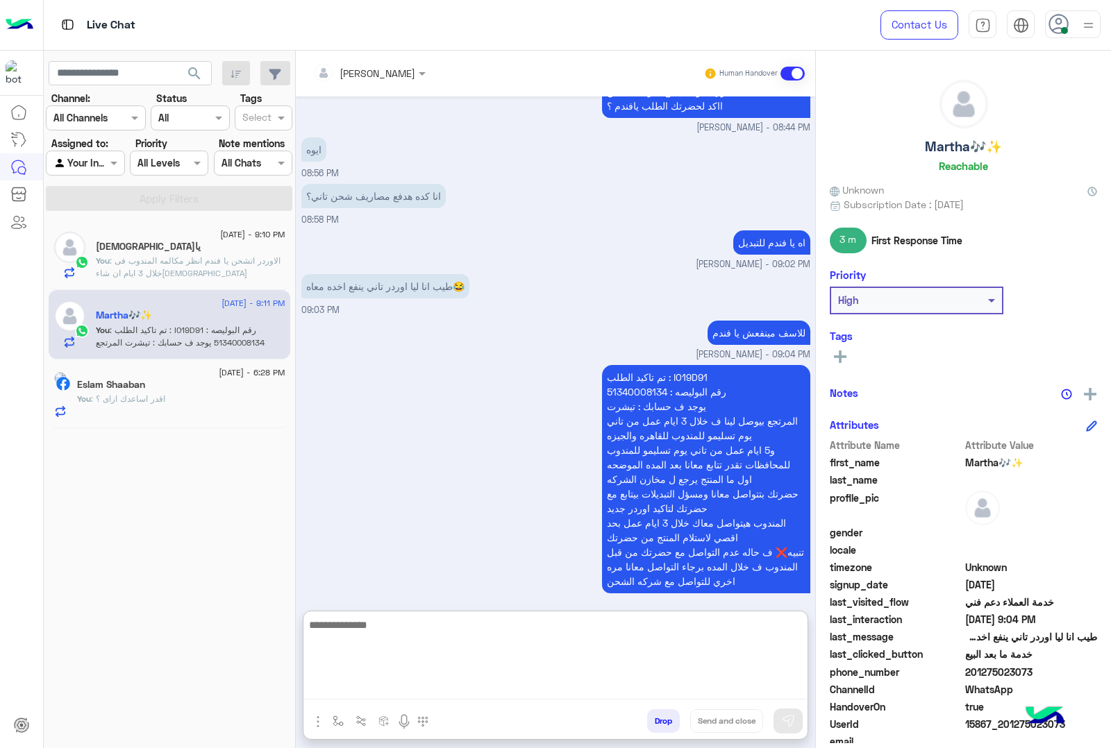
click at [228, 269] on p "You : الاوردر اتشحن يا فندم انظر مكالمه المندوب فى خلال 3 ايام ان شاء[DEMOGRAPH…" at bounding box center [190, 267] width 189 height 25
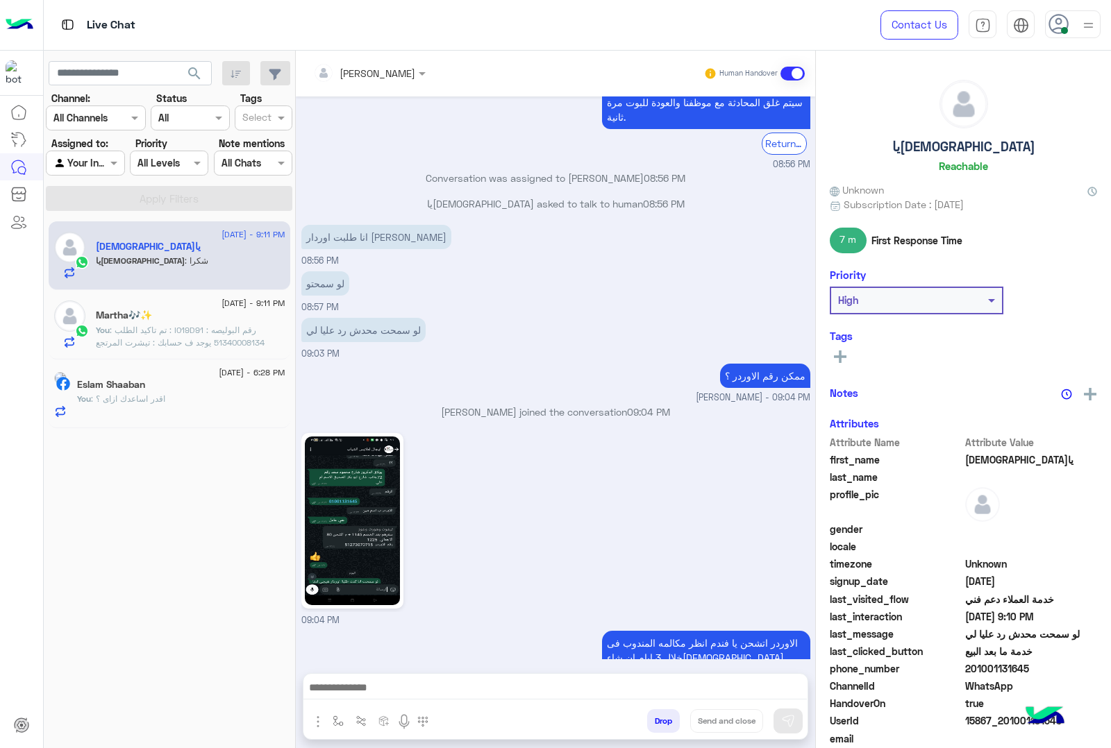
scroll to position [1351, 0]
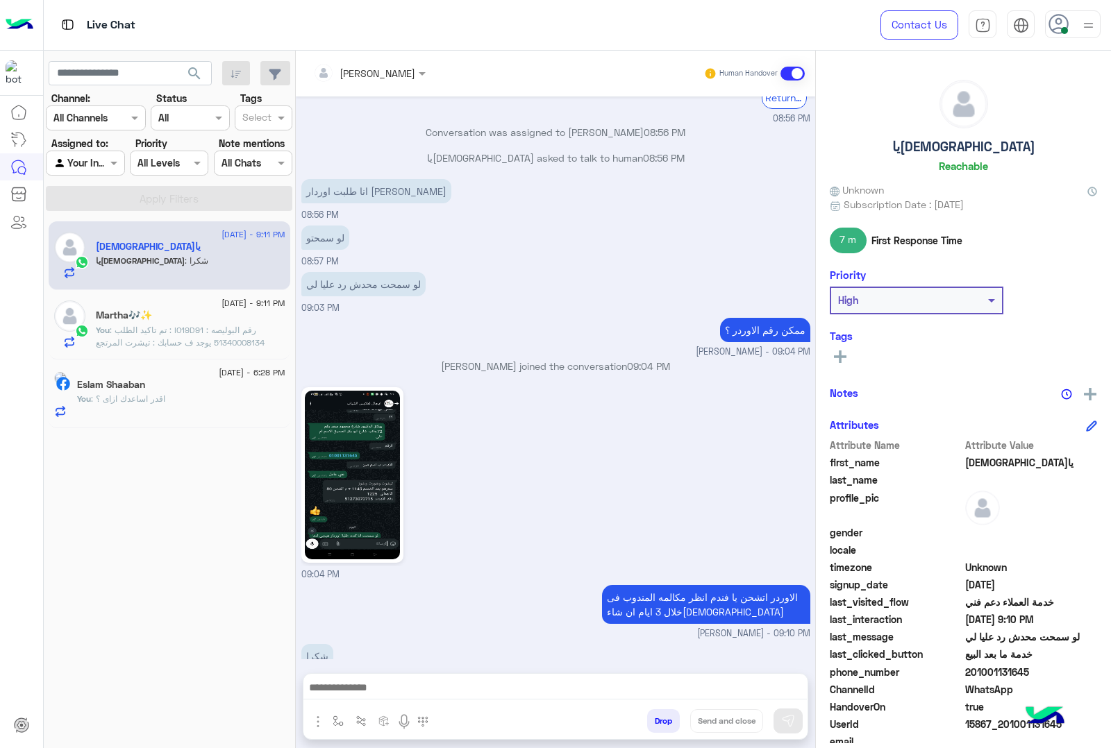
click at [589, 685] on textarea at bounding box center [554, 689] width 503 height 21
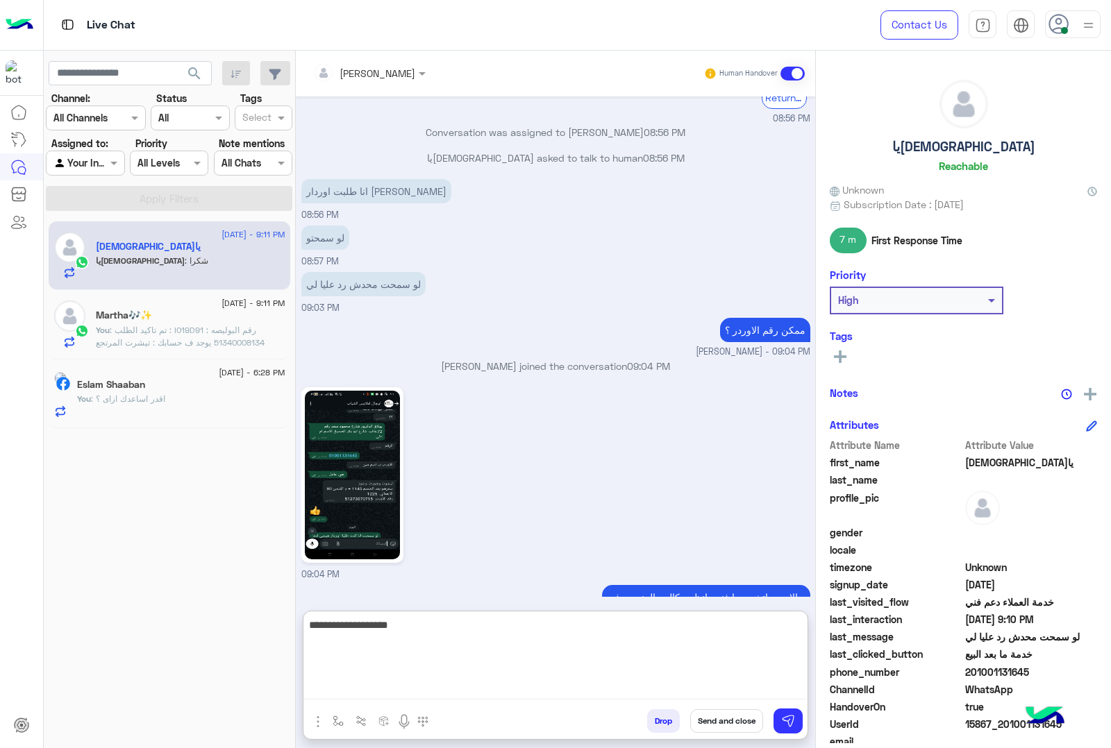
type textarea "**********"
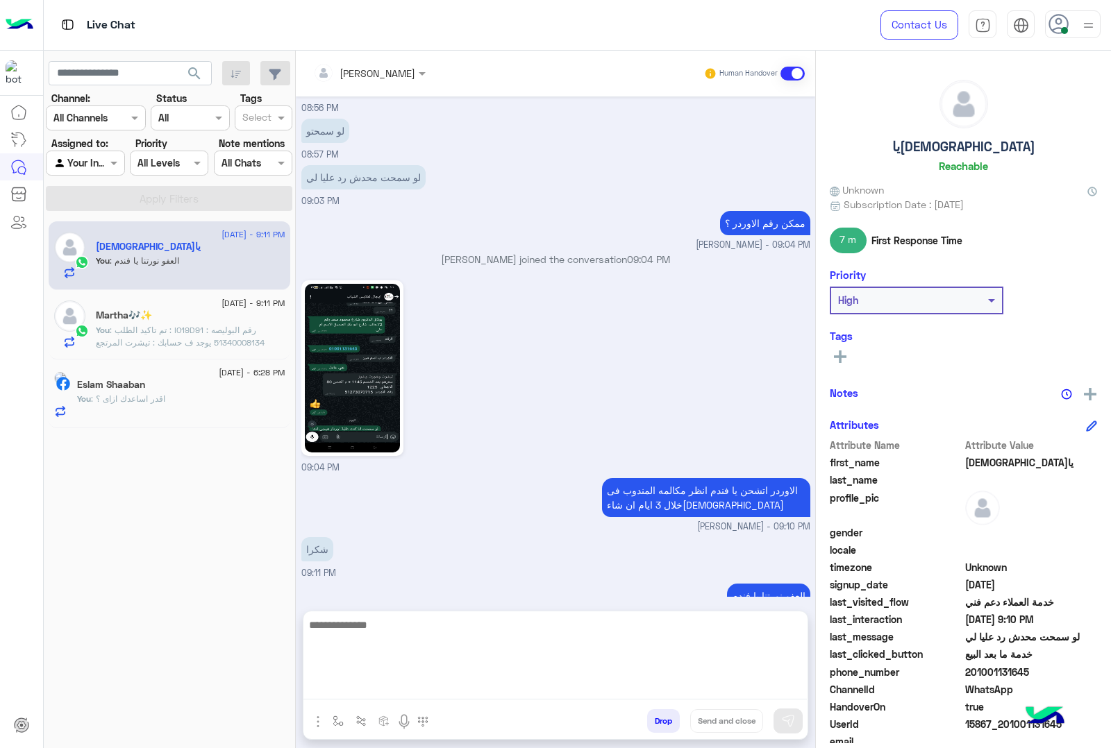
click at [965, 143] on h5 "يا[DEMOGRAPHIC_DATA]" at bounding box center [963, 147] width 143 height 16
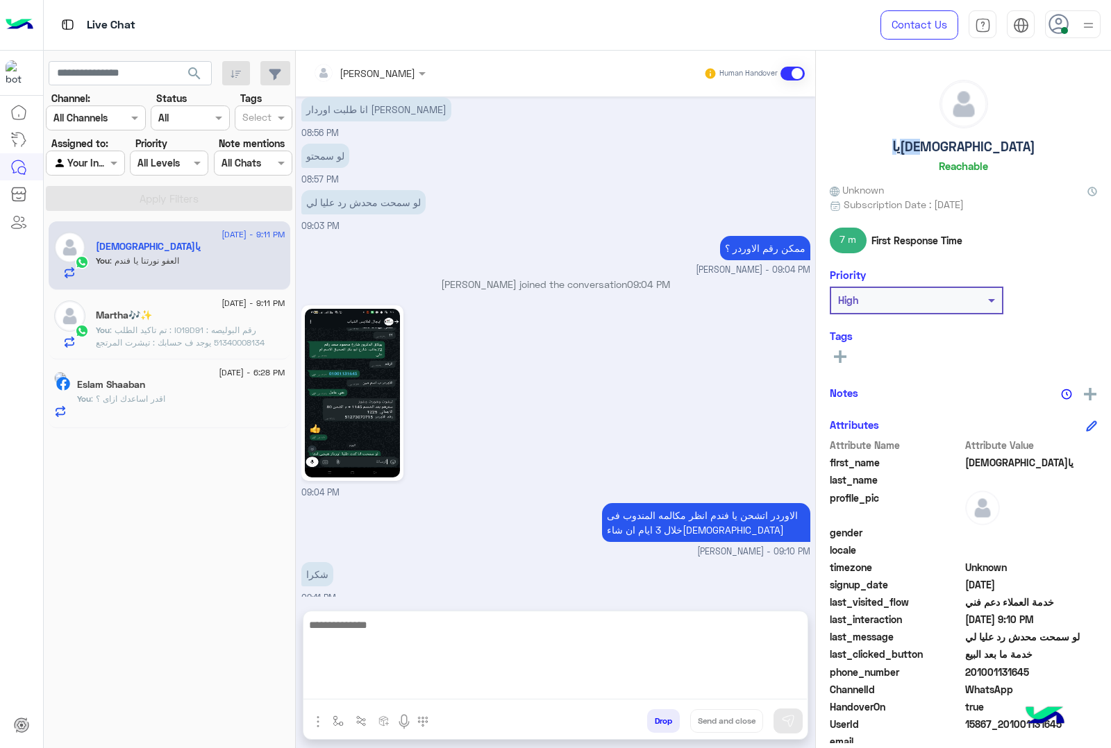
click at [965, 143] on h5 "يا[DEMOGRAPHIC_DATA]" at bounding box center [963, 147] width 143 height 16
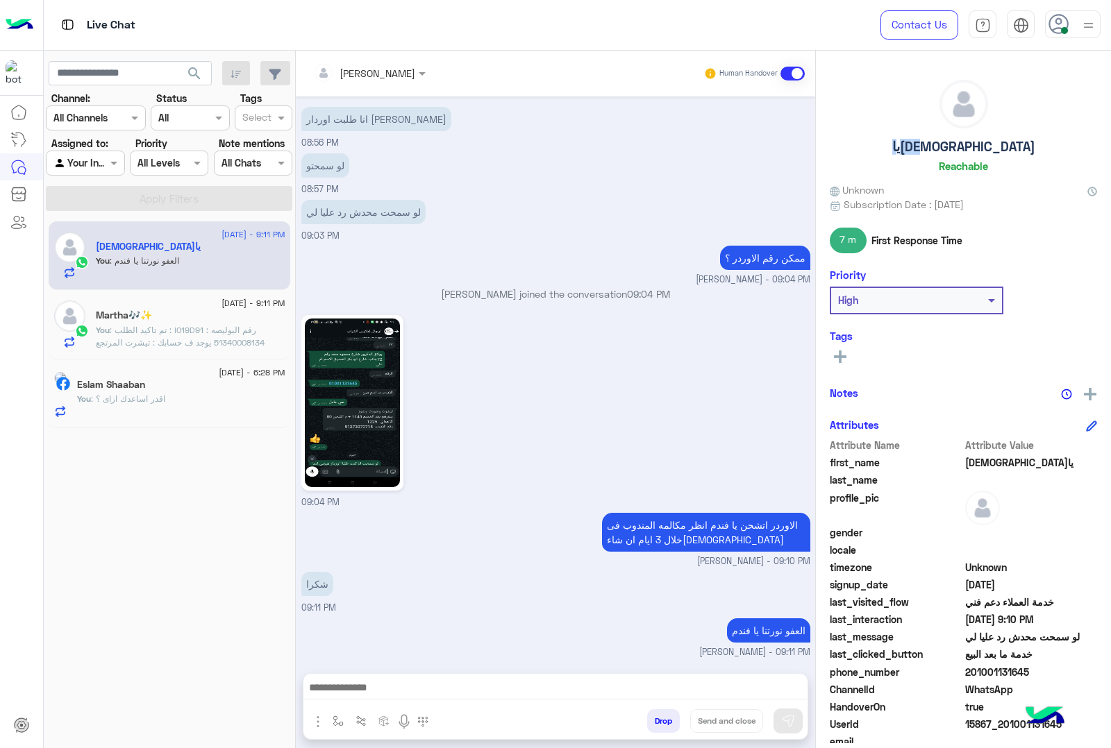
scroll to position [1396, 0]
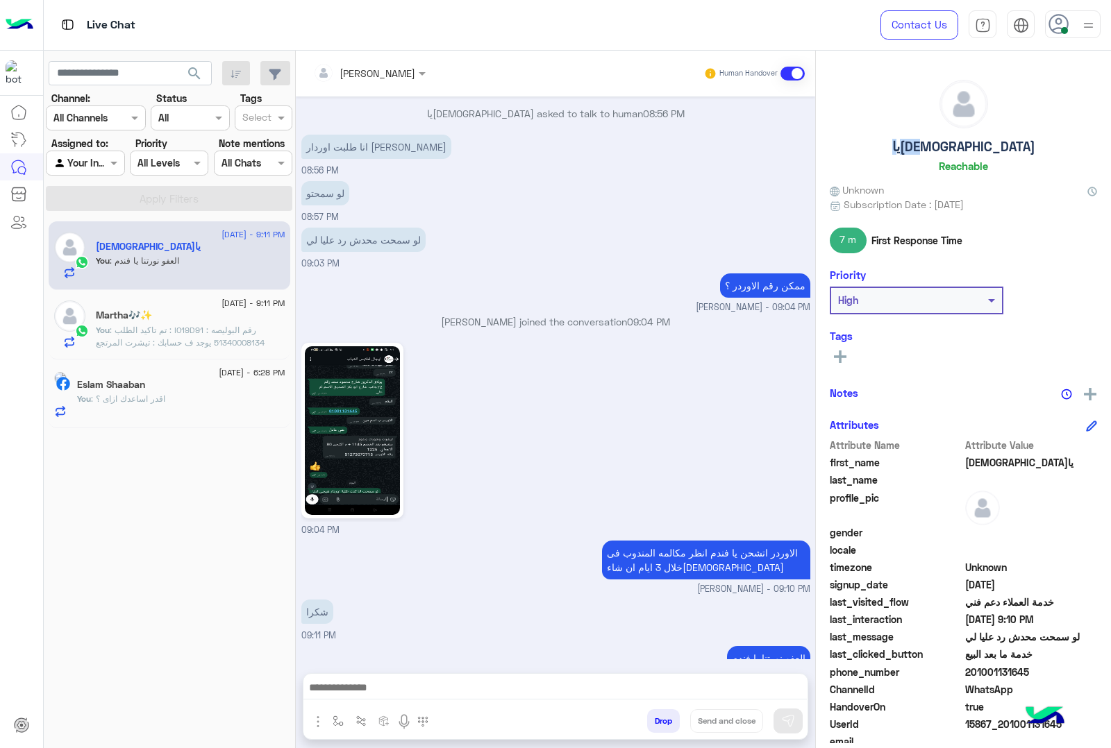
copy h5 "يا[DEMOGRAPHIC_DATA]"
click at [996, 720] on span "15867_201001131645" at bounding box center [1031, 724] width 133 height 15
copy span "15867_201001131645"
click at [143, 330] on span ": تم تاكيد الطلب : I019D91 رقم البوليصه : 51340008134 يوجد ف حسابك : تيشرت المر…" at bounding box center [189, 399] width 187 height 148
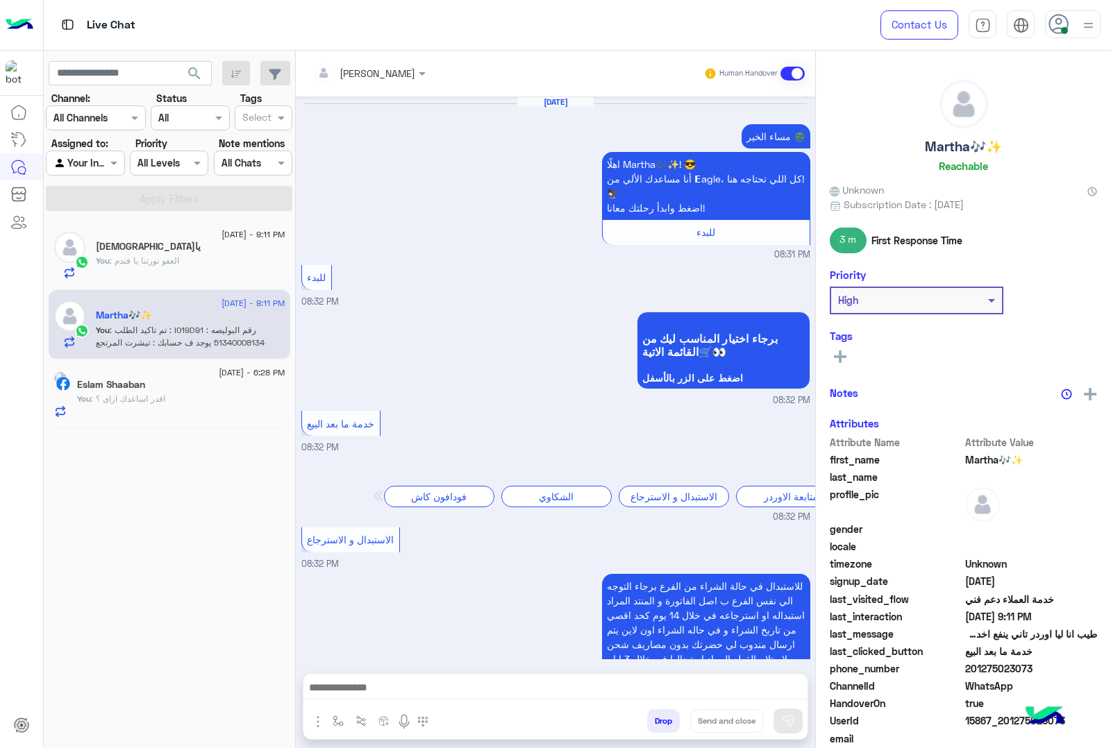
scroll to position [1791, 0]
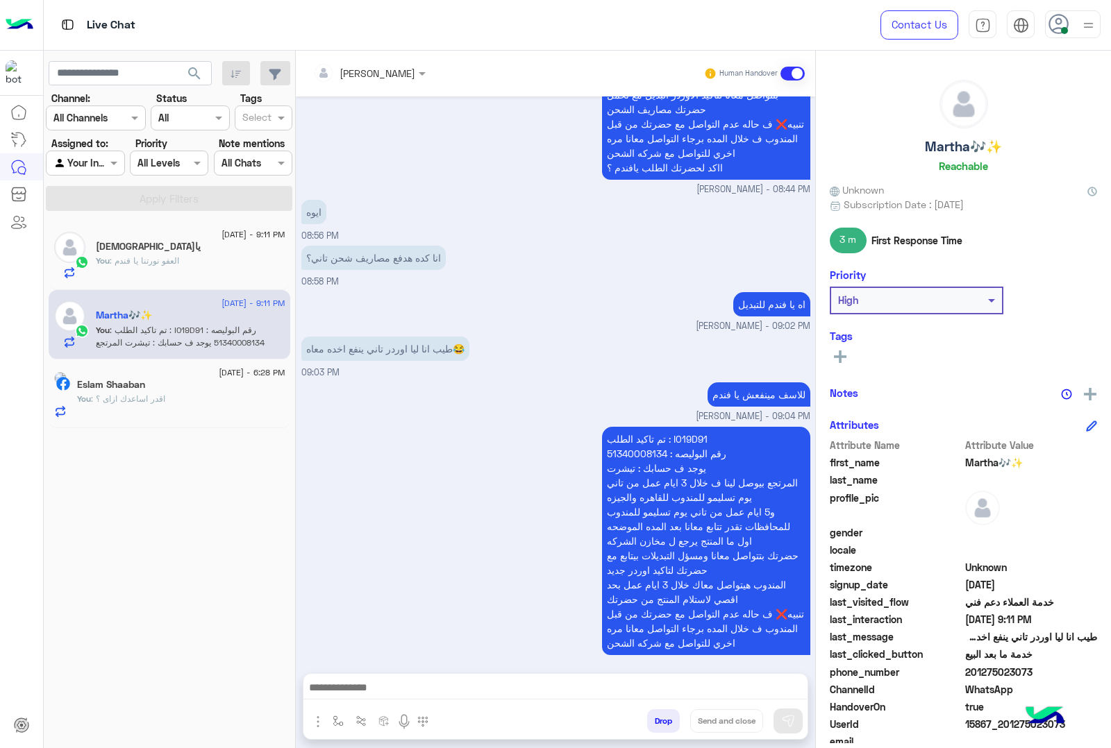
click at [182, 251] on div "يا[DEMOGRAPHIC_DATA]" at bounding box center [190, 248] width 189 height 15
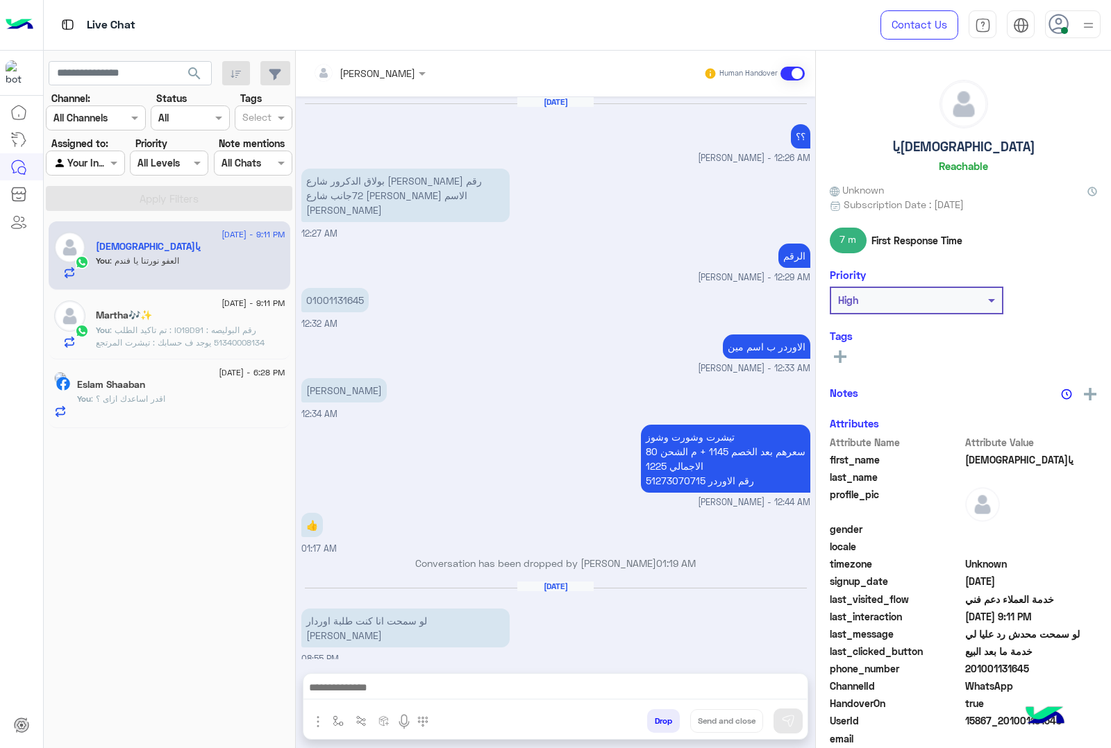
scroll to position [1306, 0]
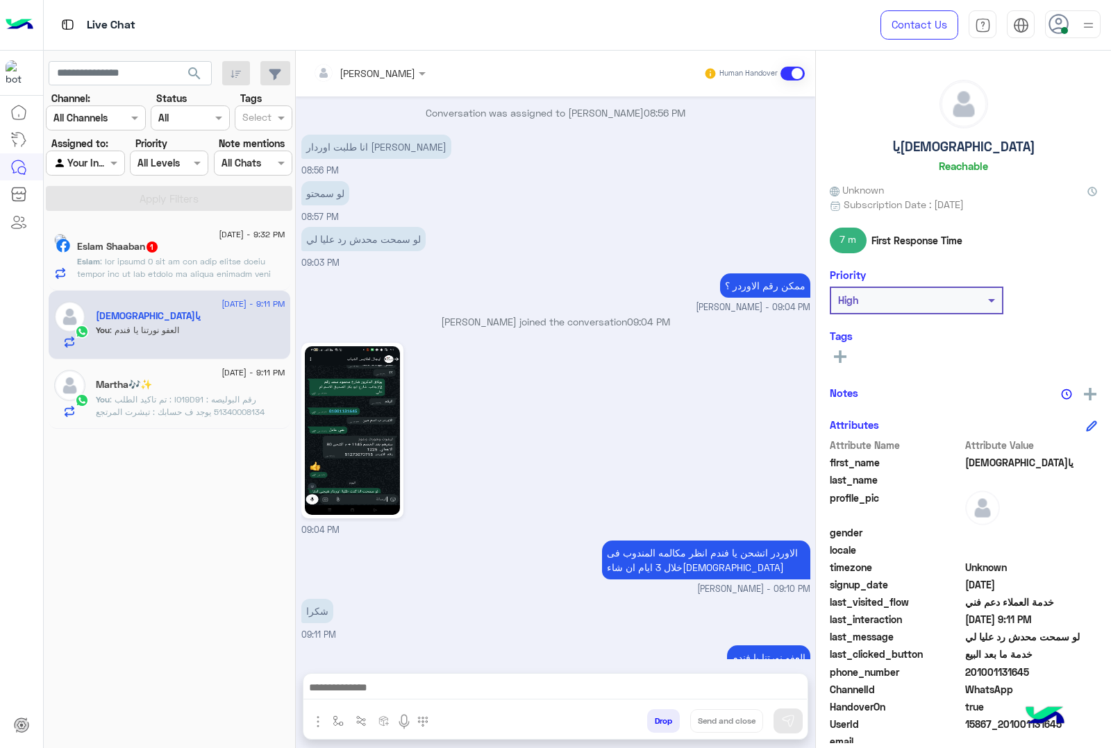
click at [185, 253] on div "Eslam Shaaban 1" at bounding box center [181, 248] width 208 height 15
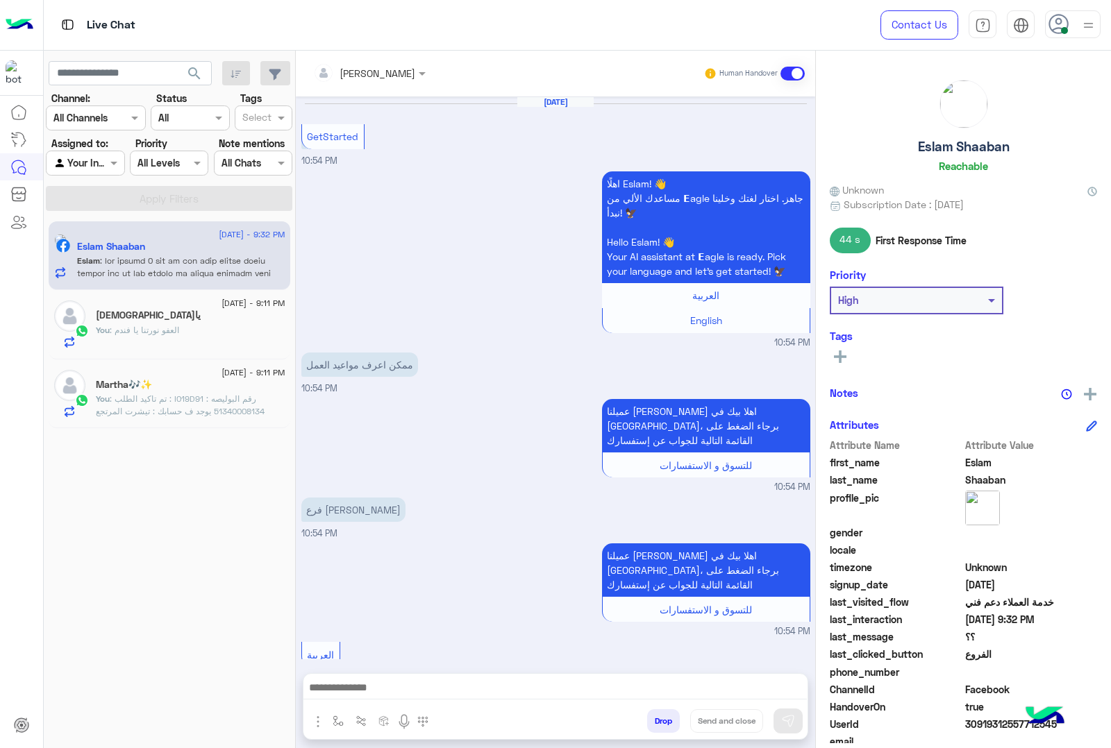
scroll to position [1987, 0]
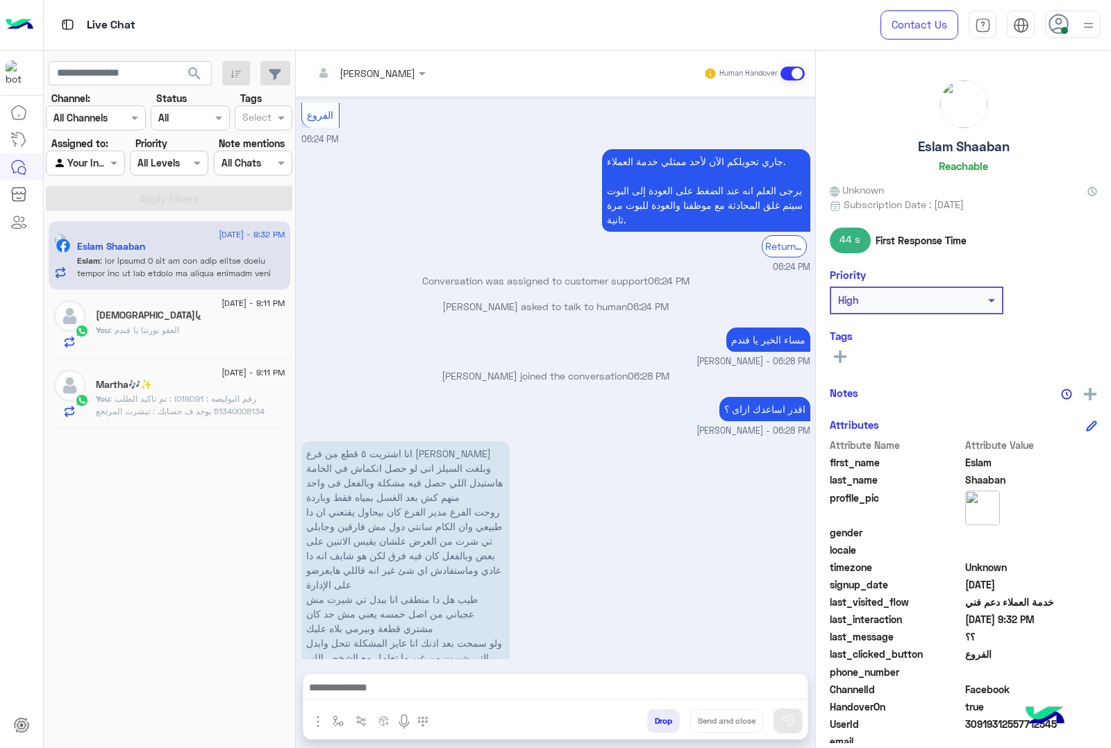
click at [387, 689] on textarea at bounding box center [554, 689] width 503 height 21
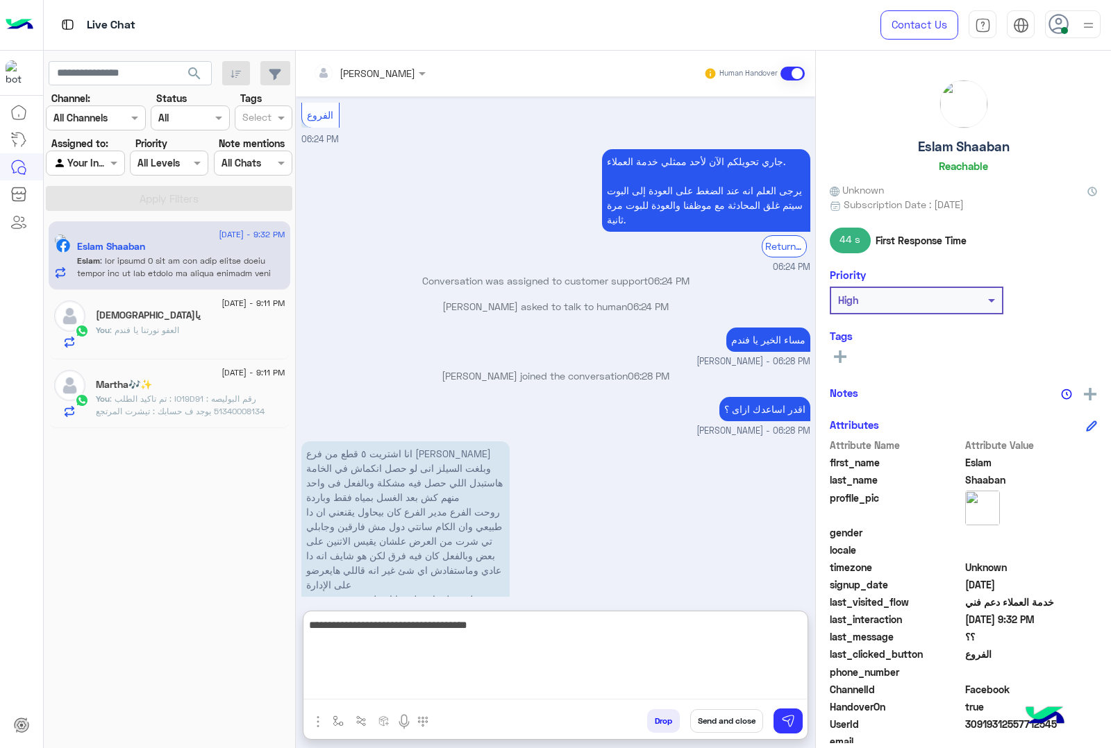
type textarea "**********"
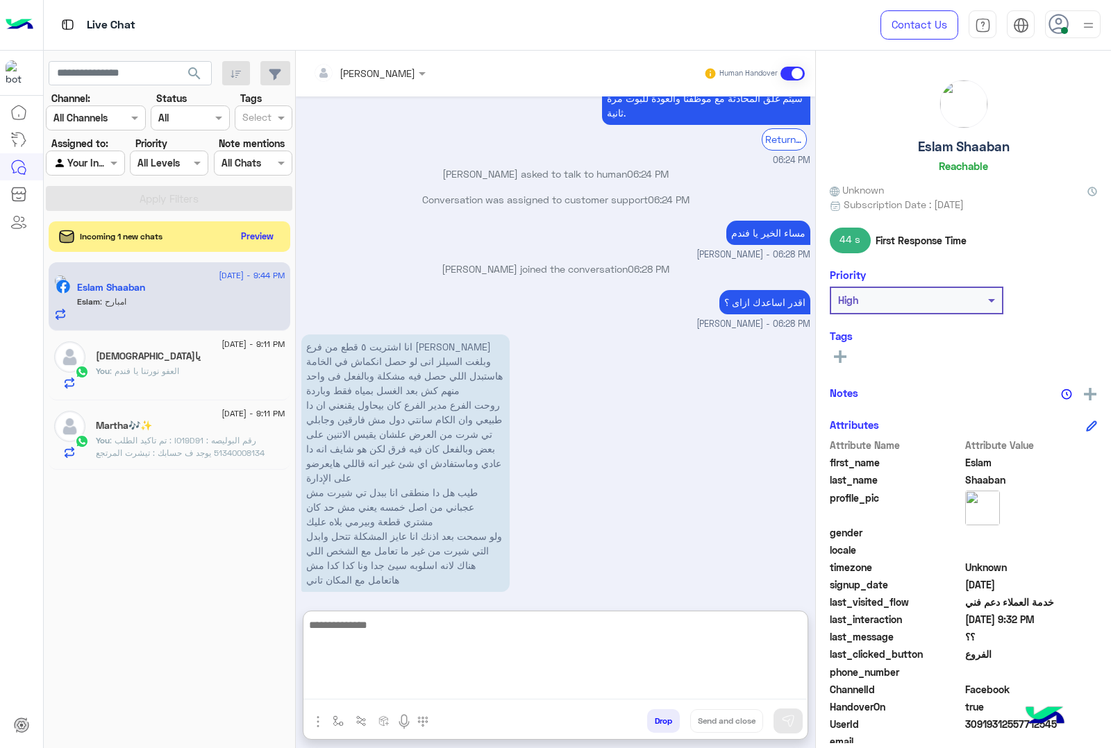
scroll to position [2140, 0]
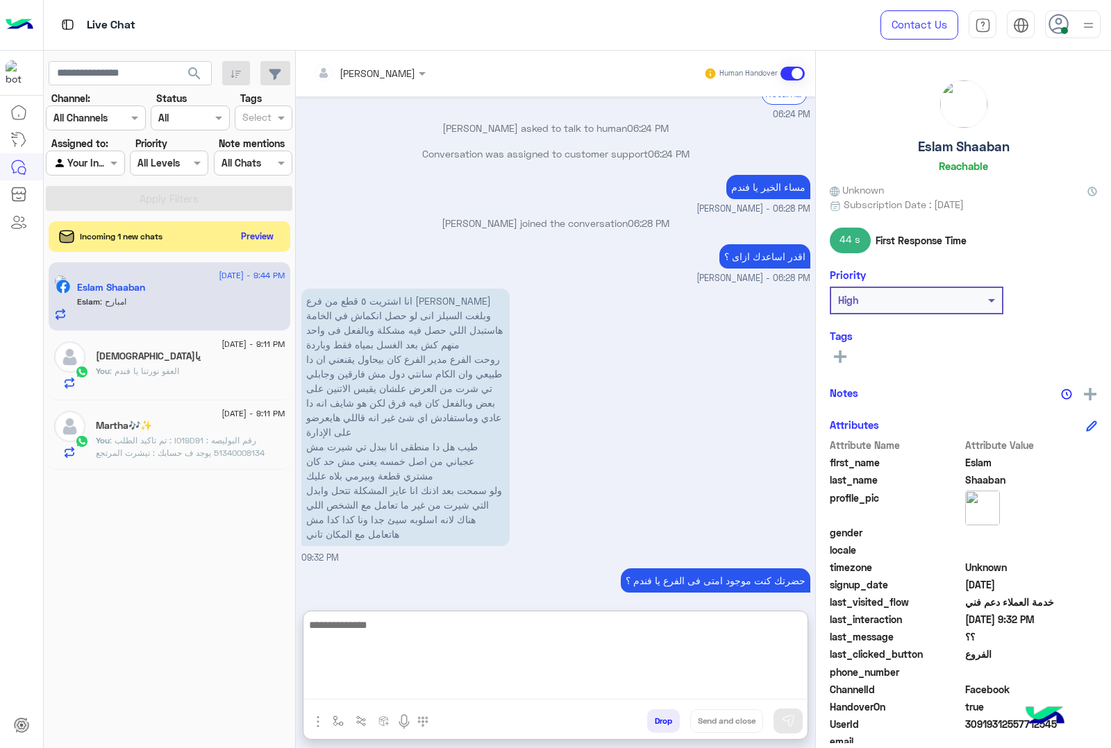
click at [424, 644] on textarea at bounding box center [554, 657] width 503 height 83
type textarea "**********"
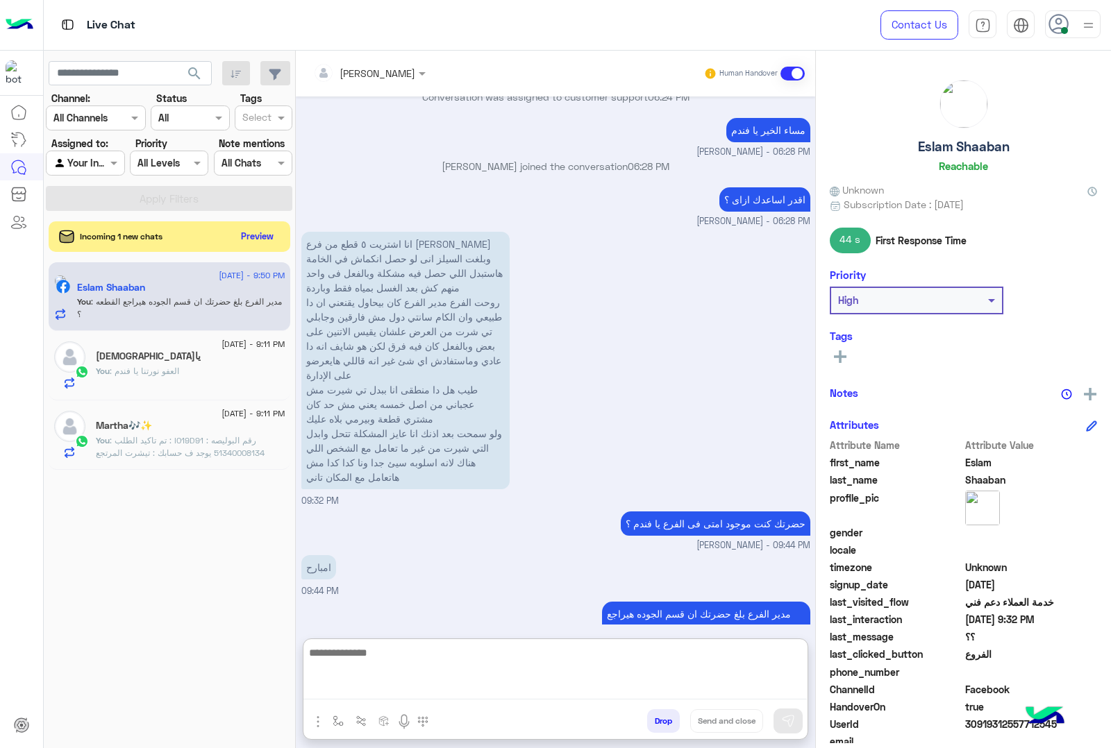
scroll to position [2199, 0]
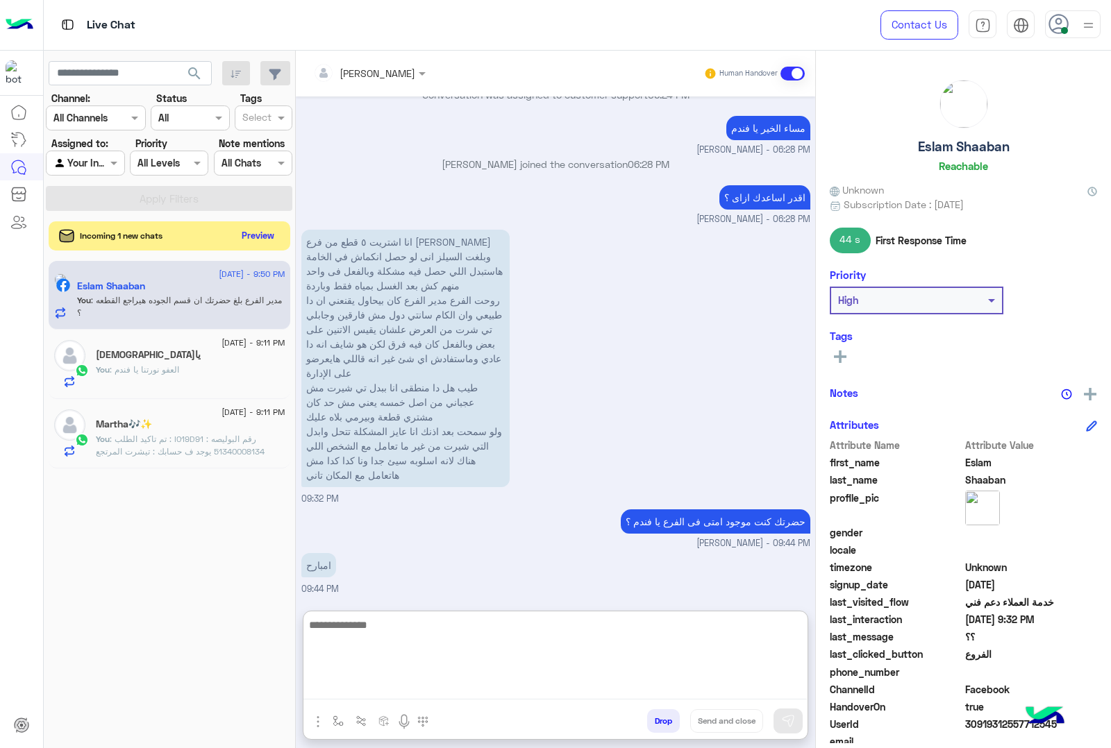
click at [253, 242] on button "Preview" at bounding box center [258, 235] width 43 height 19
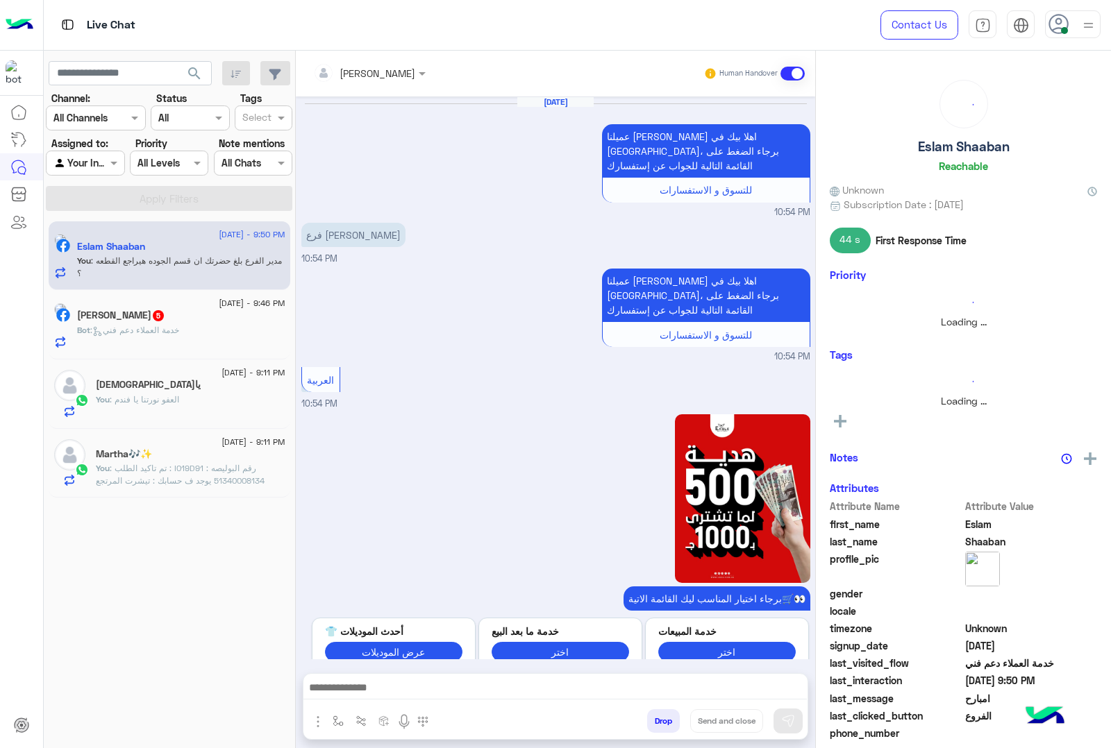
scroll to position [1862, 0]
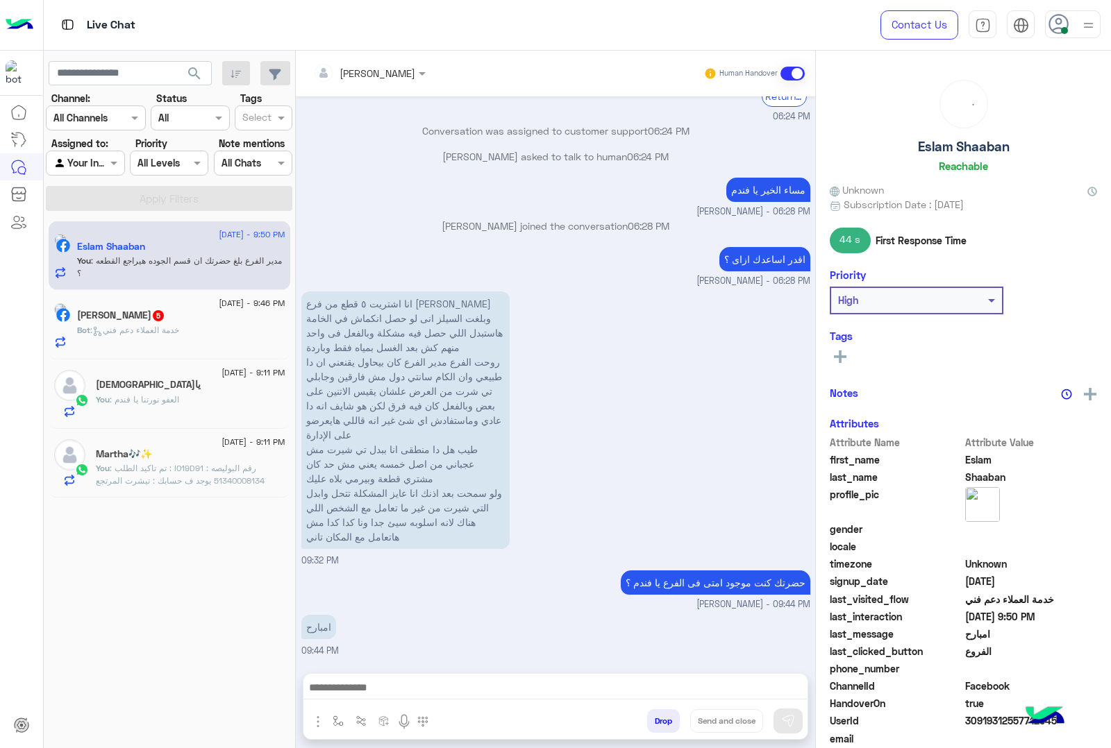
click at [137, 320] on h5 "[PERSON_NAME] 5" at bounding box center [121, 316] width 88 height 12
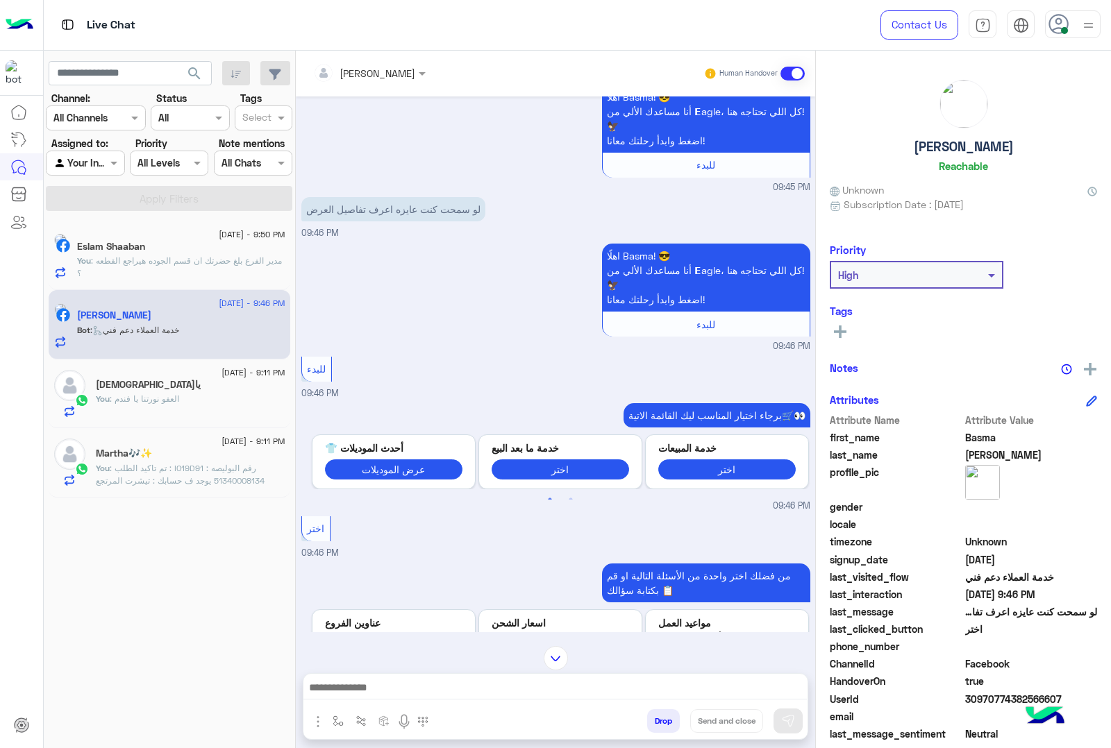
scroll to position [355, 0]
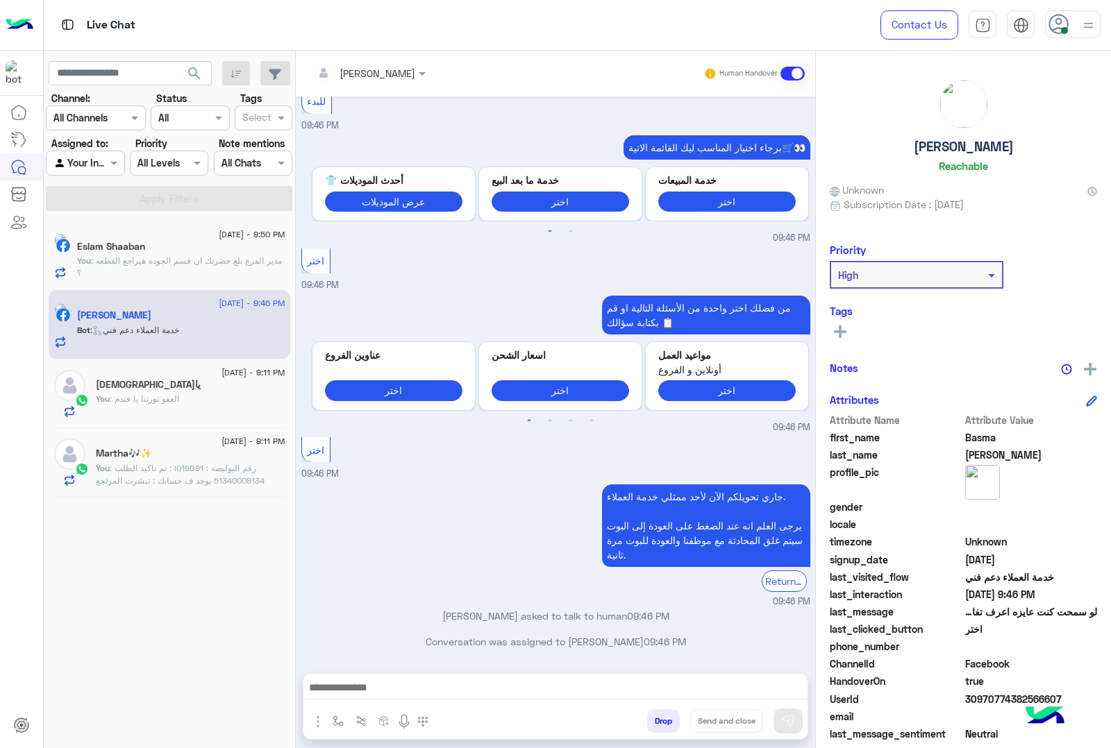
click at [466, 689] on textarea at bounding box center [554, 689] width 503 height 21
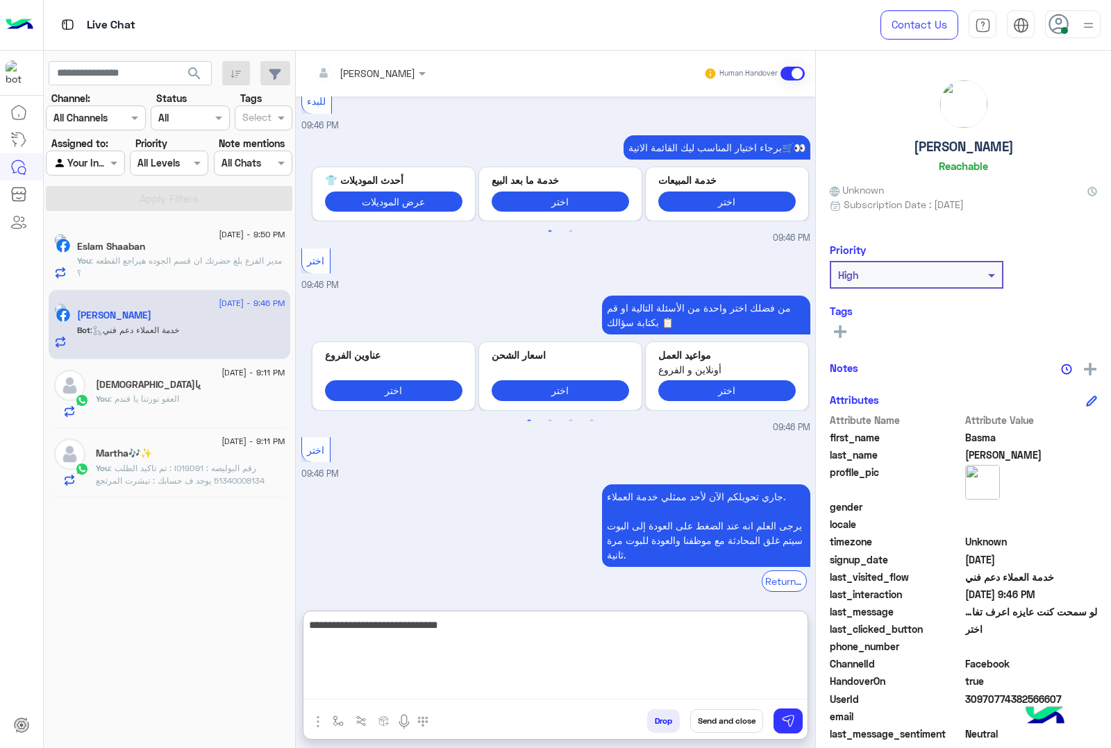
type textarea "**********"
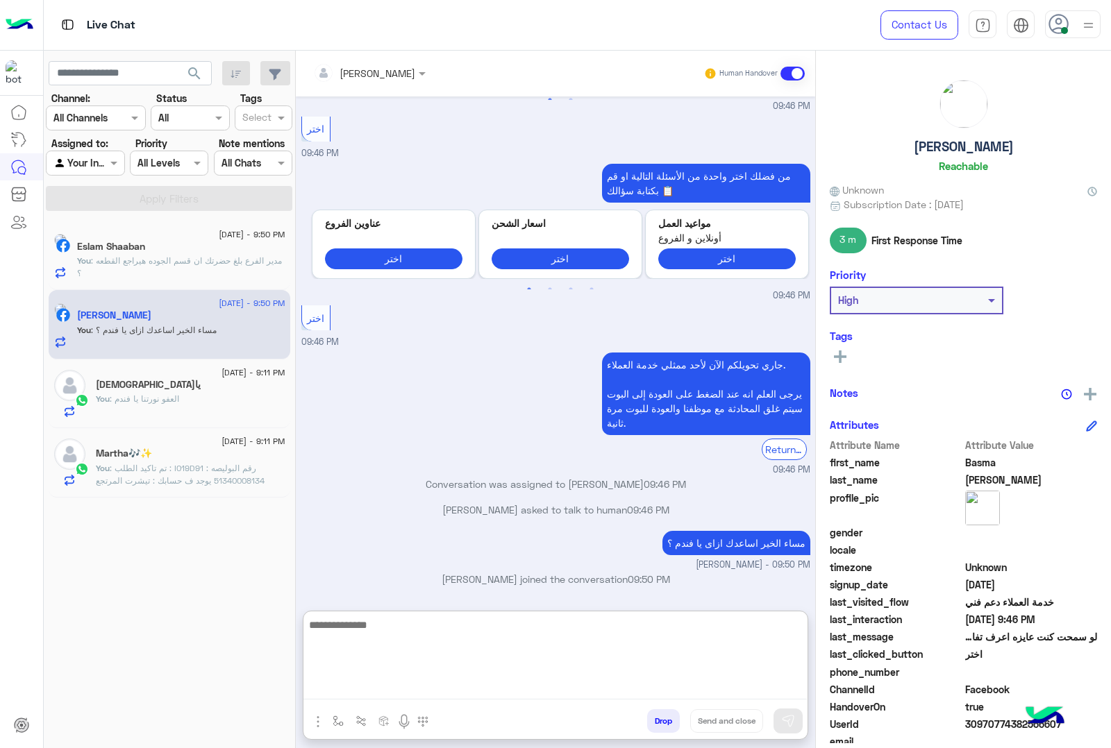
scroll to position [487, 0]
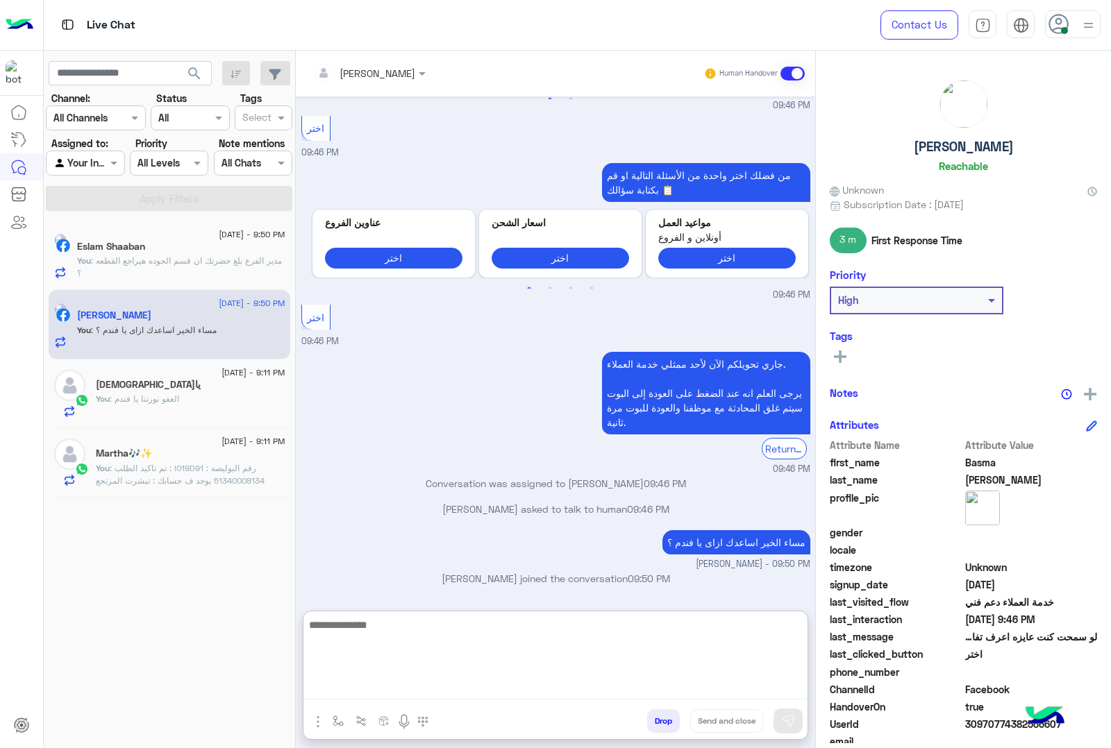
click at [215, 248] on div "Eslam Shaaban" at bounding box center [181, 248] width 208 height 15
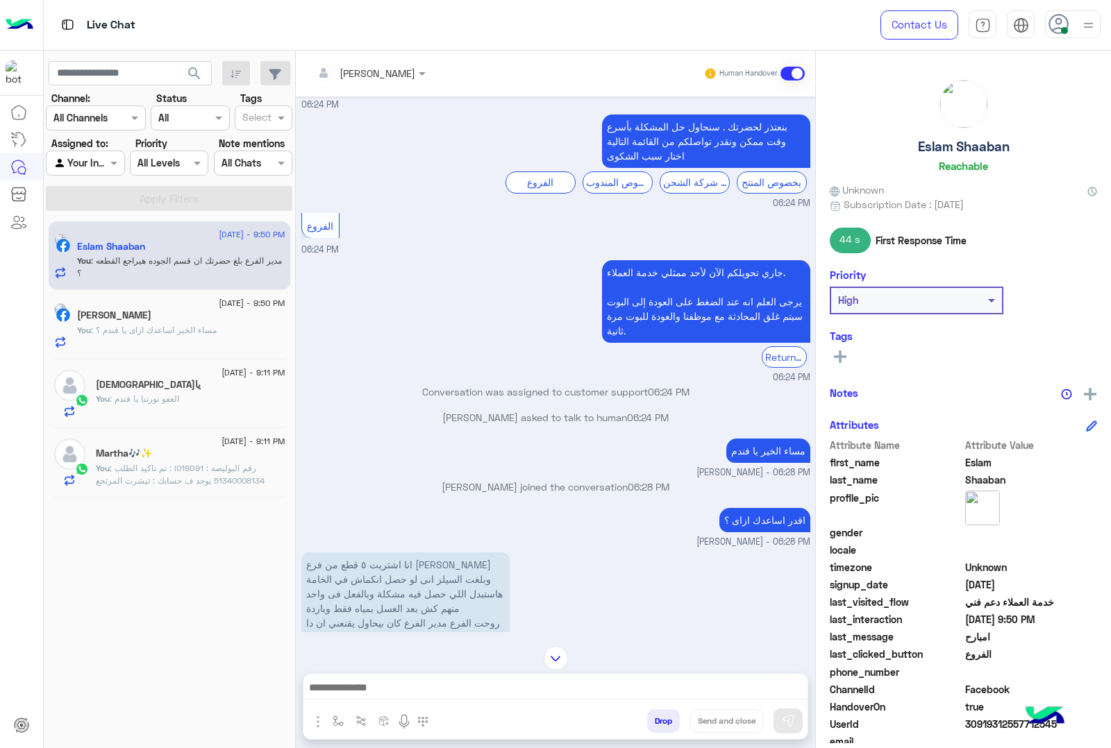
scroll to position [1862, 0]
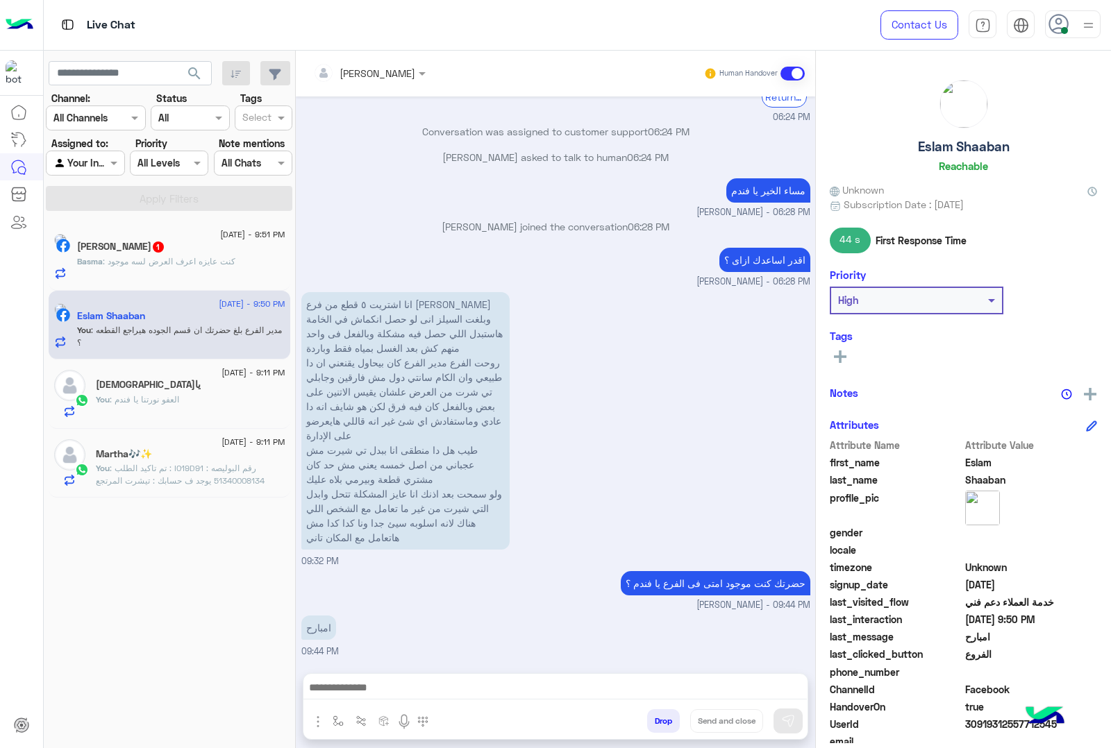
click at [170, 260] on span ": كنت عايزه اعرف العرض لسه موجود" at bounding box center [169, 261] width 133 height 10
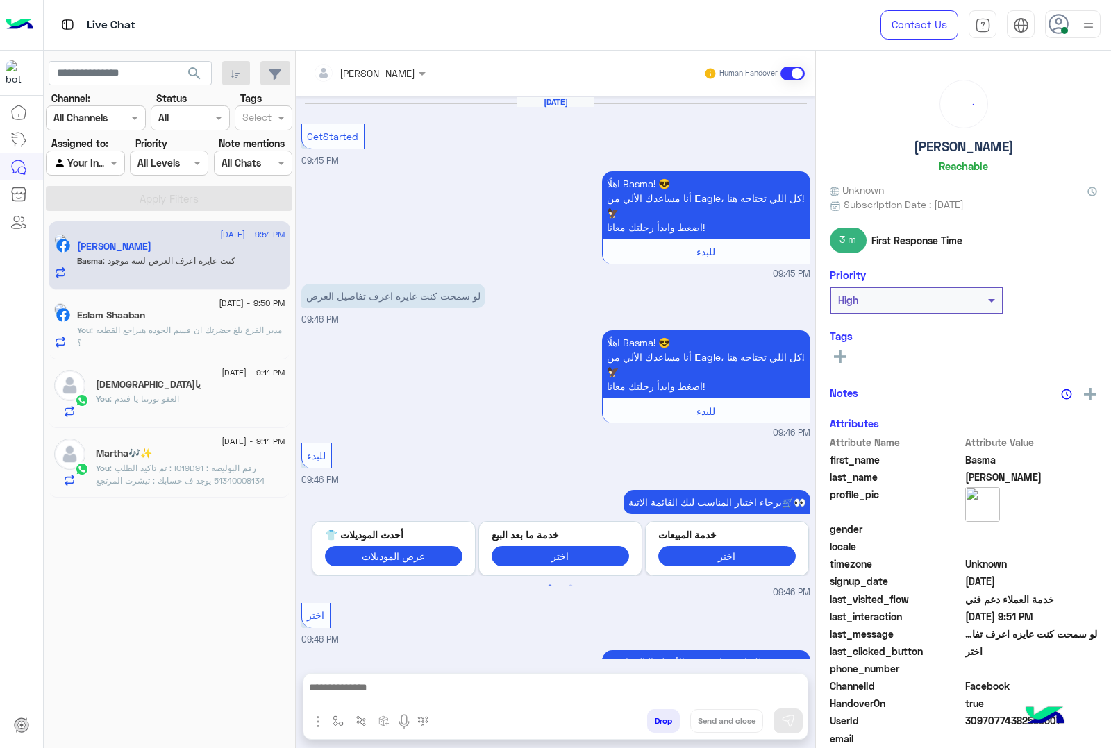
scroll to position [471, 0]
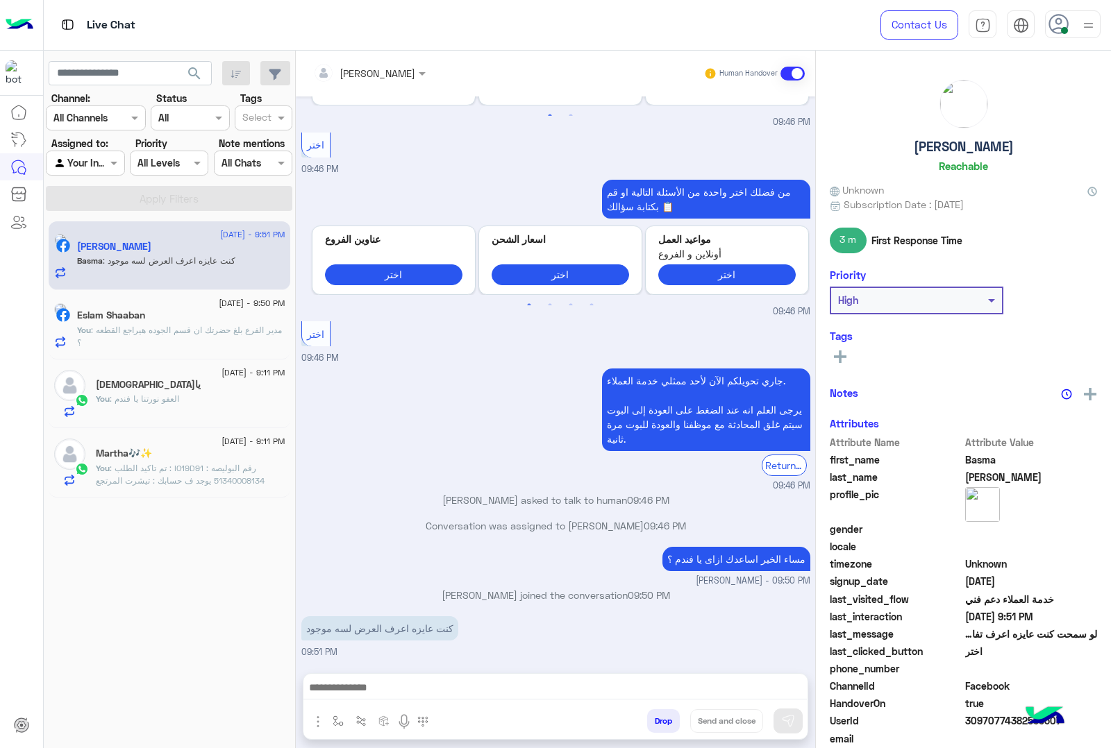
click at [512, 691] on textarea at bounding box center [554, 689] width 503 height 21
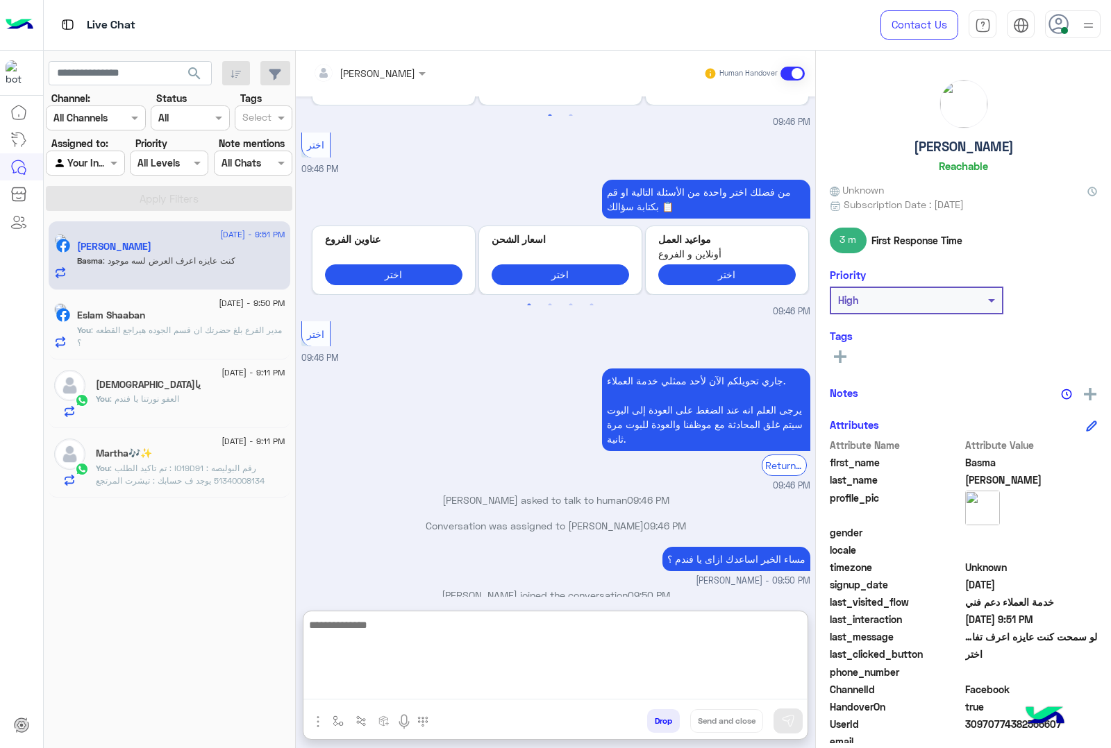
scroll to position [533, 0]
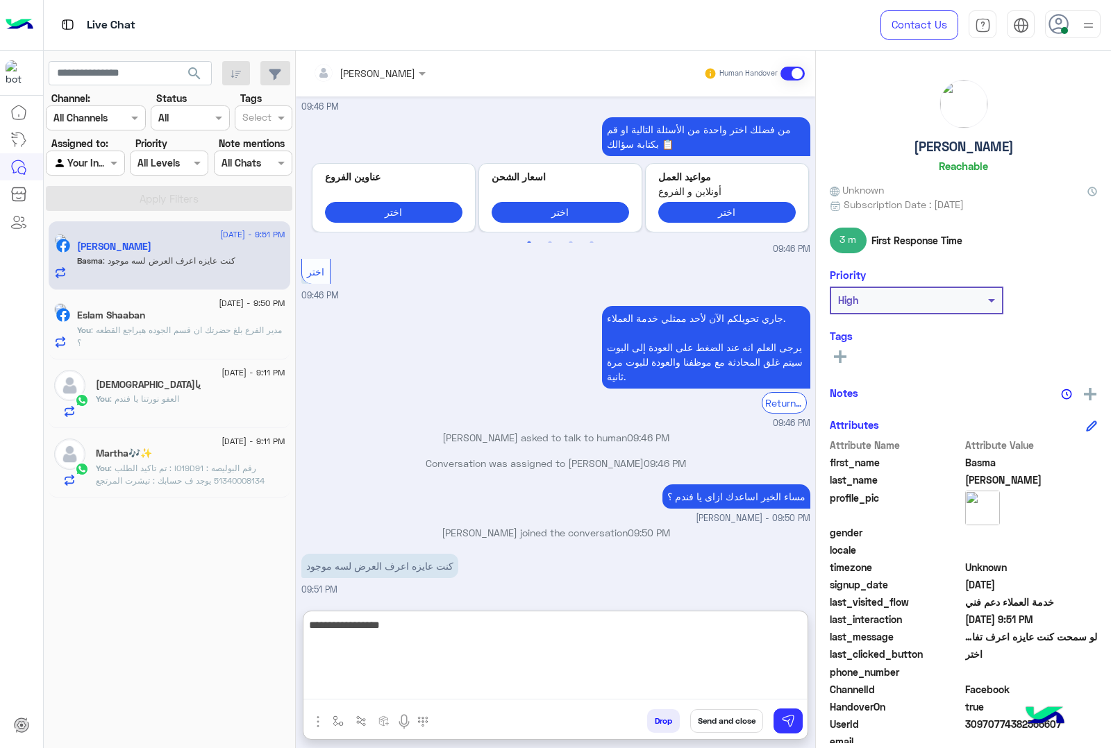
type textarea "**********"
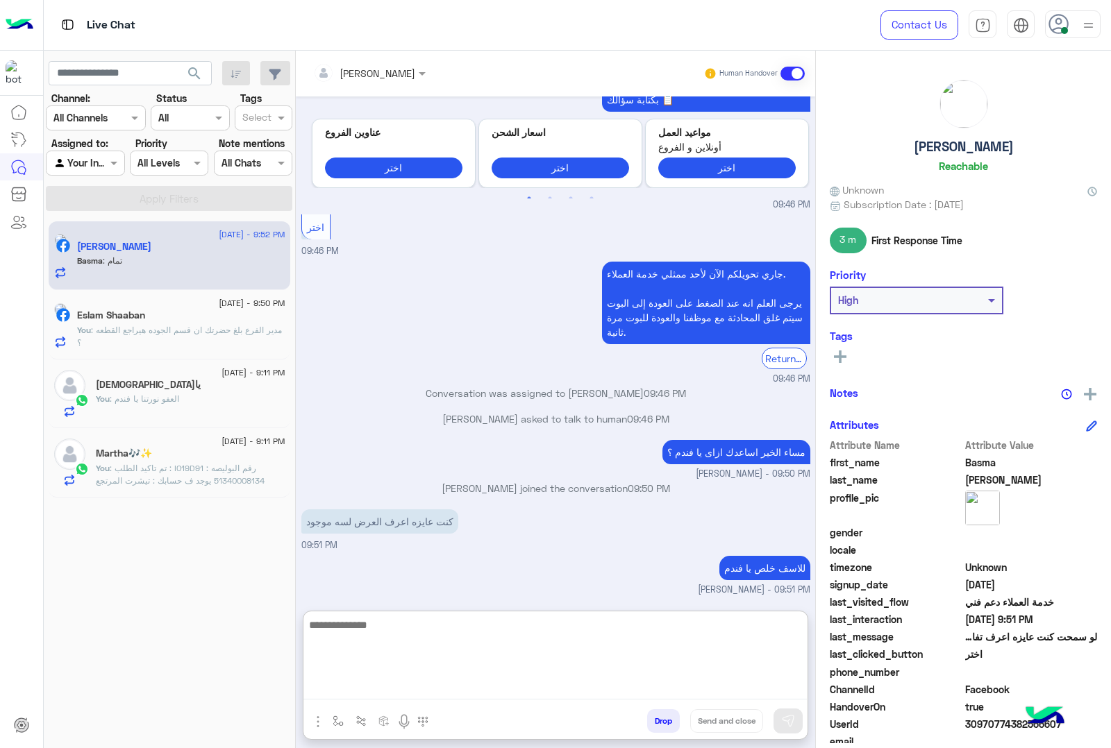
scroll to position [623, 0]
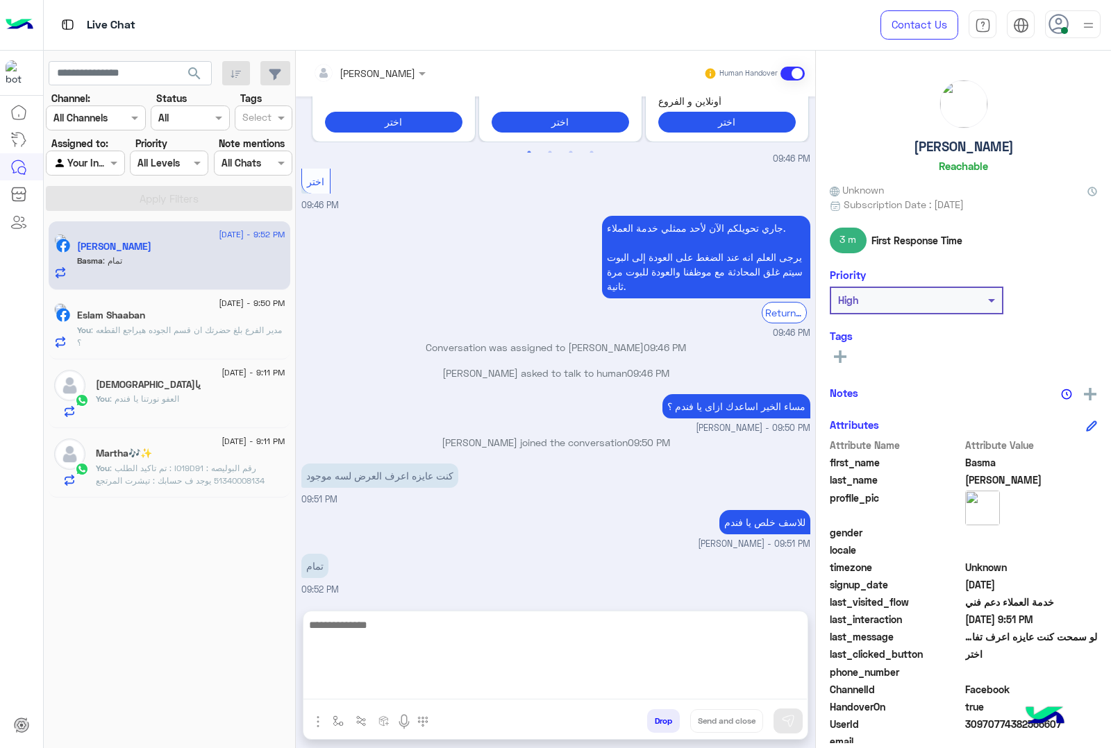
click at [944, 151] on h5 "[PERSON_NAME]" at bounding box center [963, 147] width 100 height 16
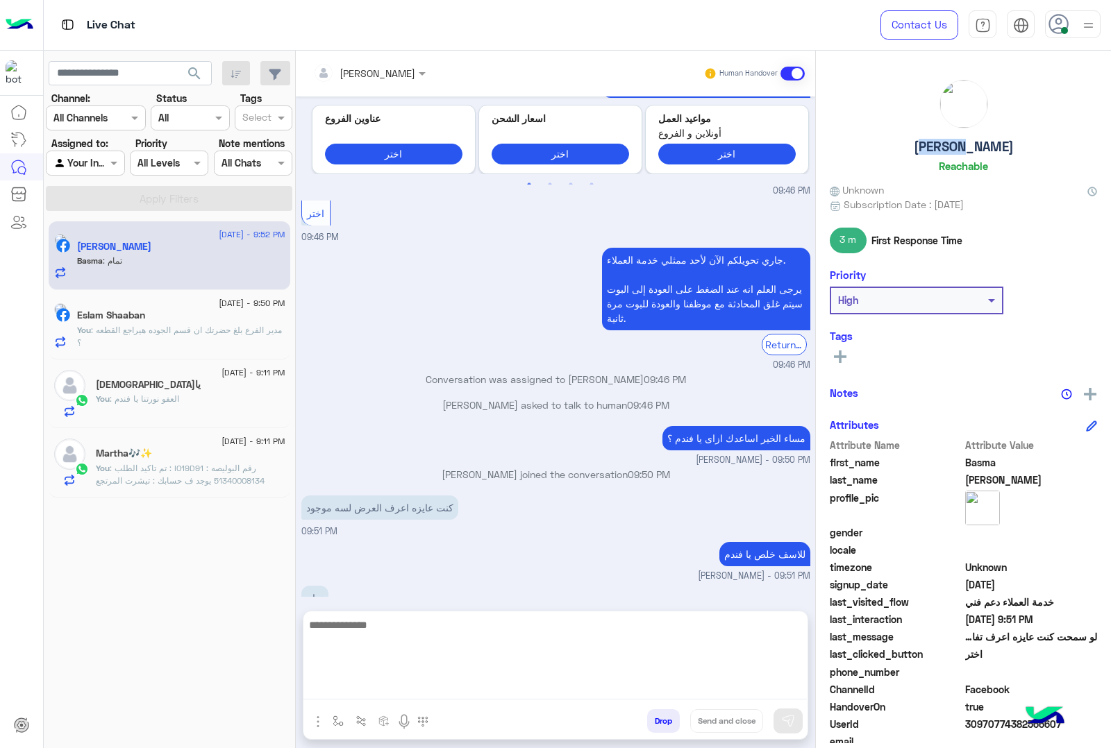
click at [944, 151] on h5 "[PERSON_NAME]" at bounding box center [963, 147] width 100 height 16
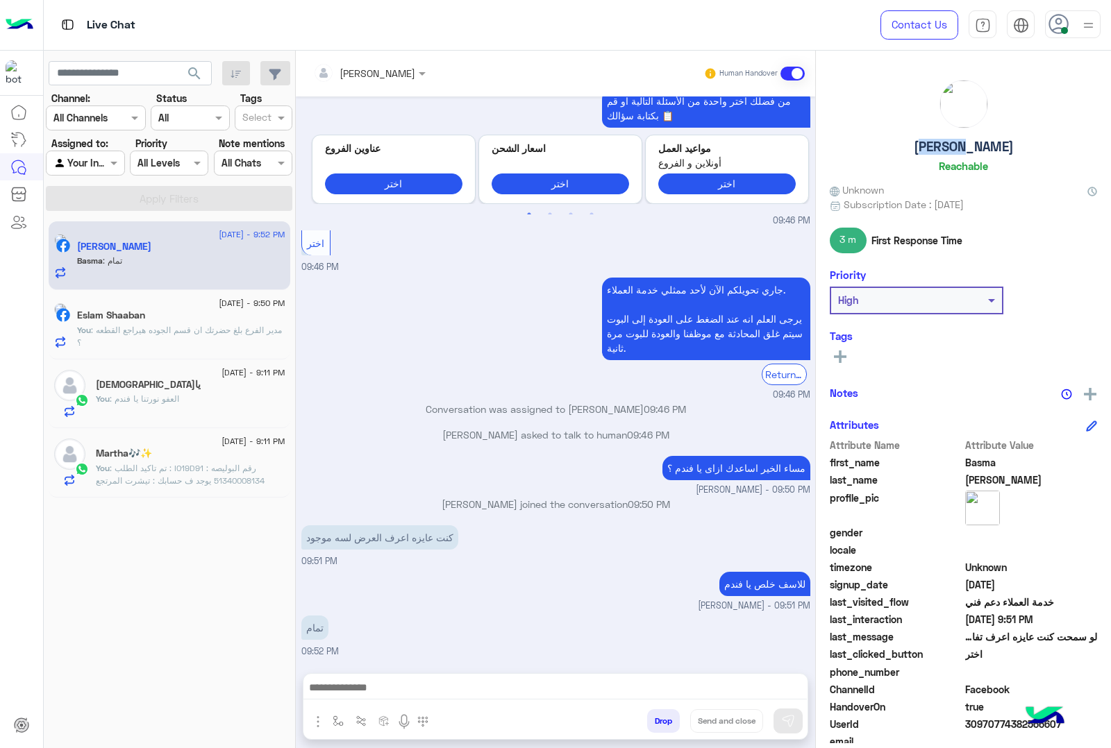
scroll to position [561, 0]
click at [944, 151] on h5 "[PERSON_NAME]" at bounding box center [963, 147] width 100 height 16
copy h5 "[PERSON_NAME]"
click at [1003, 723] on span "30970774382566607" at bounding box center [1031, 724] width 133 height 15
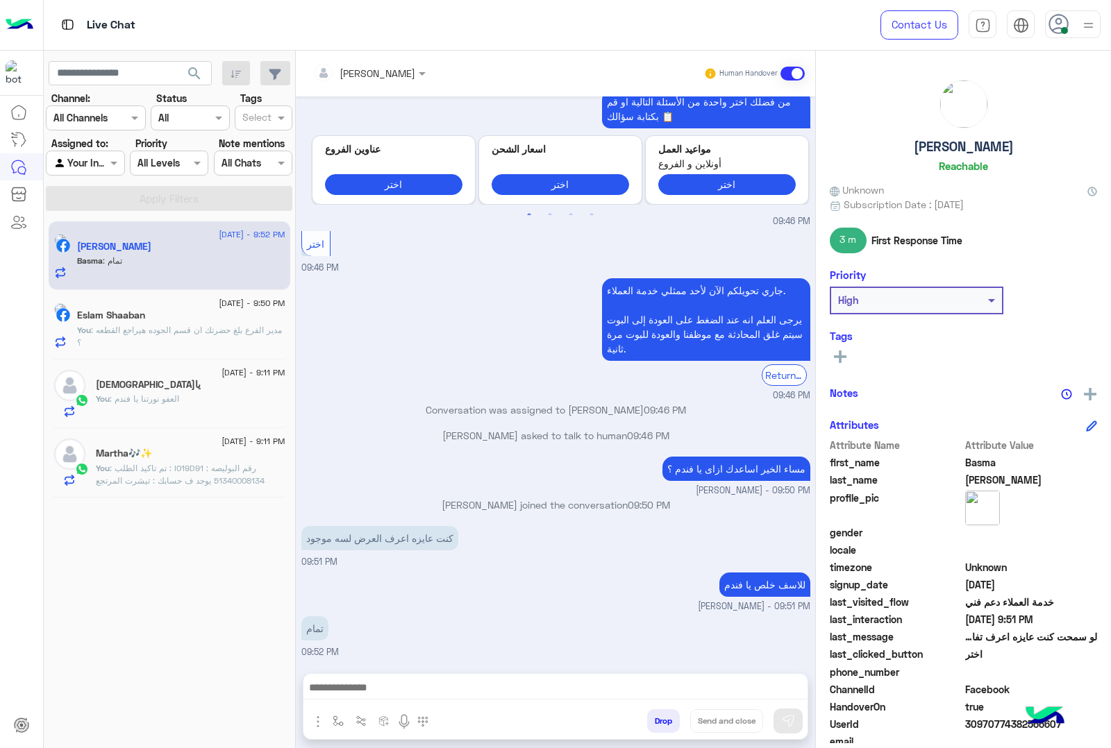
copy span "30970774382566607"
click at [142, 387] on div "يا[DEMOGRAPHIC_DATA]" at bounding box center [190, 386] width 189 height 15
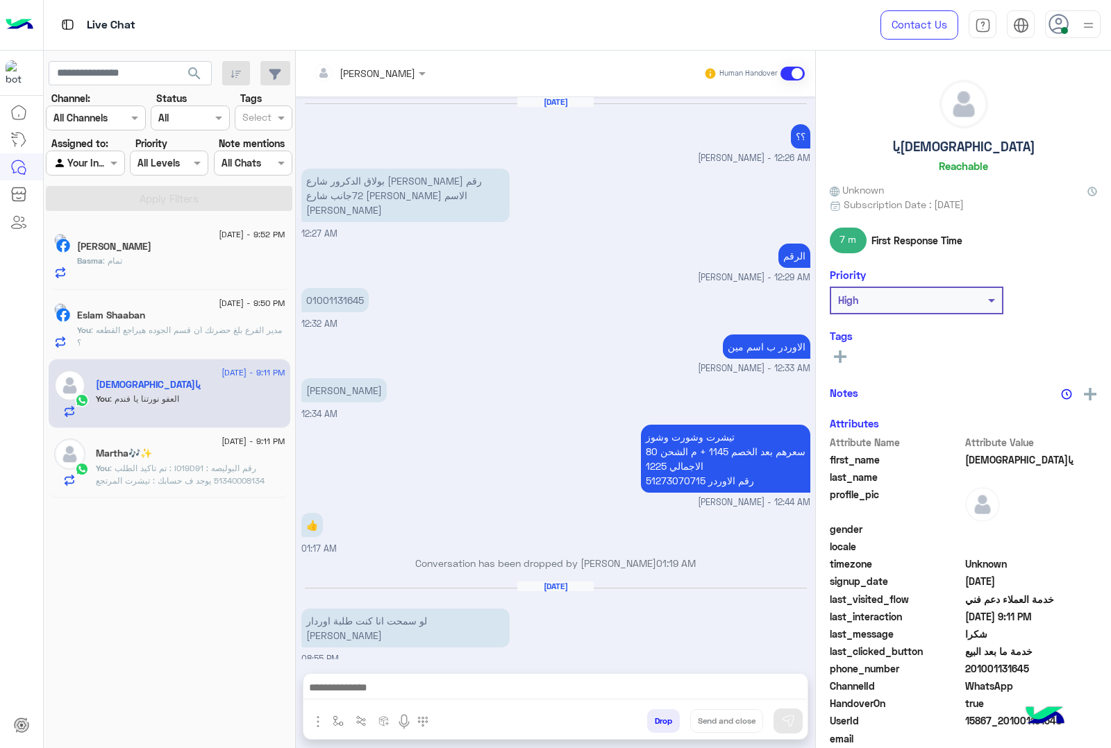
scroll to position [1306, 0]
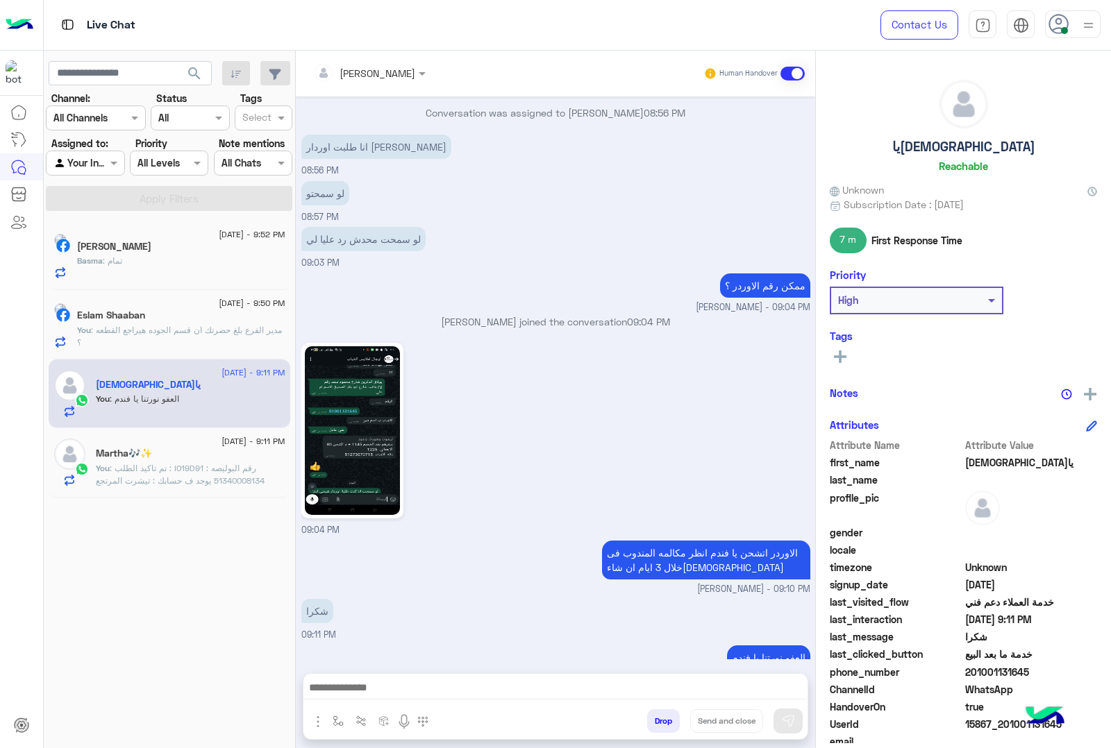
click at [661, 724] on button "Drop" at bounding box center [663, 721] width 33 height 24
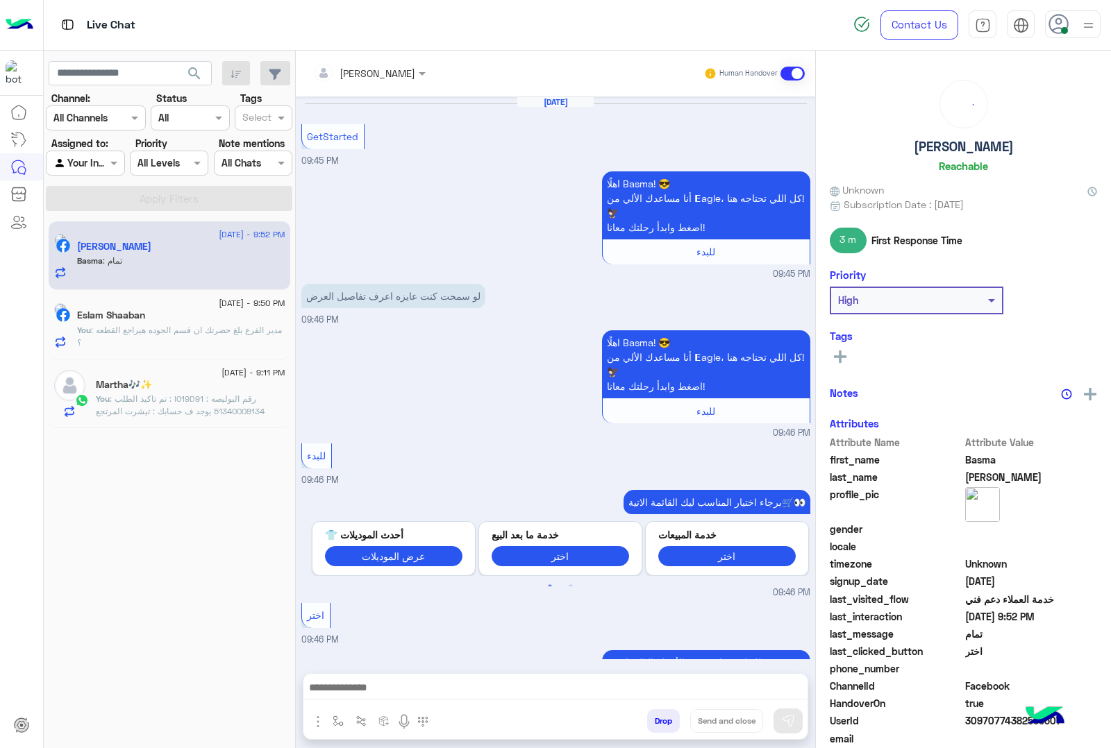
scroll to position [561, 0]
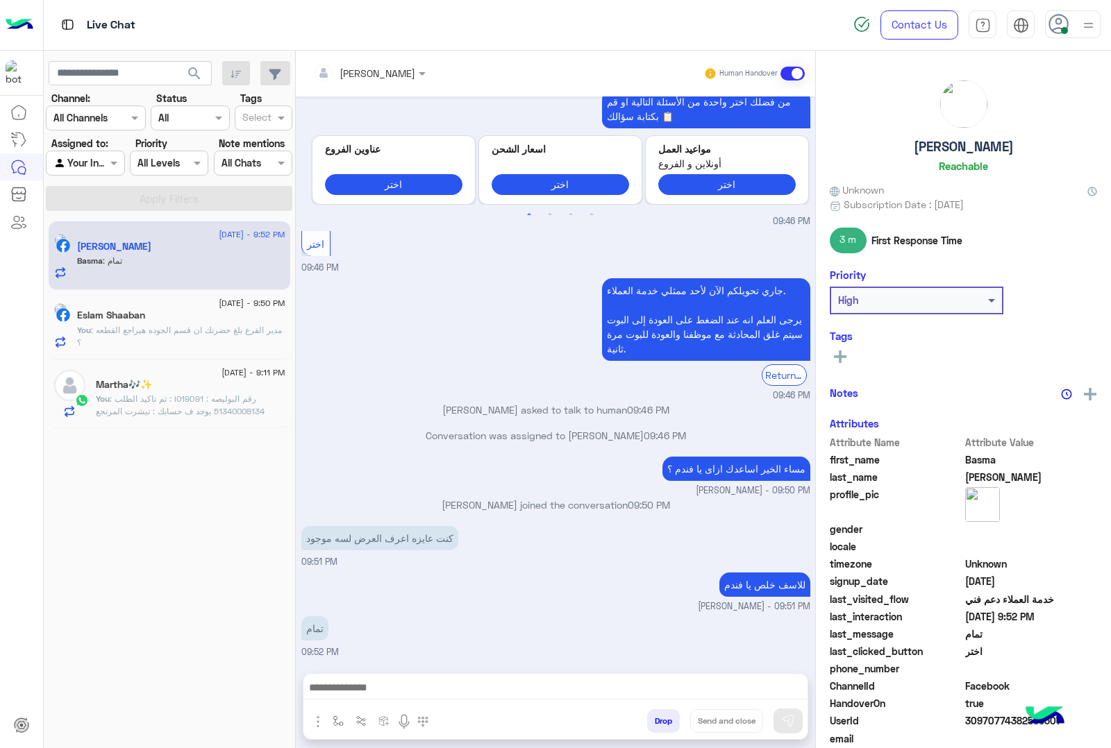
click at [163, 391] on div "Martha🎶✨" at bounding box center [190, 386] width 189 height 15
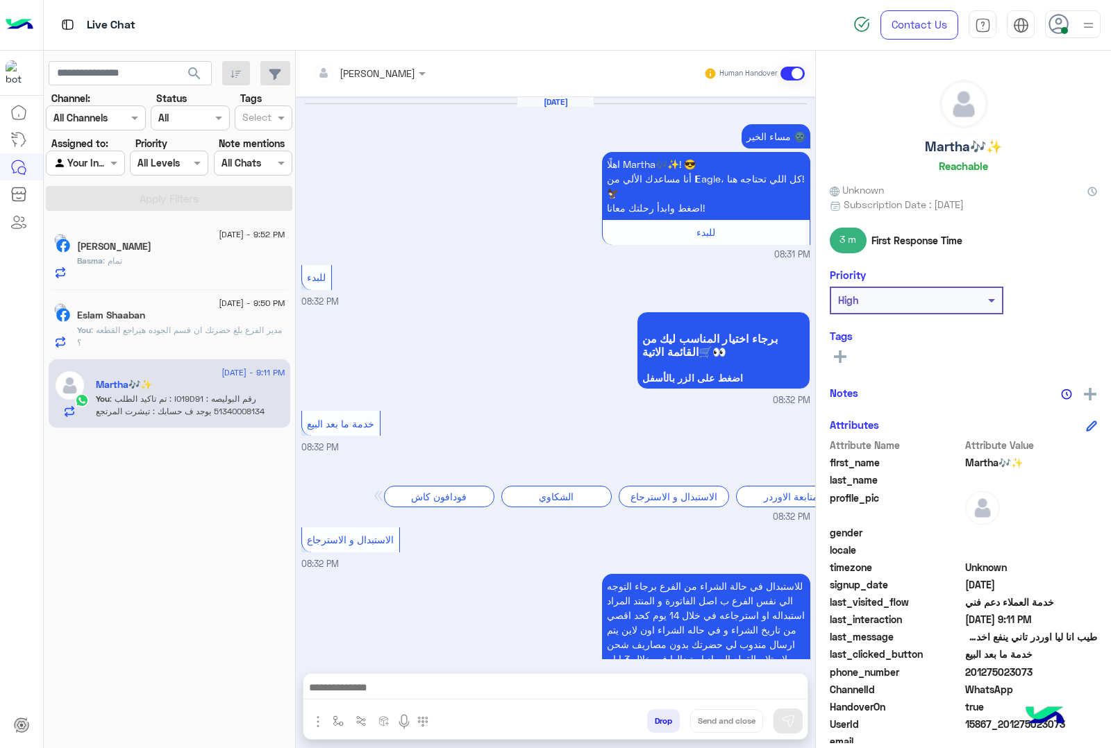
scroll to position [1791, 0]
